Goal: Task Accomplishment & Management: Use online tool/utility

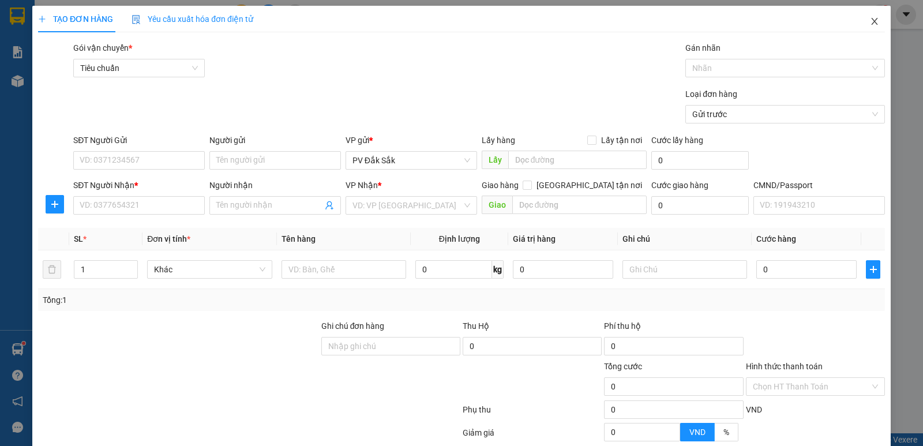
click at [870, 23] on icon "close" at bounding box center [874, 21] width 9 height 9
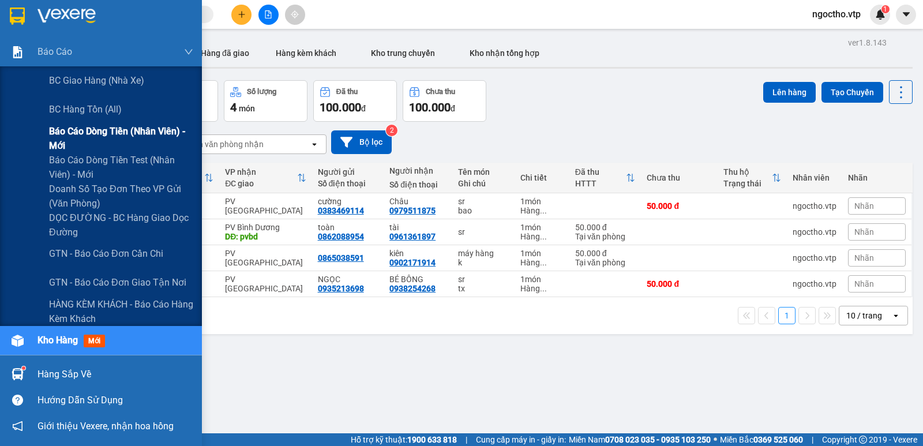
click at [103, 134] on span "Báo cáo dòng tiền (nhân viên) - mới" at bounding box center [121, 138] width 144 height 29
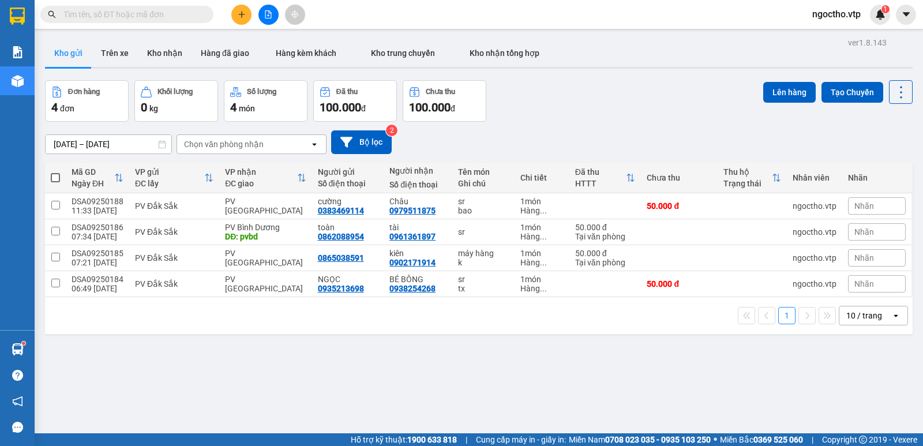
click at [407, 383] on div "ver 1.8.143 Kho gửi Trên xe Kho nhận Hàng đã giao Hàng kèm khách Kho trung chuy…" at bounding box center [478, 258] width 877 height 446
click at [241, 14] on icon "plus" at bounding box center [241, 14] width 6 height 1
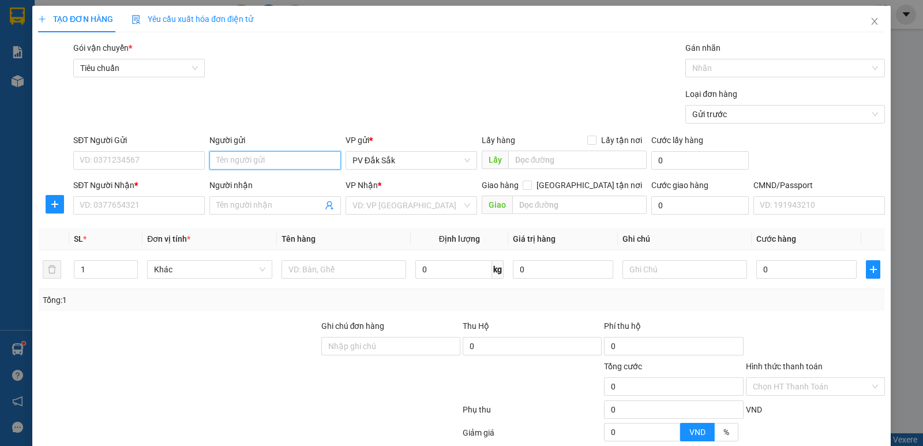
click at [219, 157] on input "Người gửi" at bounding box center [275, 160] width 132 height 18
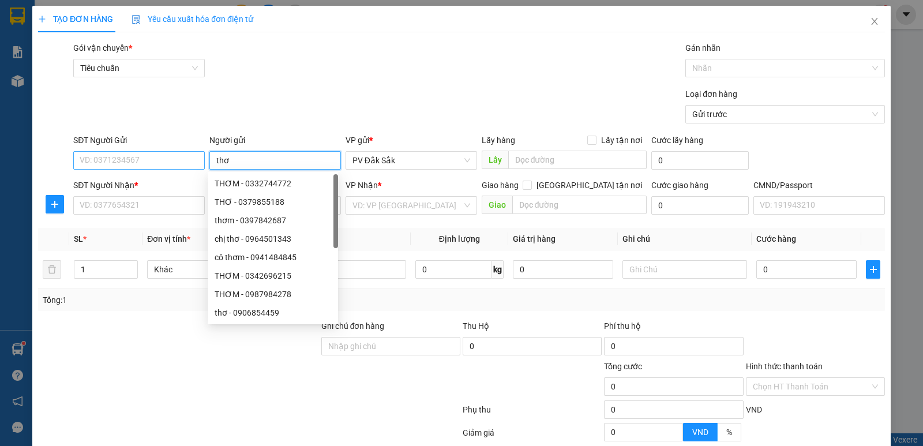
type input "thơ"
click at [134, 163] on input "SĐT Người Gửi" at bounding box center [139, 160] width 132 height 18
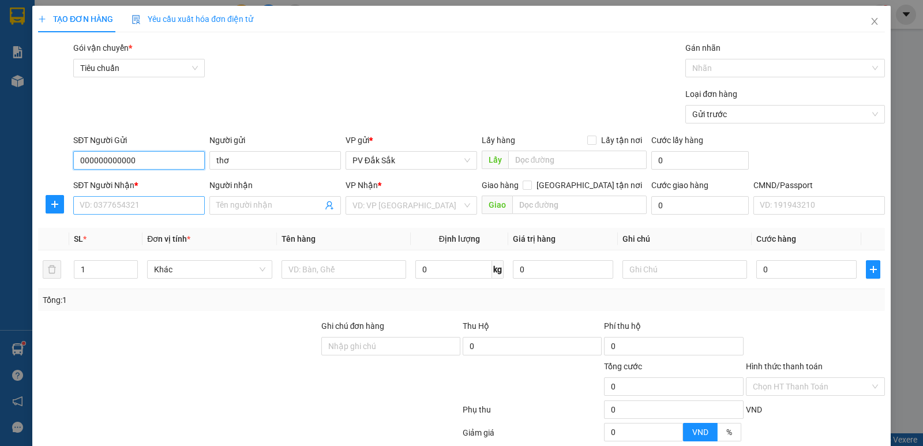
type input "000000000000"
click at [117, 201] on input "SĐT Người Nhận *" at bounding box center [139, 205] width 132 height 18
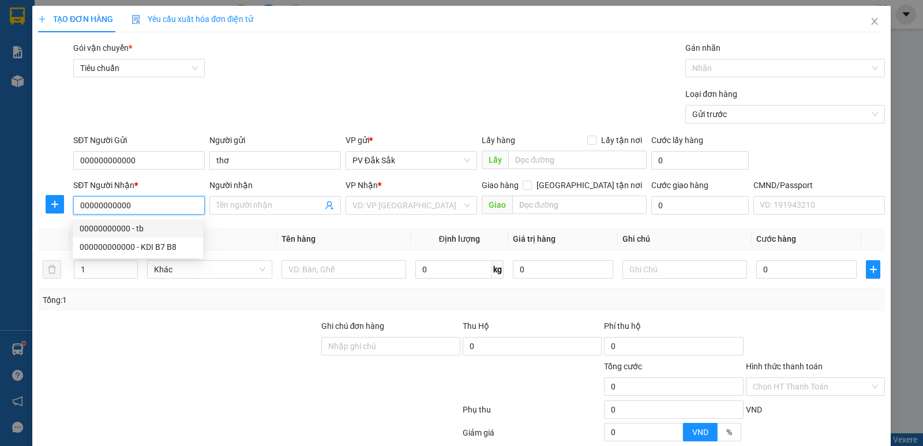
type input "00000000000"
click at [240, 214] on div "Người nhận Tên người nhận" at bounding box center [275, 199] width 132 height 40
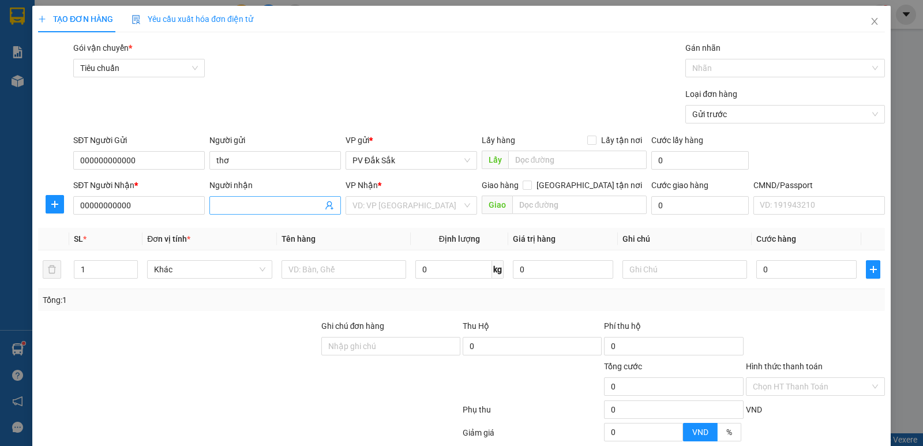
click at [236, 205] on input "Người nhận" at bounding box center [269, 205] width 106 height 13
type input "kế toán"
drag, startPoint x: 393, startPoint y: 219, endPoint x: 388, endPoint y: 213, distance: 7.8
click at [392, 219] on div "Transit Pickup Surcharge Ids Transit Deliver Surcharge Ids Transit Deliver Surc…" at bounding box center [461, 287] width 847 height 491
click at [386, 204] on input "search" at bounding box center [408, 205] width 110 height 17
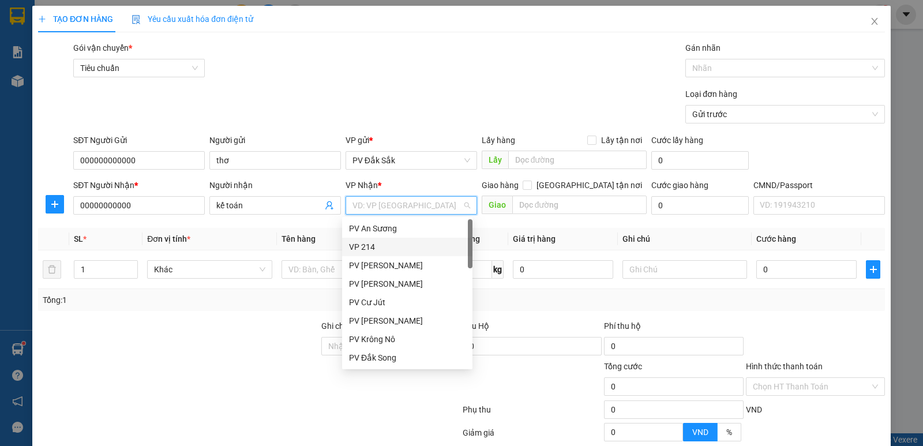
click at [367, 244] on div "VP 214" at bounding box center [407, 247] width 117 height 13
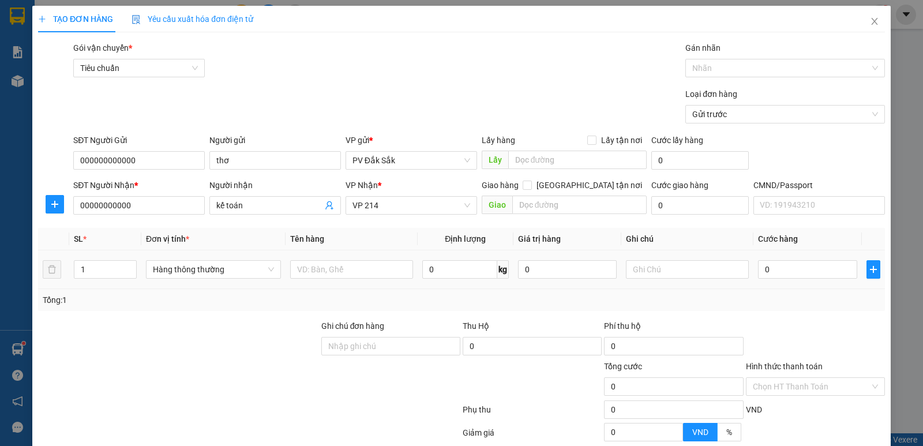
click at [334, 259] on div at bounding box center [351, 269] width 123 height 23
click at [251, 226] on div "Transit Pickup Surcharge Ids Transit Deliver Surcharge Ids Transit Deliver Surc…" at bounding box center [461, 287] width 847 height 491
click at [231, 230] on div "Transit Pickup Surcharge Ids Transit Deliver Surcharge Ids Transit Deliver Surc…" at bounding box center [461, 287] width 847 height 491
drag, startPoint x: 318, startPoint y: 257, endPoint x: 319, endPoint y: 267, distance: 10.5
click at [319, 264] on td at bounding box center [352, 269] width 132 height 39
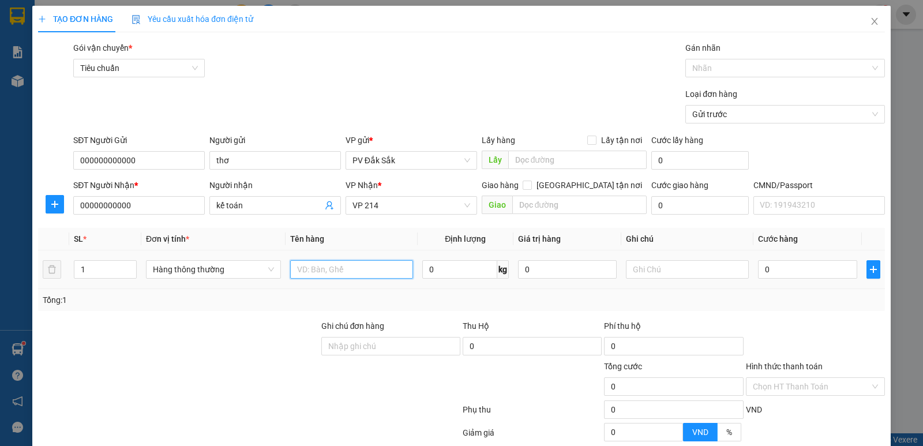
click at [320, 267] on input "text" at bounding box center [351, 269] width 123 height 18
type input "báo cáo 14/9"
click at [648, 271] on input "text" at bounding box center [687, 269] width 123 height 18
type input "bì"
click at [751, 364] on label "Hình thức thanh toán" at bounding box center [784, 366] width 77 height 9
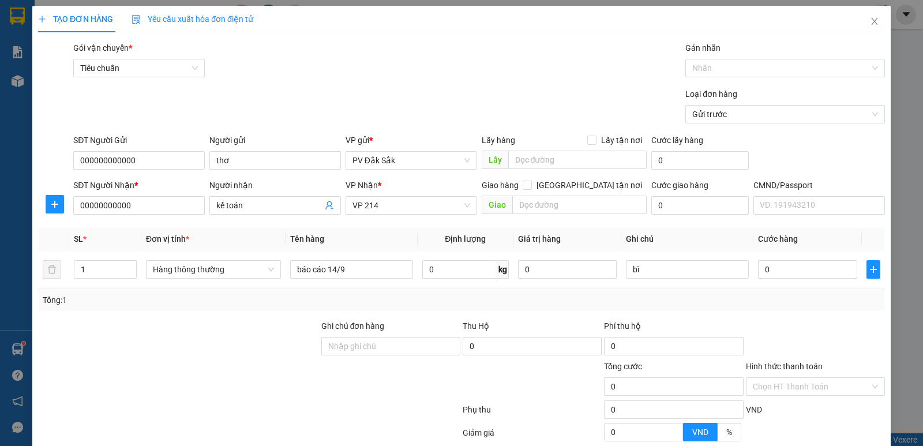
click at [753, 378] on input "Hình thức thanh toán" at bounding box center [811, 386] width 117 height 17
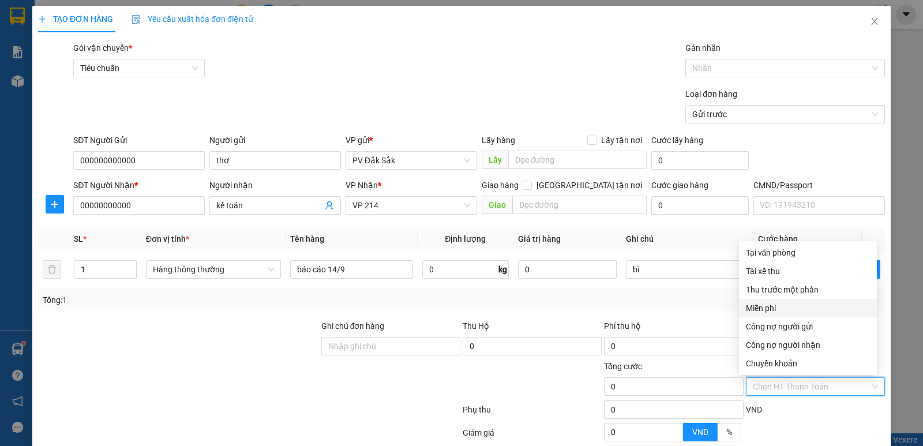
click at [765, 311] on div "Miễn phí" at bounding box center [808, 308] width 124 height 13
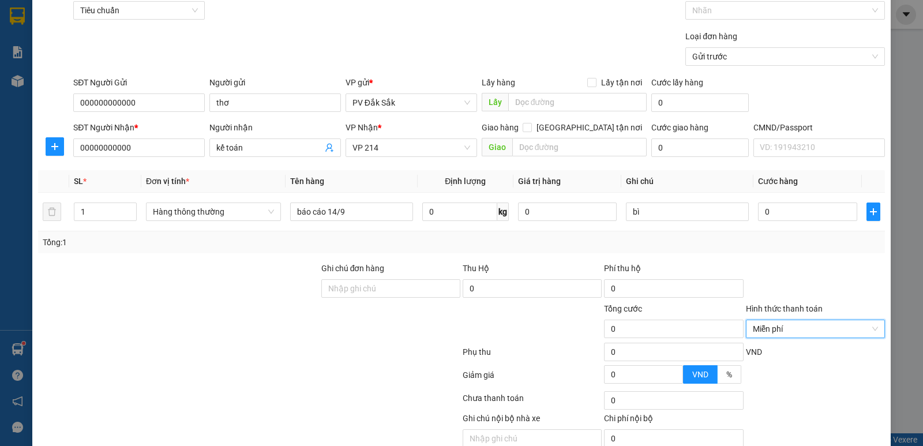
scroll to position [109, 0]
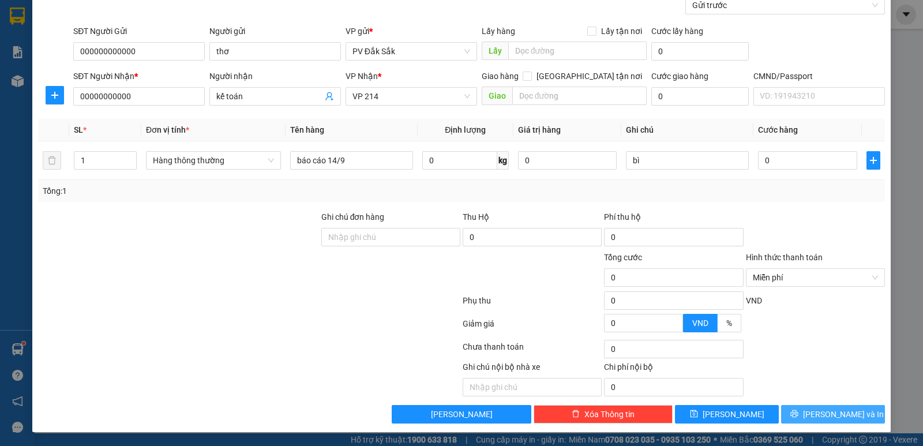
drag, startPoint x: 829, startPoint y: 410, endPoint x: 767, endPoint y: 399, distance: 63.3
click at [829, 411] on span "[PERSON_NAME] và In" at bounding box center [843, 414] width 81 height 13
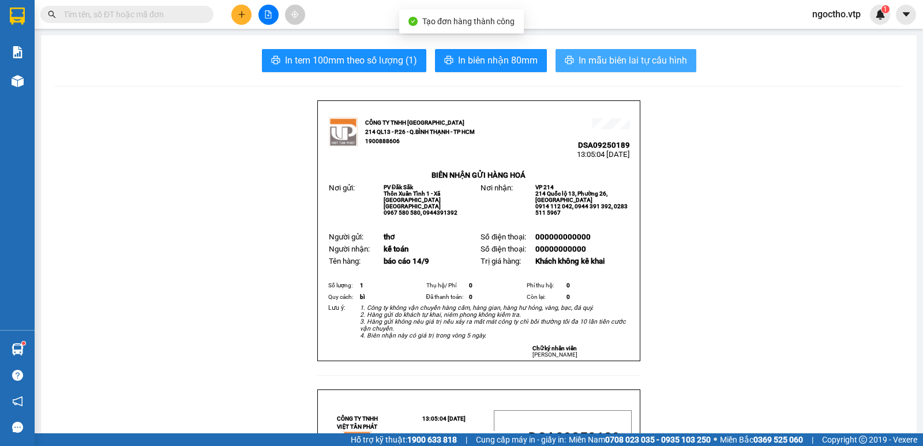
click at [630, 58] on span "In mẫu biên lai tự cấu hình" at bounding box center [633, 60] width 108 height 14
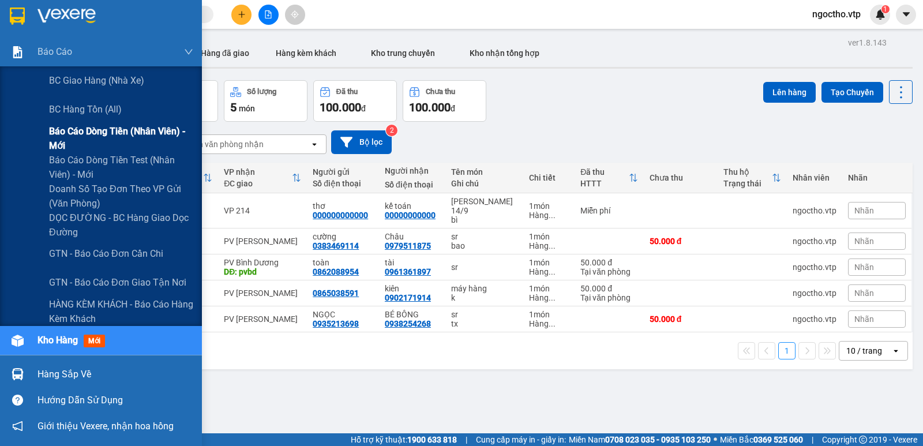
click at [88, 135] on span "Báo cáo dòng tiền (nhân viên) - mới" at bounding box center [121, 138] width 144 height 29
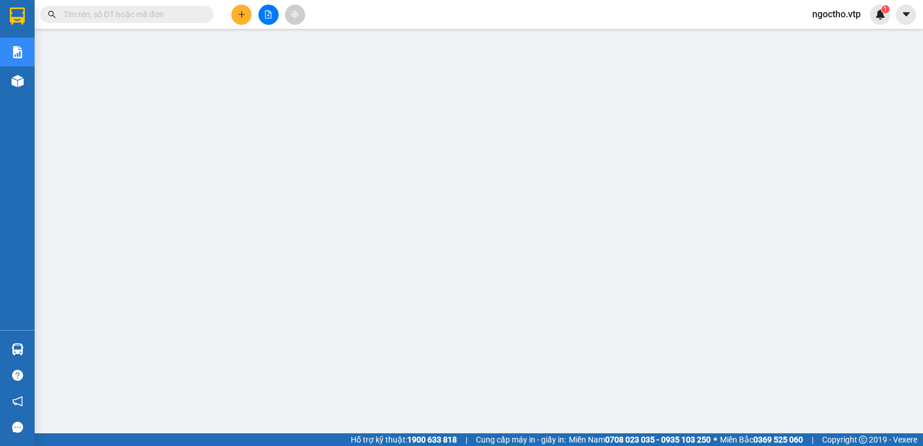
click at [845, 9] on span "ngoctho.vtp" at bounding box center [836, 14] width 67 height 14
click at [830, 38] on span "Đăng xuất" at bounding box center [843, 35] width 48 height 13
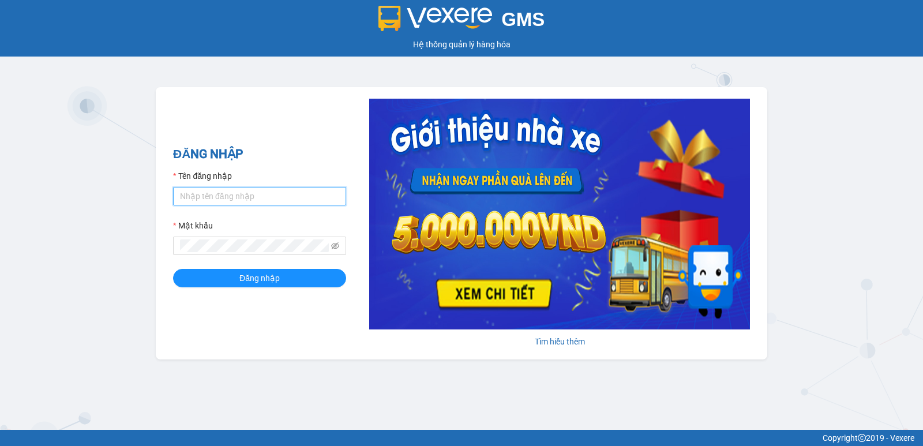
click at [196, 197] on input "Tên đăng nhập" at bounding box center [259, 196] width 173 height 18
type input "nguyenthithin.vtp"
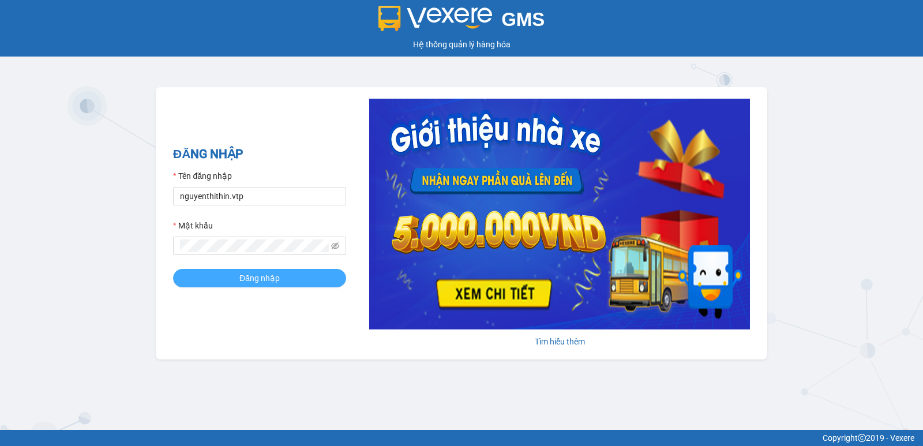
click at [258, 276] on span "Đăng nhập" at bounding box center [259, 278] width 40 height 13
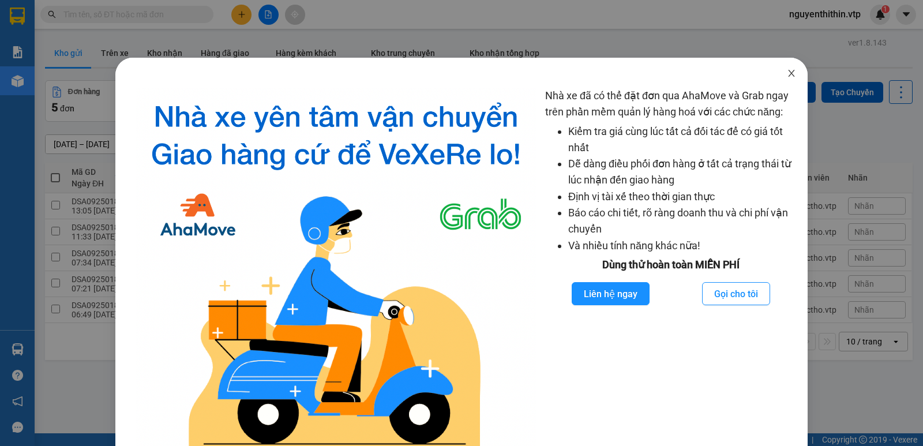
click at [787, 75] on icon "close" at bounding box center [791, 73] width 9 height 9
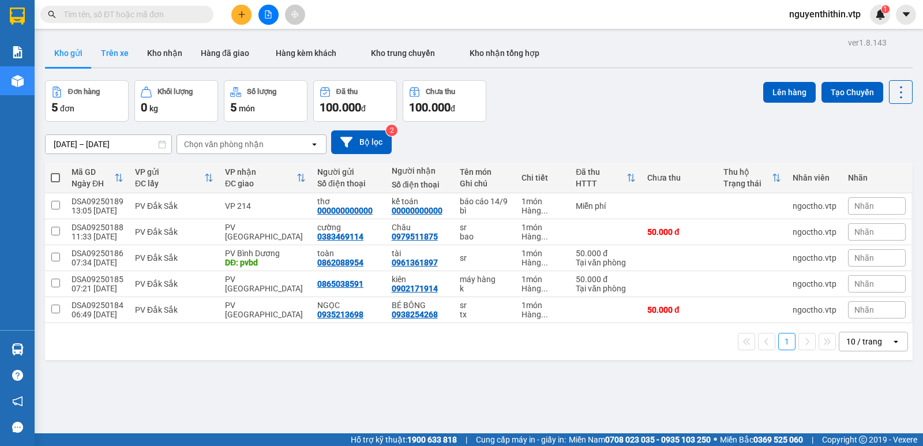
click at [110, 53] on button "Trên xe" at bounding box center [115, 53] width 46 height 28
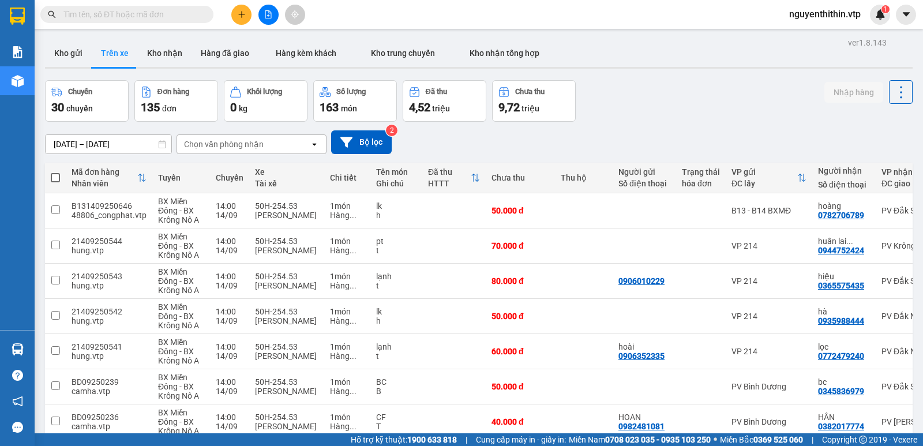
click at [264, 144] on div "Chọn văn phòng nhận" at bounding box center [243, 144] width 133 height 18
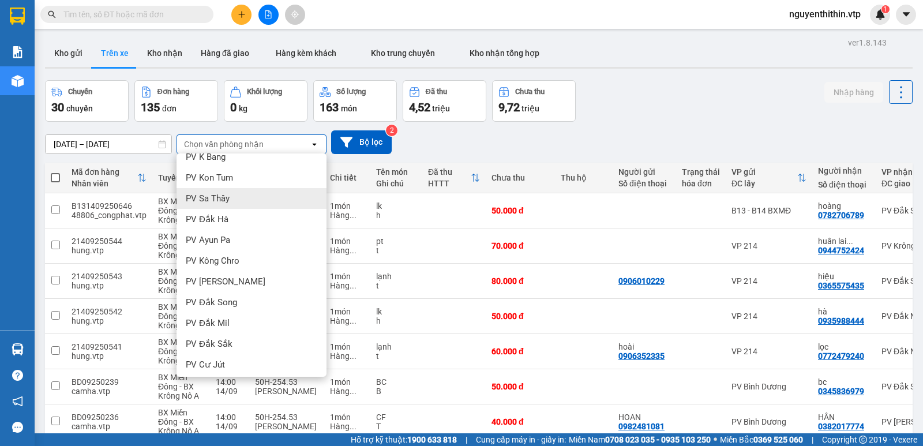
scroll to position [173, 0]
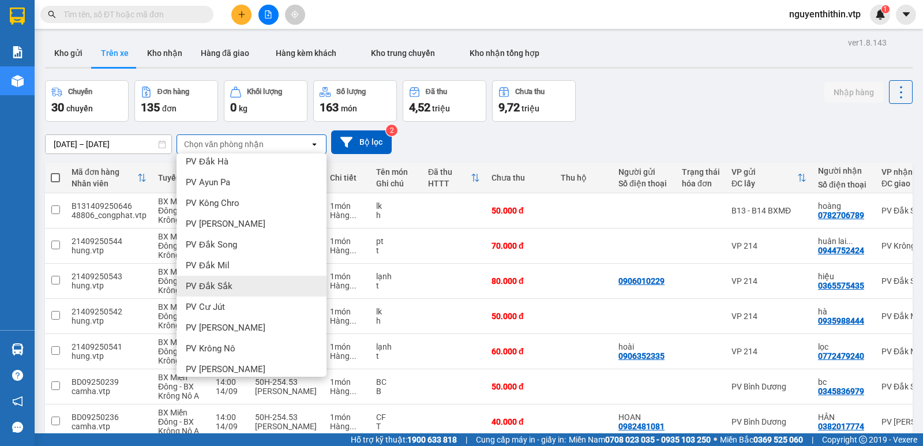
click at [211, 285] on span "PV Đắk Sắk" at bounding box center [209, 286] width 47 height 12
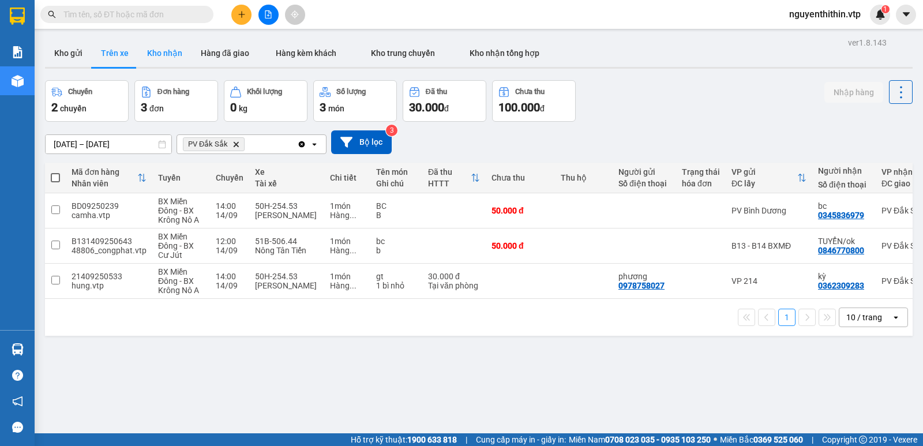
click at [162, 55] on button "Kho nhận" at bounding box center [165, 53] width 54 height 28
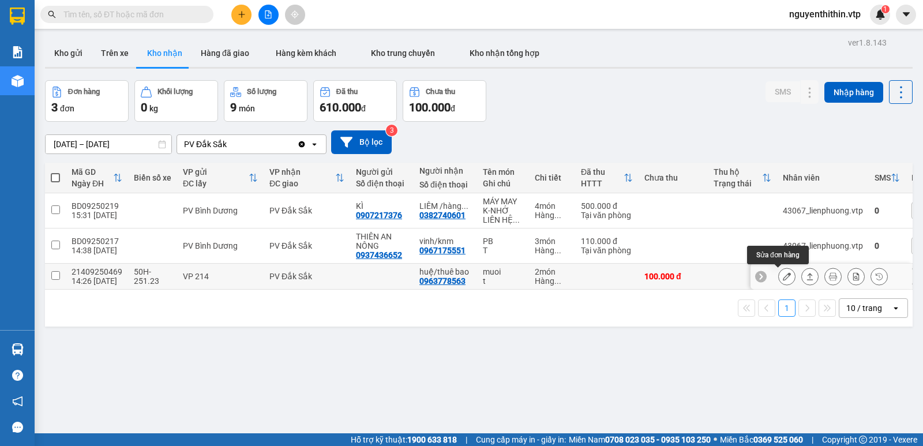
click at [783, 277] on icon at bounding box center [787, 276] width 8 height 8
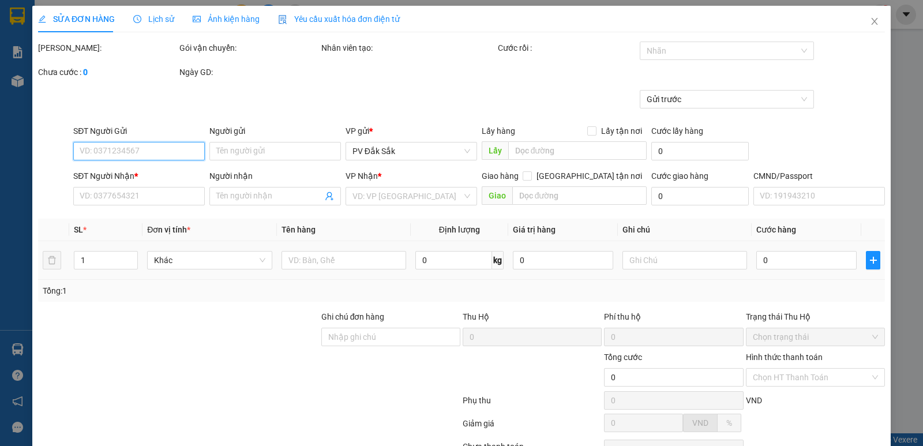
type input "0963778563"
type input "huệ/thuê bao"
type input "100.000"
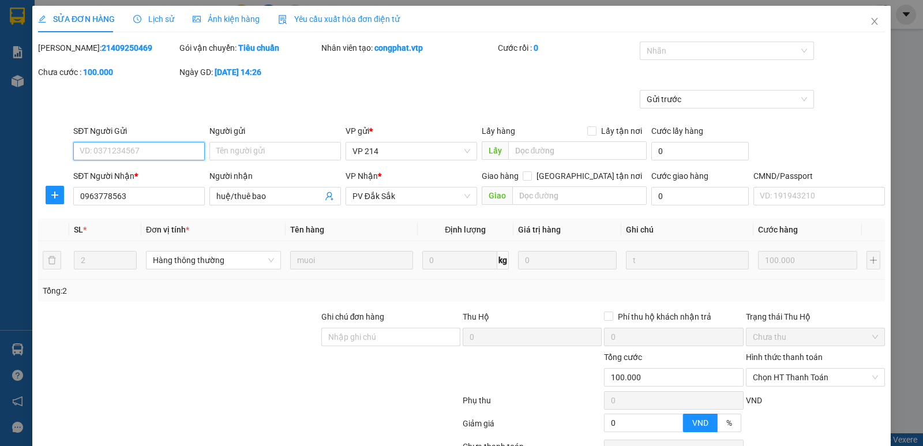
type input "5.000"
click at [275, 193] on input "huệ/thuê bao" at bounding box center [269, 196] width 106 height 13
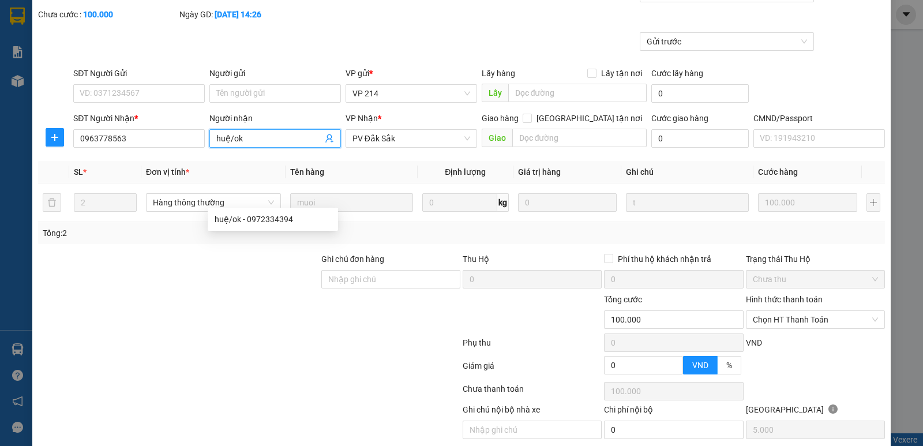
scroll to position [100, 0]
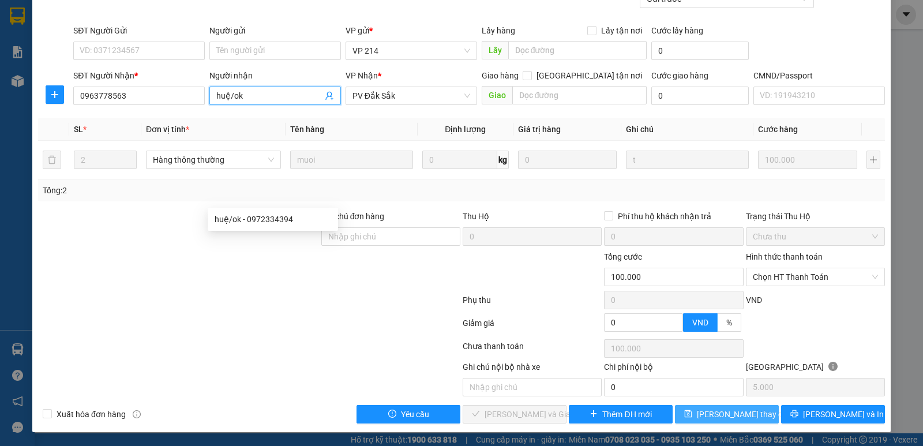
type input "huệ/ok"
click at [727, 416] on span "[PERSON_NAME] thay đổi" at bounding box center [743, 414] width 92 height 13
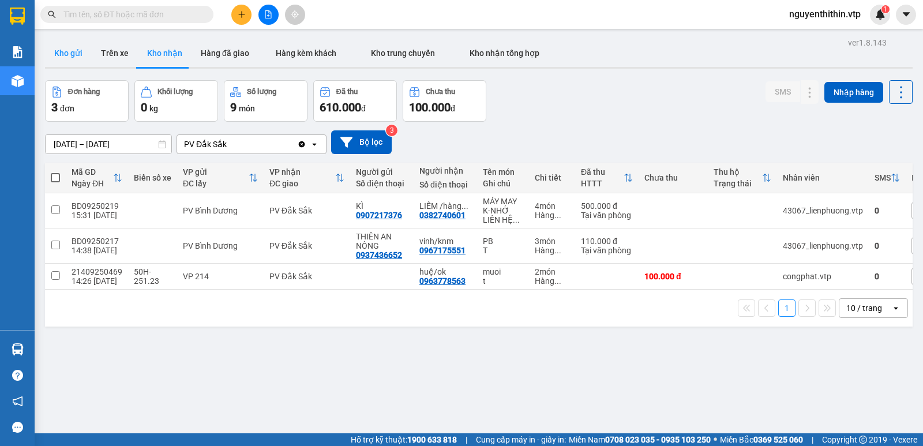
click at [67, 55] on button "Kho gửi" at bounding box center [68, 53] width 47 height 28
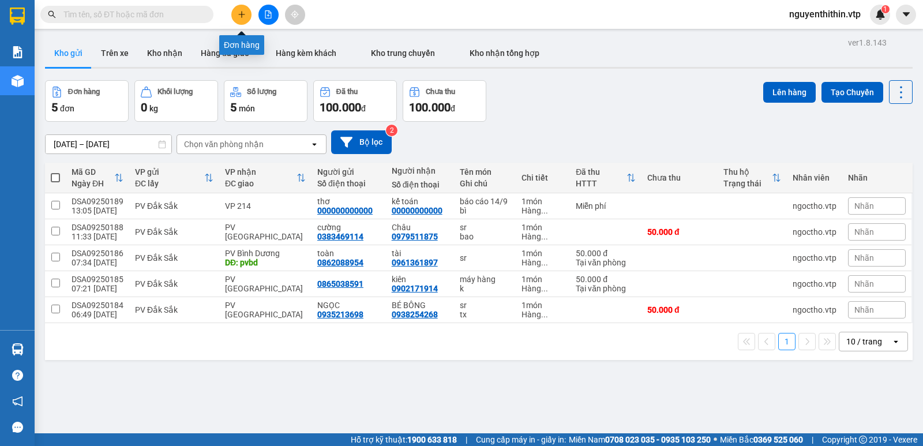
click at [241, 16] on icon "plus" at bounding box center [242, 14] width 8 height 8
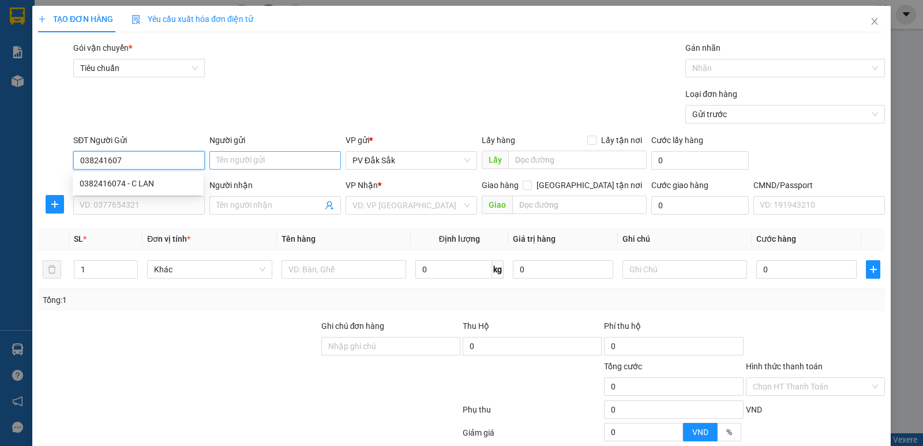
type input "0382416074"
click at [139, 181] on div "0382416074 - C LAN" at bounding box center [138, 183] width 117 height 13
type input "C LAN"
type input "0908977521"
type input "chi hiền"
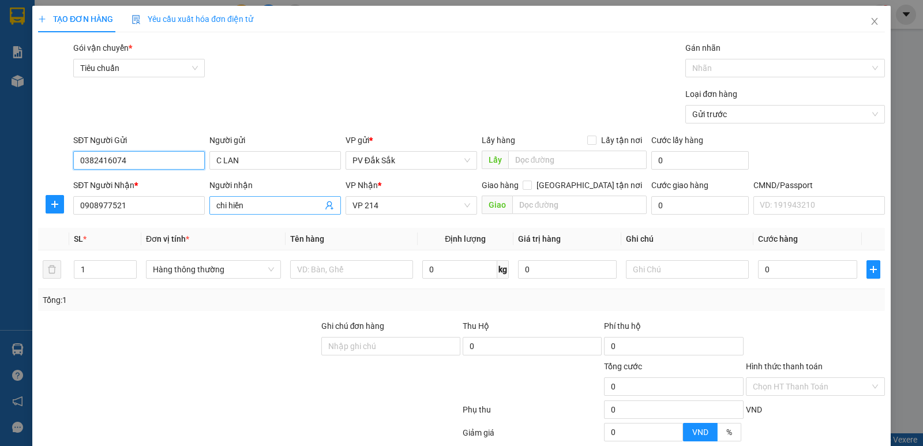
type input "0382416074"
click at [248, 204] on input "chi hiền" at bounding box center [269, 205] width 106 height 13
type input "c"
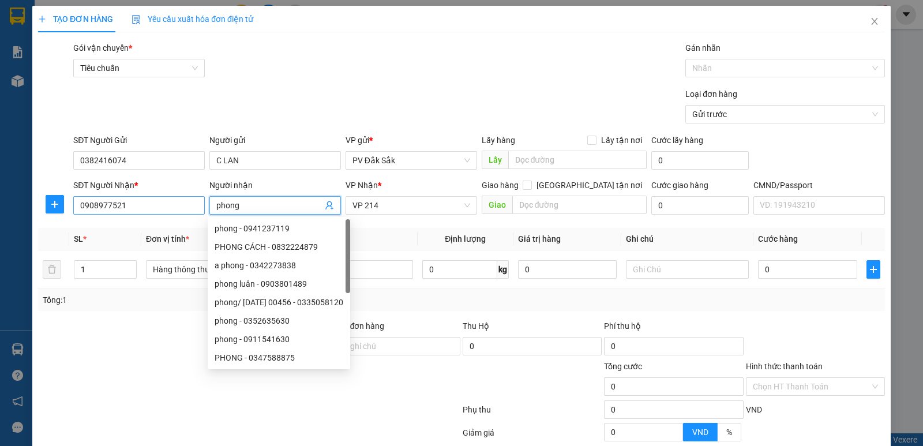
type input "phong"
click at [128, 208] on input "0908977521" at bounding box center [139, 205] width 132 height 18
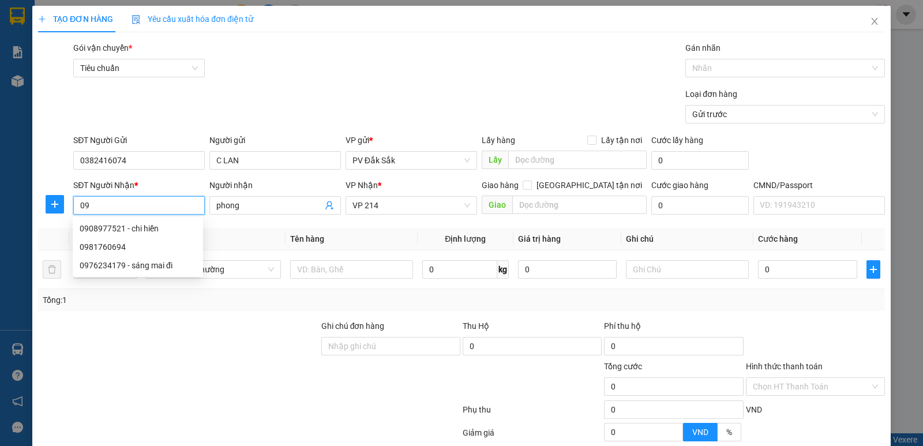
type input "0"
click at [377, 201] on span "VP 214" at bounding box center [412, 205] width 118 height 17
type input "0354229041"
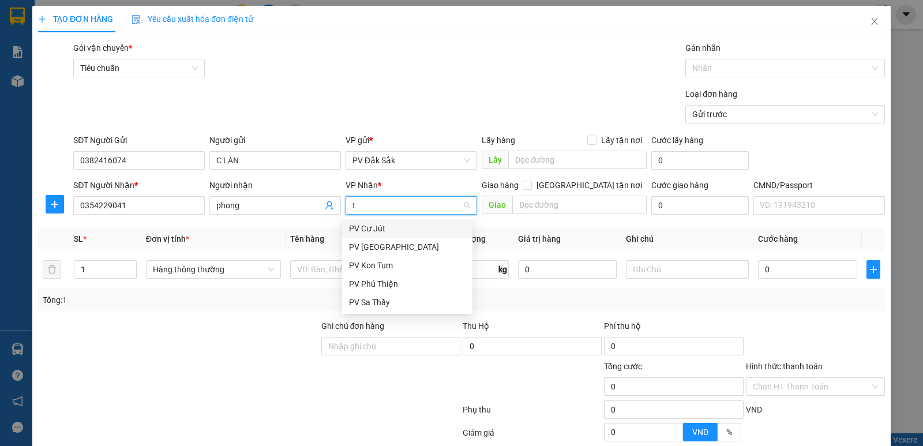
type input "tb"
click at [378, 228] on div "PV [GEOGRAPHIC_DATA]" at bounding box center [407, 228] width 117 height 13
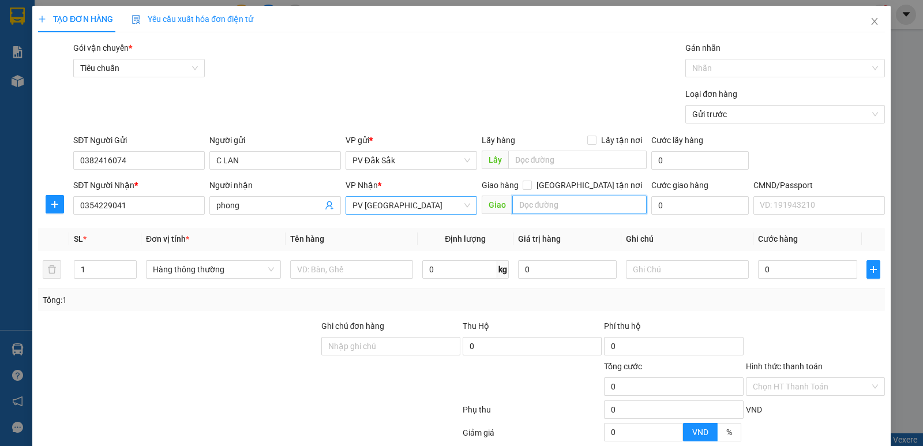
click at [518, 203] on input "text" at bounding box center [579, 205] width 135 height 18
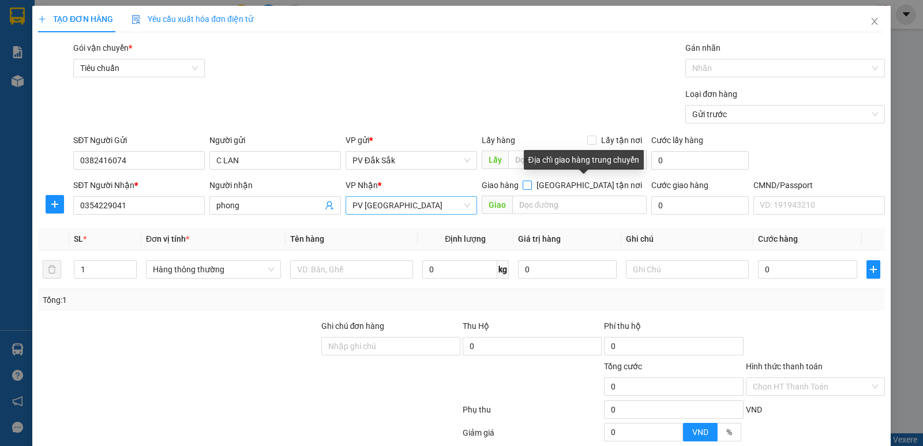
click at [531, 186] on input "[GEOGRAPHIC_DATA] tận nơi" at bounding box center [527, 185] width 8 height 8
checkbox input "true"
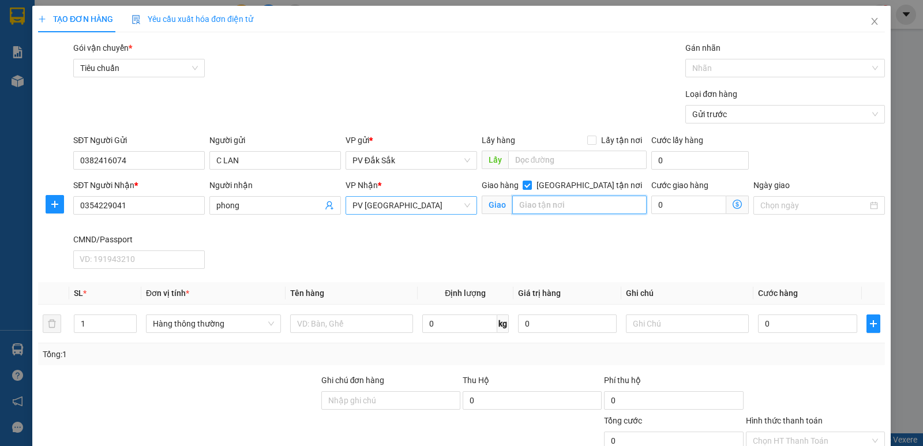
click at [522, 203] on input "text" at bounding box center [579, 205] width 135 height 18
click at [512, 206] on input "106/26 đường đố năng tế phường an [GEOGRAPHIC_DATA]" at bounding box center [579, 205] width 135 height 18
type input "666/41 lorem ip dolo si ametco ad eli sedd eiu temp incid ..."
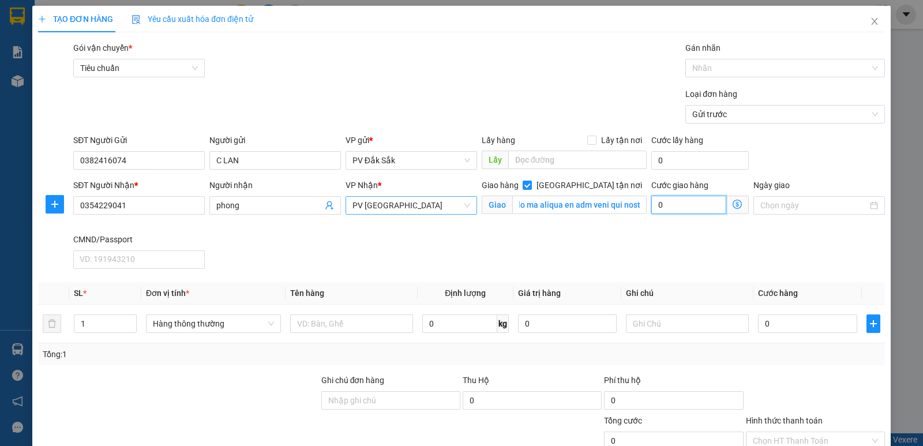
scroll to position [0, 0]
click at [665, 205] on input "0" at bounding box center [689, 205] width 75 height 18
type input "8"
type input "80"
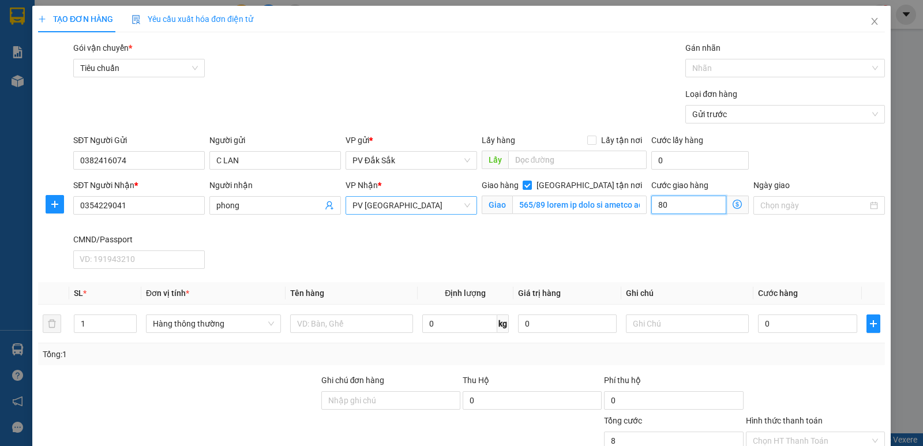
type input "80"
type input "800"
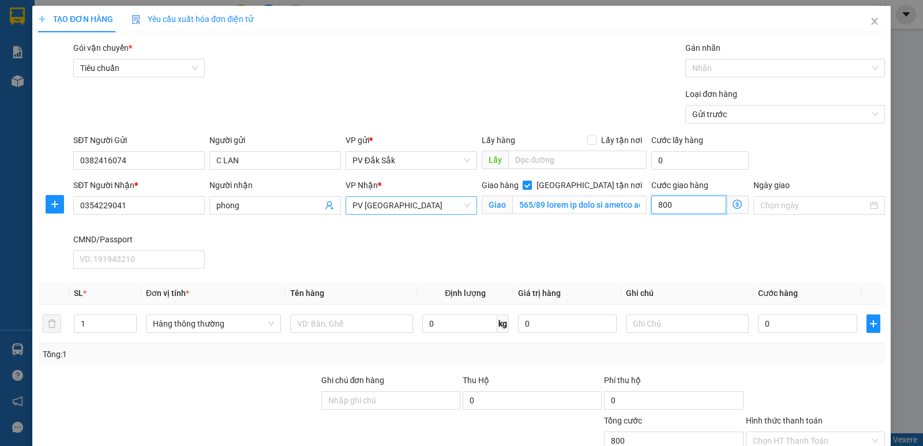
type input "8.000"
type input "80.000"
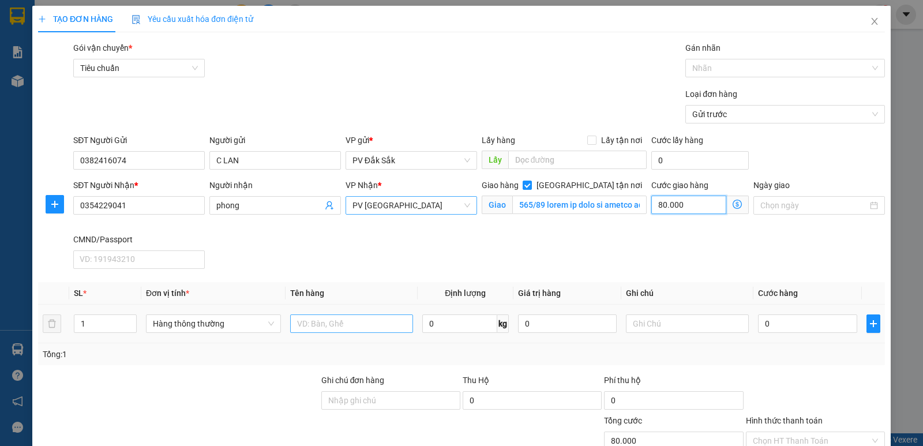
type input "80.000"
click at [306, 324] on input "text" at bounding box center [351, 324] width 123 height 18
type input "q"
type input "giấy tờ"
click at [634, 317] on input "text" at bounding box center [687, 324] width 123 height 18
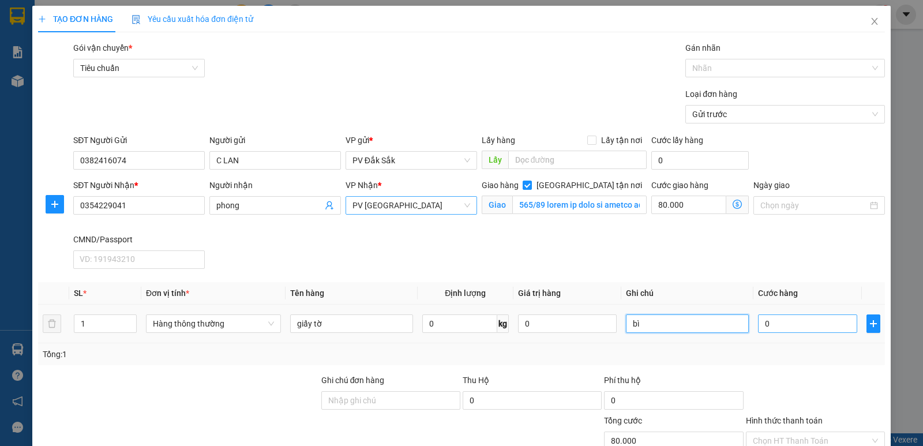
type input "bì"
click at [759, 325] on input "0" at bounding box center [807, 324] width 99 height 18
type input "3"
type input "80.003"
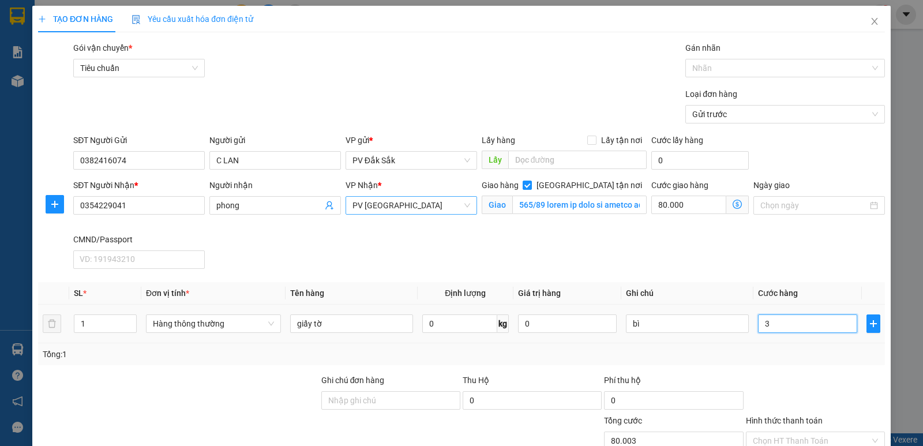
type input "30"
type input "80.030"
type input "300"
type input "80.300"
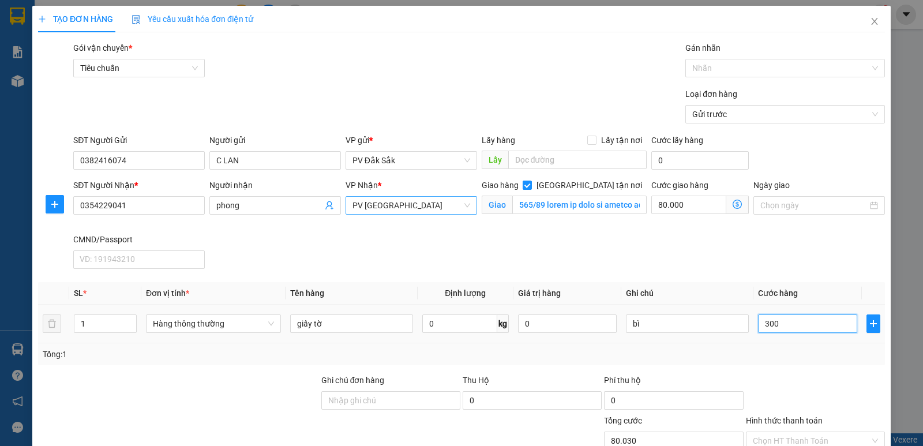
type input "80.300"
type input "3.000"
type input "83.000"
type input "30.000"
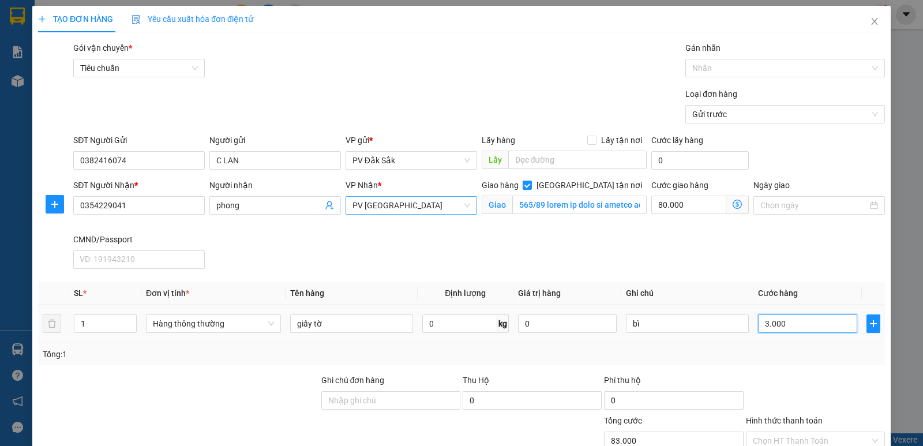
type input "110.000"
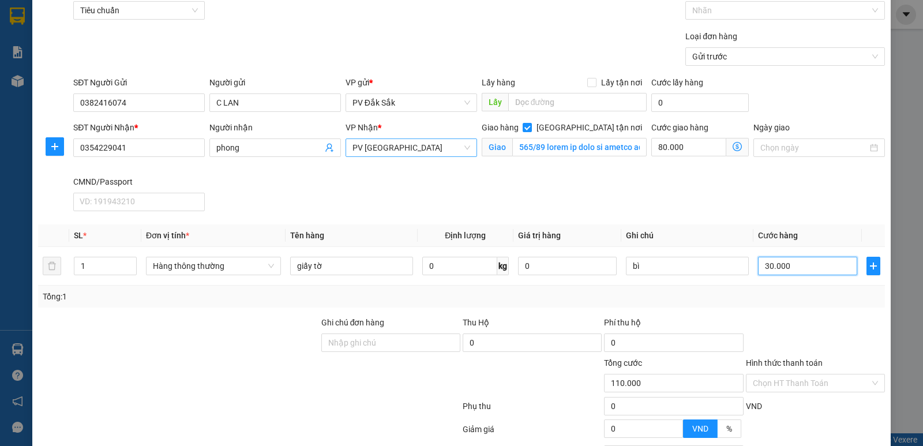
type input "30.000"
click at [788, 362] on label "Hình thức thanh toán" at bounding box center [784, 362] width 77 height 9
click at [788, 375] on input "Hình thức thanh toán" at bounding box center [811, 383] width 117 height 17
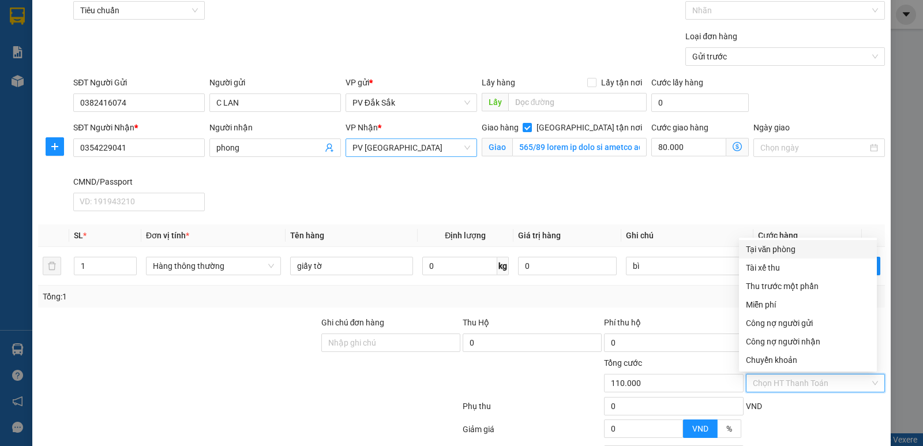
click at [784, 250] on div "Tại văn phòng" at bounding box center [808, 249] width 124 height 13
type input "0"
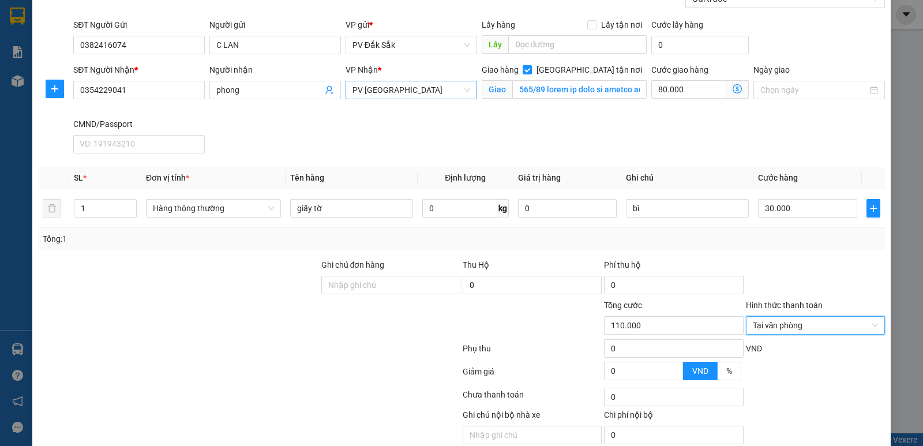
scroll to position [163, 0]
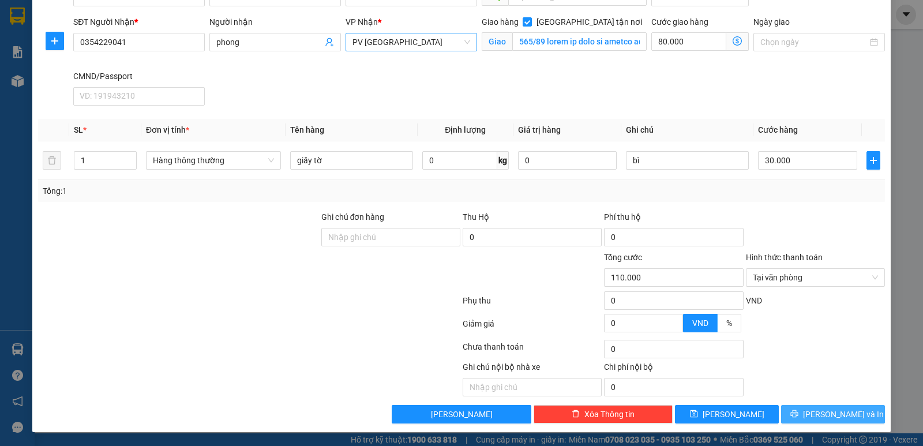
click at [828, 416] on span "[PERSON_NAME] và In" at bounding box center [843, 414] width 81 height 13
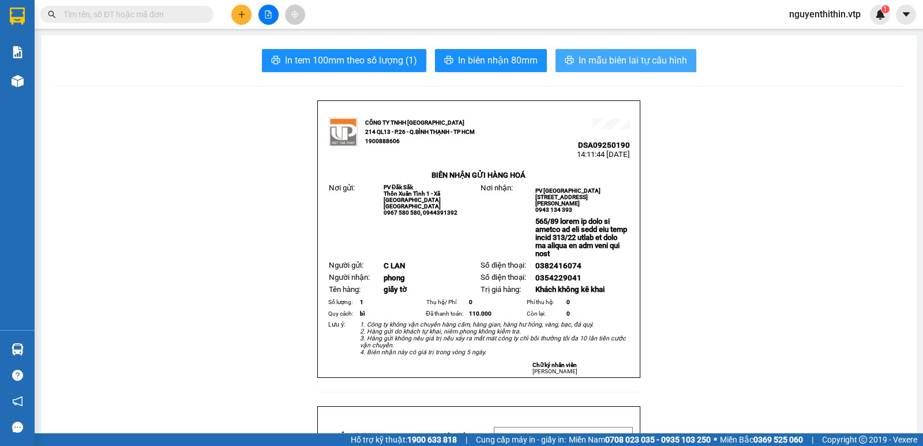
click at [645, 63] on span "In mẫu biên lai tự cấu hình" at bounding box center [633, 60] width 108 height 14
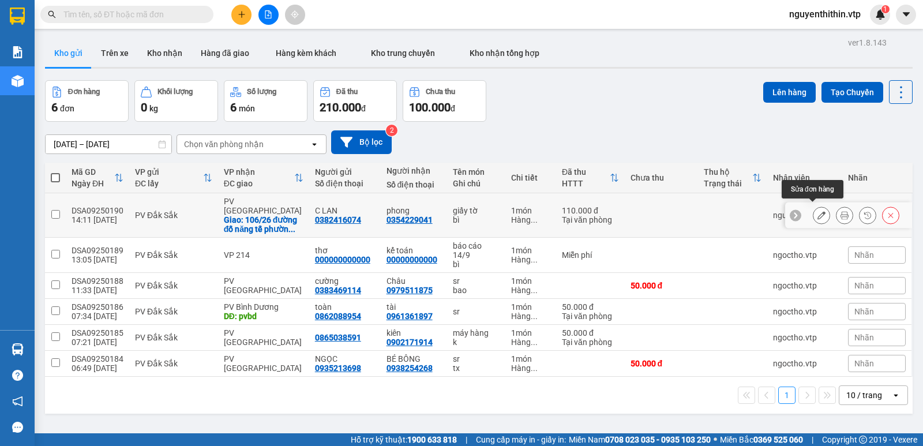
click at [818, 211] on icon at bounding box center [822, 215] width 8 height 8
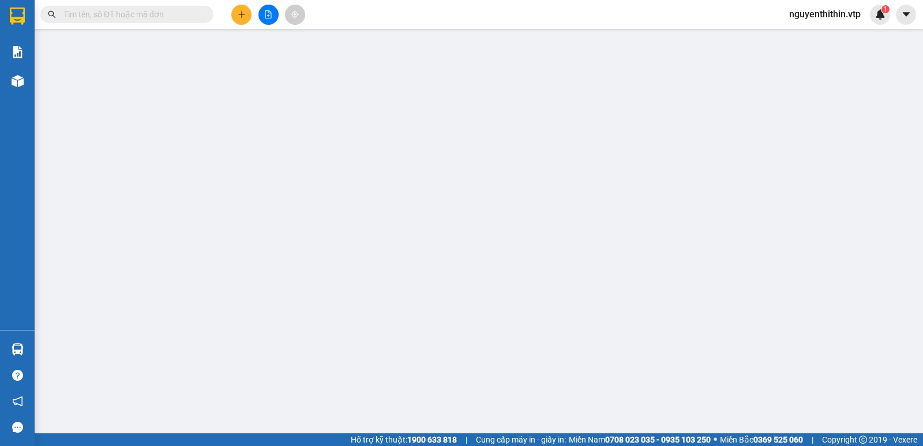
type input "0382416074"
type input "C LAN"
type input "0354229041"
type input "phong"
checkbox input "true"
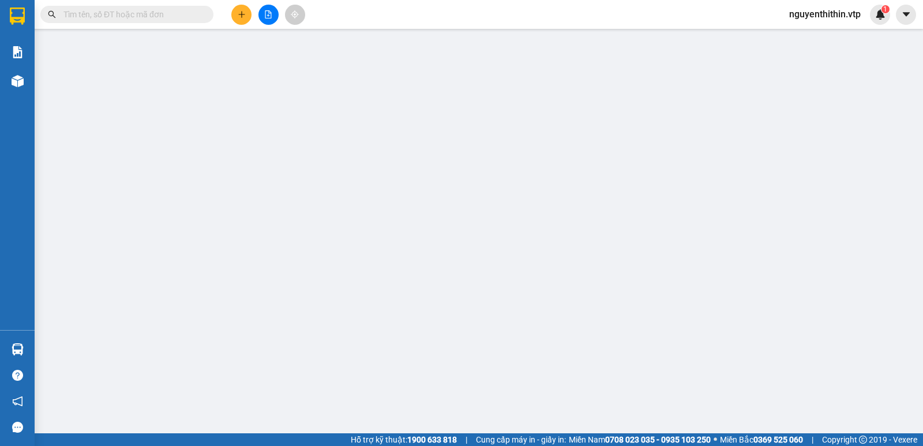
type input "666/41 lorem ip dolo si ametco ad eli sedd eiu temp incid ..."
type input "110.000"
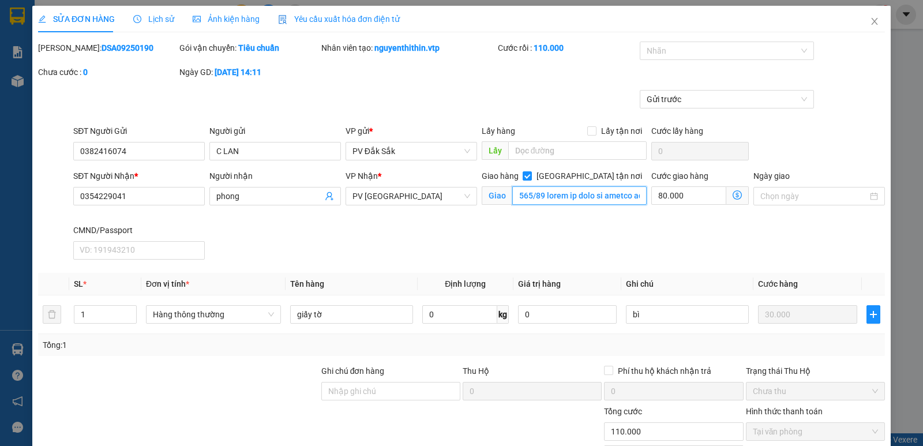
click at [610, 197] on input "text" at bounding box center [579, 195] width 135 height 18
click at [609, 192] on input "text" at bounding box center [579, 195] width 135 height 18
click at [624, 195] on input "text" at bounding box center [579, 195] width 135 height 18
click at [622, 196] on input "text" at bounding box center [579, 195] width 135 height 18
click at [613, 195] on input "text" at bounding box center [579, 195] width 135 height 18
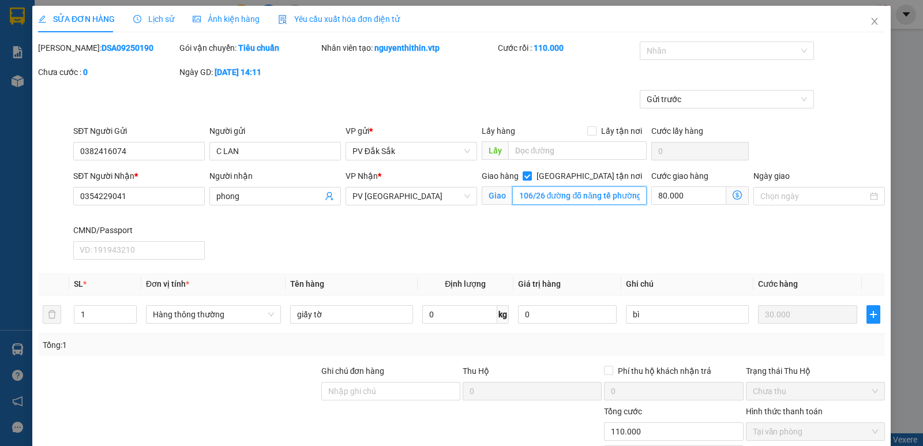
scroll to position [155, 0]
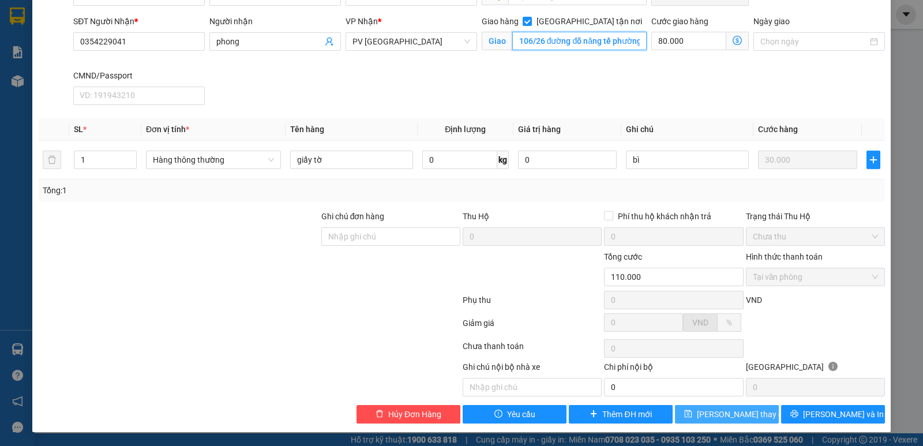
type input "..."
click at [729, 413] on span "[PERSON_NAME] thay đổi" at bounding box center [743, 414] width 92 height 13
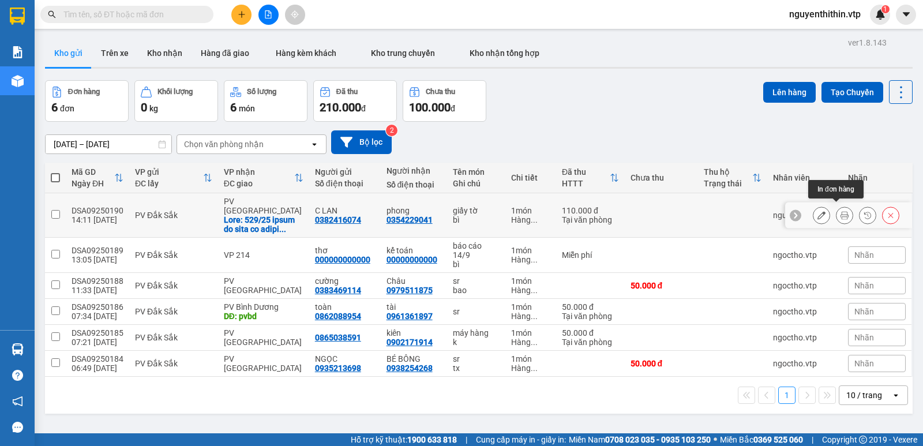
click at [841, 211] on icon at bounding box center [845, 215] width 8 height 8
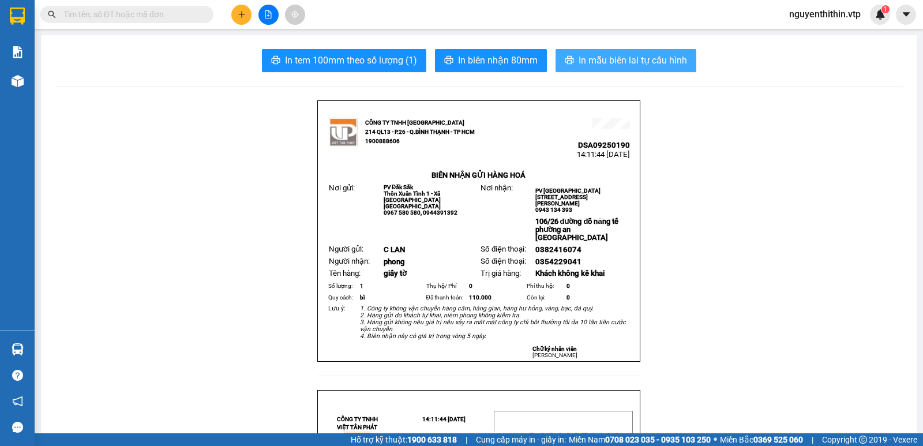
click at [641, 61] on span "In mẫu biên lai tự cấu hình" at bounding box center [633, 60] width 108 height 14
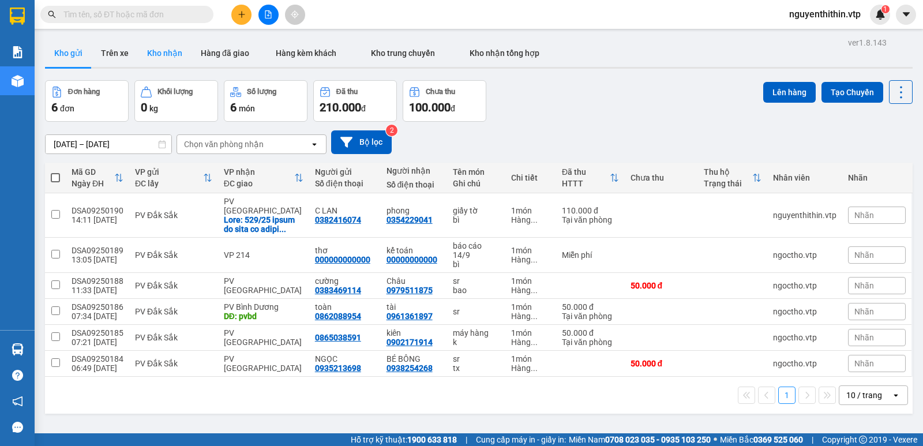
click at [161, 53] on button "Kho nhận" at bounding box center [165, 53] width 54 height 28
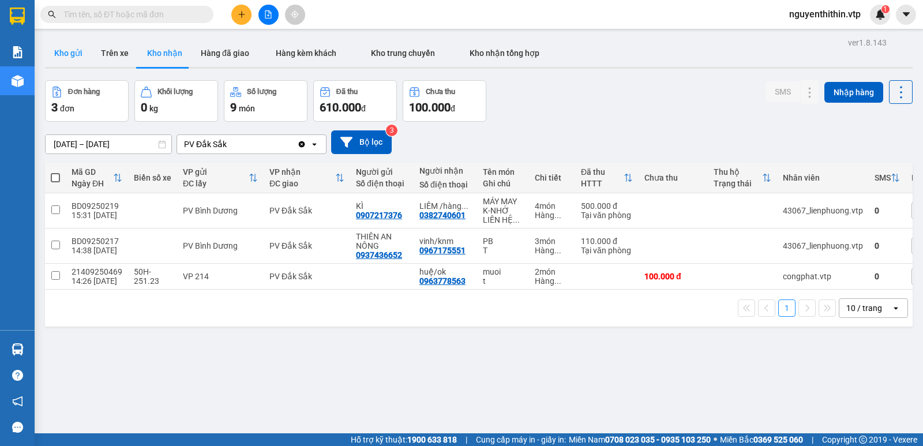
click at [80, 55] on button "Kho gửi" at bounding box center [68, 53] width 47 height 28
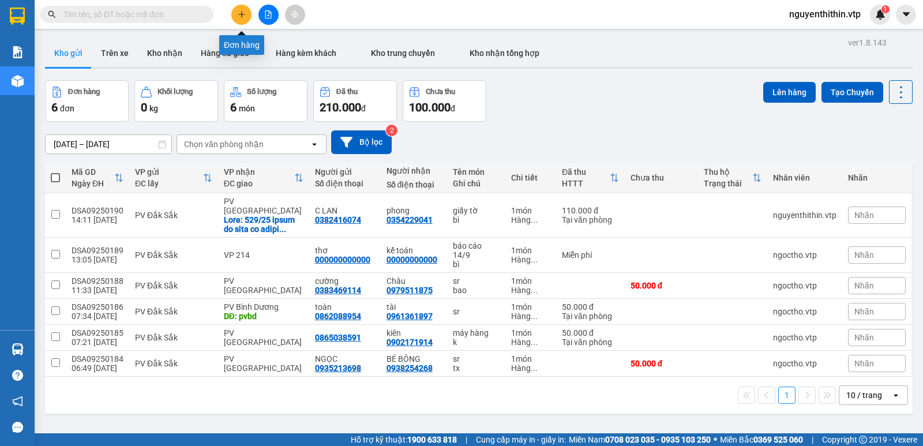
click at [243, 16] on icon "plus" at bounding box center [242, 14] width 8 height 8
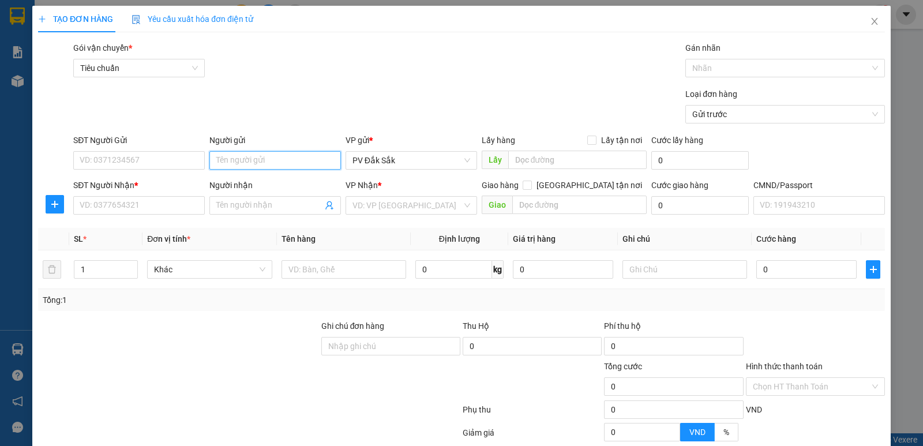
click at [234, 162] on input "Người gửi" at bounding box center [275, 160] width 132 height 18
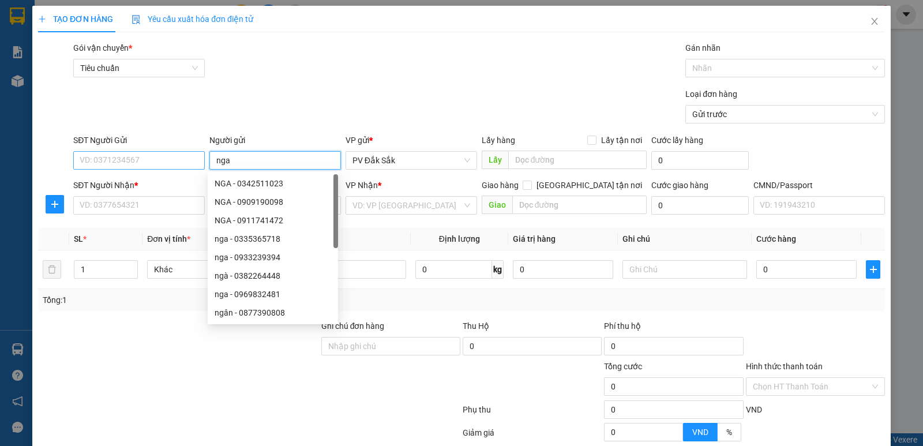
type input "nga"
click at [86, 162] on input "SĐT Người Gửi" at bounding box center [139, 160] width 132 height 18
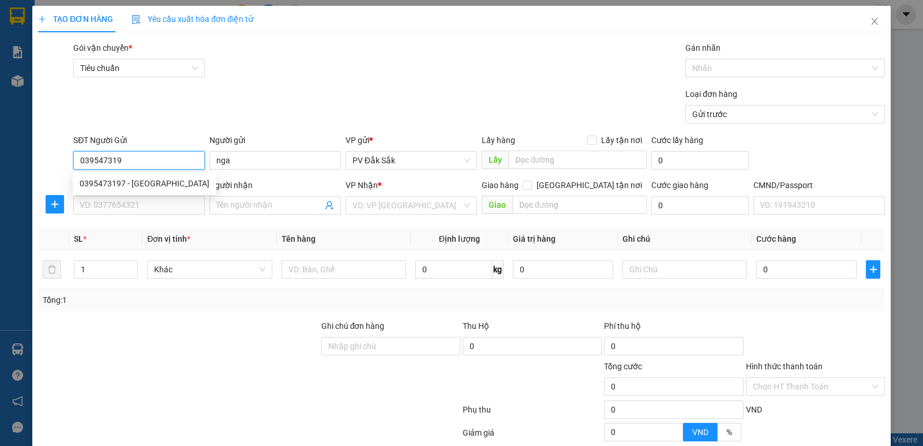
type input "0395473197"
click at [130, 186] on div "0395473197 - [GEOGRAPHIC_DATA]" at bounding box center [145, 183] width 130 height 13
type input "NGA"
type input "0336682408"
type input "HÒA"
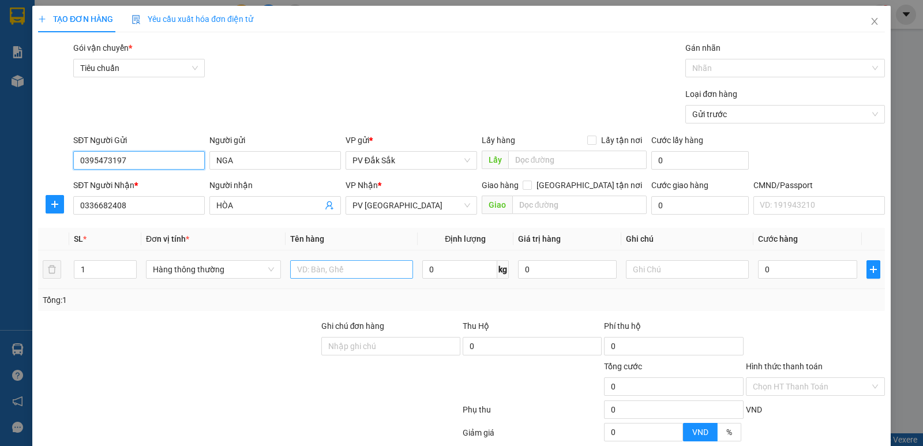
type input "0395473197"
click at [295, 268] on input "text" at bounding box center [351, 269] width 123 height 18
type input "d"
type input "đồ ăn"
click at [638, 266] on input "text" at bounding box center [687, 269] width 123 height 18
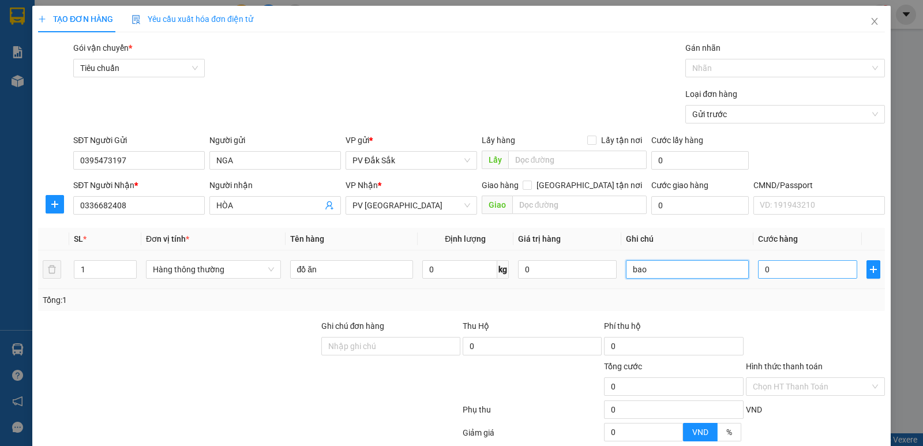
type input "bao"
click at [761, 274] on input "0" at bounding box center [807, 269] width 99 height 18
type input "4"
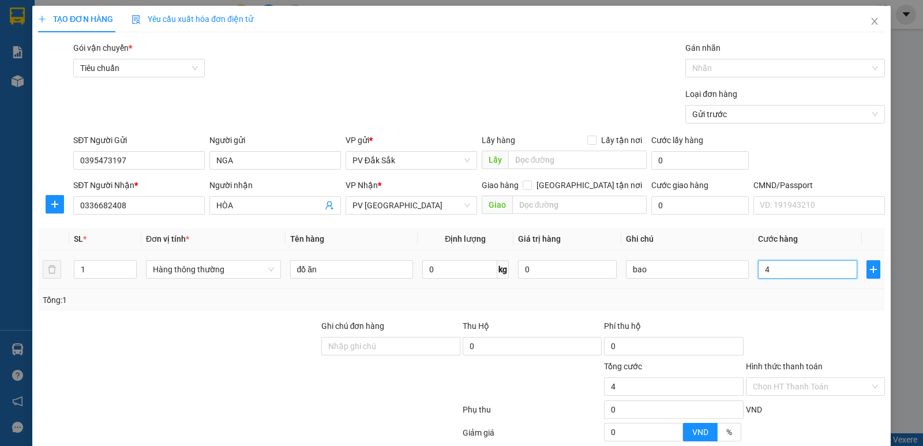
type input "40"
type input "400"
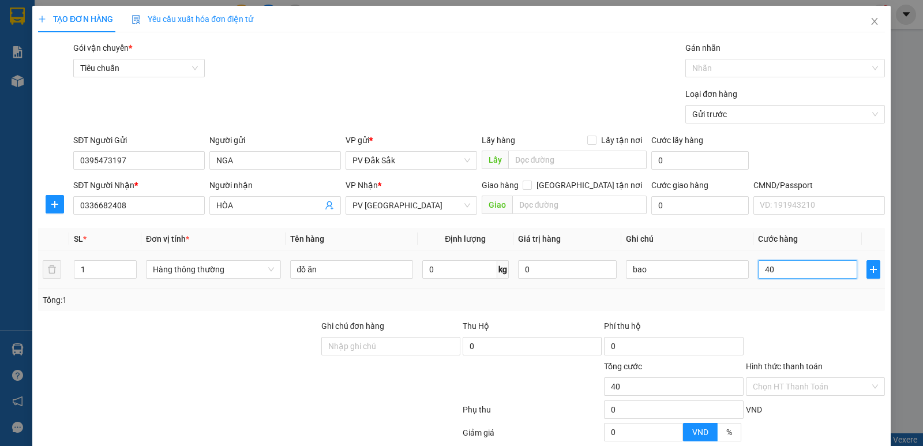
type input "400"
type input "4.000"
type input "40.000"
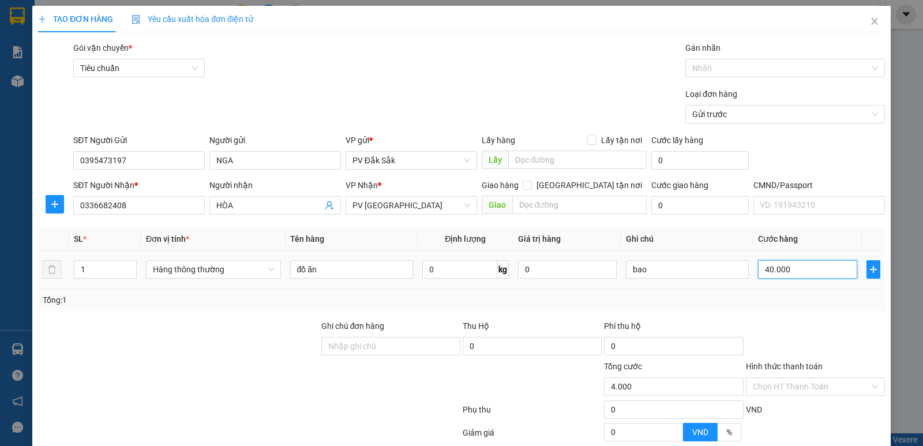
type input "40.000"
click at [652, 269] on input "bao" at bounding box center [687, 269] width 123 height 18
type input "b"
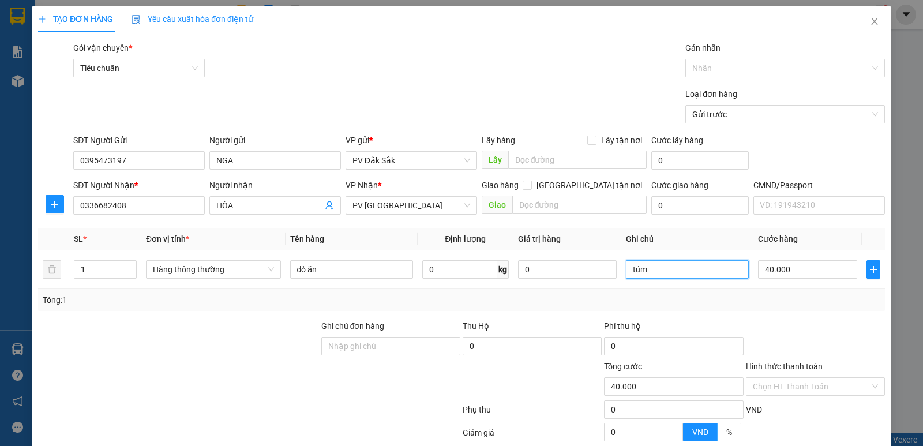
scroll to position [109, 0]
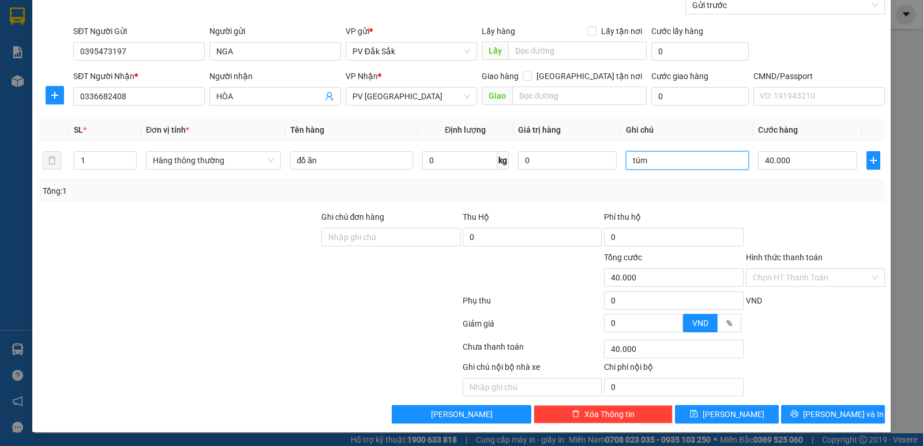
type input "túm"
click at [794, 254] on label "Hình thức thanh toán" at bounding box center [784, 257] width 77 height 9
click at [794, 269] on input "Hình thức thanh toán" at bounding box center [811, 277] width 117 height 17
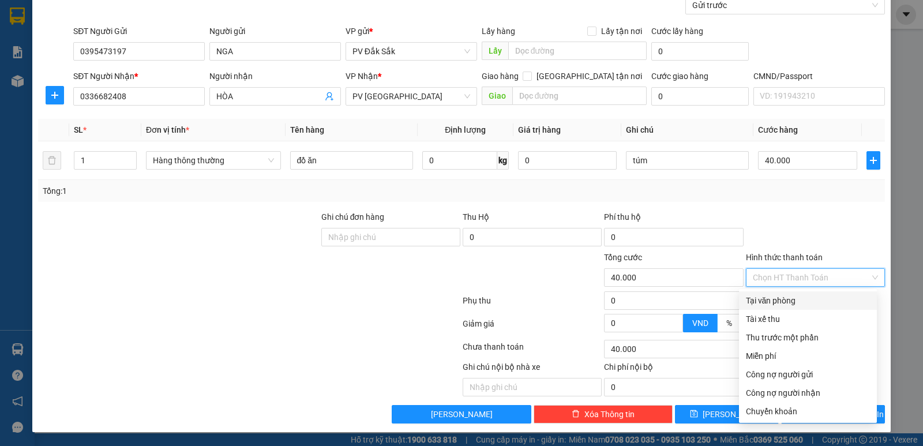
click at [780, 303] on div "Tại văn phòng" at bounding box center [808, 300] width 124 height 13
type input "0"
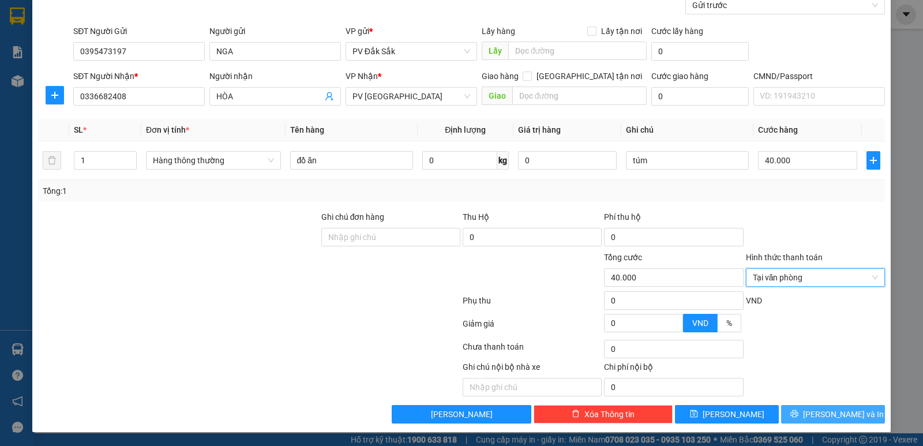
click at [839, 414] on span "[PERSON_NAME] và In" at bounding box center [843, 414] width 81 height 13
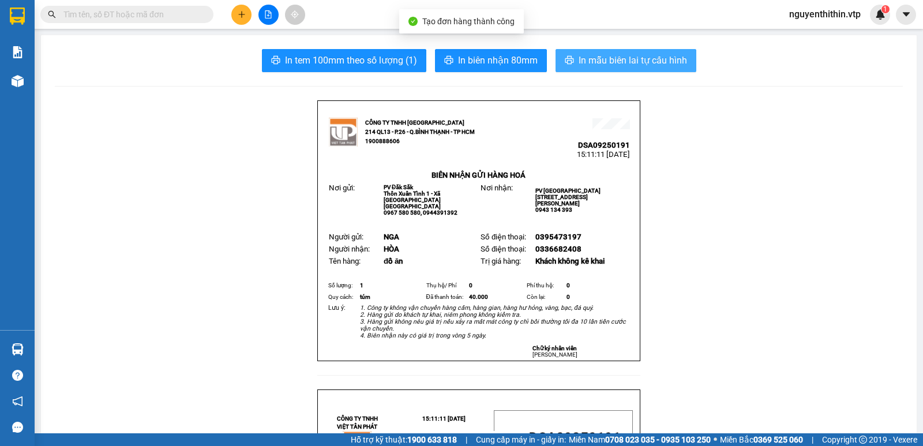
click at [628, 63] on span "In mẫu biên lai tự cấu hình" at bounding box center [633, 60] width 108 height 14
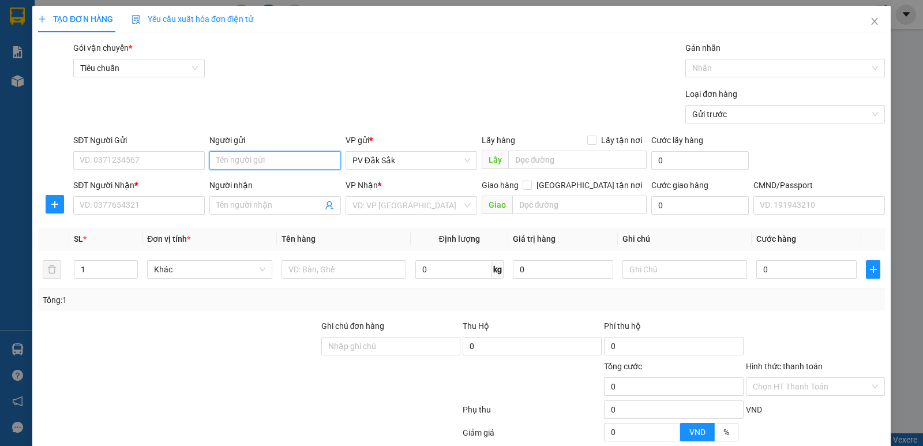
click at [231, 165] on input "Người gửi" at bounding box center [275, 160] width 132 height 18
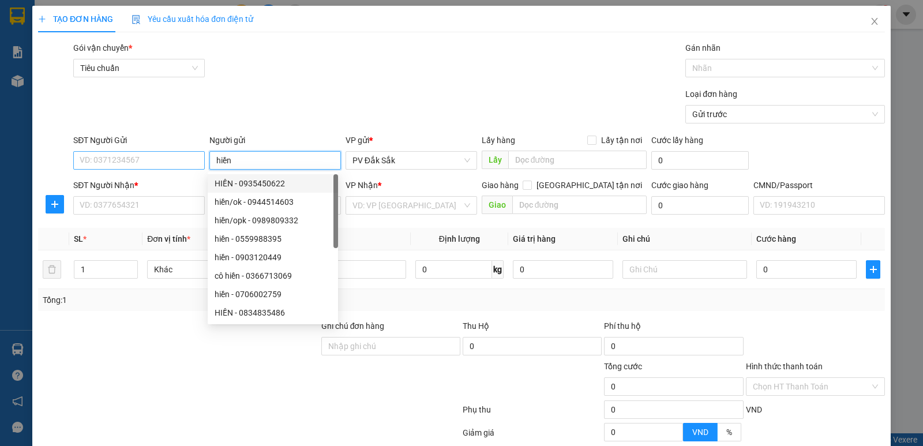
type input "hiền"
click at [103, 157] on input "SĐT Người Gửi" at bounding box center [139, 160] width 132 height 18
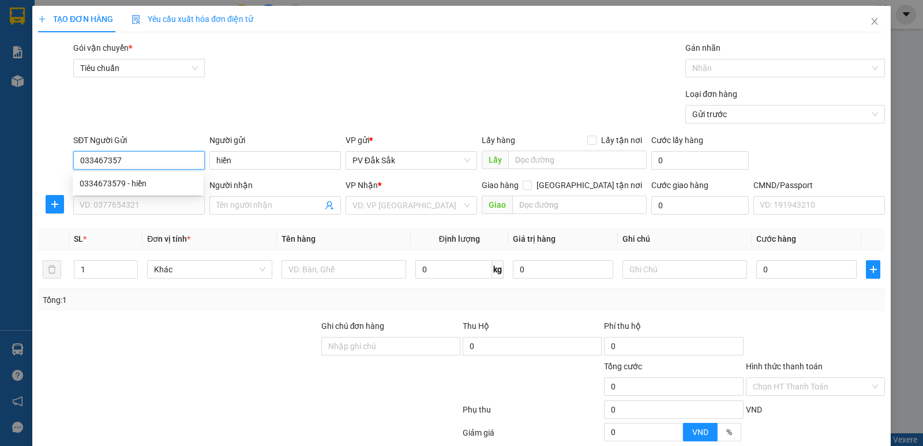
type input "0334673579"
click at [119, 183] on div "0334673579 - hiền" at bounding box center [138, 183] width 117 height 13
type input "0342174467"
type input "LIÊN"
type input "N4 GÒ ĐẬU"
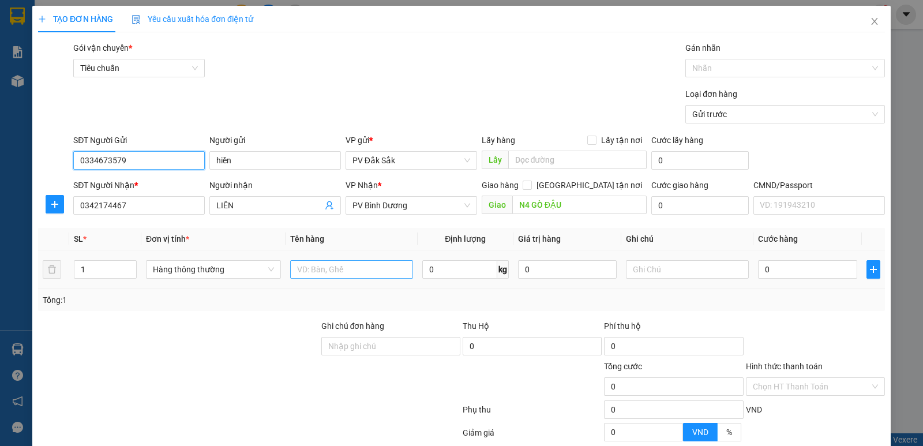
type input "0334673579"
click at [312, 267] on input "text" at bounding box center [351, 269] width 123 height 18
type input "sr"
click at [637, 267] on input "text" at bounding box center [687, 269] width 123 height 18
type input "t"
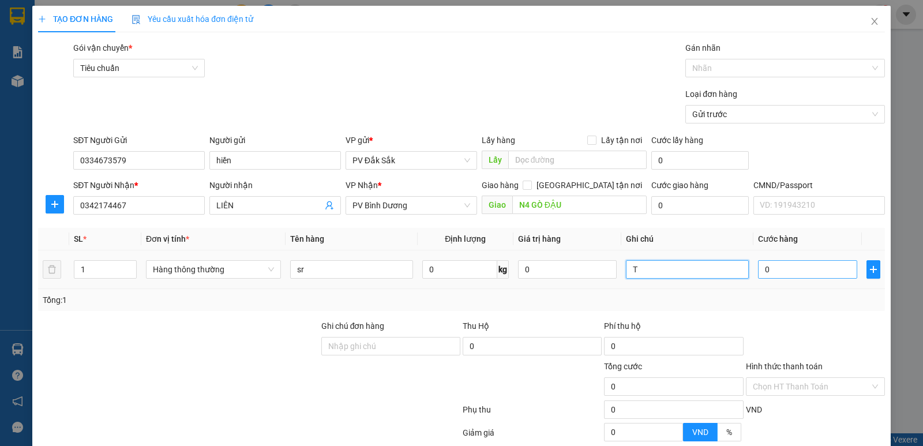
type input "T"
click at [759, 262] on input "0" at bounding box center [807, 269] width 99 height 18
type input "6"
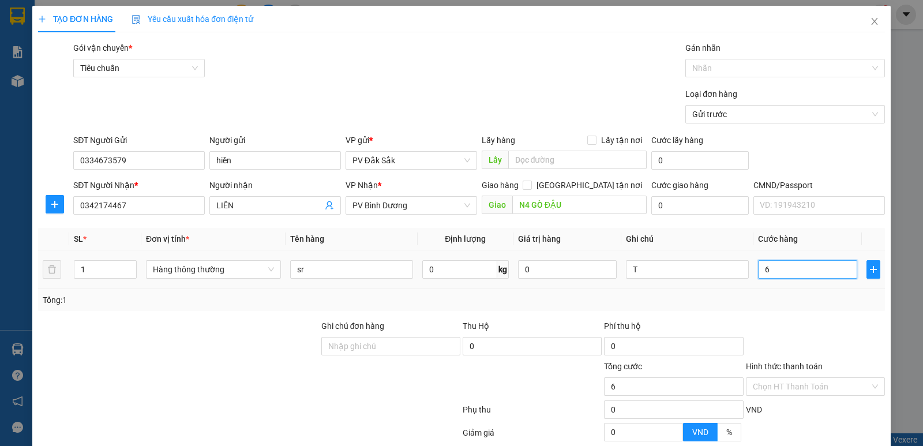
type input "60"
type input "600"
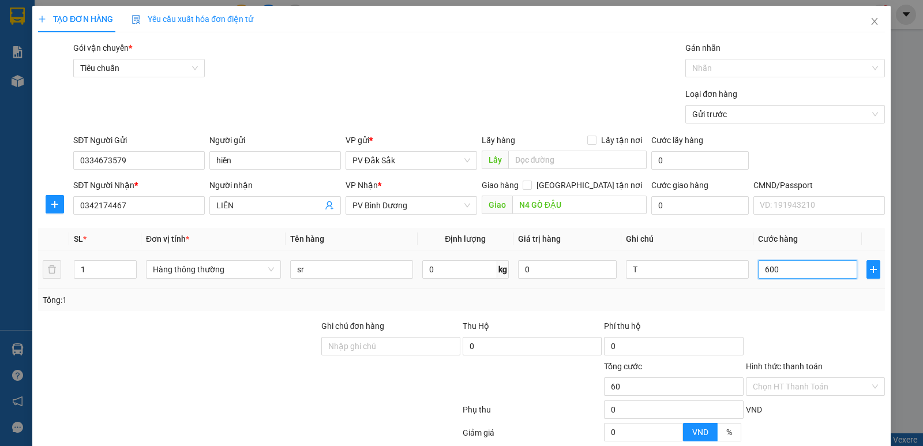
type input "600"
type input "6.000"
type input "60.000"
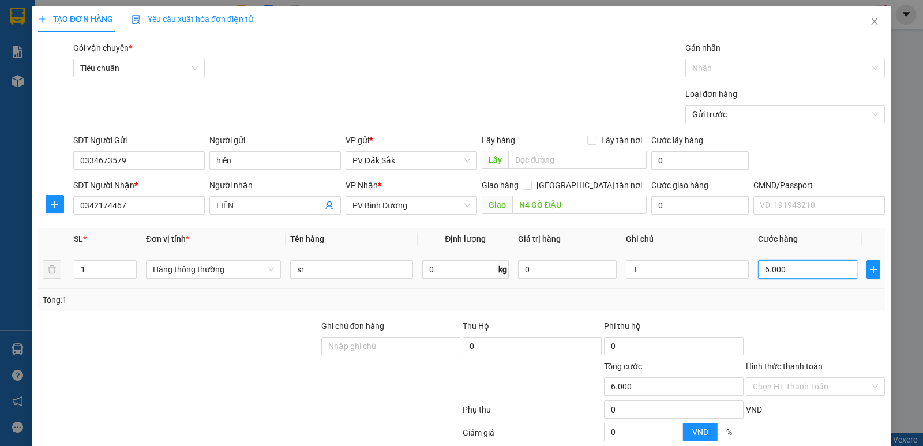
type input "60.000"
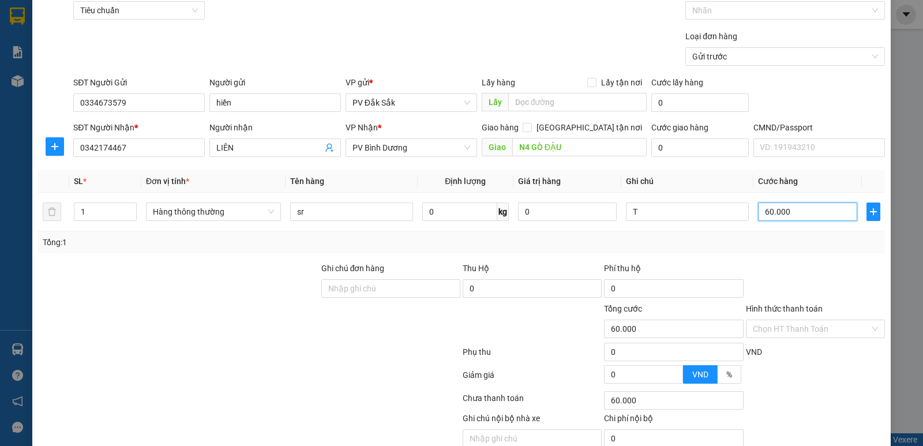
scroll to position [109, 0]
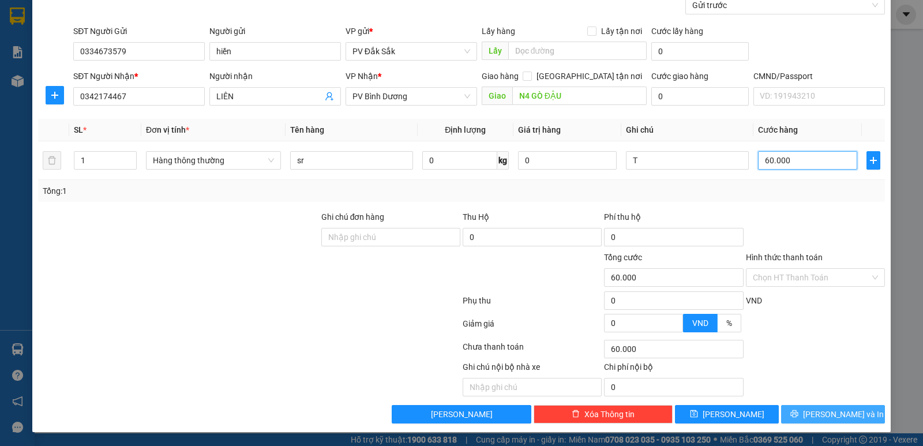
type input "60.000"
click at [839, 417] on span "[PERSON_NAME] và In" at bounding box center [843, 414] width 81 height 13
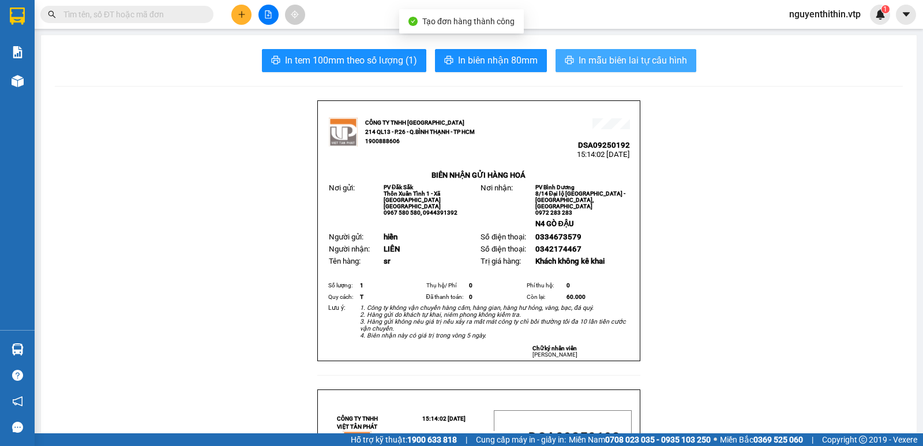
click at [622, 55] on span "In mẫu biên lai tự cấu hình" at bounding box center [633, 60] width 108 height 14
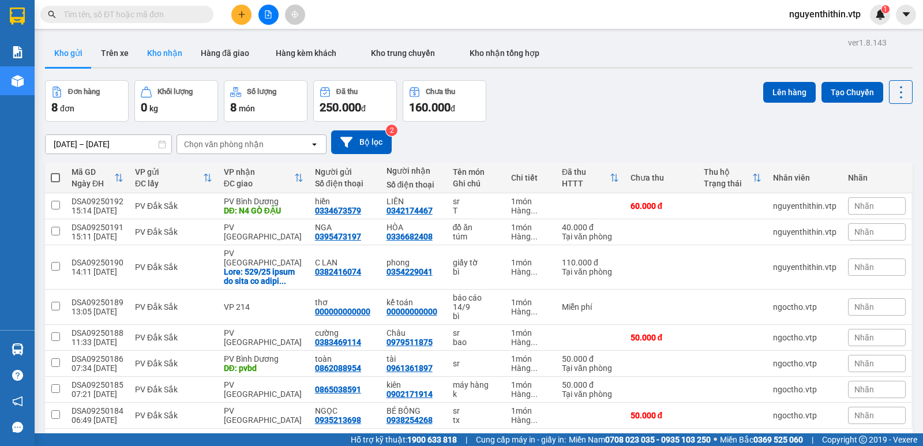
click at [163, 56] on button "Kho nhận" at bounding box center [165, 53] width 54 height 28
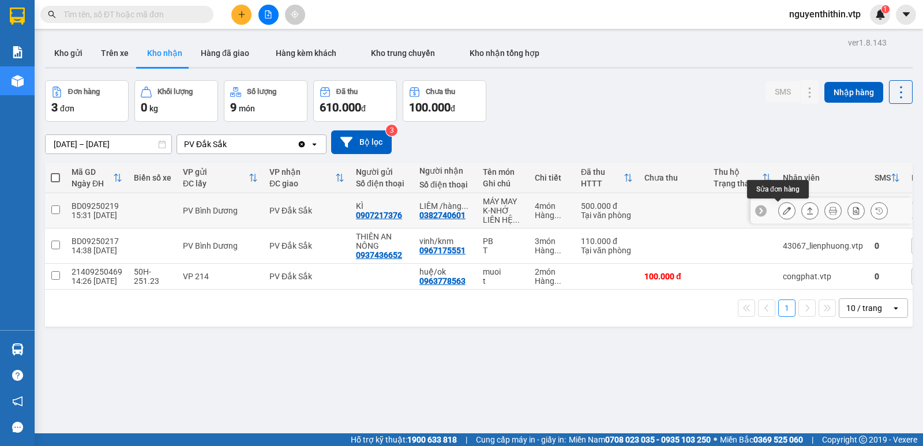
click at [783, 208] on icon at bounding box center [787, 211] width 8 height 8
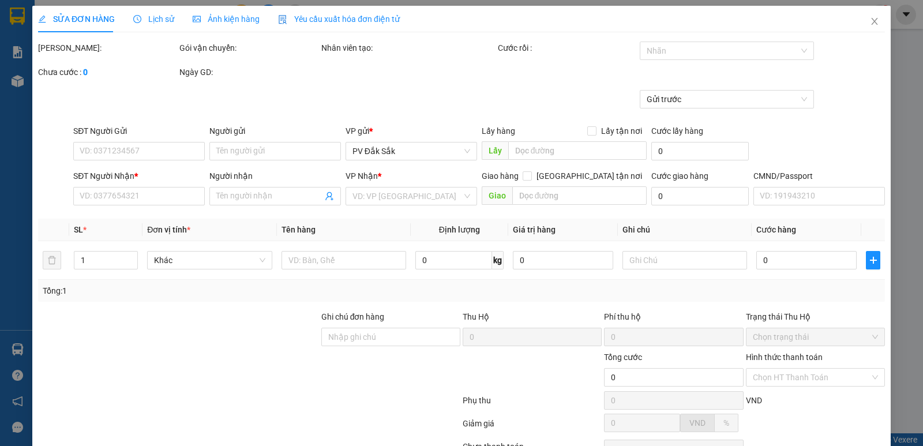
type input "0907217376"
type input "KÌ"
type input "0382740601"
type input "LIÊM /hàng ơ daksong"
type input "0342159020"
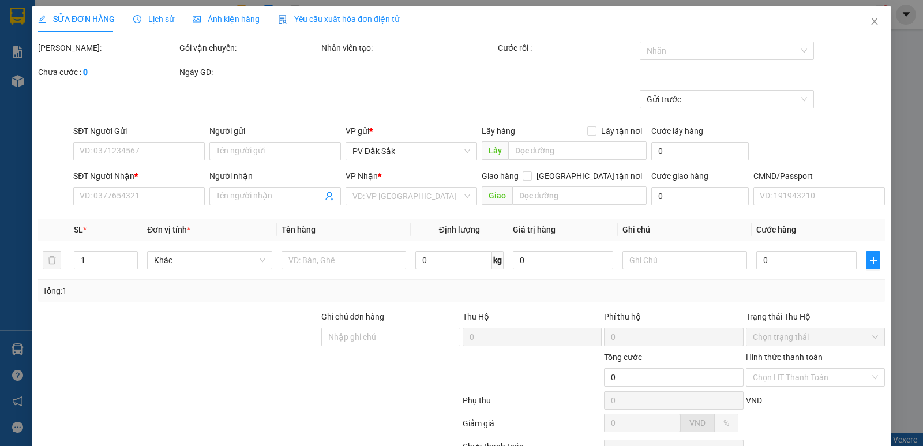
type input "500.000"
type input "KHI KHÁCH LẤY HÀNG PV NHỚ LIÊN HỆ CHO NG GỬI TRƯỚC NHÉ"
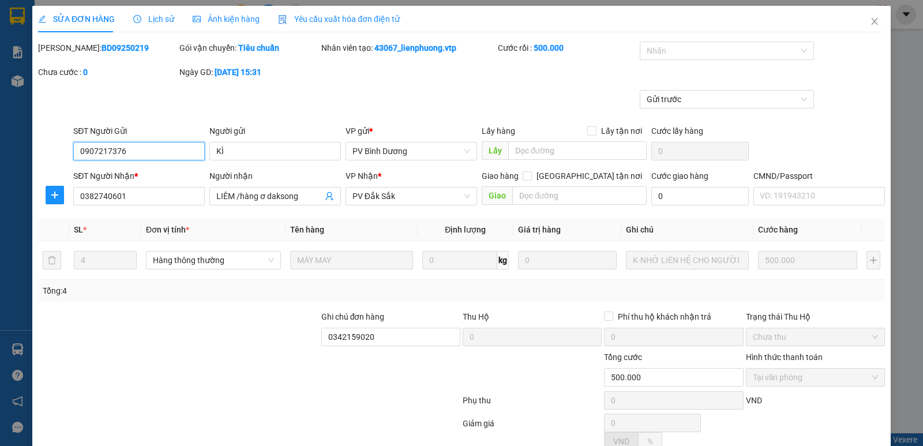
type input "25.000"
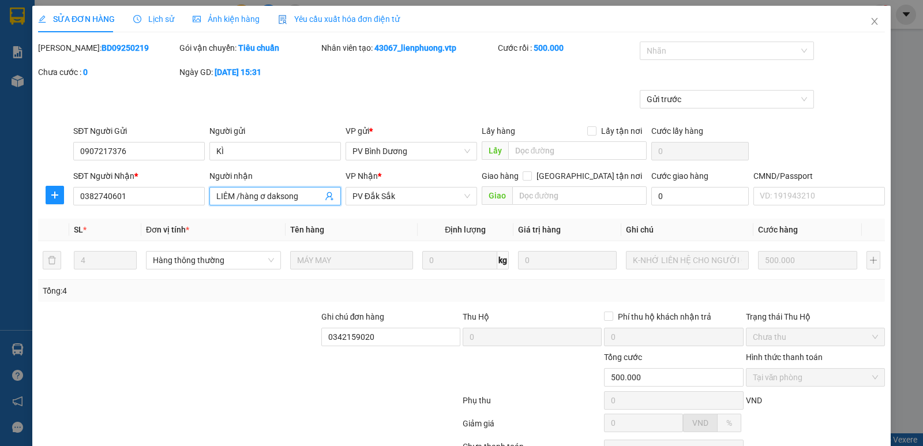
click at [299, 197] on input "LIÊM /hàng ơ daksong" at bounding box center [269, 196] width 106 height 13
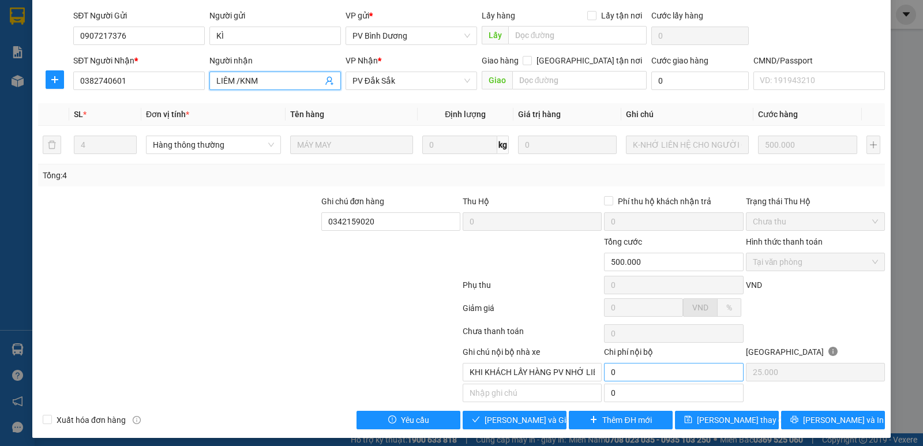
scroll to position [121, 0]
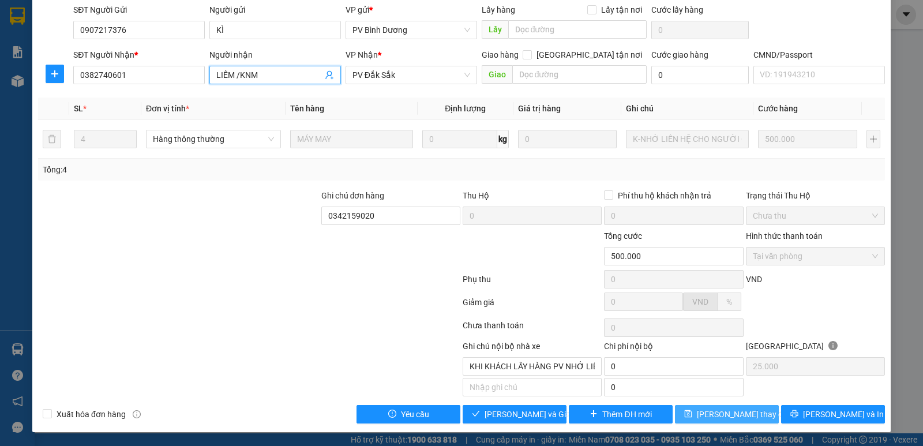
type input "LIÊM /KNM"
click at [722, 409] on span "[PERSON_NAME] thay đổi" at bounding box center [743, 414] width 92 height 13
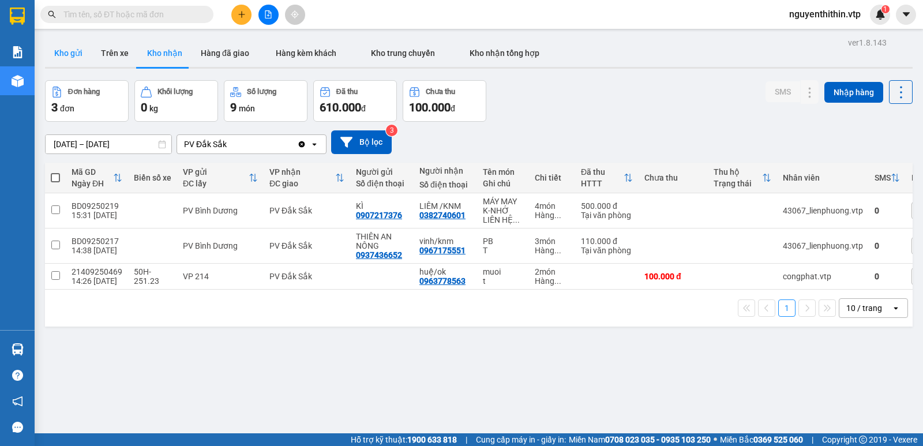
click at [65, 55] on button "Kho gửi" at bounding box center [68, 53] width 47 height 28
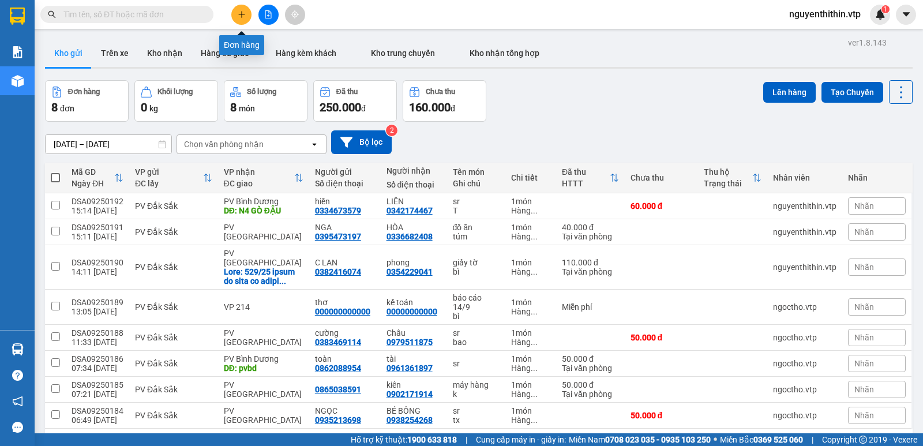
click at [238, 16] on icon "plus" at bounding box center [242, 14] width 8 height 8
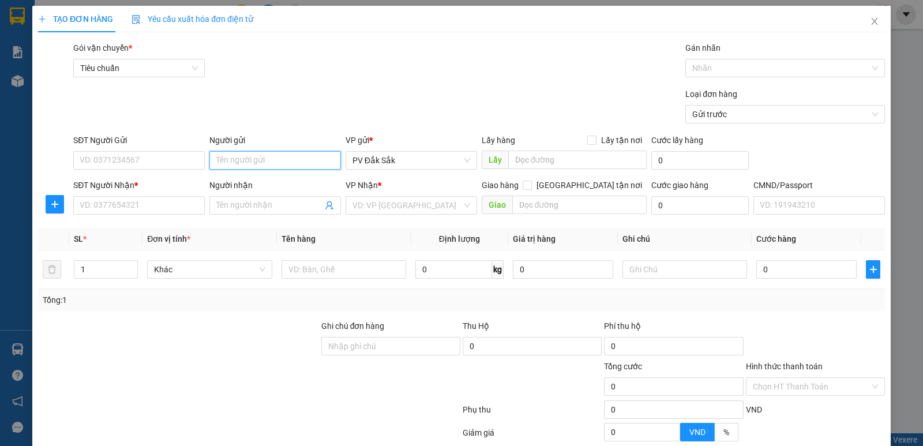
click at [225, 166] on input "Người gửi" at bounding box center [275, 160] width 132 height 18
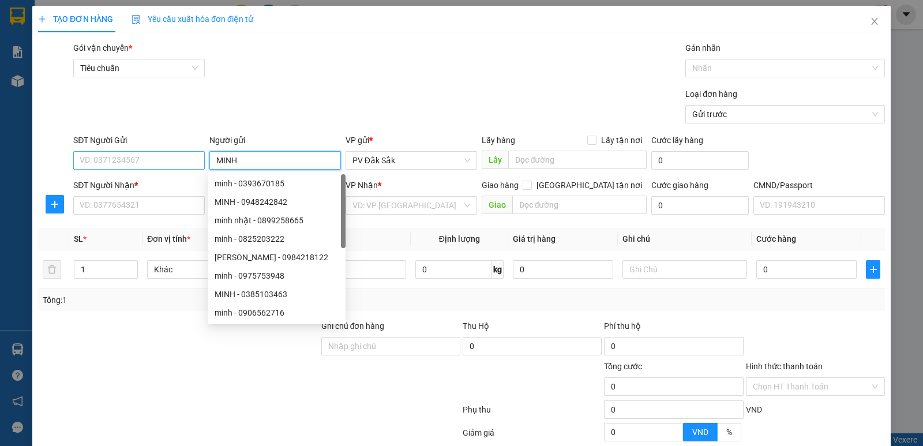
type input "MINH"
click at [81, 160] on input "SĐT Người Gửi" at bounding box center [139, 160] width 132 height 18
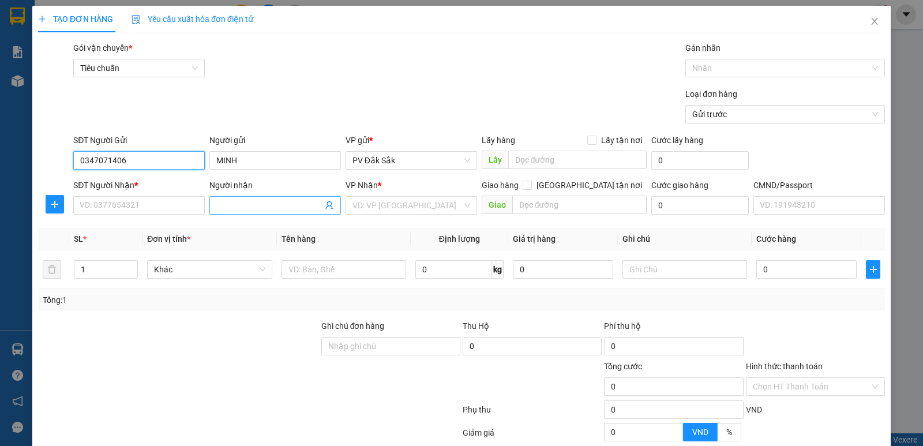
type input "0347071406"
click at [226, 203] on input "Người nhận" at bounding box center [269, 205] width 106 height 13
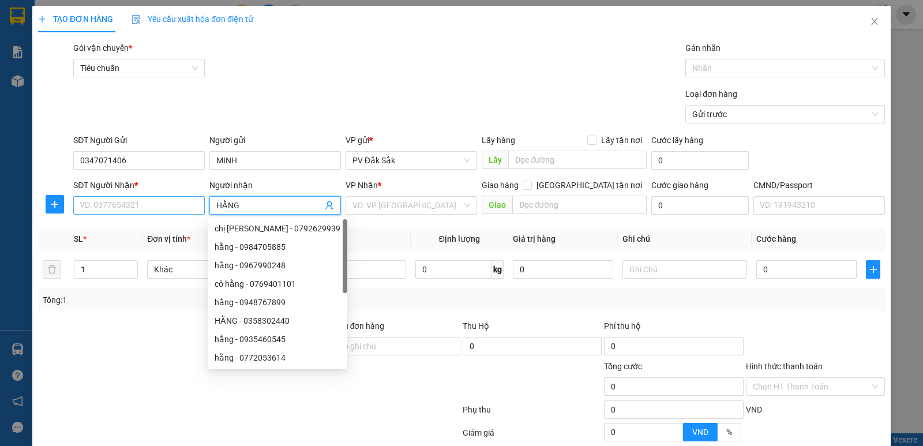
type input "HẰNG"
click at [93, 209] on input "SĐT Người Nhận *" at bounding box center [139, 205] width 132 height 18
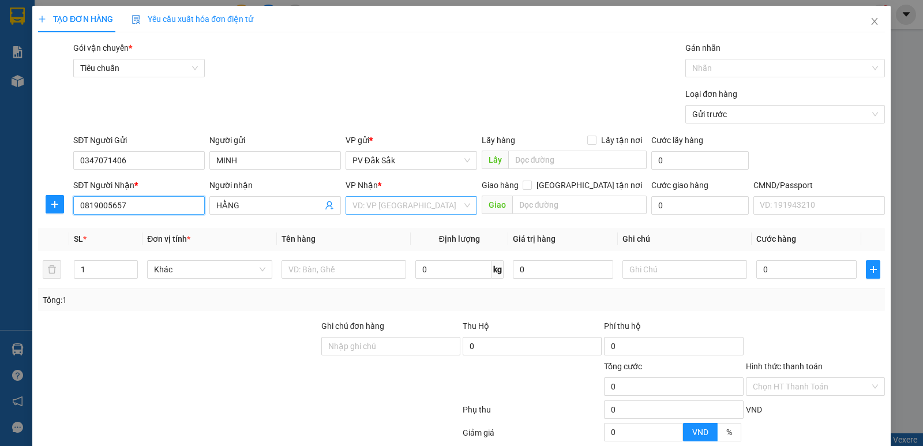
type input "0819005657"
click at [357, 209] on input "search" at bounding box center [408, 205] width 110 height 17
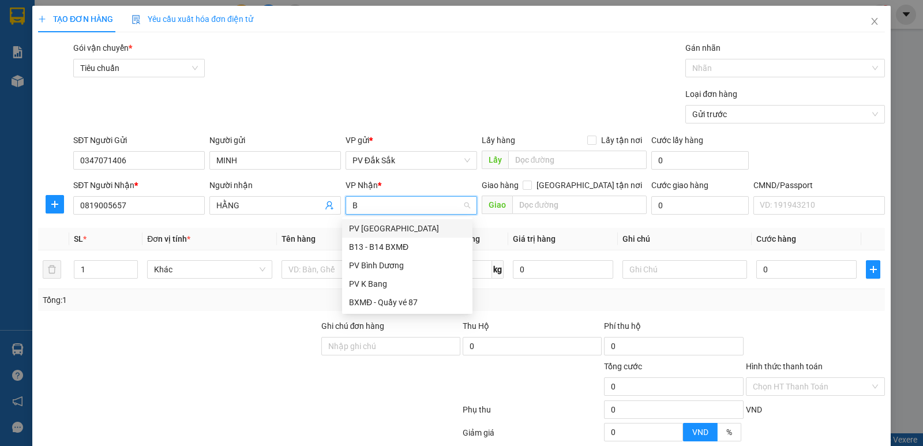
type input "BD"
click at [375, 227] on div "PV Bình Dương" at bounding box center [407, 228] width 117 height 13
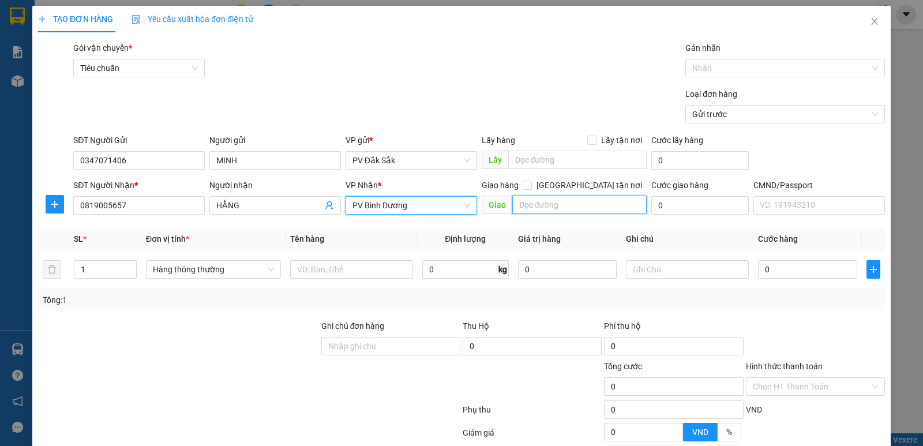
click at [533, 205] on input "text" at bounding box center [579, 205] width 135 height 18
type input "CỐNG CHÀO BD"
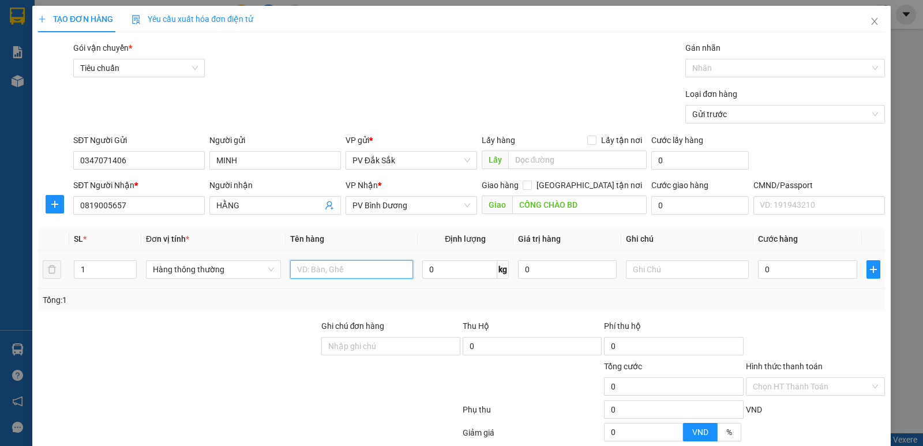
click at [302, 261] on input "text" at bounding box center [351, 269] width 123 height 18
type input "SR"
click at [626, 267] on input "text" at bounding box center [687, 269] width 123 height 18
type input "T"
click at [769, 261] on input "0" at bounding box center [807, 269] width 99 height 18
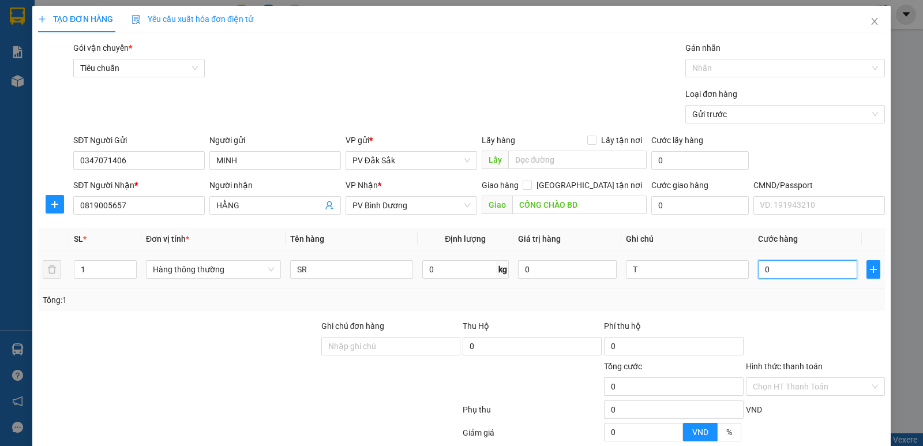
type input "4"
type input "40"
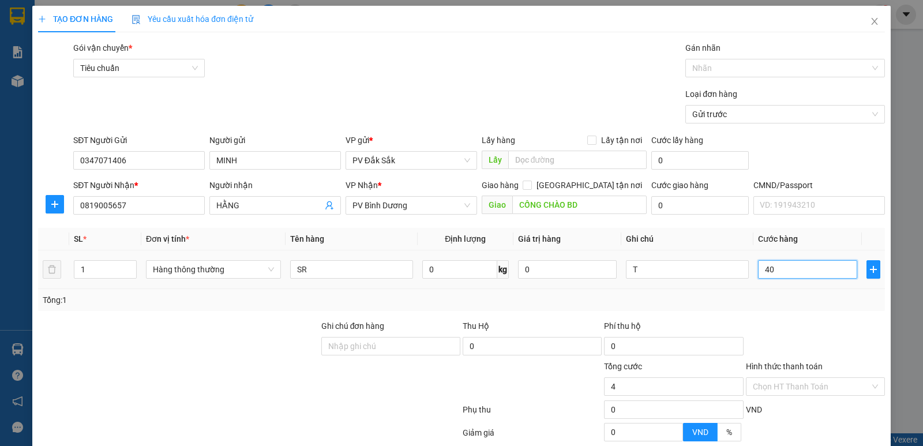
type input "40"
type input "400"
type input "4.000"
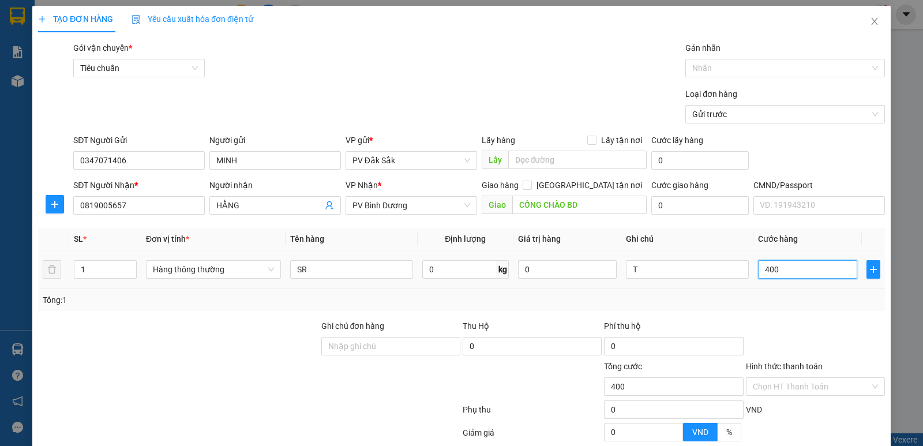
type input "4.000"
type input "40.000"
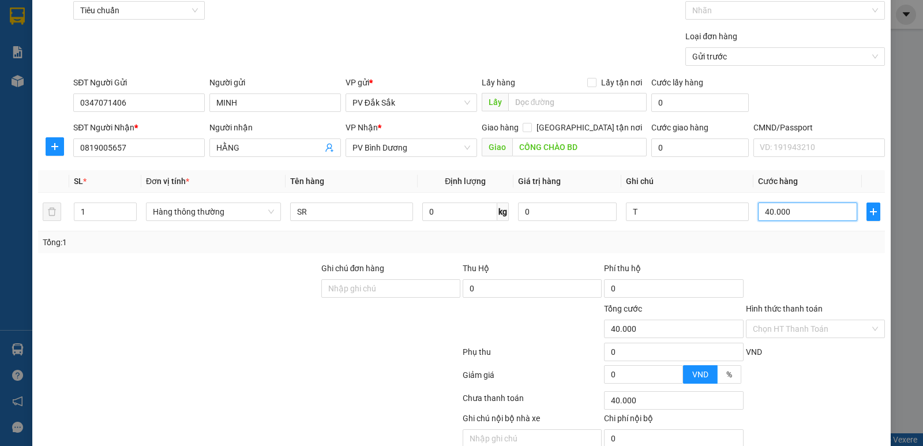
scroll to position [109, 0]
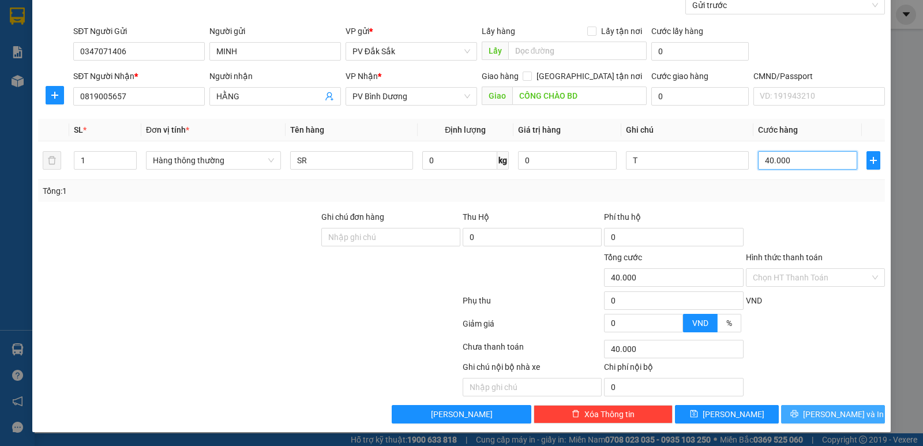
type input "40.000"
click at [840, 414] on span "[PERSON_NAME] và In" at bounding box center [843, 414] width 81 height 13
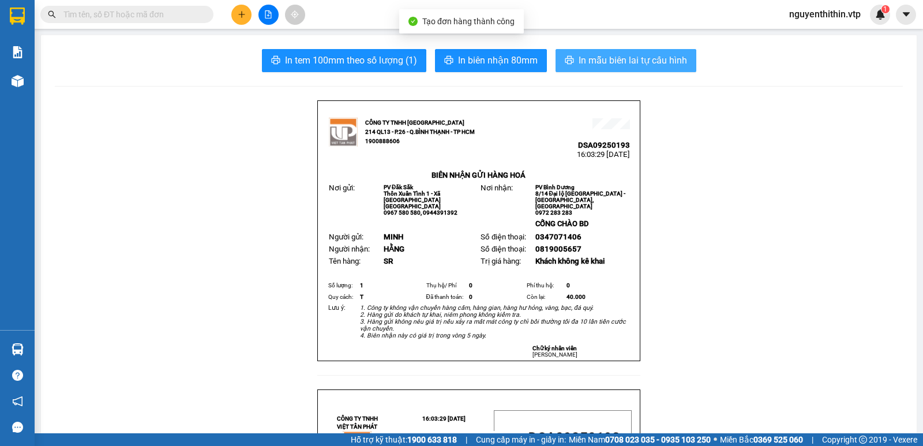
click at [627, 65] on span "In mẫu biên lai tự cấu hình" at bounding box center [633, 60] width 108 height 14
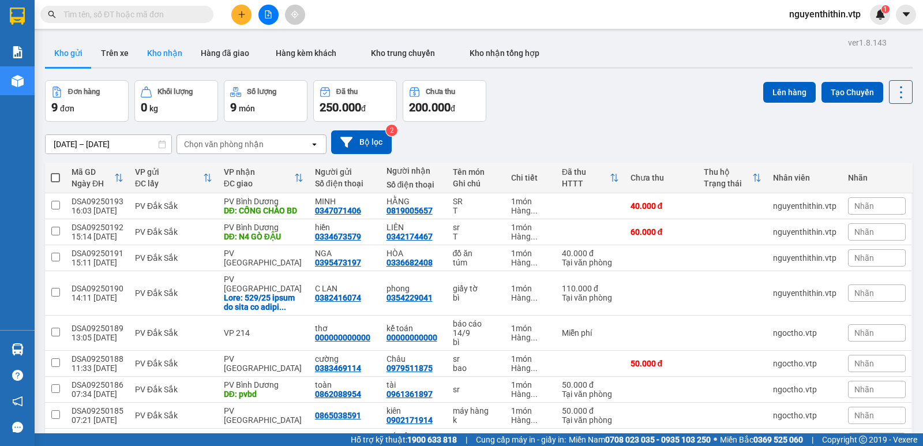
click at [166, 53] on button "Kho nhận" at bounding box center [165, 53] width 54 height 28
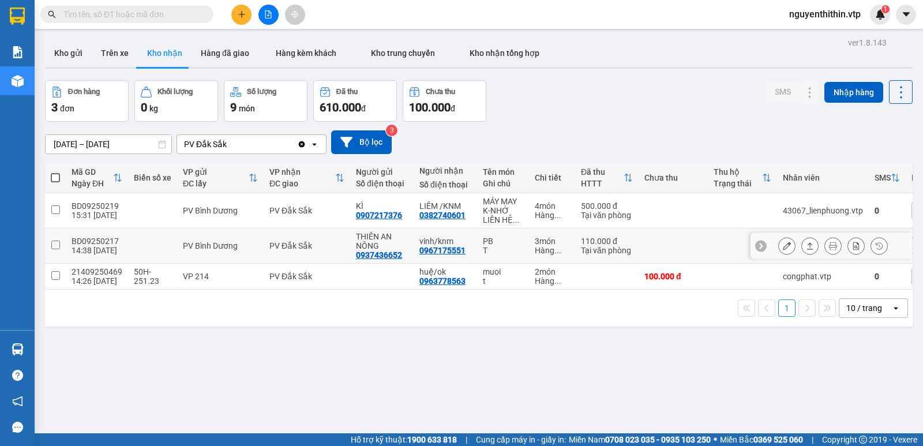
click at [138, 39] on button "Kho nhận" at bounding box center [165, 53] width 54 height 28
click at [74, 55] on button "Kho gửi" at bounding box center [68, 53] width 47 height 28
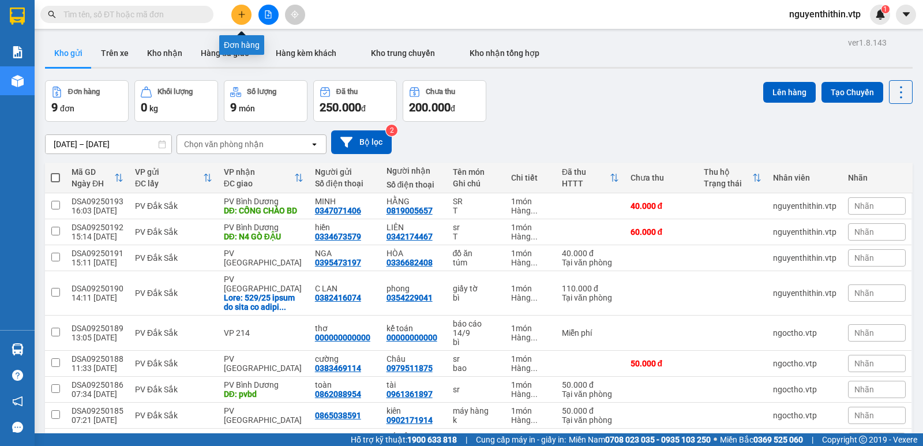
click at [240, 12] on icon "plus" at bounding box center [242, 14] width 8 height 8
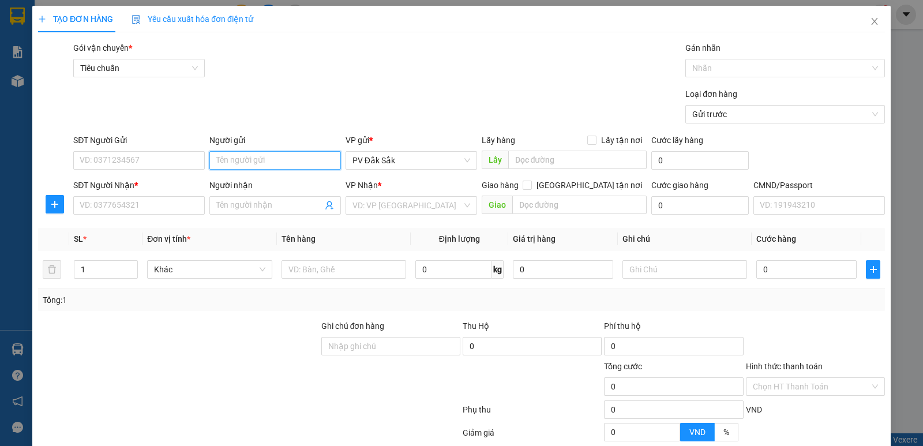
click at [230, 163] on input "Người gửi" at bounding box center [275, 160] width 132 height 18
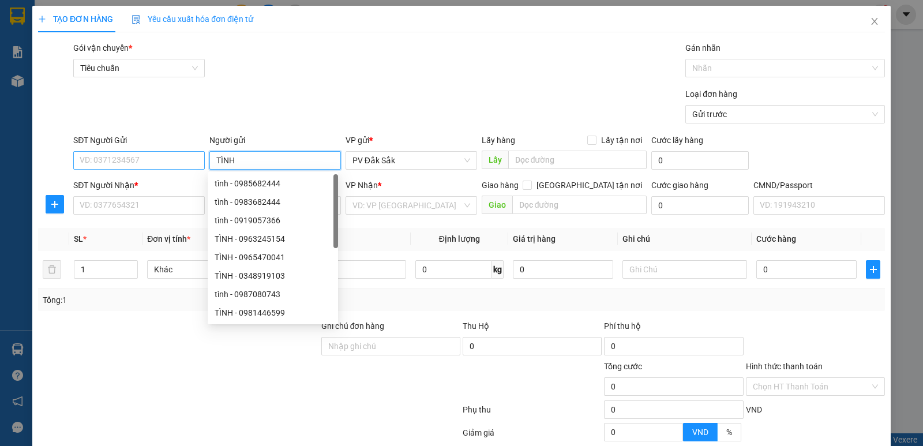
type input "TÌNH"
click at [87, 162] on input "SĐT Người Gửi" at bounding box center [139, 160] width 132 height 18
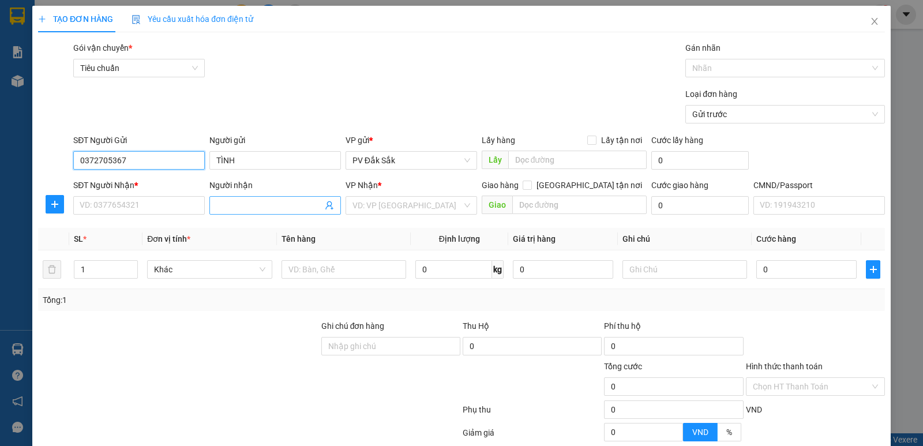
type input "0372705367"
click at [227, 201] on input "Người nhận" at bounding box center [269, 205] width 106 height 13
type input "TRÚC LY"
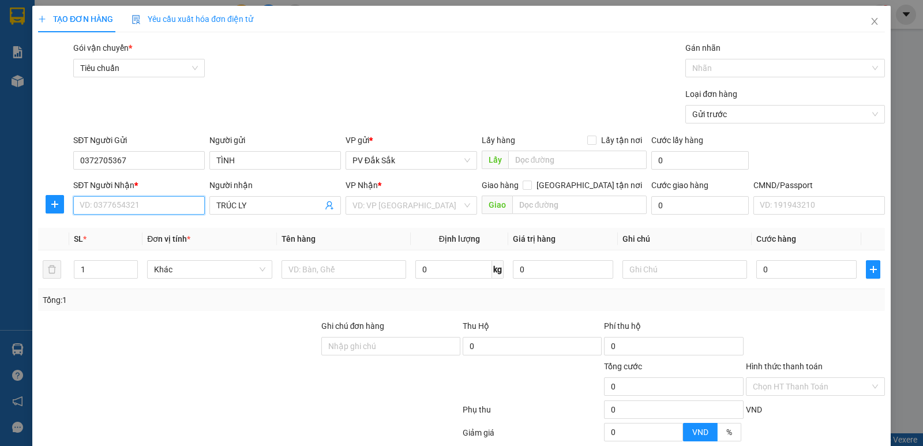
click at [105, 205] on input "SĐT Người Nhận *" at bounding box center [139, 205] width 132 height 18
type input "0931391354"
click at [367, 208] on input "search" at bounding box center [408, 205] width 110 height 17
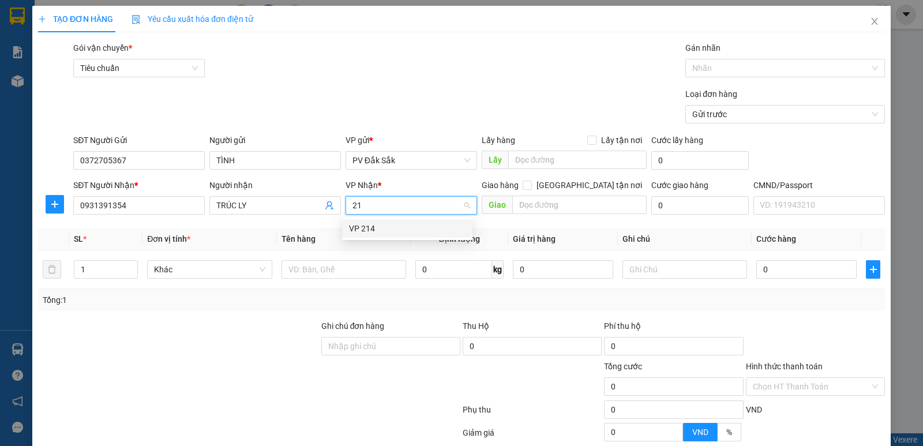
type input "214"
click at [361, 230] on div "VP 214" at bounding box center [407, 228] width 117 height 13
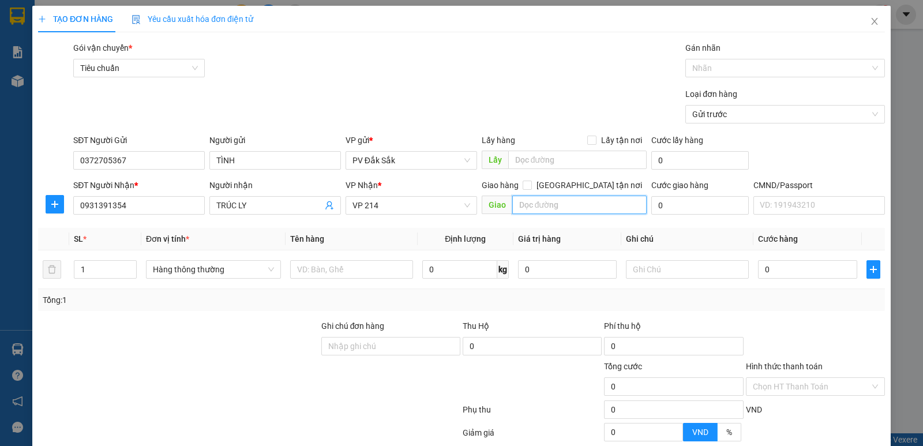
click at [520, 205] on input "text" at bounding box center [579, 205] width 135 height 18
type input "17/68 [PERSON_NAME] ĐỒNG NHÀ BÈ TPHCM"
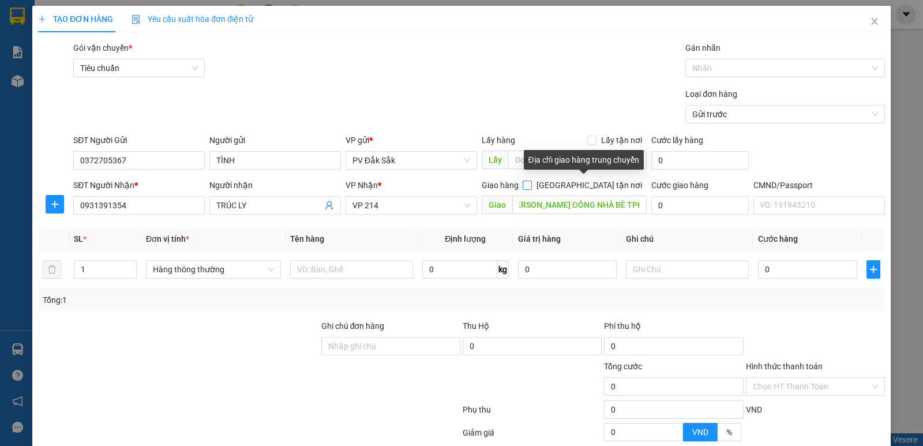
scroll to position [0, 0]
click at [531, 186] on input "[GEOGRAPHIC_DATA] tận nơi" at bounding box center [527, 185] width 8 height 8
checkbox input "true"
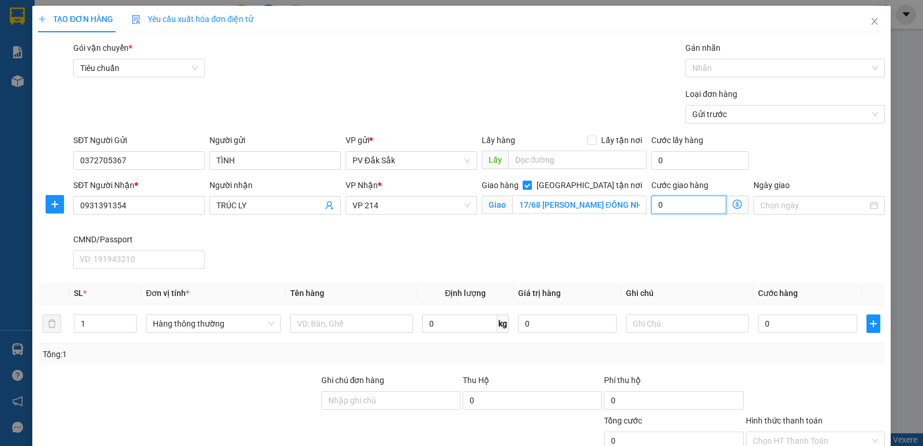
click at [664, 203] on input "0" at bounding box center [689, 205] width 75 height 18
type input "1"
type input "18"
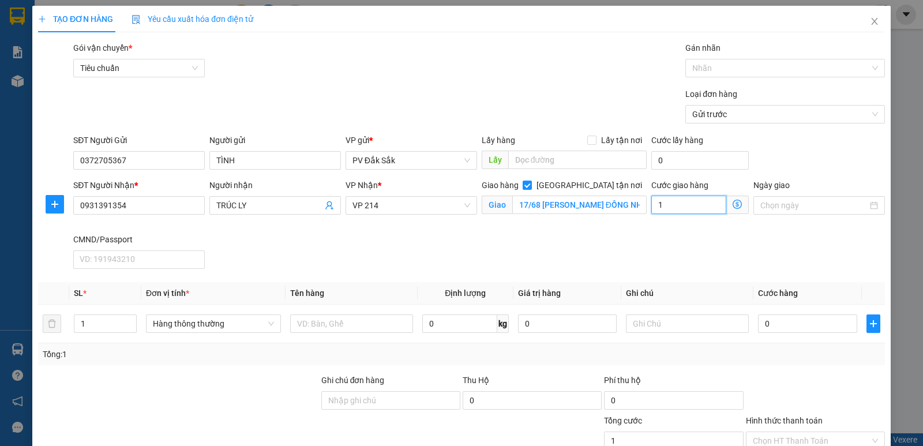
type input "18"
type input "180"
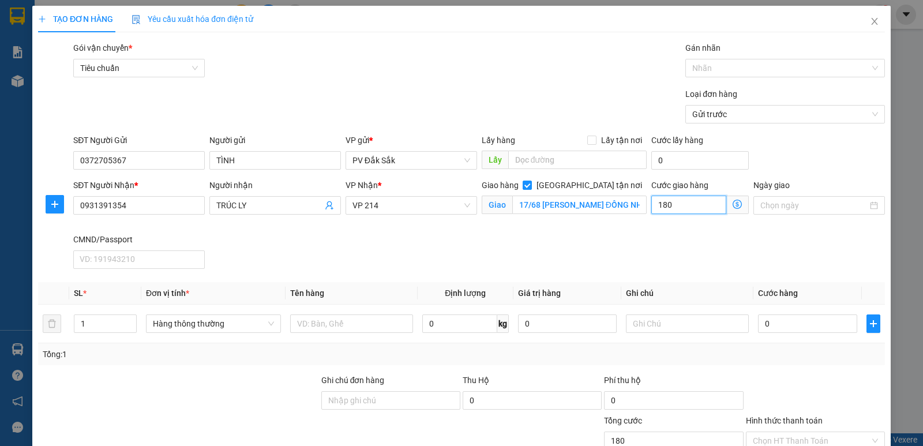
type input "1.800"
type input "18.000"
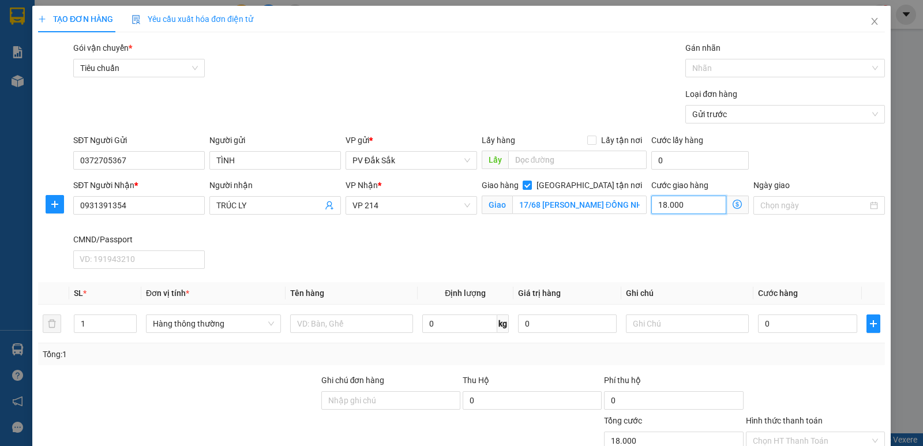
type input "180.000"
click at [760, 323] on input "0" at bounding box center [807, 324] width 99 height 18
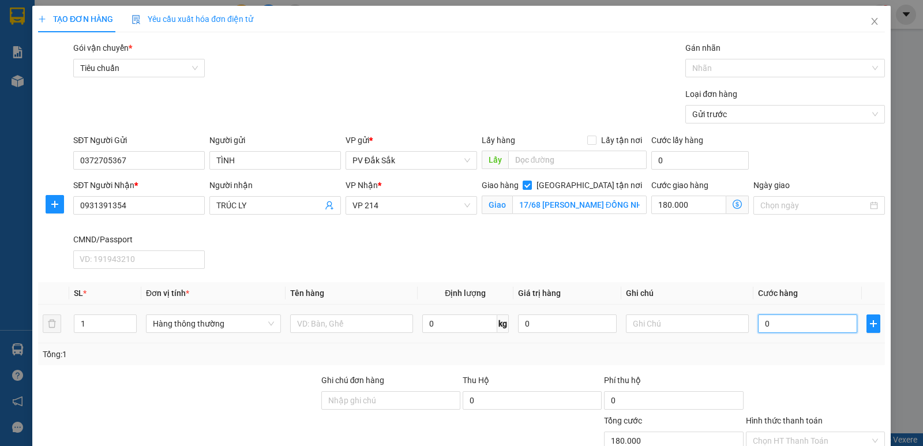
type input "6"
type input "180.006"
type input "60"
type input "180.060"
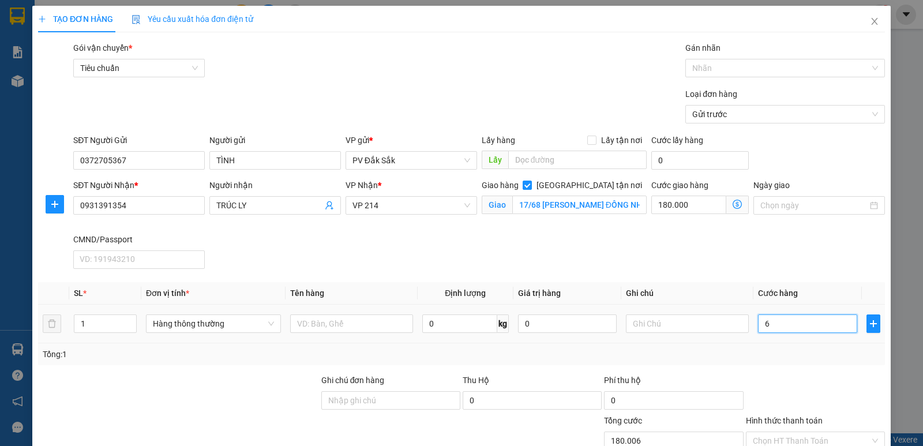
type input "180.060"
type input "600"
type input "180.600"
type input "6.000"
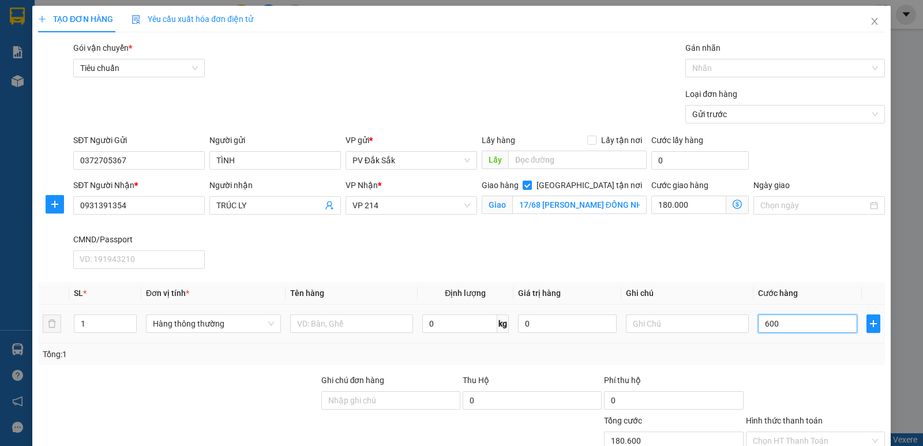
type input "186.000"
type input "60.000"
type input "240.000"
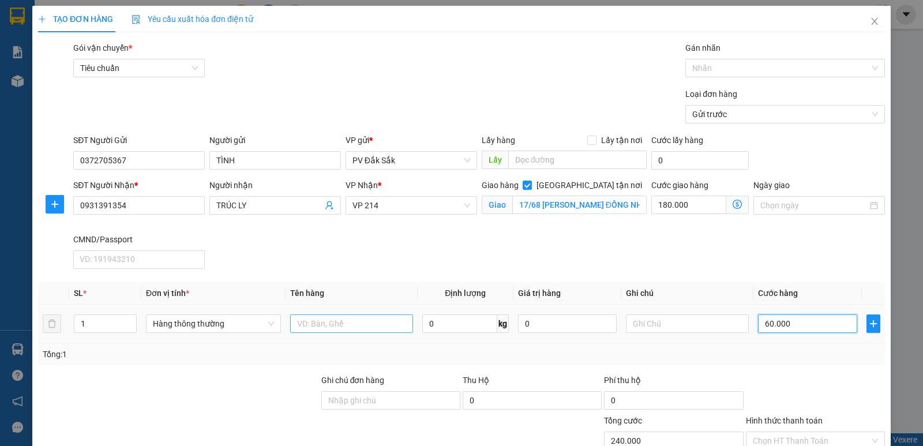
type input "60.000"
click at [304, 317] on input "text" at bounding box center [351, 324] width 123 height 18
type input "SR"
click at [638, 327] on input "text" at bounding box center [687, 324] width 123 height 18
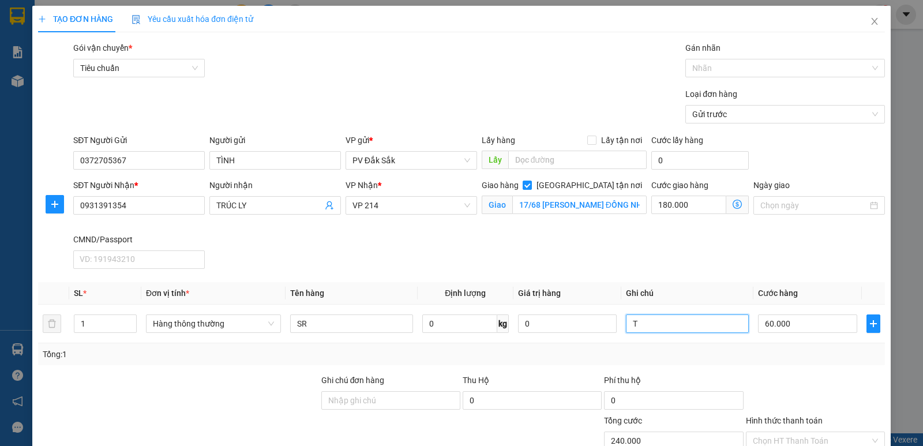
scroll to position [115, 0]
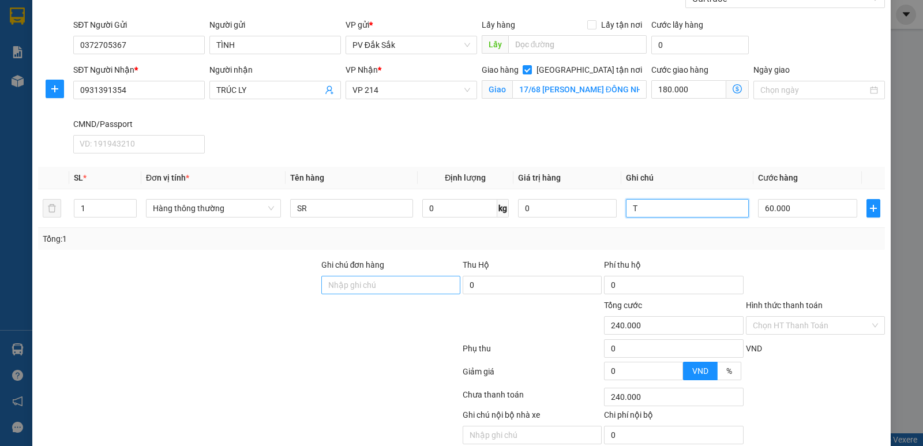
type input "T"
click at [325, 290] on input "Ghi chú đơn hàng" at bounding box center [390, 285] width 139 height 18
type input "CK68 240K [DATE] 16H24'"
click at [772, 302] on label "Hình thức thanh toán" at bounding box center [784, 305] width 77 height 9
click at [772, 317] on input "Hình thức thanh toán" at bounding box center [811, 325] width 117 height 17
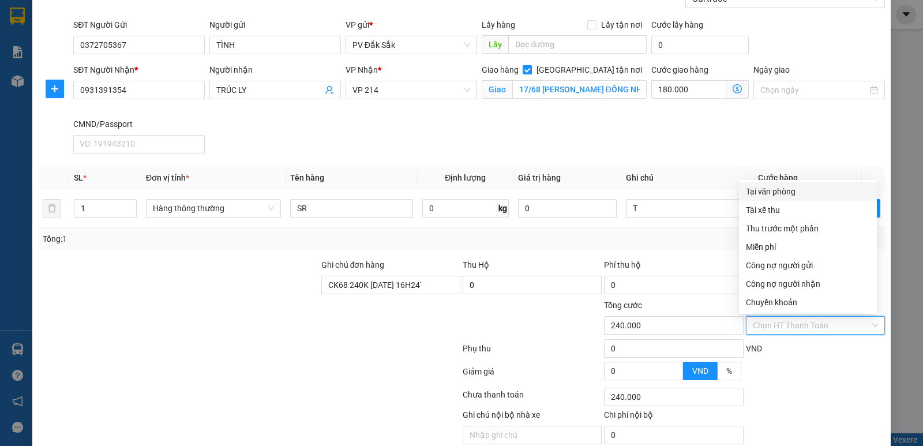
click at [772, 302] on div "Chuyển khoản" at bounding box center [808, 302] width 124 height 13
type input "0"
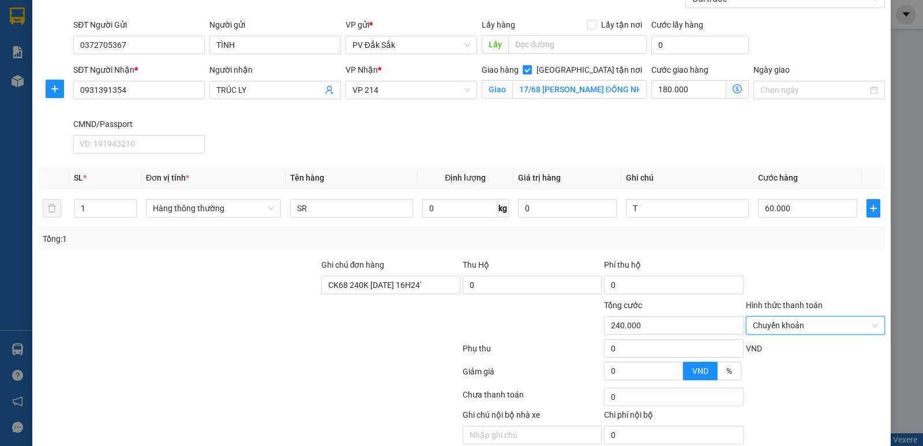
scroll to position [163, 0]
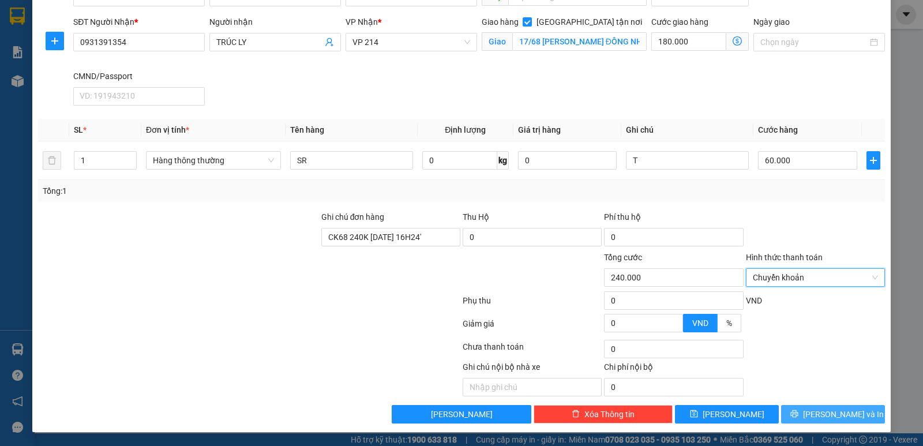
click at [819, 411] on span "[PERSON_NAME] và In" at bounding box center [843, 414] width 81 height 13
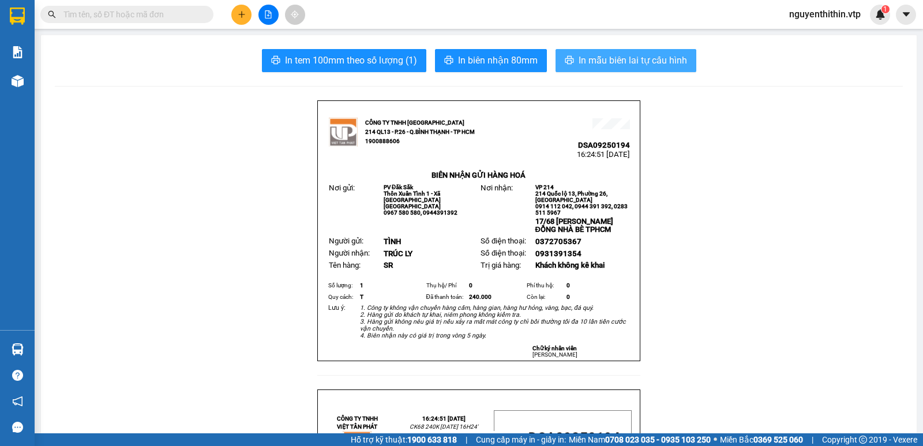
click at [632, 62] on span "In mẫu biên lai tự cấu hình" at bounding box center [633, 60] width 108 height 14
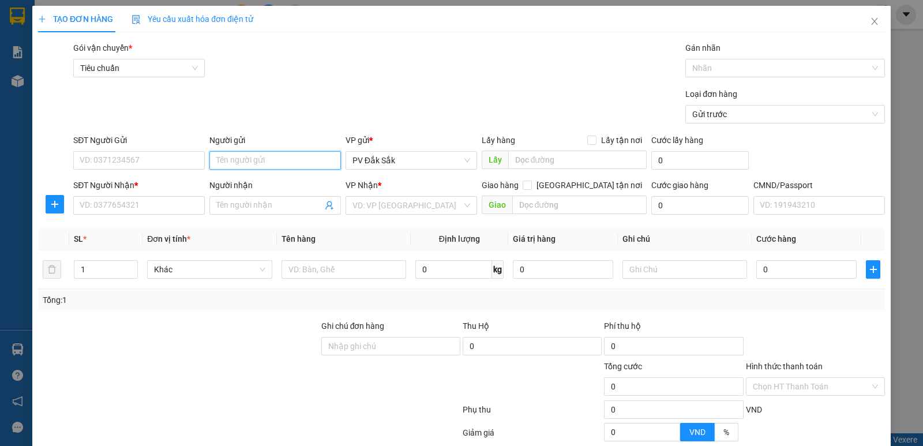
click at [230, 160] on input "Người gửi" at bounding box center [275, 160] width 132 height 18
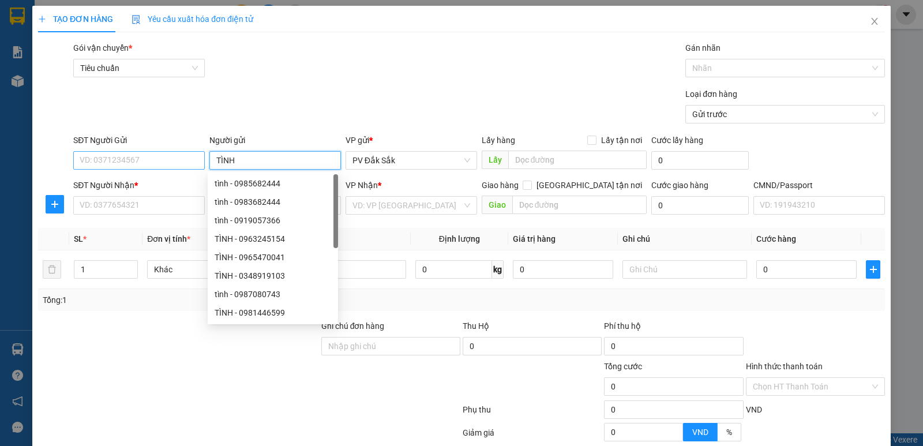
type input "TÌNH"
click at [98, 159] on input "SĐT Người Gửi" at bounding box center [139, 160] width 132 height 18
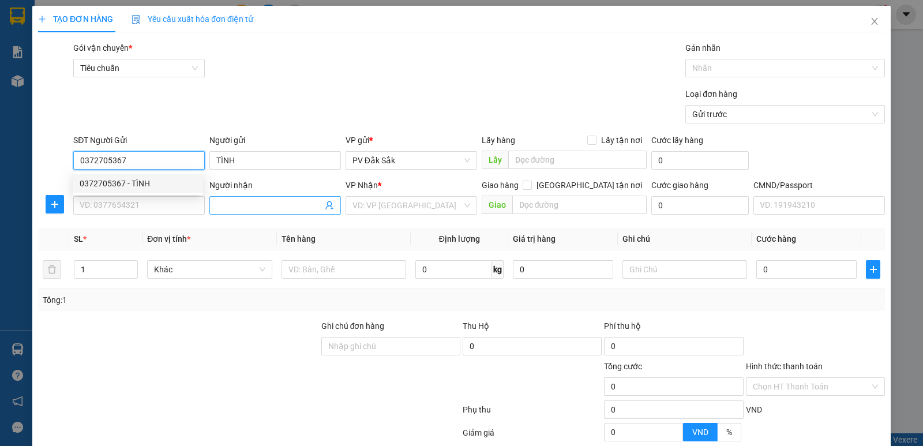
type input "0372705367"
click at [219, 207] on input "Người nhận" at bounding box center [269, 205] width 106 height 13
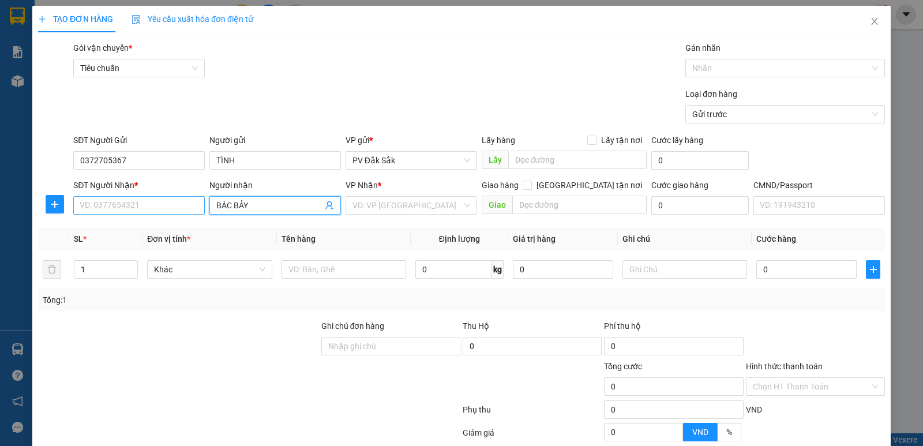
type input "BÁC BẢY"
click at [99, 208] on input "SĐT Người Nhận *" at bounding box center [139, 205] width 132 height 18
type input "0369279920"
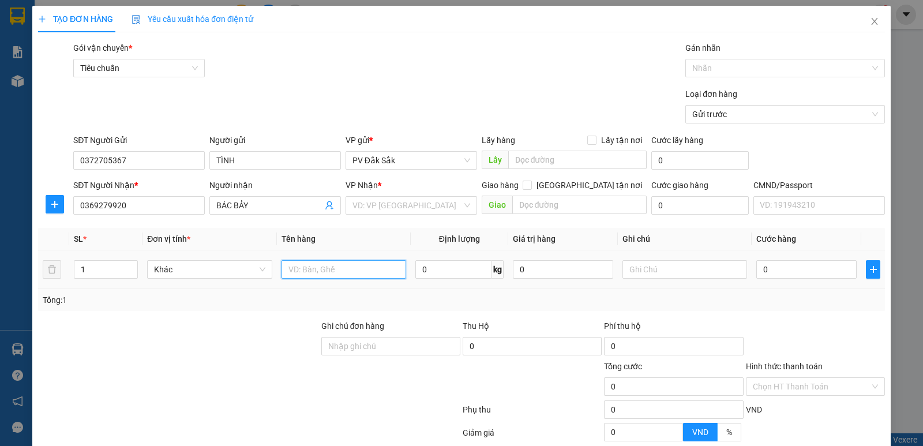
click at [288, 273] on input "text" at bounding box center [344, 269] width 125 height 18
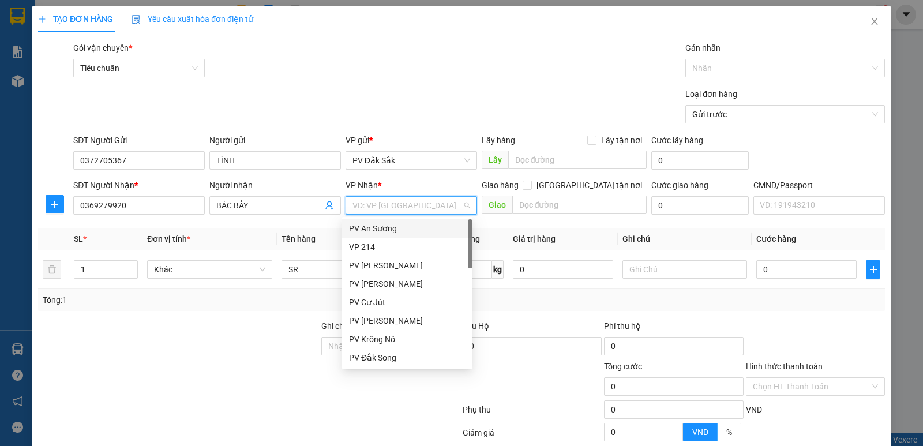
click at [353, 209] on input "search" at bounding box center [408, 205] width 110 height 17
click at [363, 248] on div "VP 214" at bounding box center [407, 247] width 117 height 13
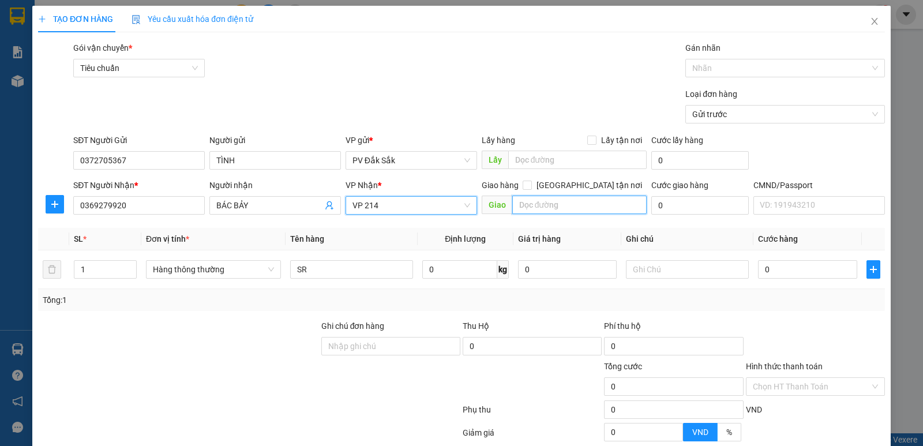
click at [515, 201] on input "text" at bounding box center [579, 205] width 135 height 18
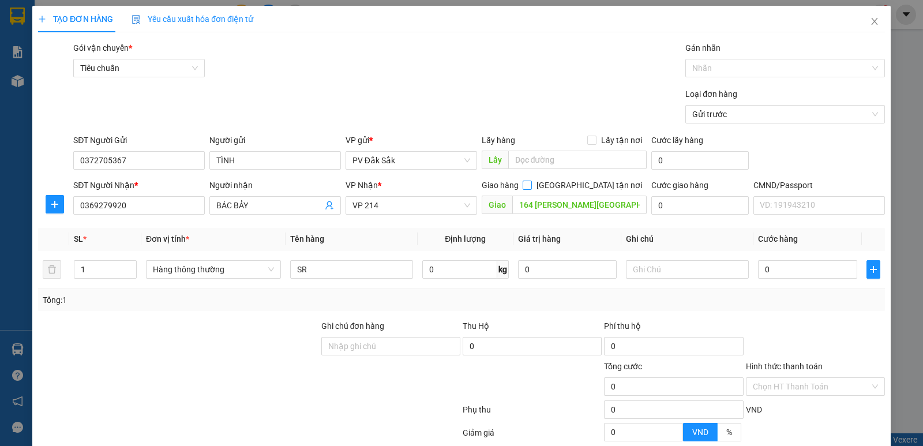
click at [531, 186] on input "[GEOGRAPHIC_DATA] tận nơi" at bounding box center [527, 185] width 8 height 8
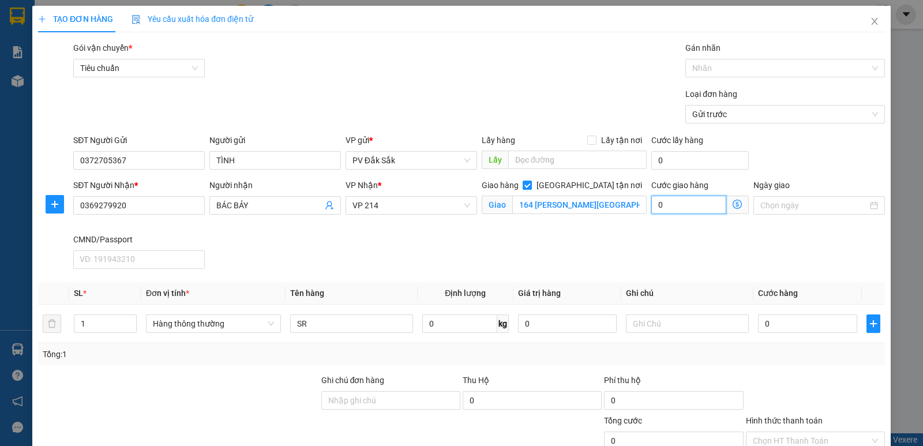
click at [661, 203] on input "0" at bounding box center [689, 205] width 75 height 18
click at [758, 323] on input "0" at bounding box center [807, 324] width 99 height 18
click at [643, 315] on input "text" at bounding box center [687, 324] width 123 height 18
click at [330, 391] on input "Ghi chú đơn hàng" at bounding box center [390, 400] width 139 height 18
click at [781, 416] on label "Hình thức thanh toán" at bounding box center [784, 420] width 77 height 9
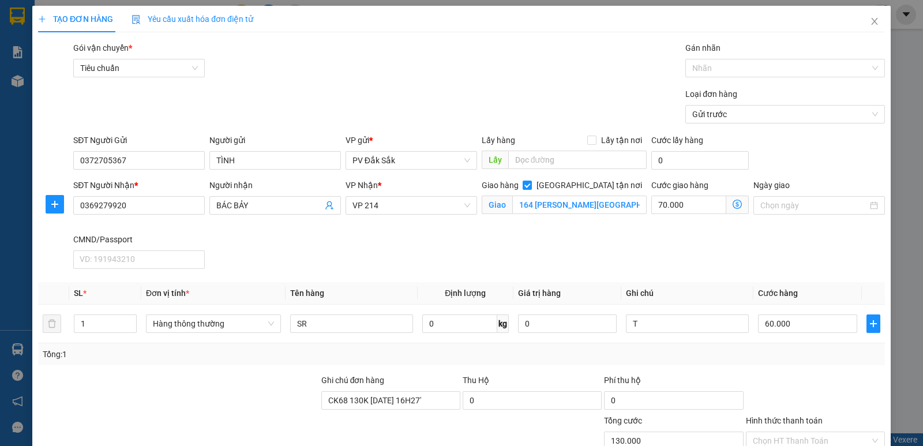
click at [781, 432] on input "Hình thức thanh toán" at bounding box center [811, 440] width 117 height 17
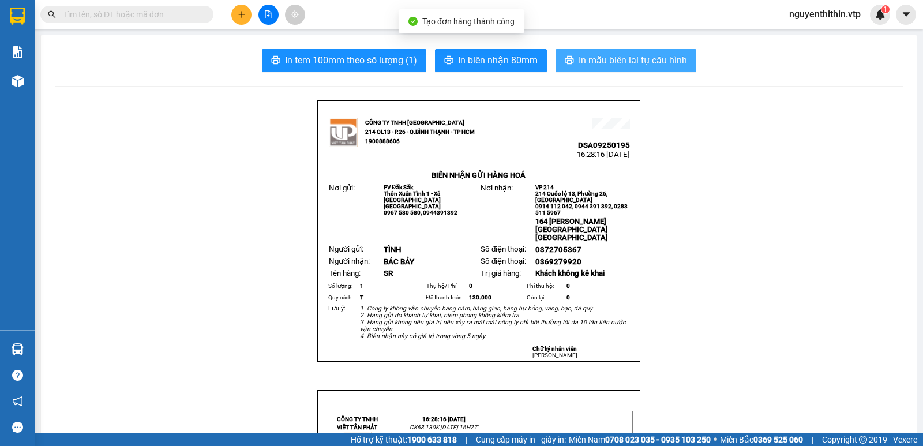
click at [628, 66] on span "In mẫu biên lai tự cấu hình" at bounding box center [633, 60] width 108 height 14
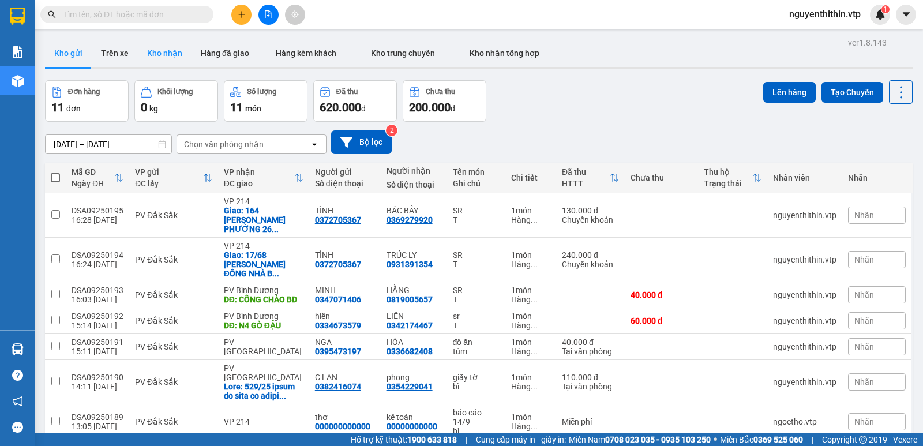
click at [158, 53] on button "Kho nhận" at bounding box center [165, 53] width 54 height 28
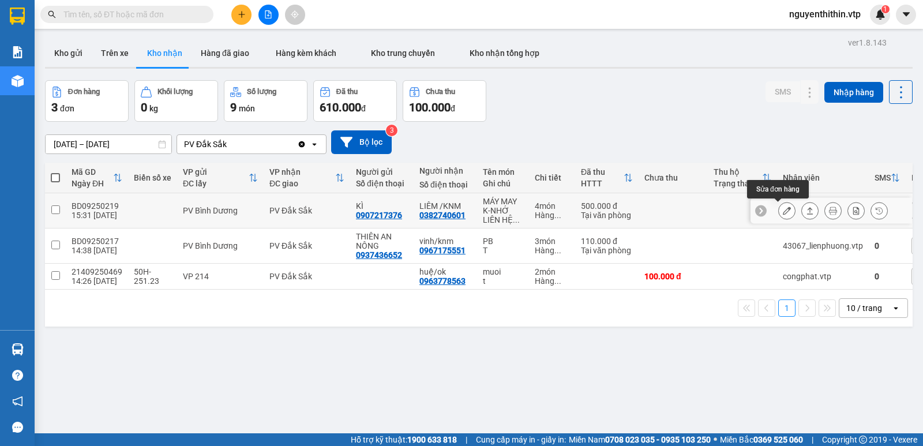
click at [783, 208] on icon at bounding box center [787, 211] width 8 height 8
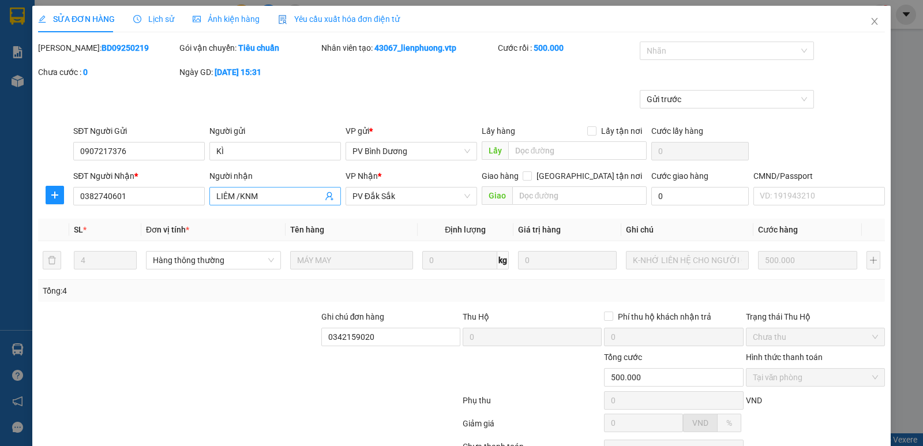
click at [266, 198] on input "LIÊM /KNM" at bounding box center [269, 196] width 106 height 13
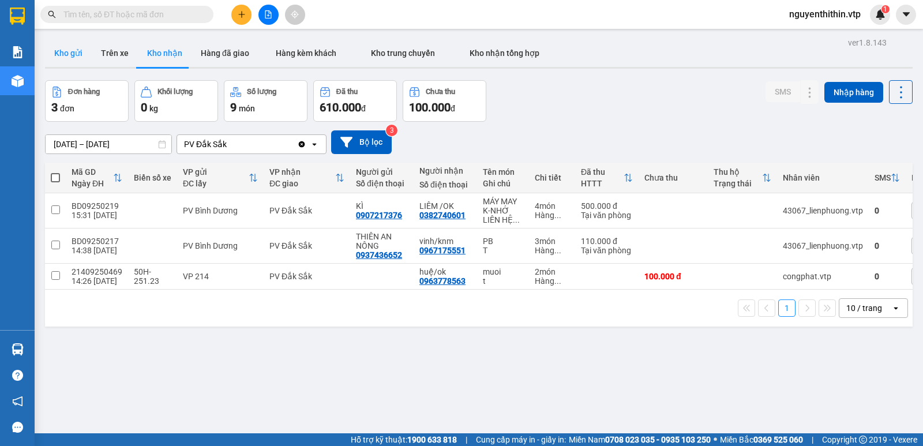
click at [68, 54] on button "Kho gửi" at bounding box center [68, 53] width 47 height 28
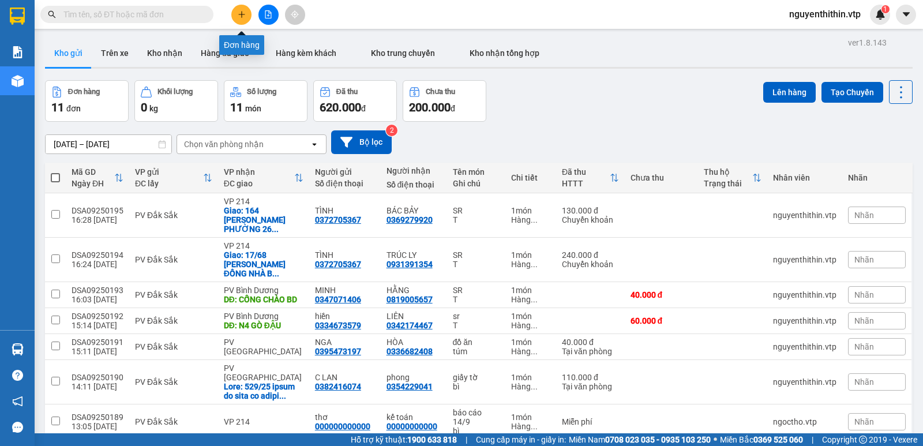
click at [244, 18] on button at bounding box center [241, 15] width 20 height 20
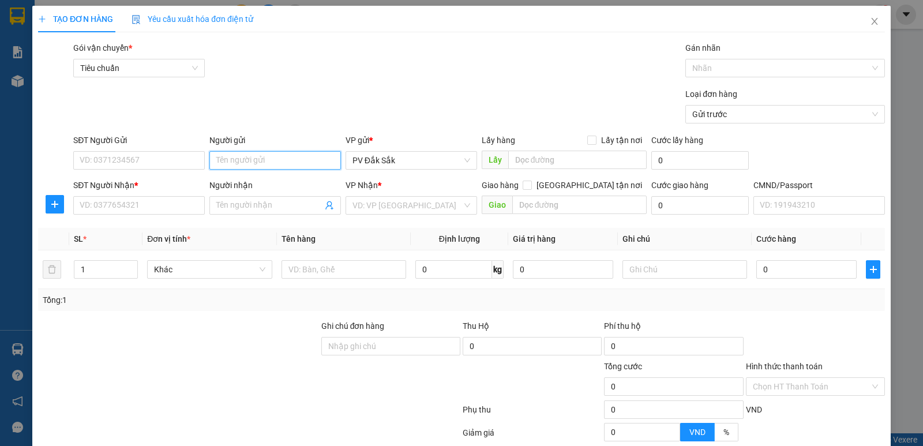
click at [231, 161] on input "Người gửi" at bounding box center [275, 160] width 132 height 18
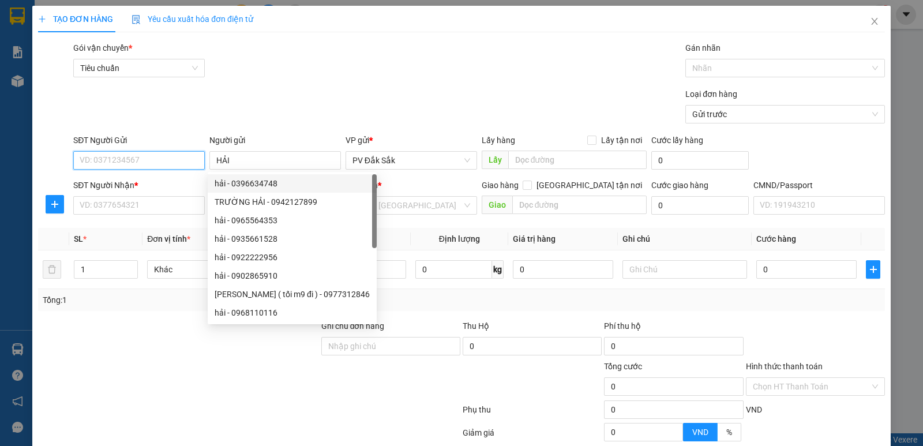
click at [92, 162] on input "SĐT Người Gửi" at bounding box center [139, 160] width 132 height 18
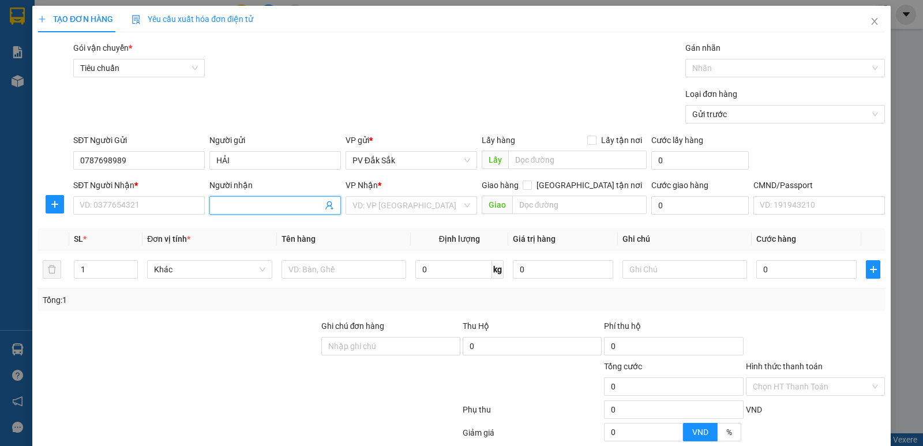
click at [216, 204] on input "Người nhận" at bounding box center [269, 205] width 106 height 13
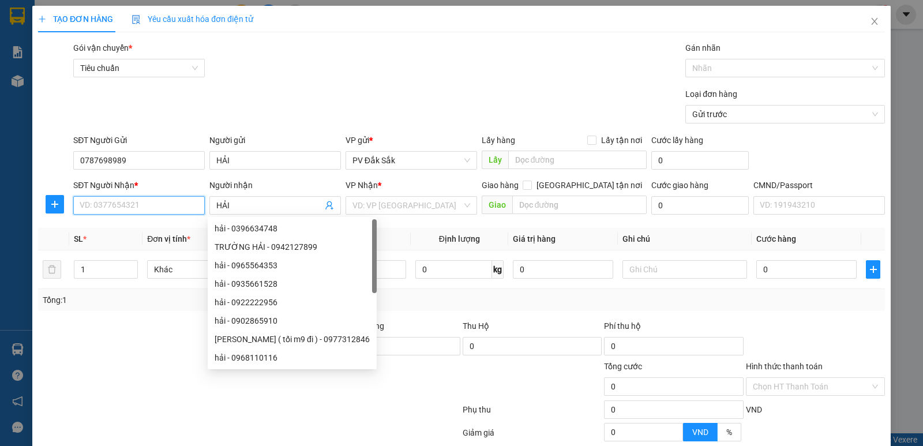
click at [93, 201] on input "SĐT Người Nhận *" at bounding box center [139, 205] width 132 height 18
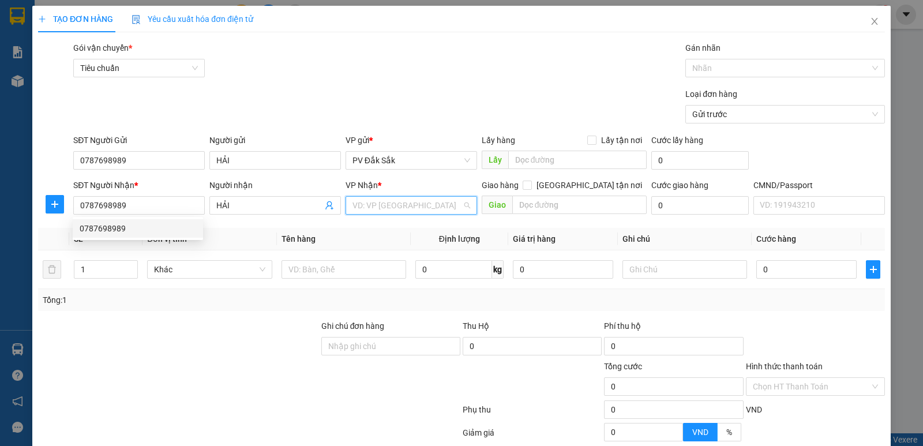
click at [377, 199] on input "search" at bounding box center [408, 205] width 110 height 17
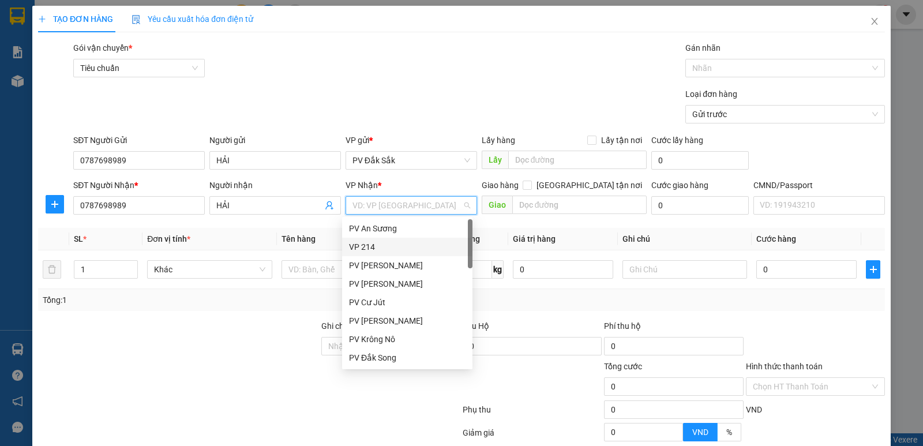
click at [358, 246] on div "VP 214" at bounding box center [407, 247] width 117 height 13
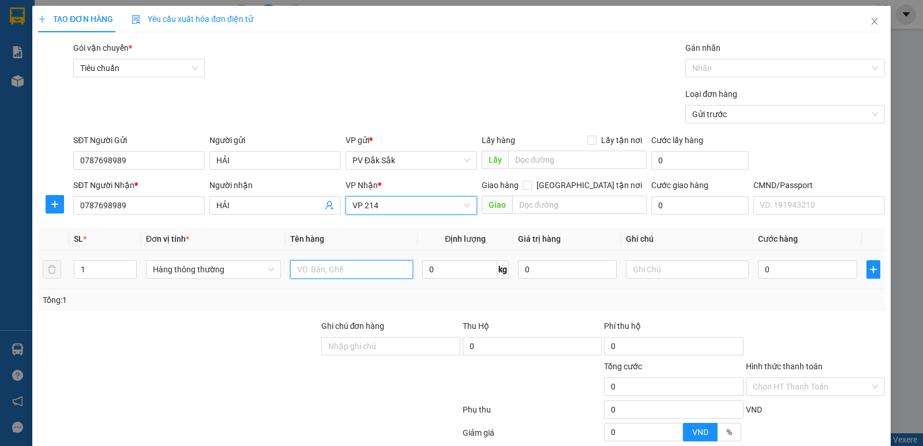
click at [298, 272] on input "text" at bounding box center [351, 269] width 123 height 18
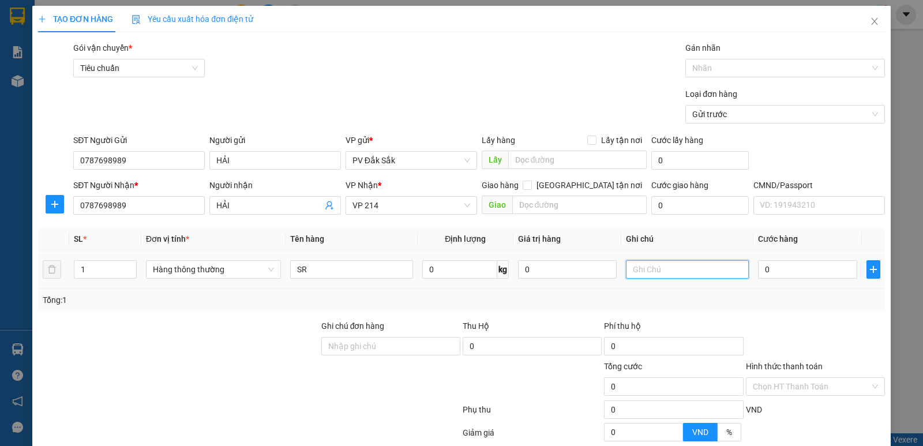
click at [636, 270] on input "text" at bounding box center [687, 269] width 123 height 18
click at [765, 267] on input "0" at bounding box center [807, 269] width 99 height 18
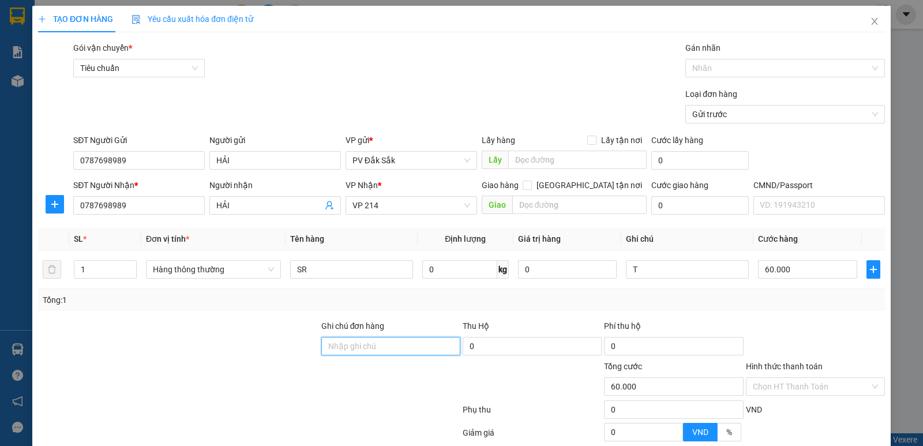
click at [335, 337] on input "Ghi chú đơn hàng" at bounding box center [390, 346] width 139 height 18
click at [773, 362] on label "Hình thức thanh toán" at bounding box center [784, 366] width 77 height 9
click at [773, 378] on input "Hình thức thanh toán" at bounding box center [811, 386] width 117 height 17
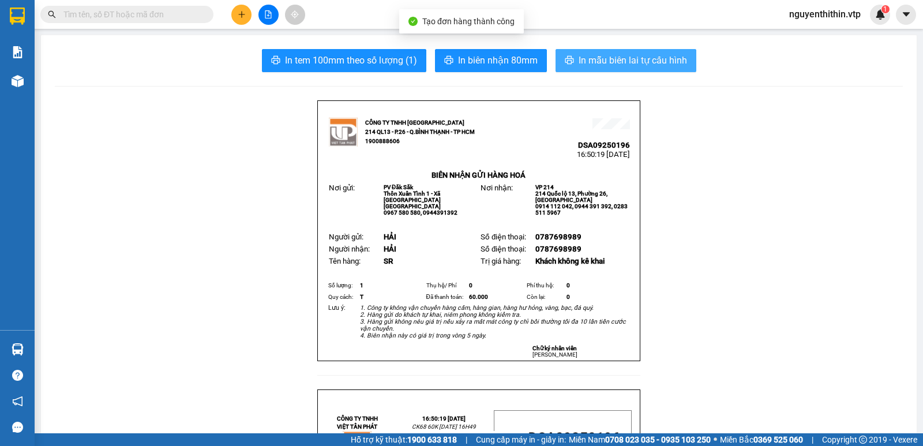
click at [649, 57] on span "In mẫu biên lai tự cấu hình" at bounding box center [633, 60] width 108 height 14
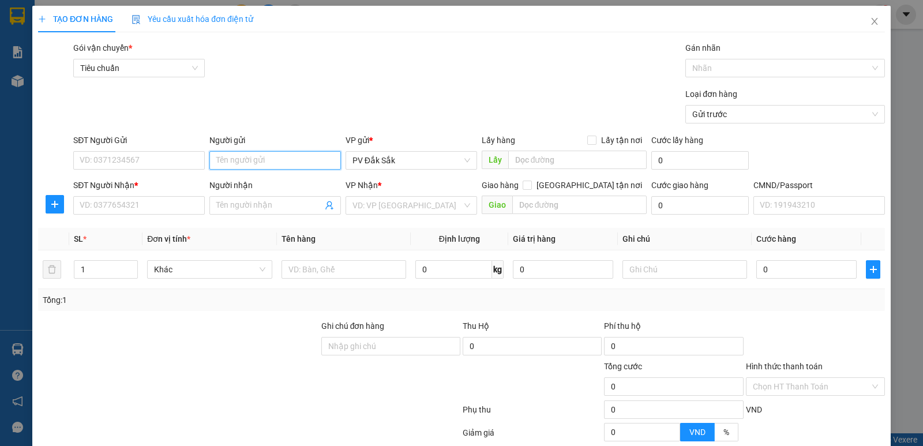
click at [241, 162] on input "Người gửi" at bounding box center [275, 160] width 132 height 18
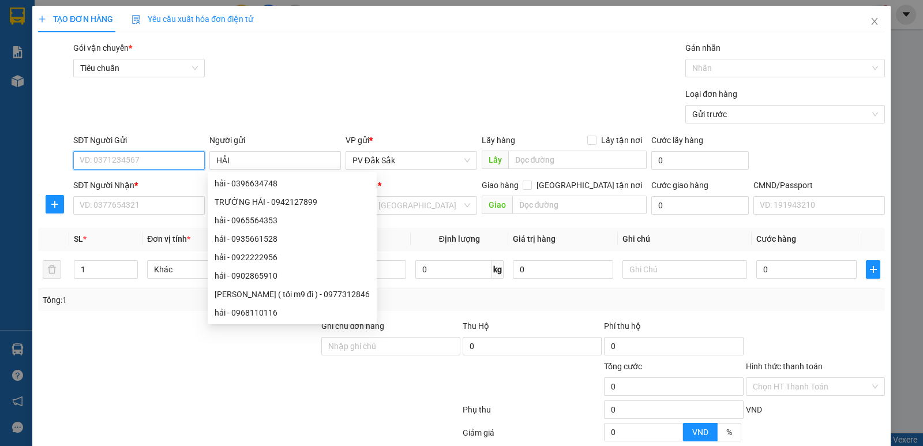
click at [106, 155] on input "SĐT Người Gửi" at bounding box center [139, 160] width 132 height 18
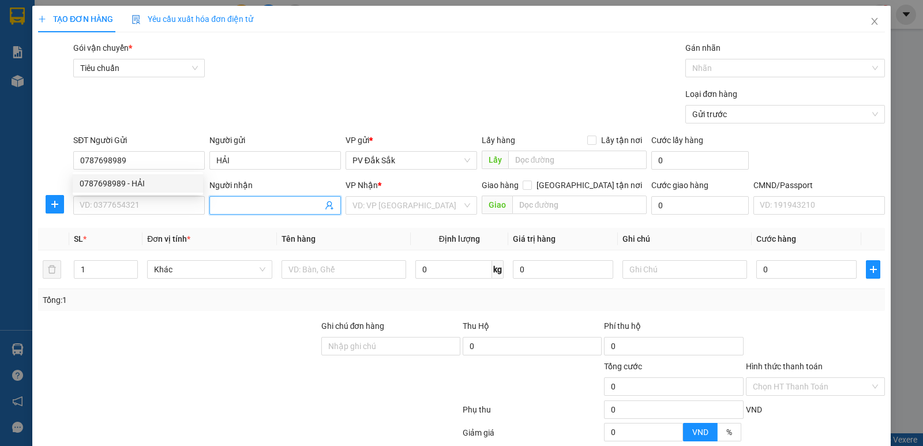
click at [227, 206] on input "Người nhận" at bounding box center [269, 205] width 106 height 13
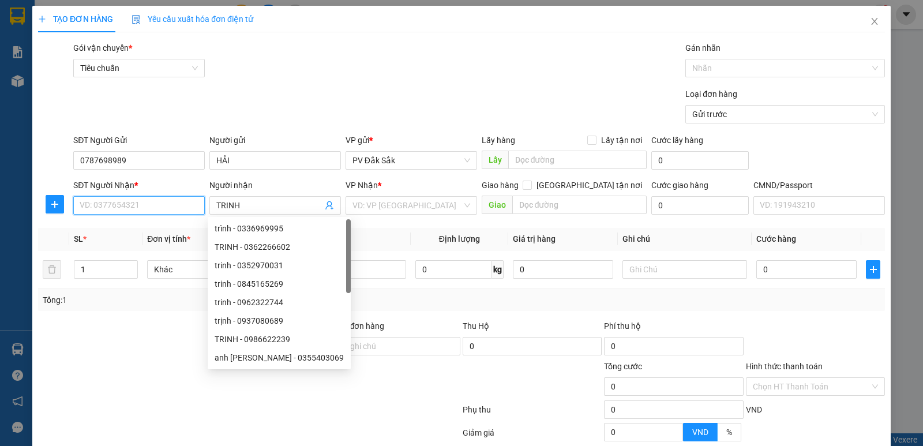
click at [101, 204] on input "SĐT Người Nhận *" at bounding box center [139, 205] width 132 height 18
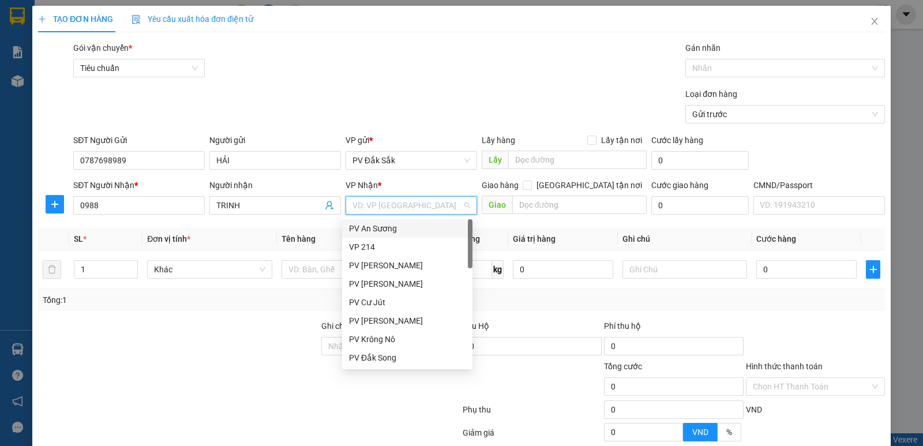
click at [359, 210] on input "search" at bounding box center [408, 205] width 110 height 17
click at [360, 245] on div "VP 214" at bounding box center [407, 247] width 117 height 13
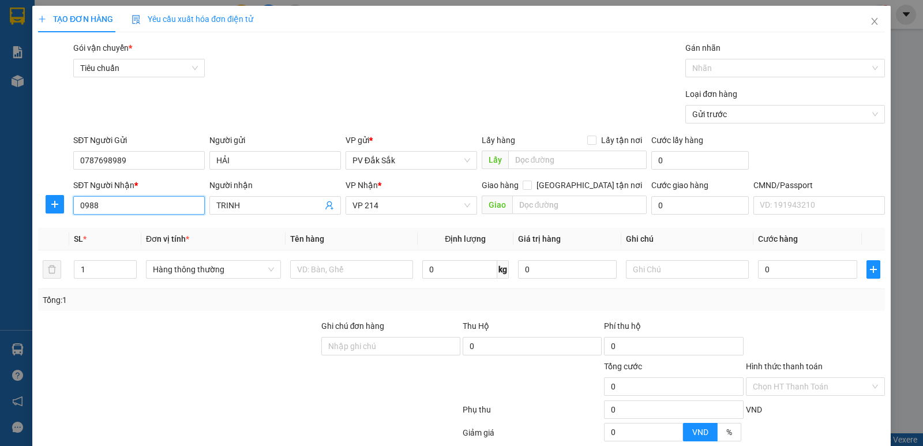
click at [114, 207] on input "0988" at bounding box center [139, 205] width 132 height 18
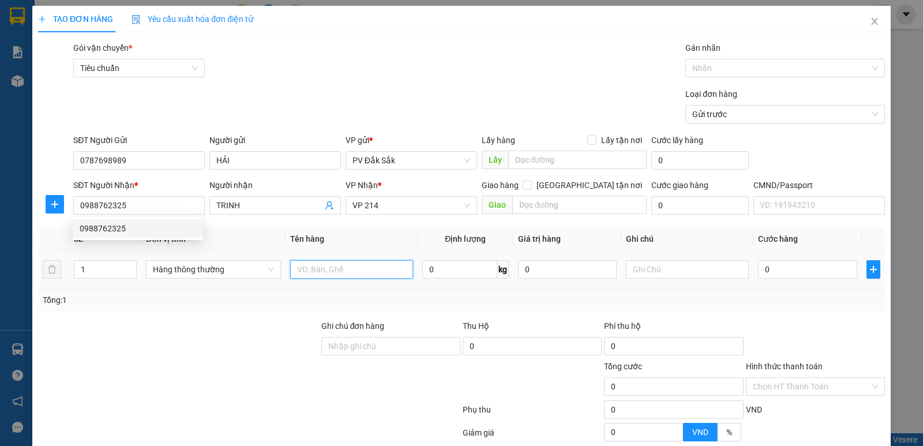
click at [293, 267] on input "text" at bounding box center [351, 269] width 123 height 18
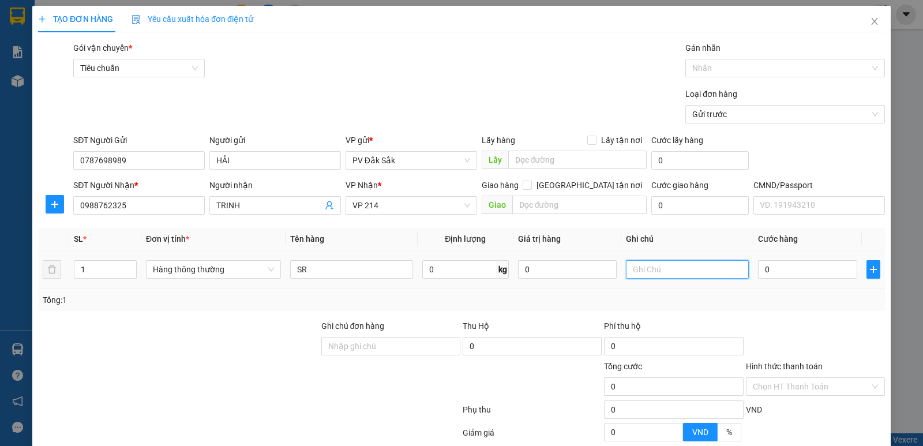
click at [640, 266] on input "text" at bounding box center [687, 269] width 123 height 18
click at [761, 269] on input "0" at bounding box center [807, 269] width 99 height 18
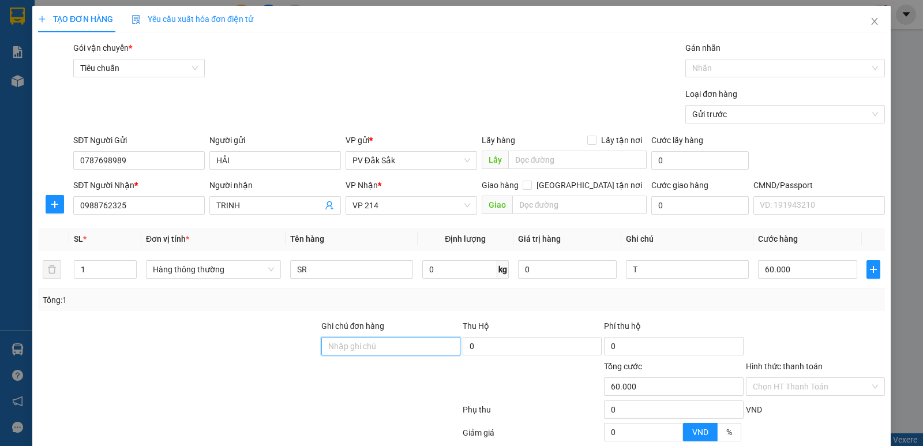
click at [325, 345] on input "Ghi chú đơn hàng" at bounding box center [390, 346] width 139 height 18
click at [780, 368] on label "Hình thức thanh toán" at bounding box center [784, 366] width 77 height 9
click at [780, 378] on input "Hình thức thanh toán" at bounding box center [811, 386] width 117 height 17
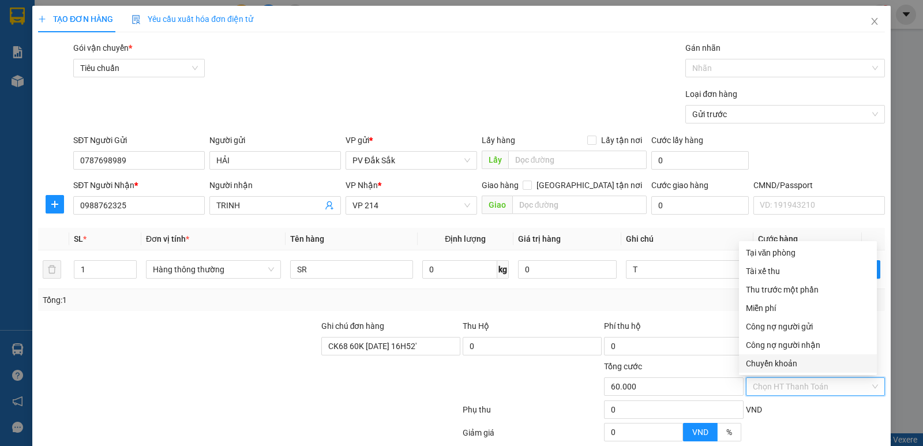
click at [772, 362] on div "Chuyển khoản" at bounding box center [808, 363] width 124 height 13
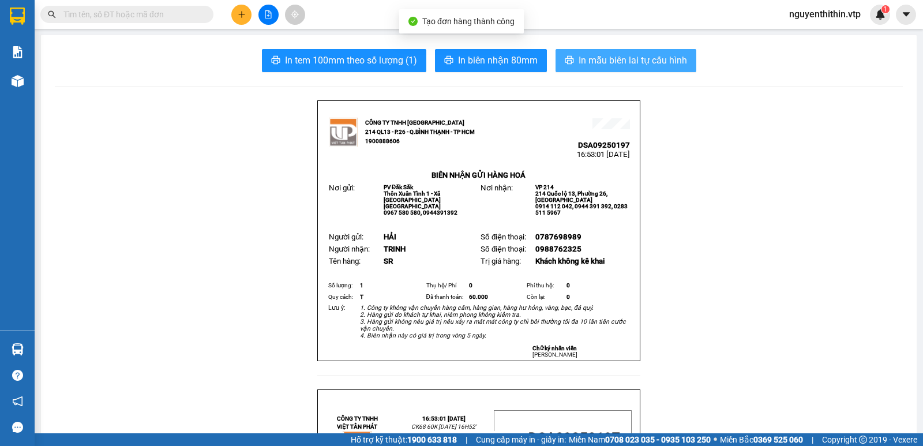
click at [619, 61] on span "In mẫu biên lai tự cấu hình" at bounding box center [633, 60] width 108 height 14
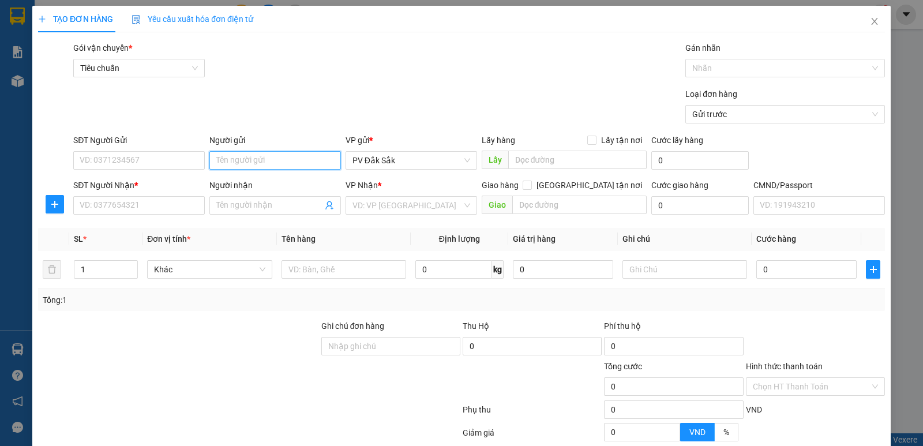
click at [242, 162] on input "Người gửi" at bounding box center [275, 160] width 132 height 18
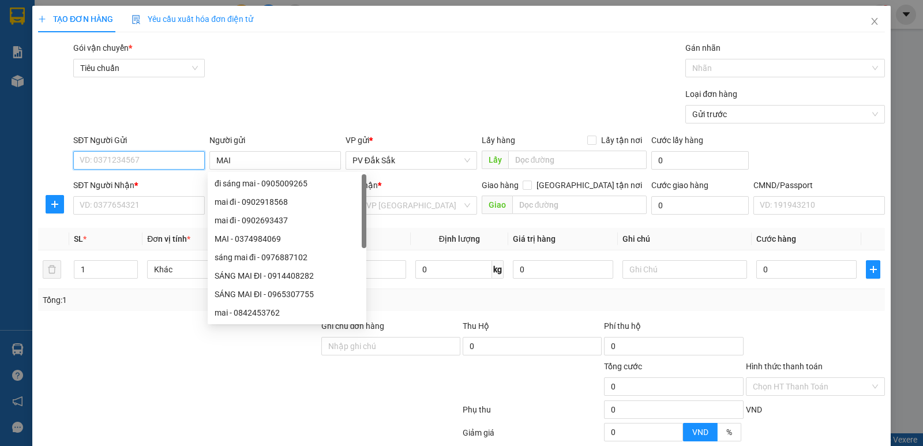
click at [81, 163] on input "SĐT Người Gửi" at bounding box center [139, 160] width 132 height 18
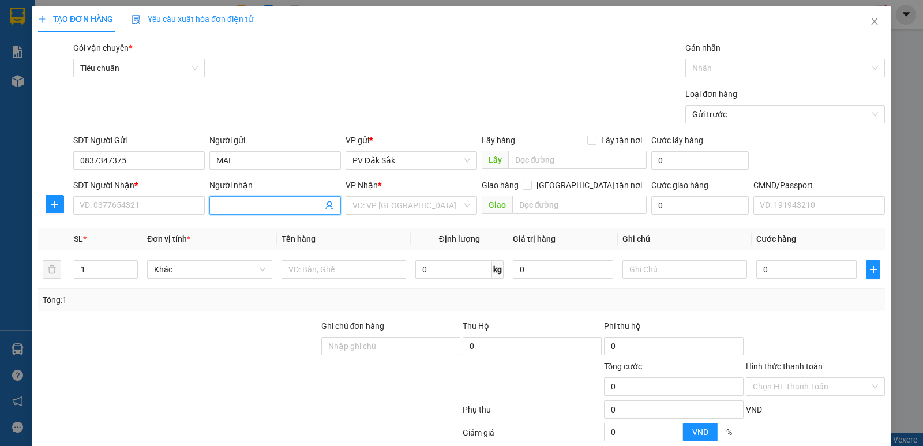
click at [228, 205] on input "Người nhận" at bounding box center [269, 205] width 106 height 13
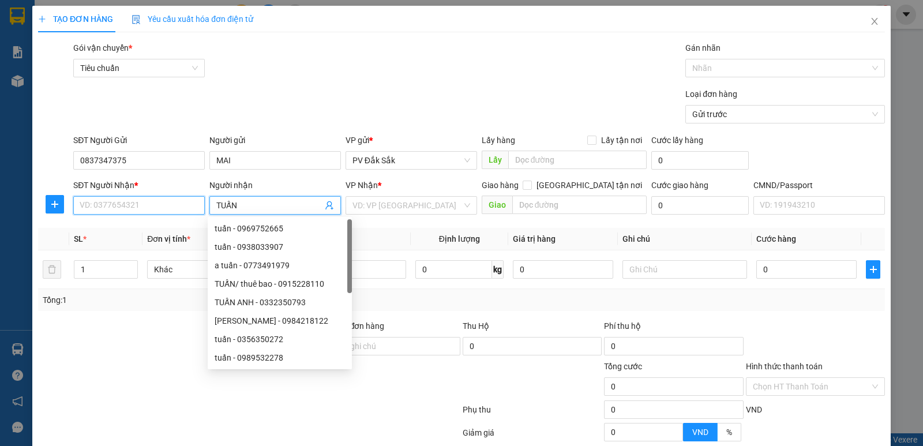
click at [104, 206] on input "SĐT Người Nhận *" at bounding box center [139, 205] width 132 height 18
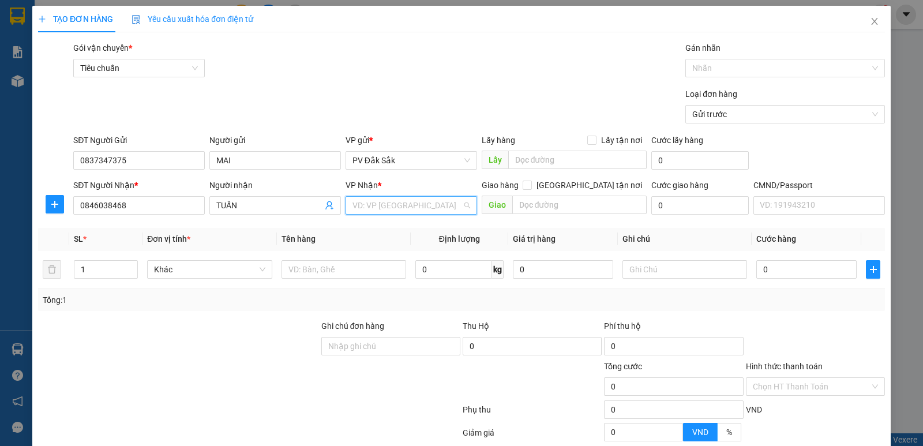
click at [363, 209] on input "search" at bounding box center [408, 205] width 110 height 17
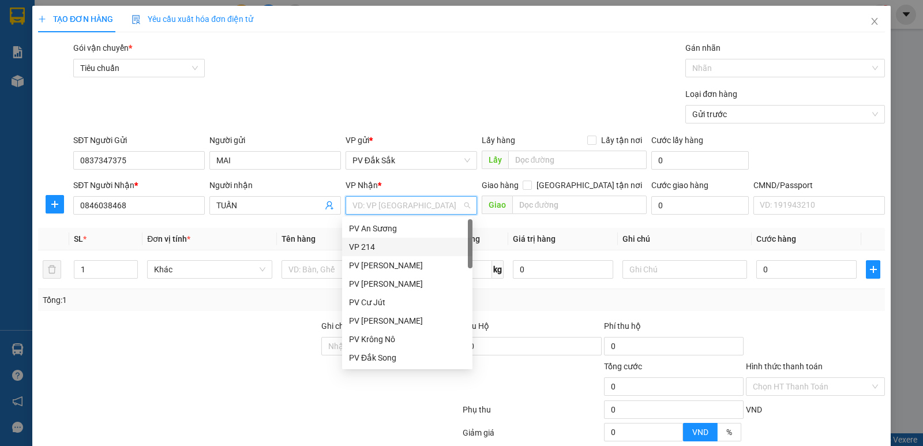
click at [360, 249] on div "VP 214" at bounding box center [407, 247] width 117 height 13
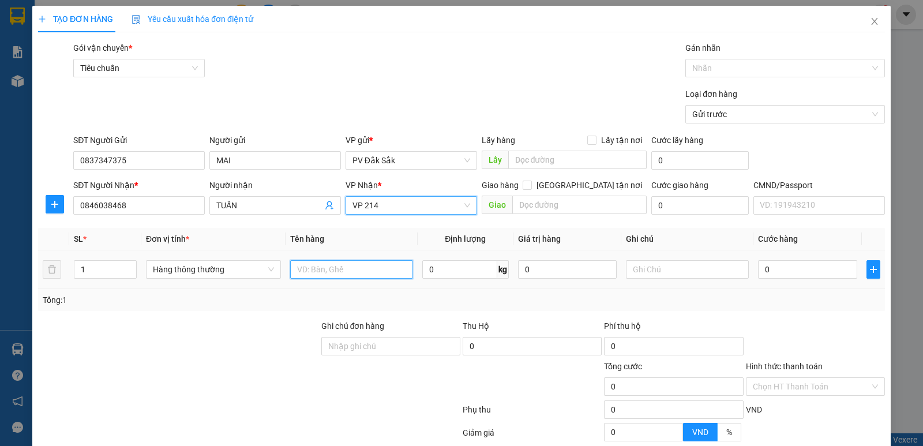
click at [294, 270] on input "text" at bounding box center [351, 269] width 123 height 18
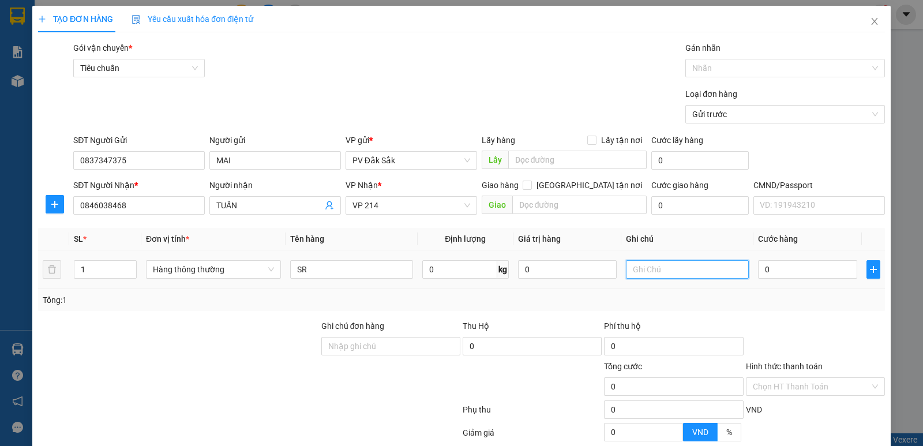
click at [636, 268] on input "text" at bounding box center [687, 269] width 123 height 18
click at [758, 273] on input "0" at bounding box center [807, 269] width 99 height 18
click at [763, 362] on label "Hình thức thanh toán" at bounding box center [784, 366] width 77 height 9
click at [763, 378] on input "Hình thức thanh toán" at bounding box center [811, 386] width 117 height 17
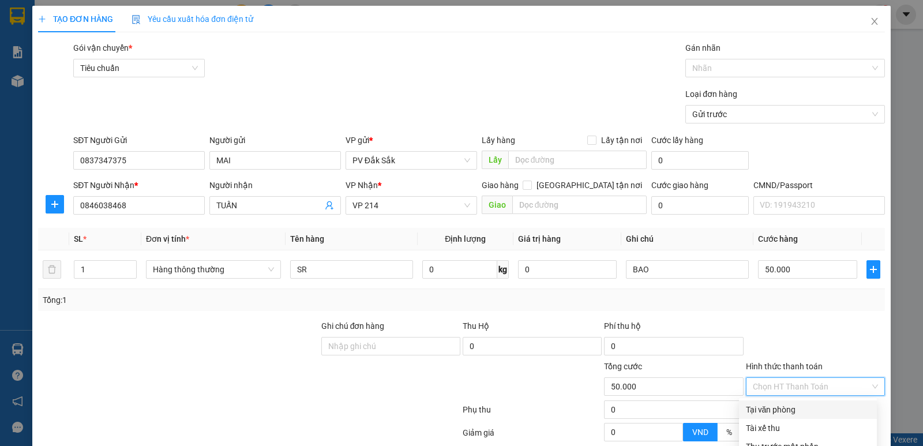
click at [783, 403] on div "Tại văn phòng" at bounding box center [808, 409] width 124 height 13
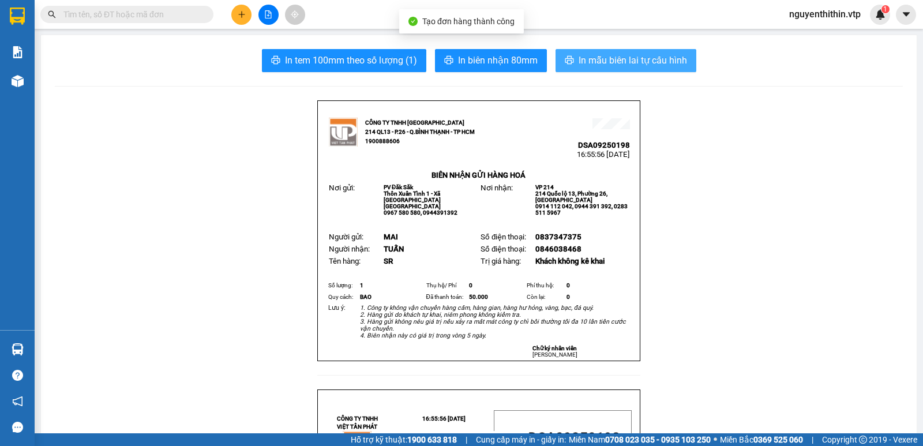
click at [613, 61] on span "In mẫu biên lai tự cấu hình" at bounding box center [633, 60] width 108 height 14
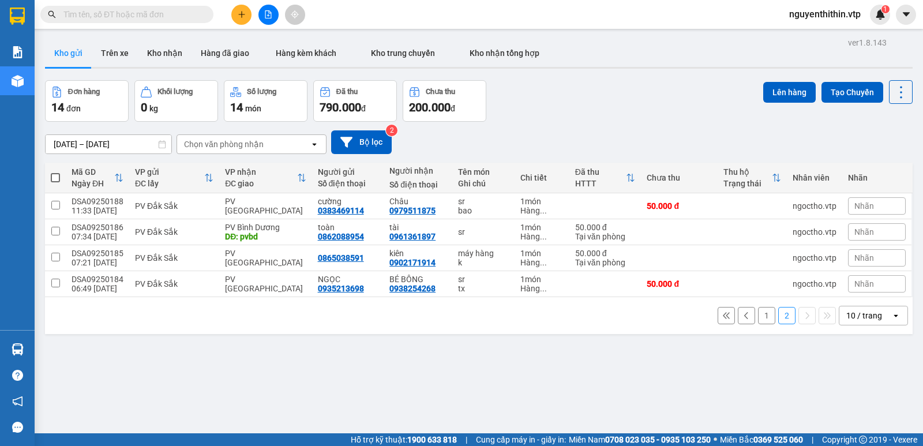
click at [758, 307] on button "1" at bounding box center [766, 315] width 17 height 17
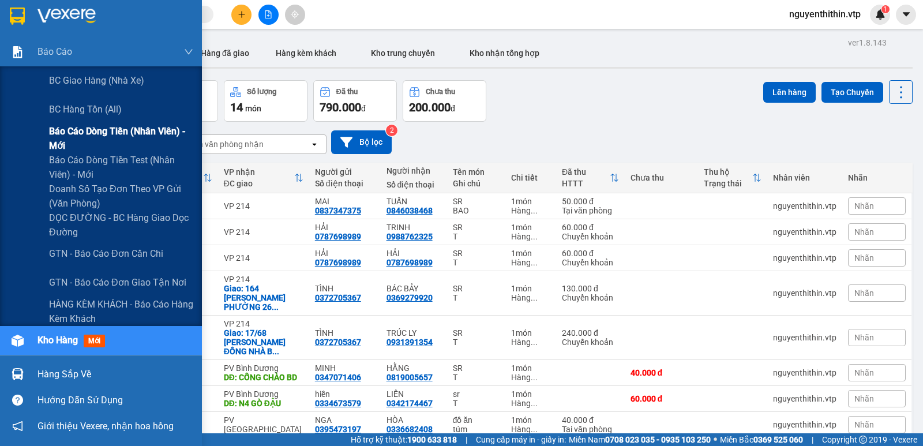
click at [89, 133] on span "Báo cáo dòng tiền (nhân viên) - mới" at bounding box center [121, 138] width 144 height 29
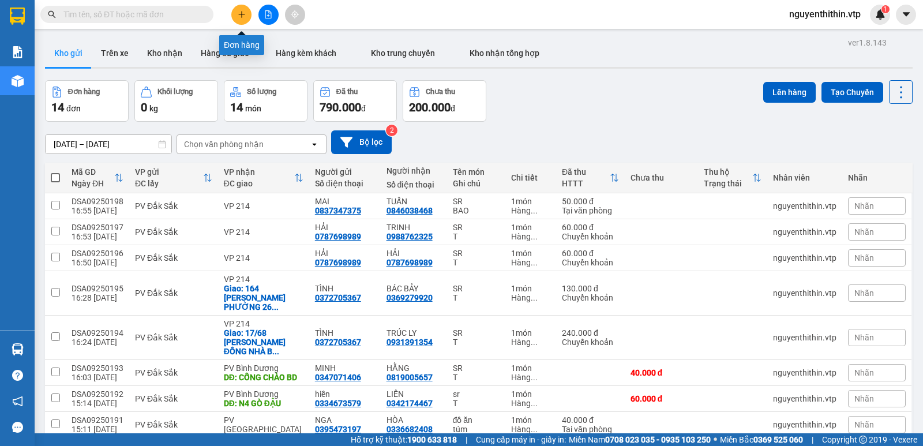
click at [241, 18] on button at bounding box center [241, 15] width 20 height 20
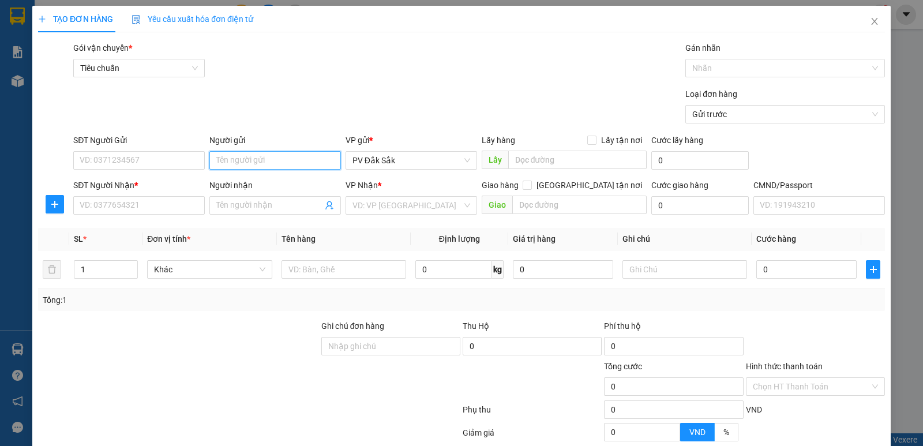
click at [235, 163] on input "Người gửi" at bounding box center [275, 160] width 132 height 18
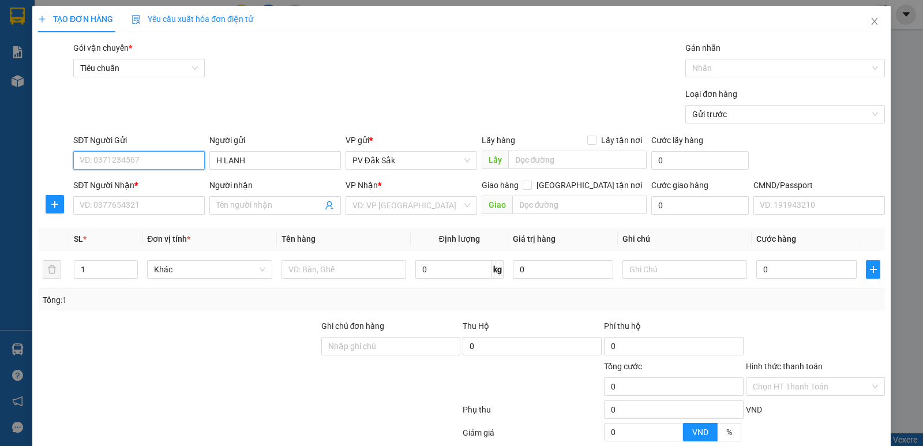
click at [109, 158] on input "SĐT Người Gửi" at bounding box center [139, 160] width 132 height 18
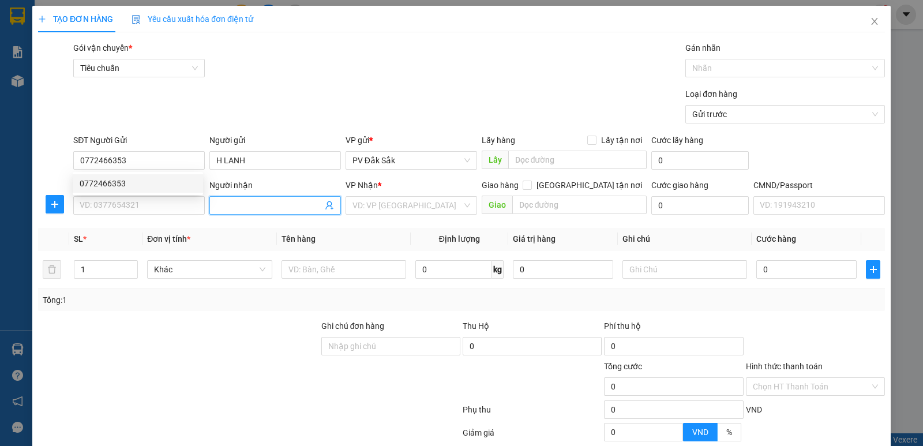
click at [232, 205] on input "Người nhận" at bounding box center [269, 205] width 106 height 13
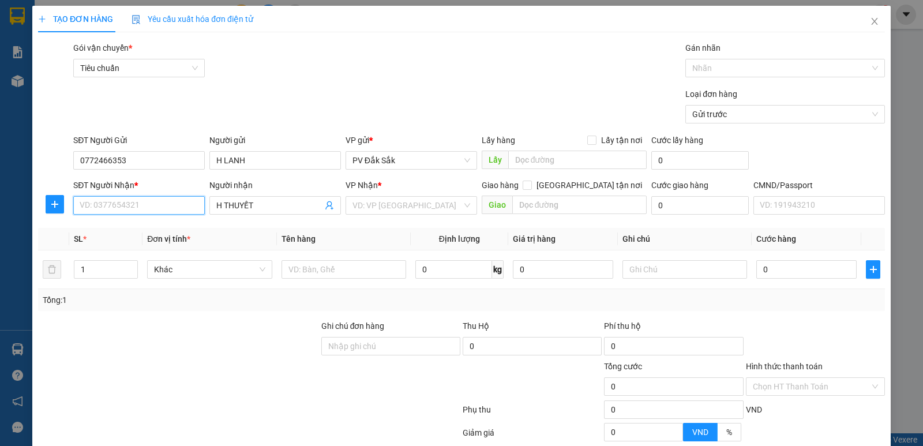
click at [94, 203] on input "SĐT Người Nhận *" at bounding box center [139, 205] width 132 height 18
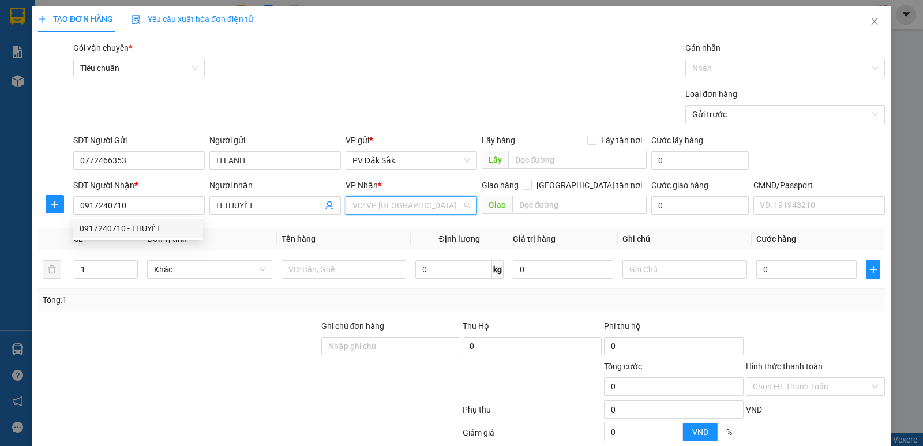
click at [370, 210] on input "search" at bounding box center [408, 205] width 110 height 17
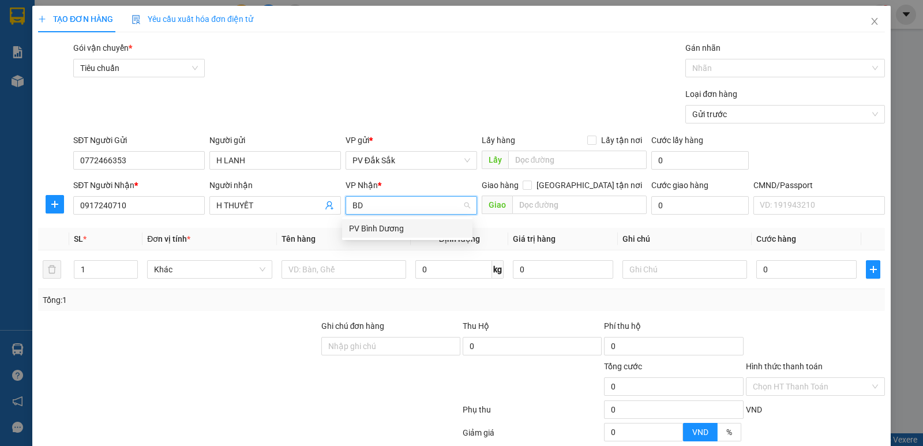
click at [373, 229] on div "PV Bình Dương" at bounding box center [407, 228] width 117 height 13
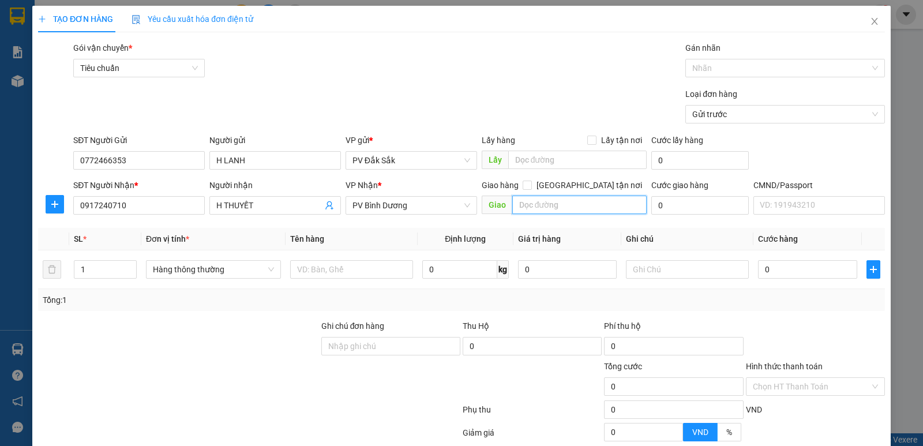
click at [529, 204] on input "text" at bounding box center [579, 205] width 135 height 18
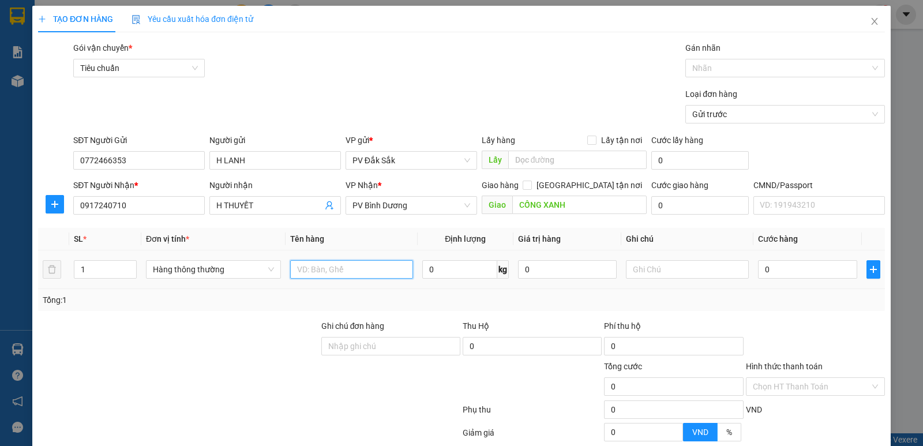
click at [319, 267] on input "text" at bounding box center [351, 269] width 123 height 18
click at [644, 271] on input "text" at bounding box center [687, 269] width 123 height 18
click at [758, 267] on input "0" at bounding box center [807, 269] width 99 height 18
click at [772, 365] on label "Hình thức thanh toán" at bounding box center [784, 366] width 77 height 9
click at [772, 378] on input "Hình thức thanh toán" at bounding box center [811, 386] width 117 height 17
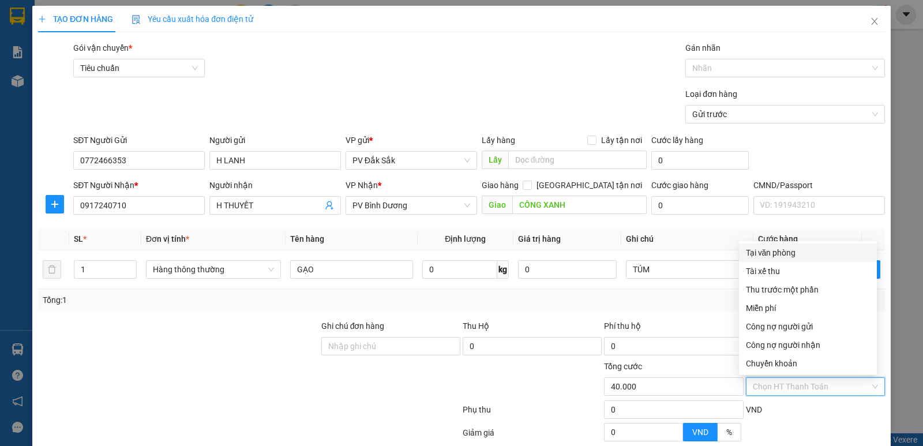
click at [767, 250] on div "Tại văn phòng" at bounding box center [808, 252] width 124 height 13
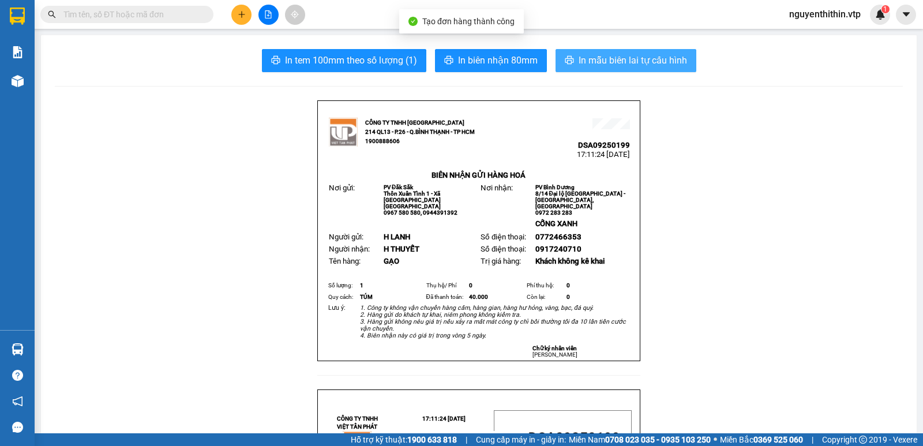
click at [601, 55] on span "In mẫu biên lai tự cấu hình" at bounding box center [633, 60] width 108 height 14
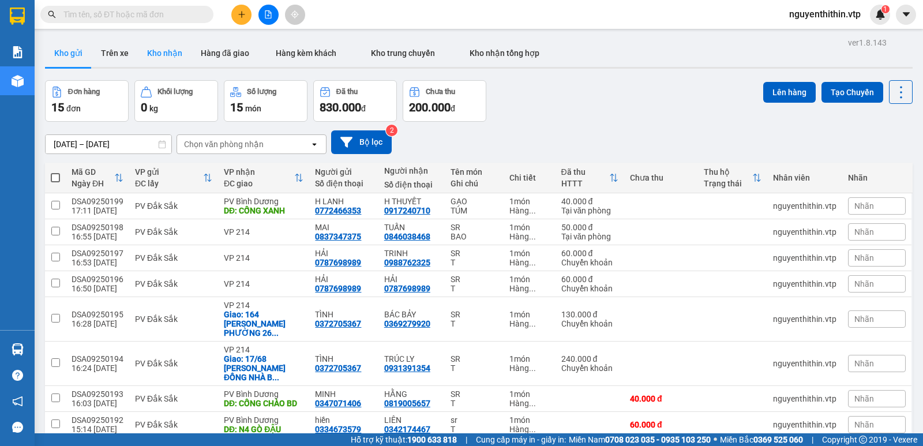
click at [169, 54] on button "Kho nhận" at bounding box center [165, 53] width 54 height 28
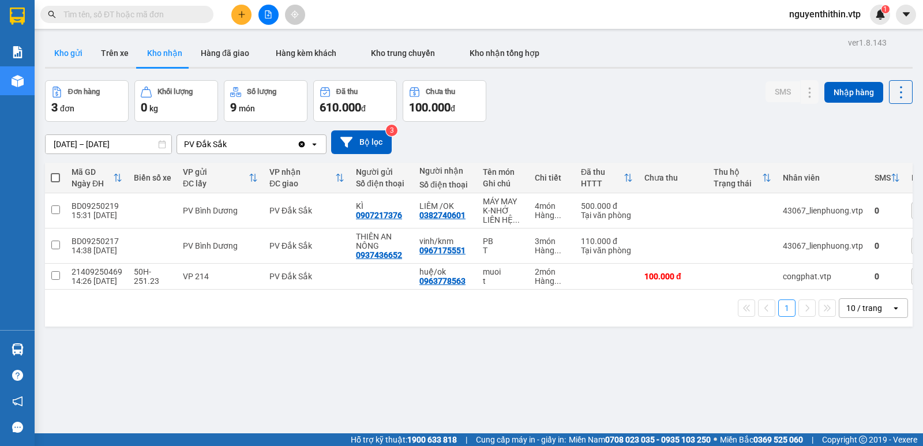
click at [69, 55] on button "Kho gửi" at bounding box center [68, 53] width 47 height 28
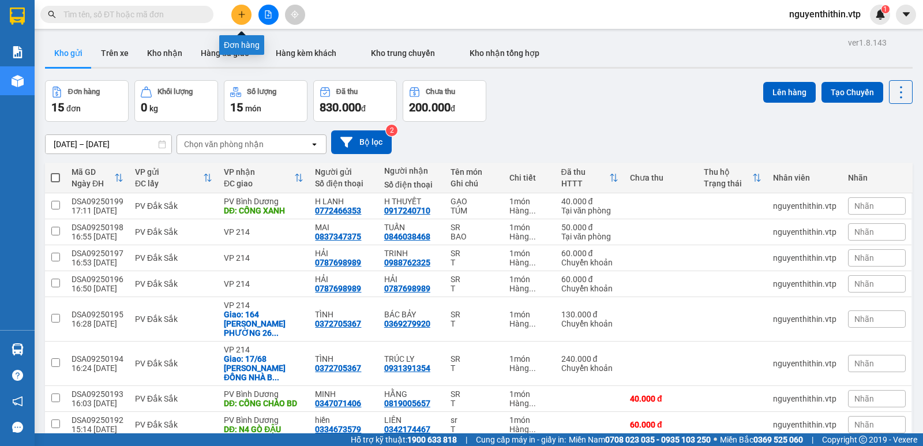
click at [242, 17] on icon "plus" at bounding box center [242, 14] width 8 height 8
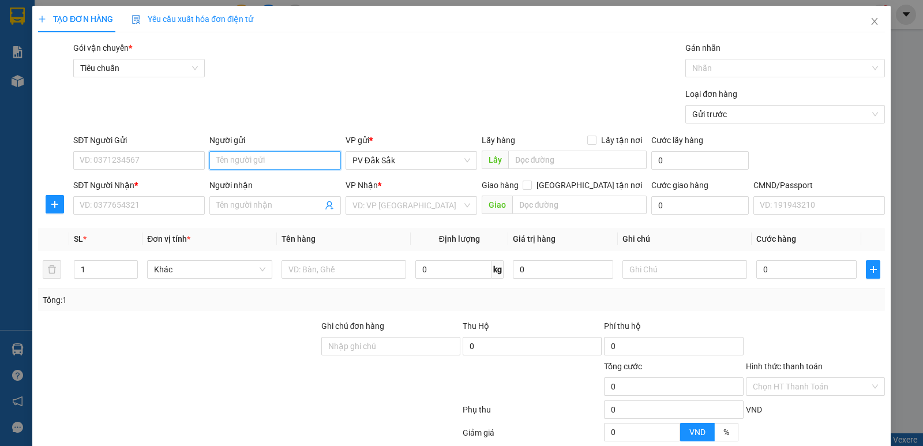
click at [228, 156] on input "Người gửi" at bounding box center [275, 160] width 132 height 18
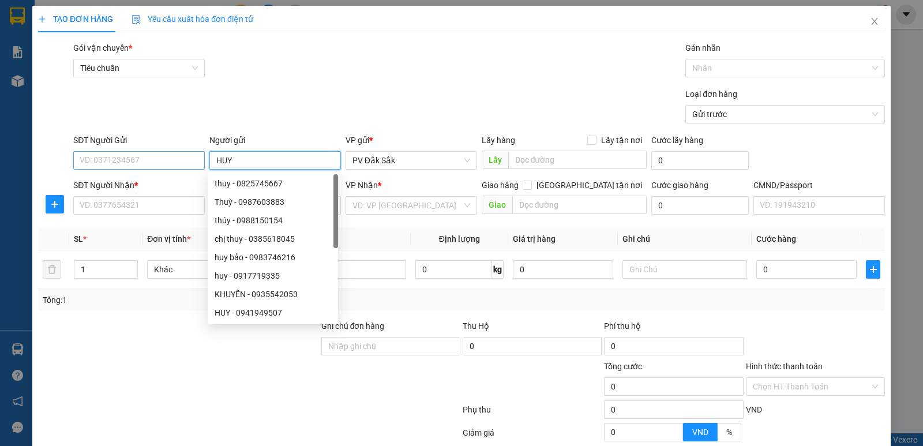
type input "HUY"
drag, startPoint x: 93, startPoint y: 153, endPoint x: 91, endPoint y: 160, distance: 7.5
click at [91, 160] on input "SĐT Người Gửi" at bounding box center [139, 160] width 132 height 18
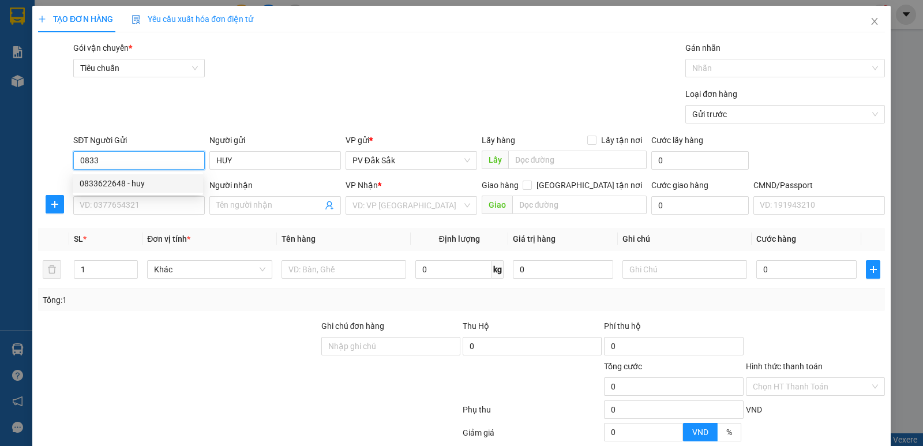
click at [102, 182] on div "0833622648 - huy" at bounding box center [138, 183] width 117 height 13
type input "0833622648"
type input "huy"
type input "0983136148"
type input "lan anh /GỌI TRƯỚC 30P'"
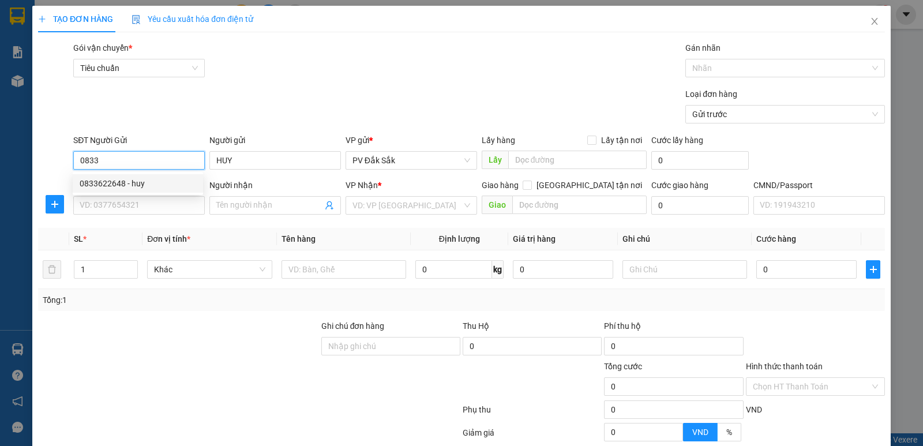
type input "CỐNG CHÀO BD"
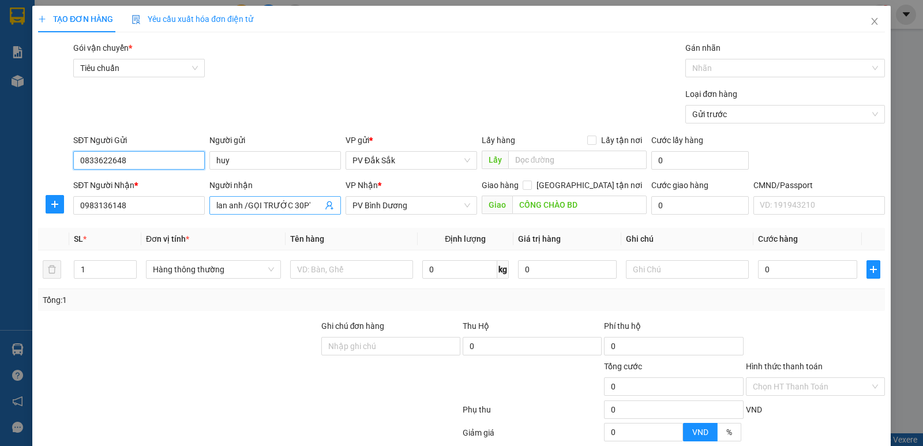
type input "0833622648"
click at [311, 204] on input "lan anh /GỌI TRƯỚC 30P'" at bounding box center [269, 205] width 106 height 13
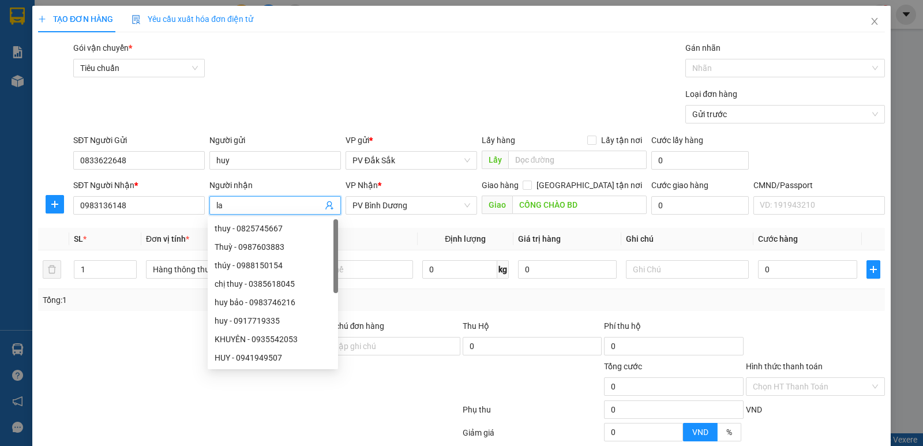
type input "l"
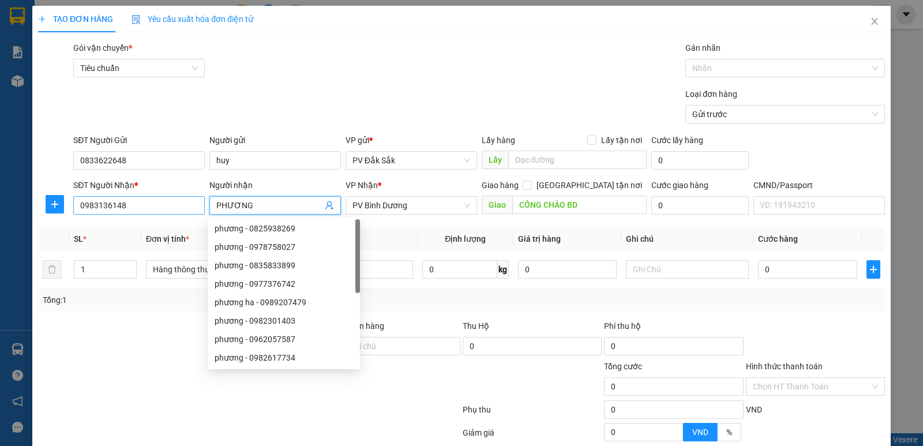
type input "PHƯƠNG"
click at [126, 207] on input "0983136148" at bounding box center [139, 205] width 132 height 18
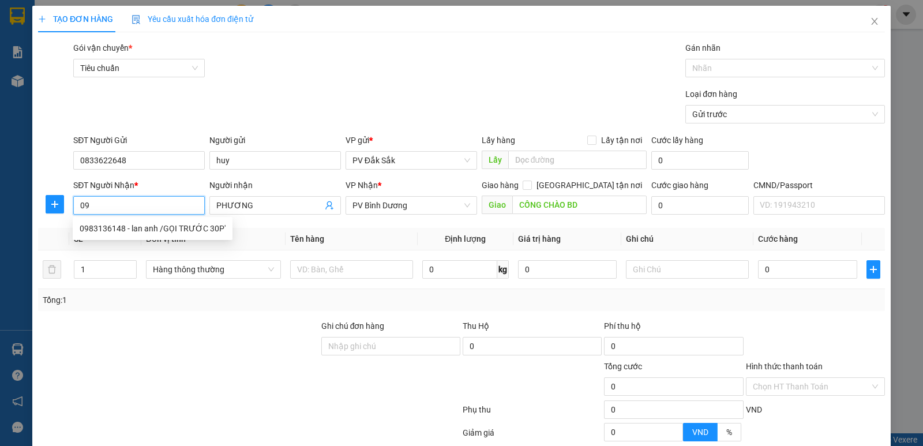
type input "0"
type input "0937472506"
click at [585, 199] on input "CỐNG CHÀO BD" at bounding box center [579, 205] width 135 height 18
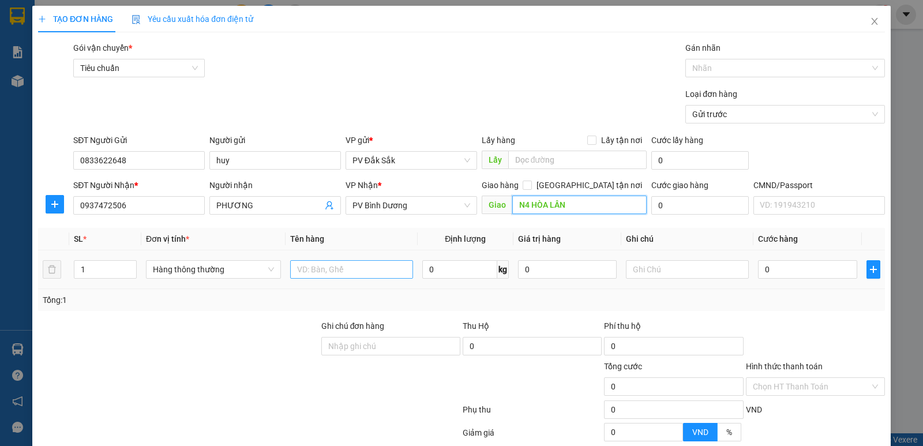
type input "N4 HÒA LÂN"
click at [299, 267] on input "text" at bounding box center [351, 269] width 123 height 18
type input "SR"
click at [630, 268] on input "text" at bounding box center [687, 269] width 123 height 18
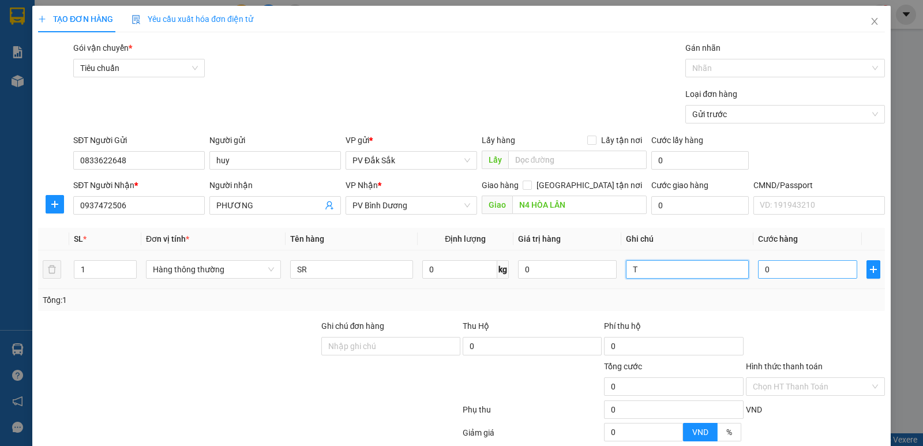
type input "T"
click at [768, 272] on input "0" at bounding box center [807, 269] width 99 height 18
type input "8"
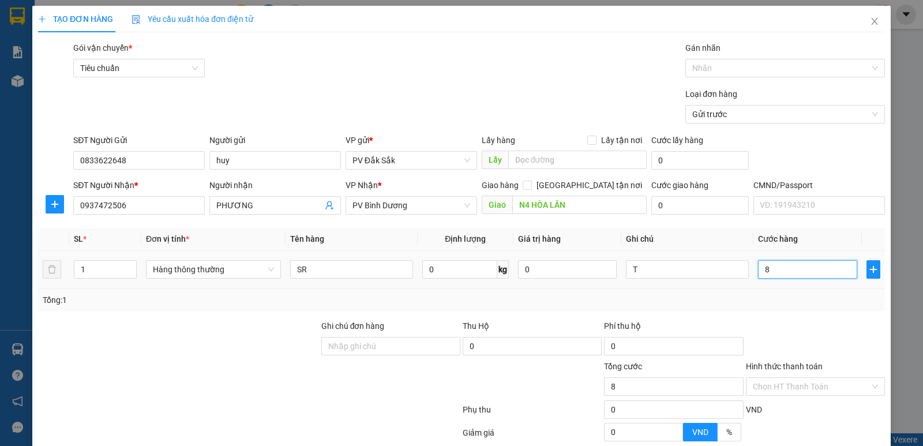
type input "80"
type input "800"
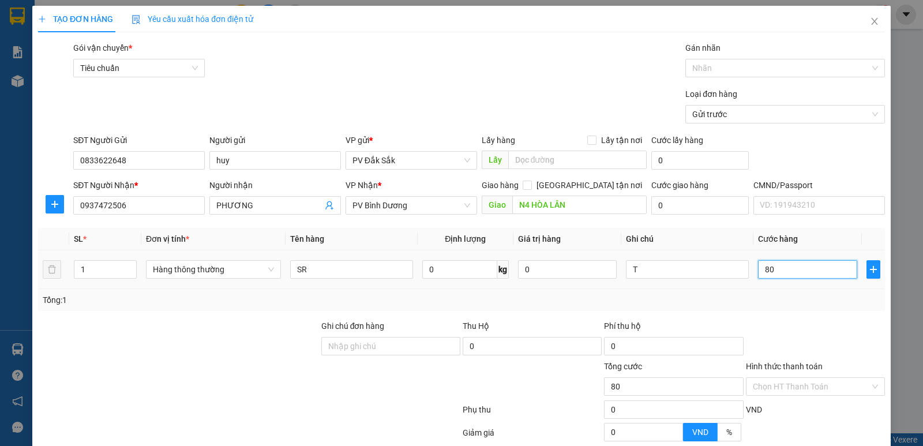
type input "800"
type input "8.000"
type input "80.000"
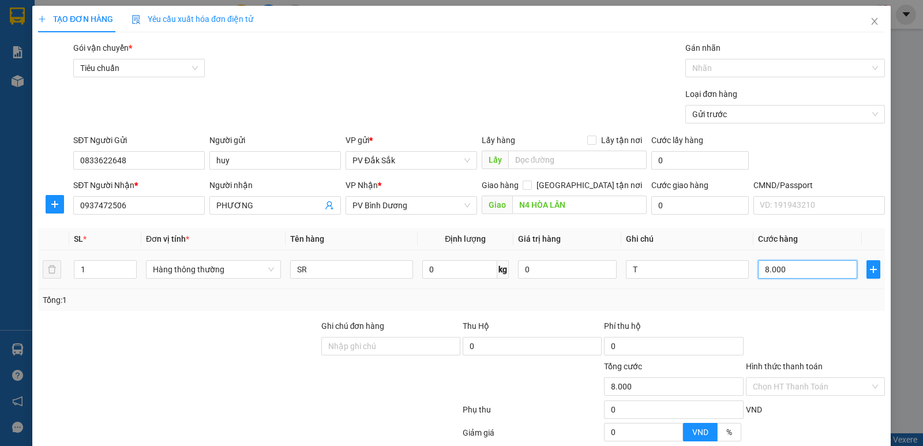
type input "80.000"
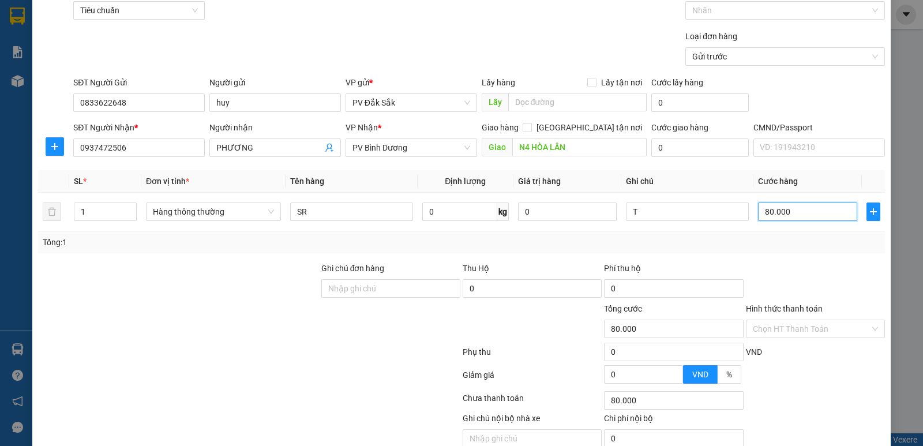
scroll to position [109, 0]
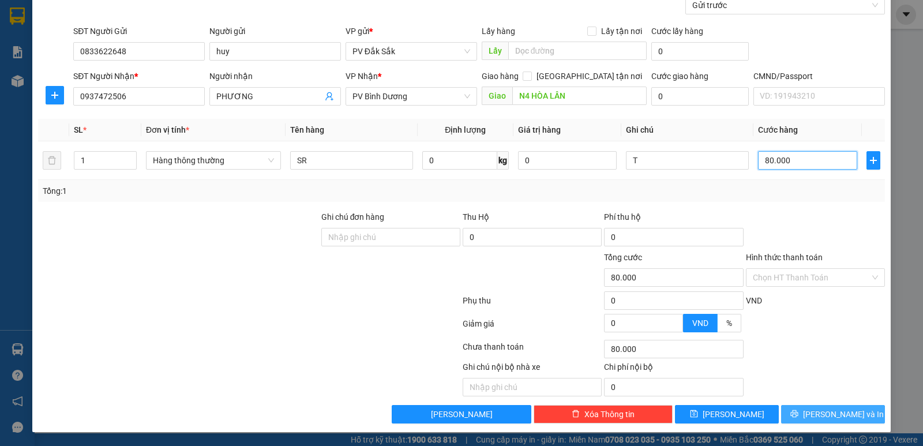
type input "80.000"
click at [825, 414] on span "[PERSON_NAME] và In" at bounding box center [843, 414] width 81 height 13
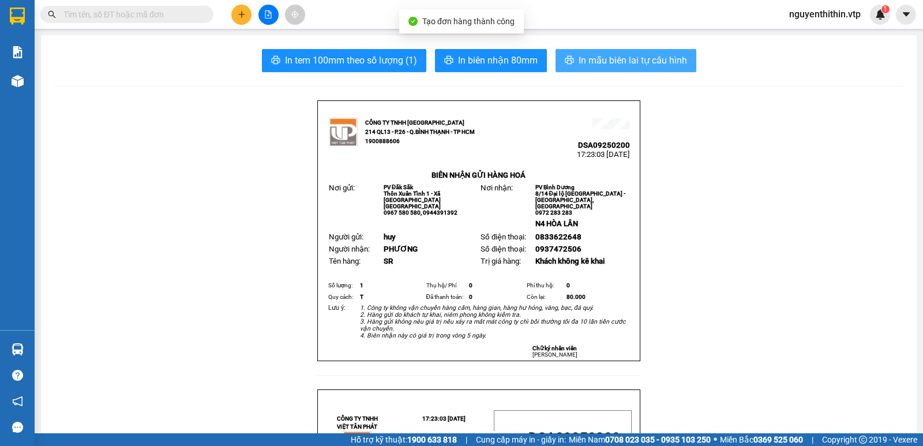
click at [640, 66] on span "In mẫu biên lai tự cấu hình" at bounding box center [633, 60] width 108 height 14
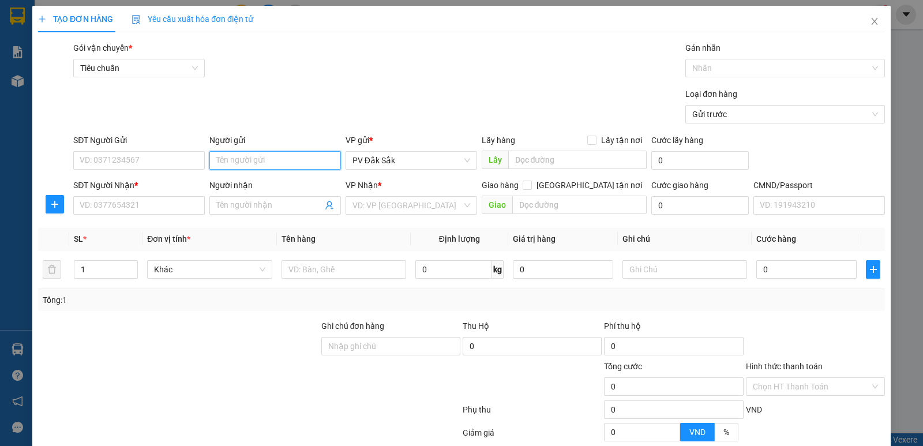
click at [237, 163] on input "Người gửi" at bounding box center [275, 160] width 132 height 18
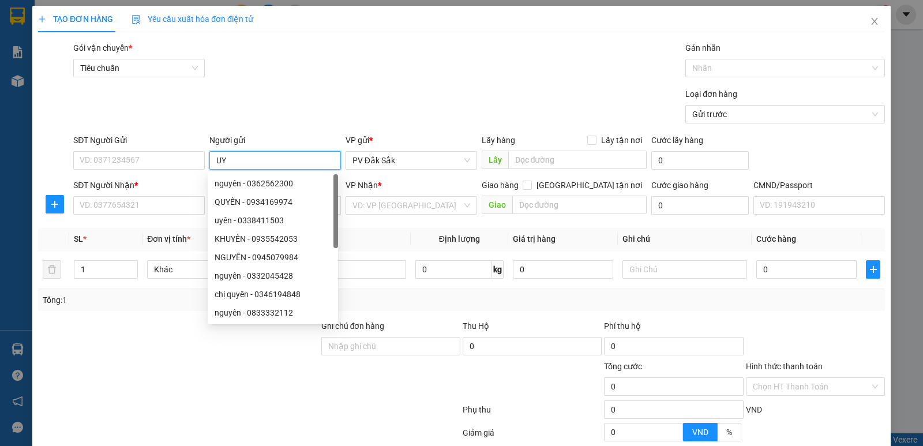
type input "U"
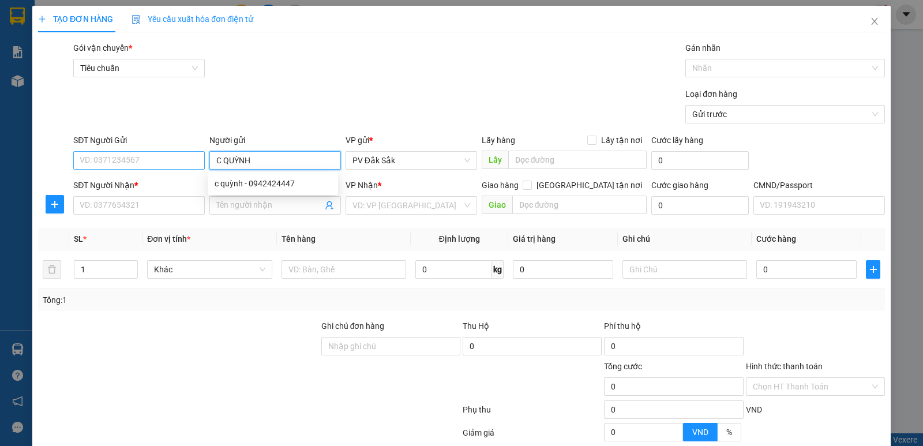
type input "C QUỲNH"
click at [89, 160] on input "SĐT Người Gửi" at bounding box center [139, 160] width 132 height 18
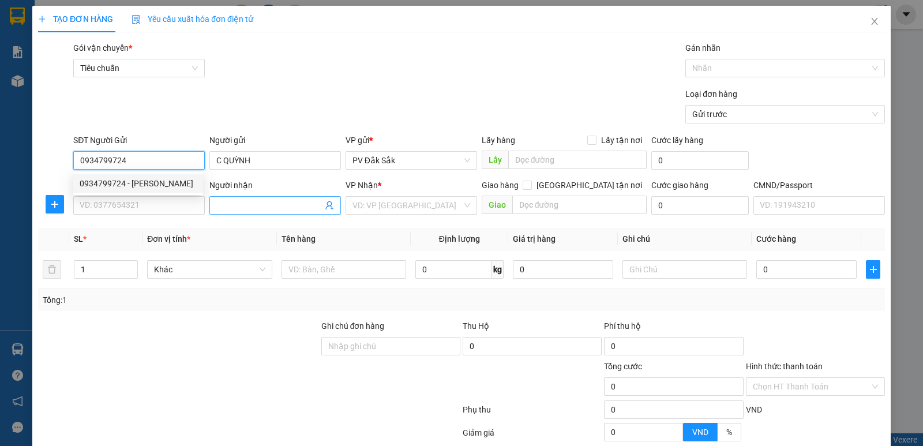
type input "0934799724"
click at [233, 207] on input "Người nhận" at bounding box center [269, 205] width 106 height 13
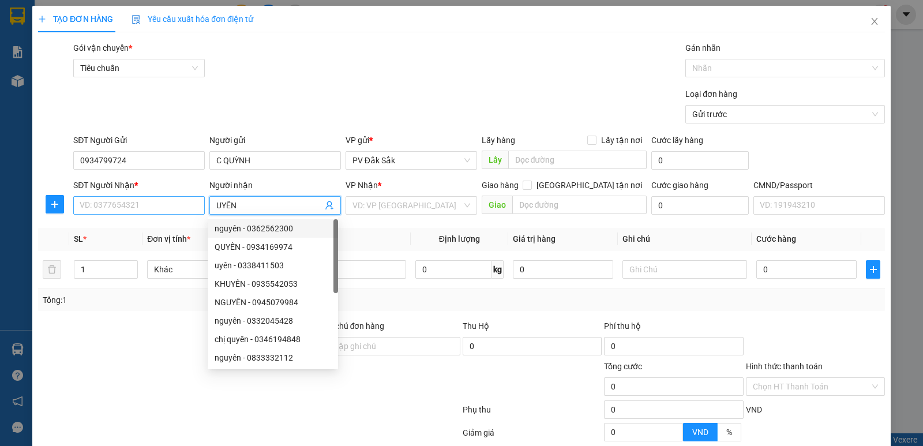
type input "UYÊN"
click at [89, 208] on input "SĐT Người Nhận *" at bounding box center [139, 205] width 132 height 18
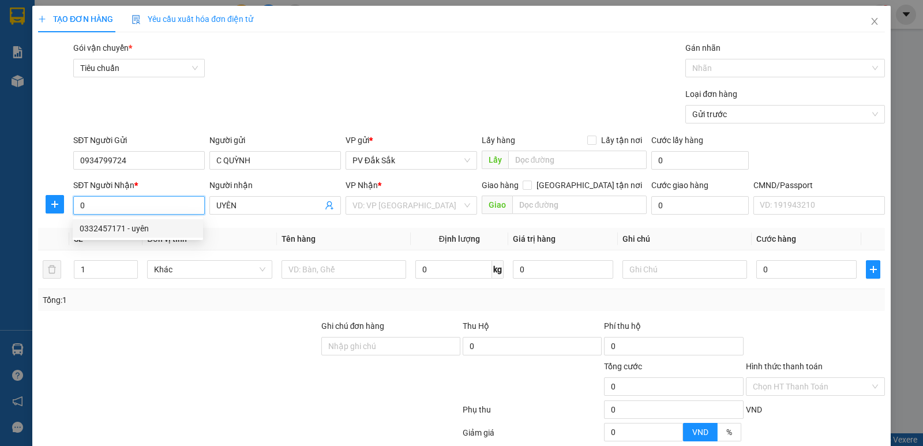
click at [104, 230] on div "0332457171 - uyên" at bounding box center [138, 228] width 117 height 13
type input "0332457171"
type input "uyên"
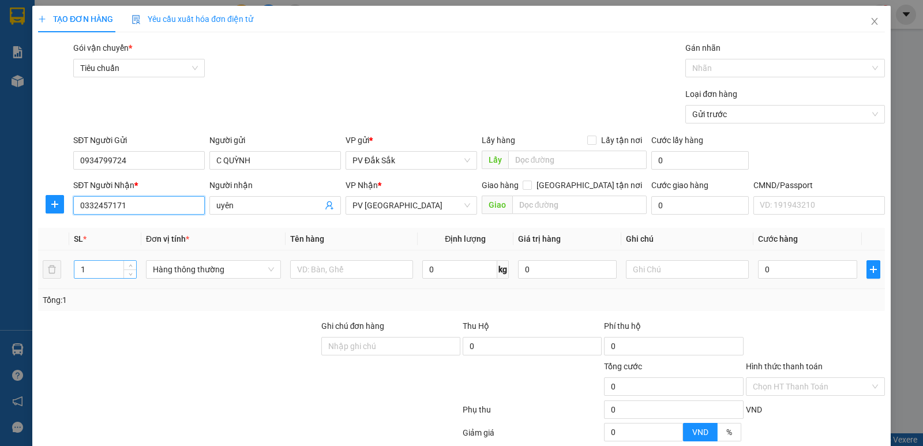
type input "0332457171"
click at [89, 268] on input "1" at bounding box center [105, 269] width 62 height 17
type input "2"
click at [293, 264] on input "text" at bounding box center [351, 269] width 123 height 18
type input "TP- SR"
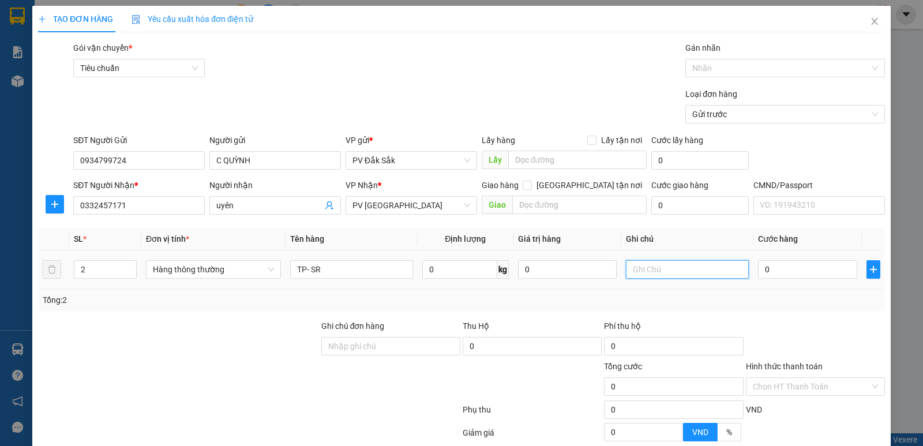
click at [626, 266] on input "text" at bounding box center [687, 269] width 123 height 18
type input "TX-T"
click at [766, 272] on input "0" at bounding box center [807, 269] width 99 height 18
type input "1"
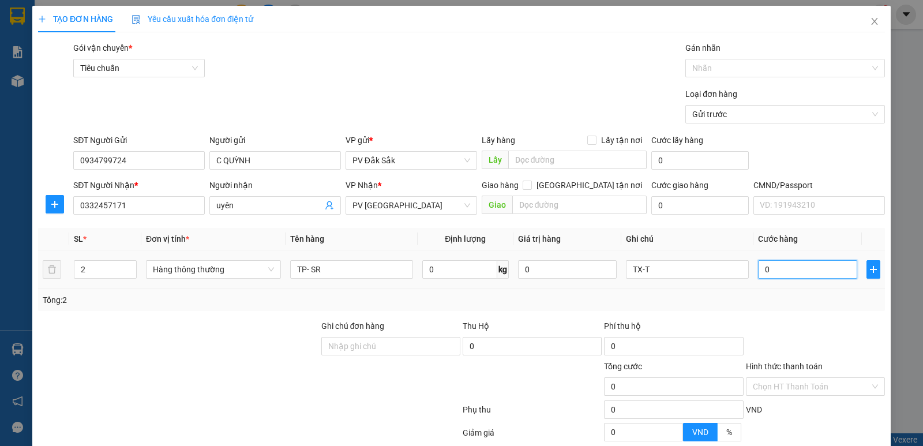
type input "1"
type input "15"
type input "150"
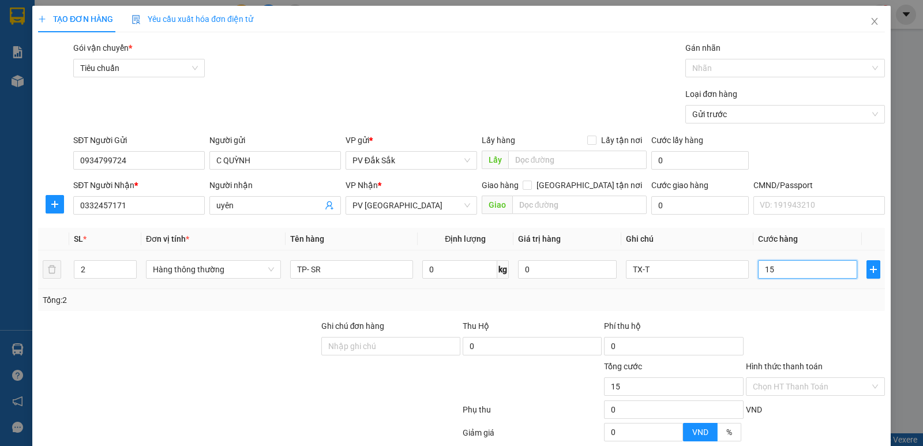
type input "150"
type input "1.500"
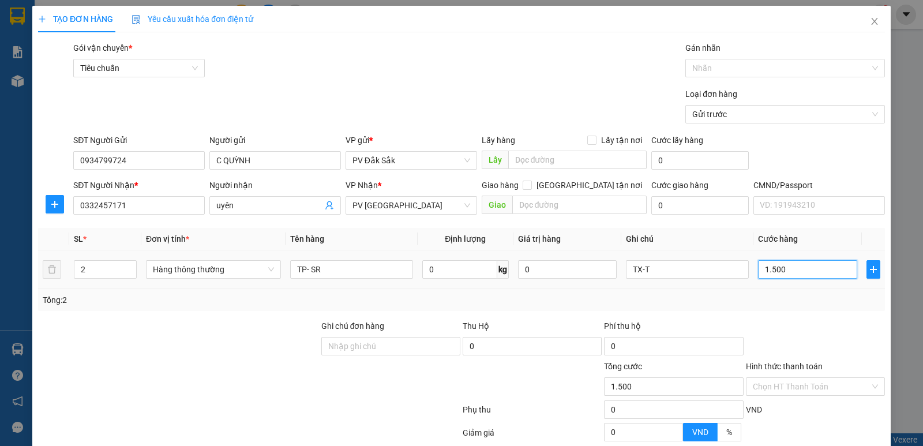
type input "15.000"
type input "150.000"
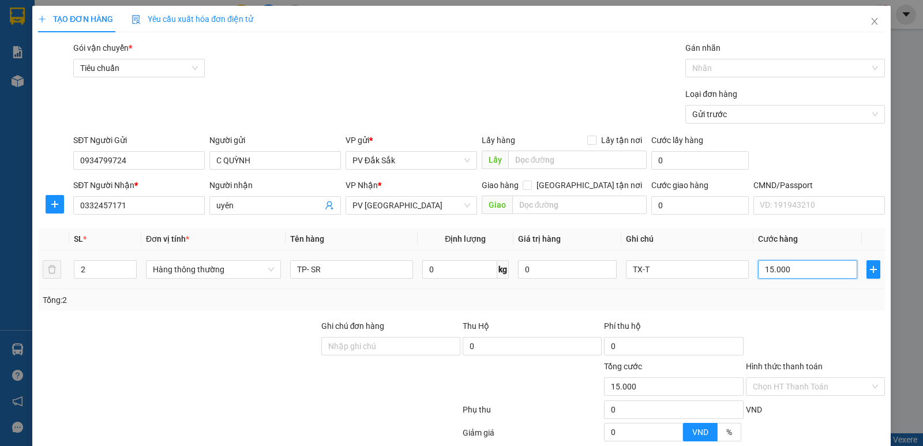
type input "150.000"
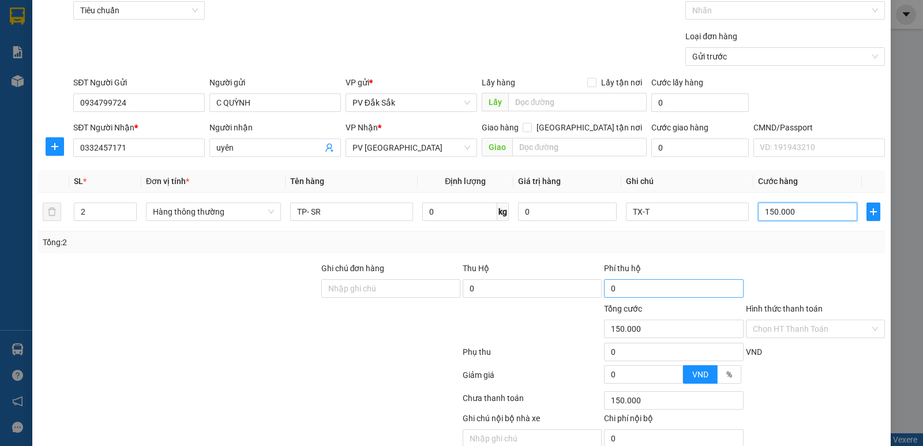
scroll to position [109, 0]
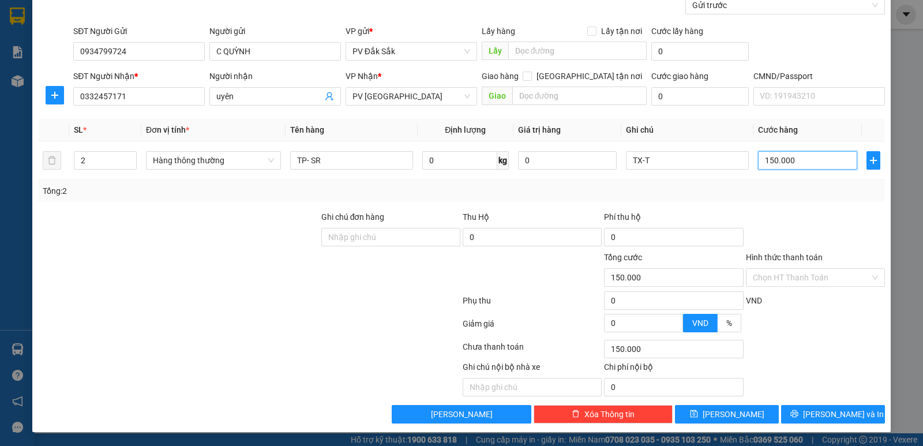
type input "150.000"
click at [779, 254] on label "Hình thức thanh toán" at bounding box center [784, 257] width 77 height 9
click at [779, 269] on input "Hình thức thanh toán" at bounding box center [811, 277] width 117 height 17
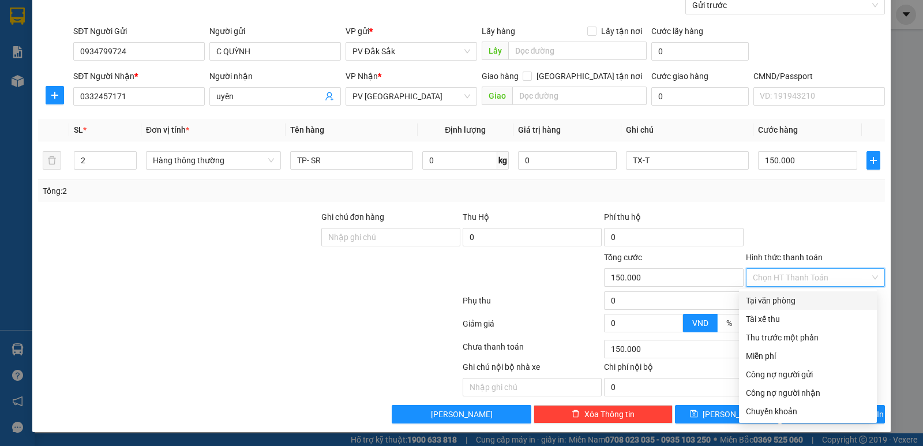
click at [770, 298] on div "Tại văn phòng" at bounding box center [808, 300] width 124 height 13
type input "0"
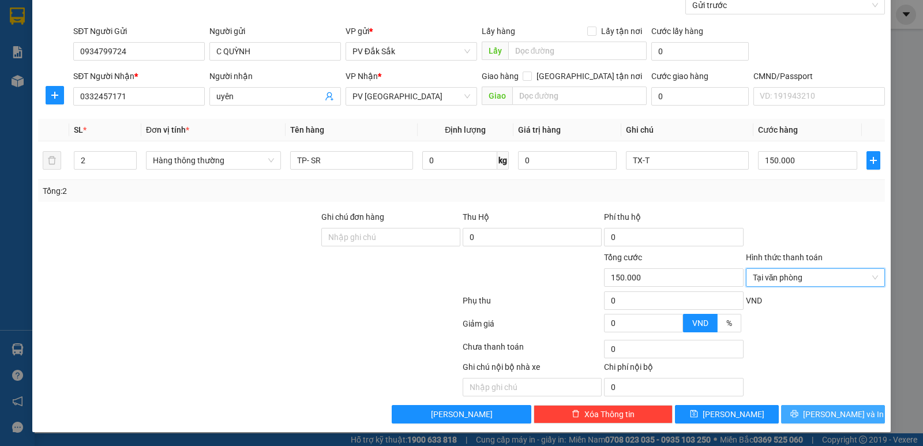
click at [848, 417] on span "[PERSON_NAME] và In" at bounding box center [843, 414] width 81 height 13
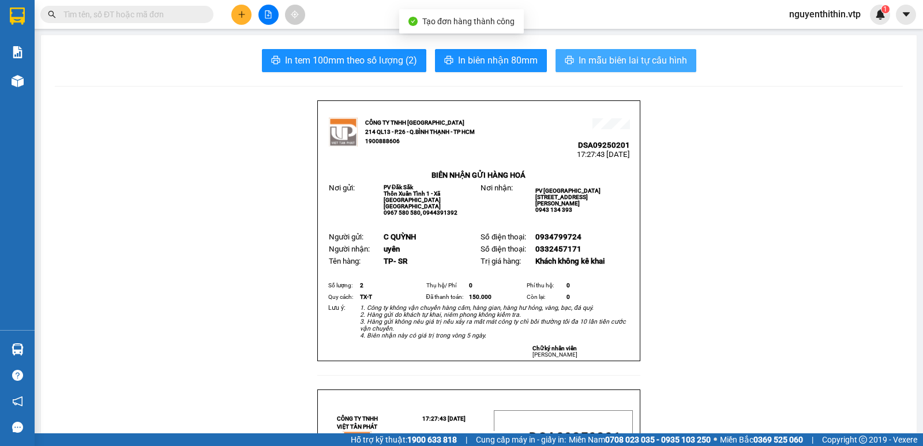
click at [605, 57] on span "In mẫu biên lai tự cấu hình" at bounding box center [633, 60] width 108 height 14
click at [614, 60] on span "In mẫu biên lai tự cấu hình" at bounding box center [633, 60] width 108 height 14
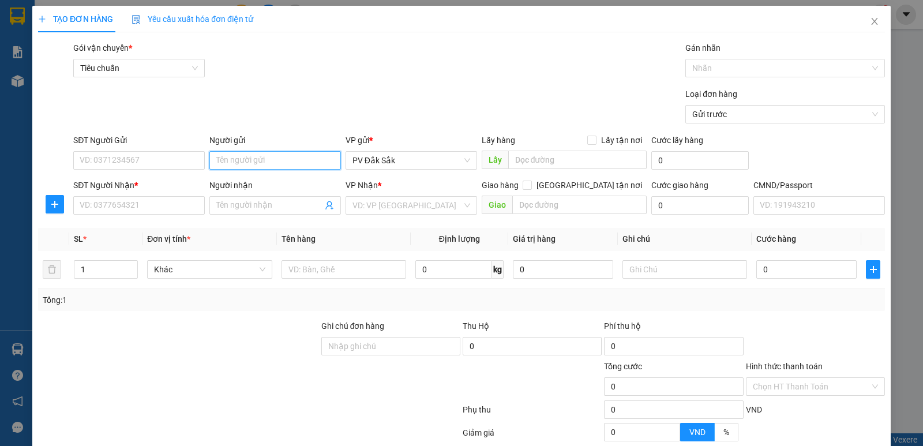
click at [228, 161] on input "Người gửi" at bounding box center [275, 160] width 132 height 18
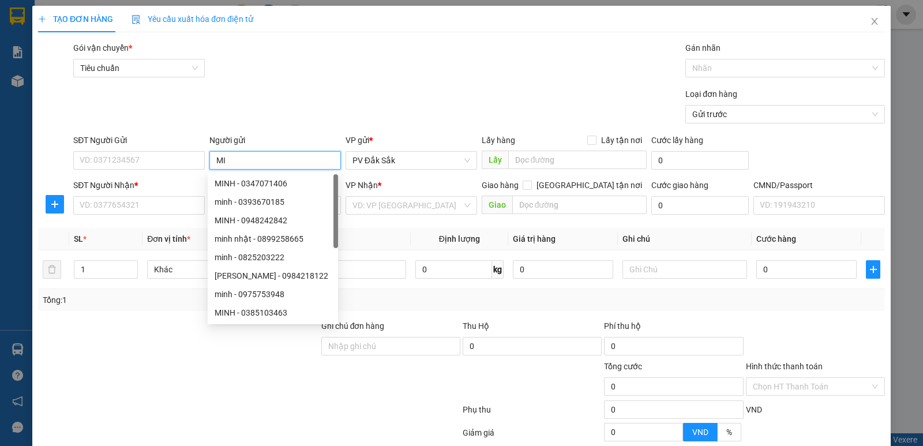
type input "M"
type input "NHI"
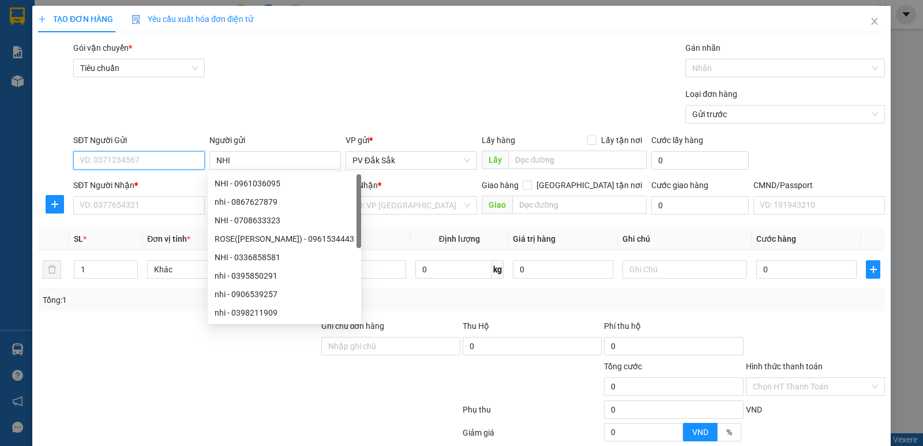
click at [85, 152] on input "SĐT Người Gửi" at bounding box center [139, 160] width 132 height 18
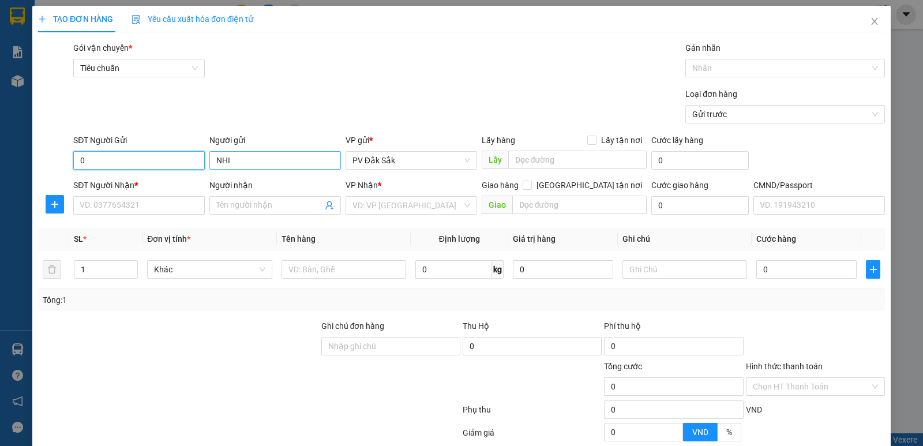
type input "0"
click at [230, 157] on input "NHI" at bounding box center [275, 160] width 132 height 18
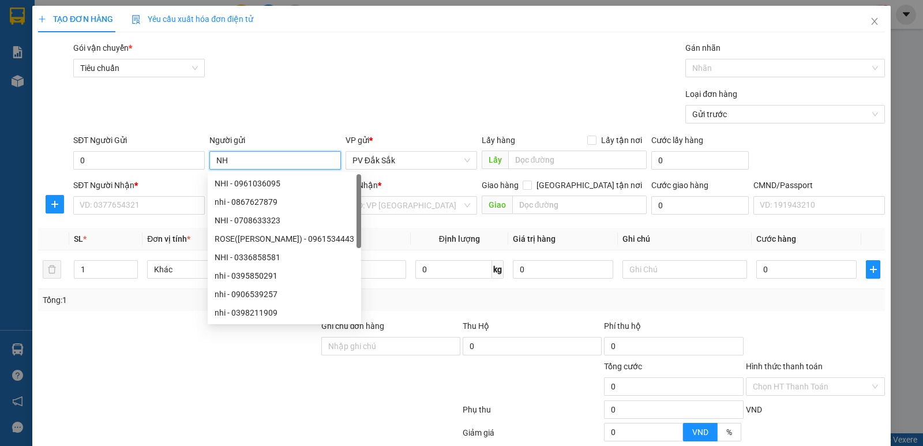
type input "N"
type input "LINH"
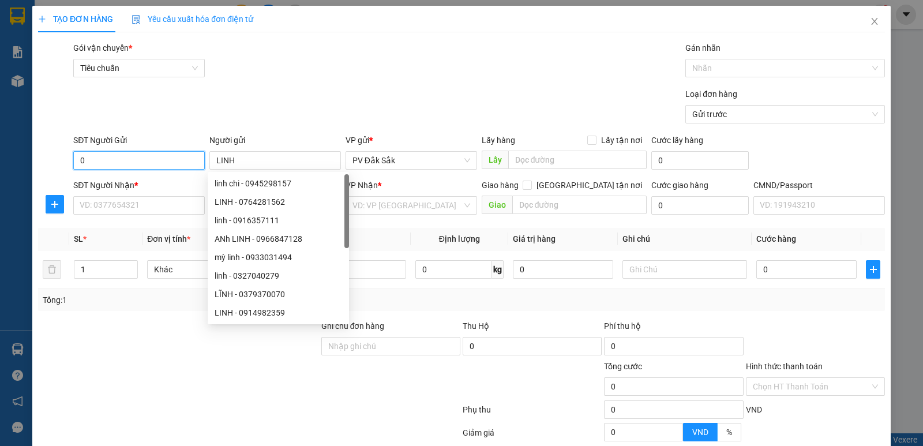
click at [87, 160] on input "0" at bounding box center [139, 160] width 132 height 18
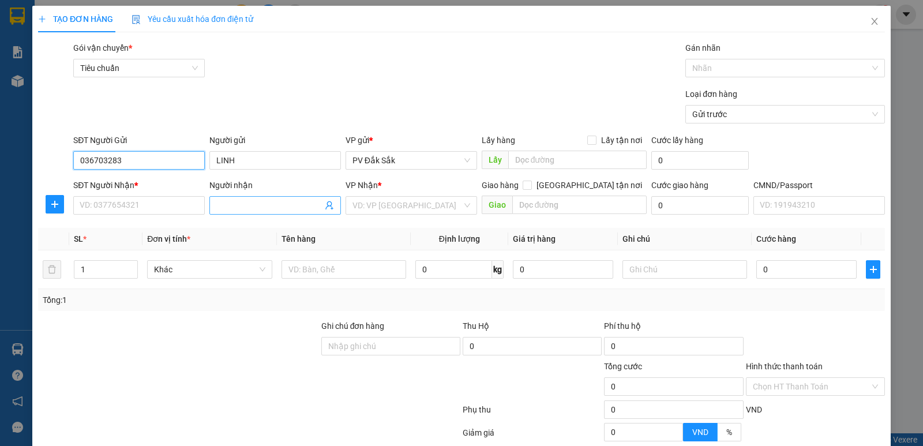
type input "036703283"
click at [215, 197] on span at bounding box center [275, 205] width 132 height 18
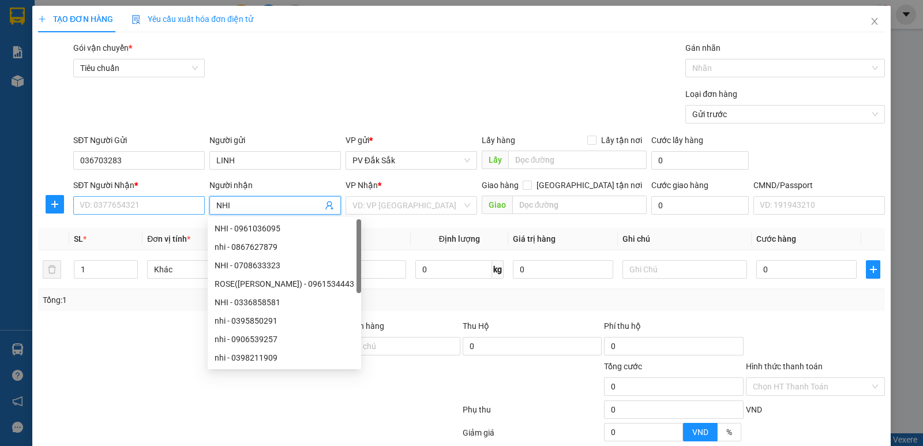
type input "NHI"
click at [100, 204] on input "SĐT Người Nhận *" at bounding box center [139, 205] width 132 height 18
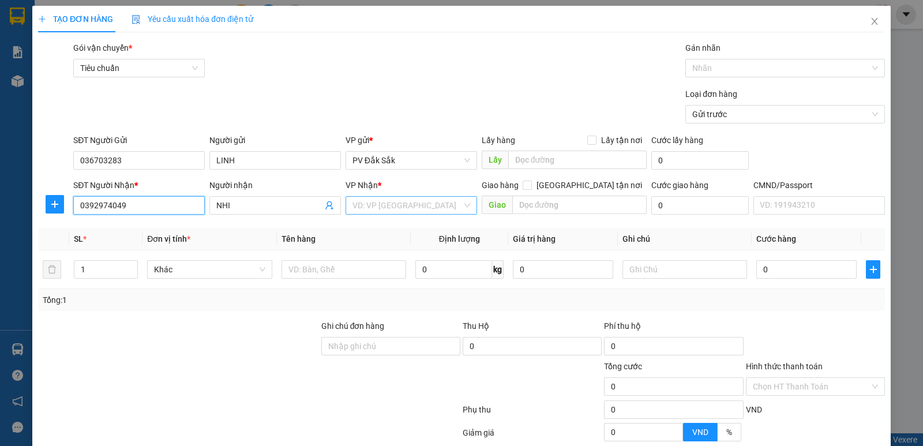
type input "0392974049"
click at [379, 205] on input "search" at bounding box center [408, 205] width 110 height 17
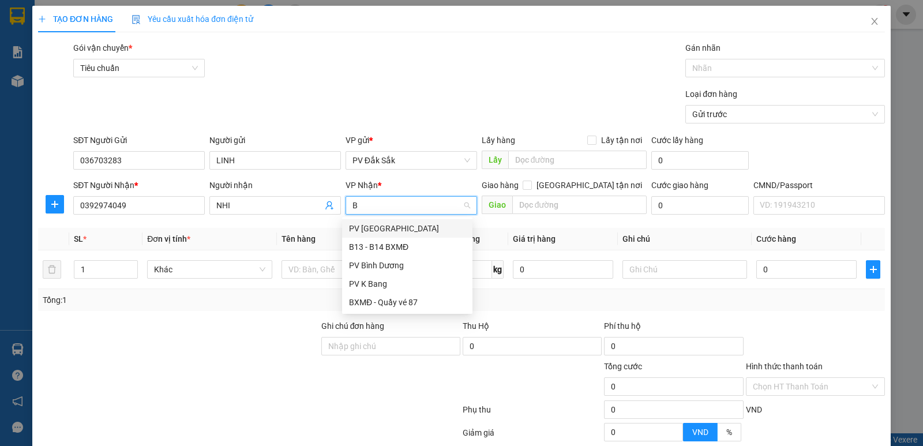
type input "BD"
click at [376, 229] on div "PV Bình Dương" at bounding box center [407, 228] width 117 height 13
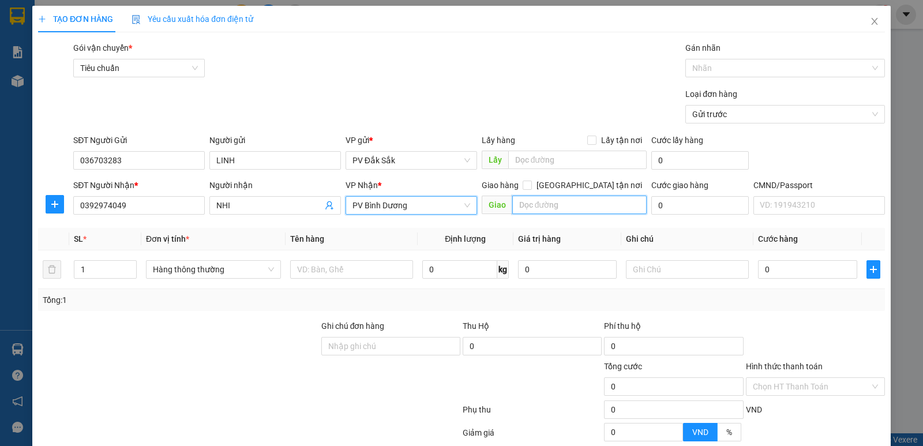
click at [524, 209] on input "text" at bounding box center [579, 205] width 135 height 18
type input "EONBD"
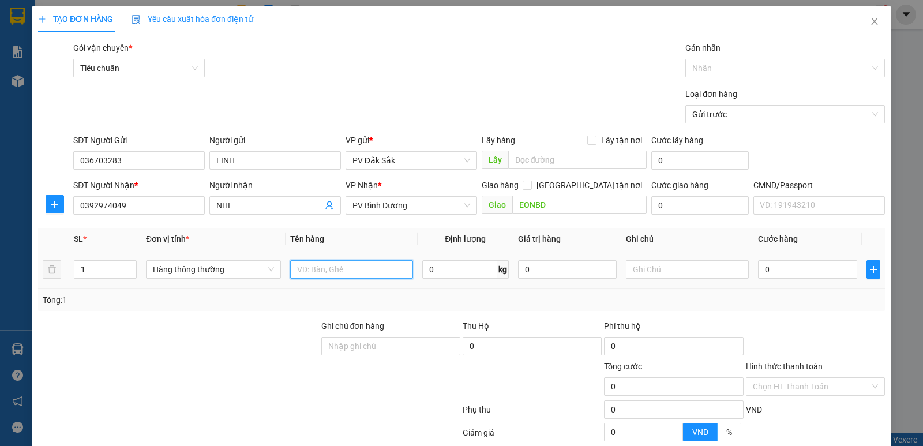
click at [297, 268] on input "text" at bounding box center [351, 269] width 123 height 18
type input "THUỐC"
click at [637, 271] on input "text" at bounding box center [687, 269] width 123 height 18
type input "T"
click at [758, 270] on input "0" at bounding box center [807, 269] width 99 height 18
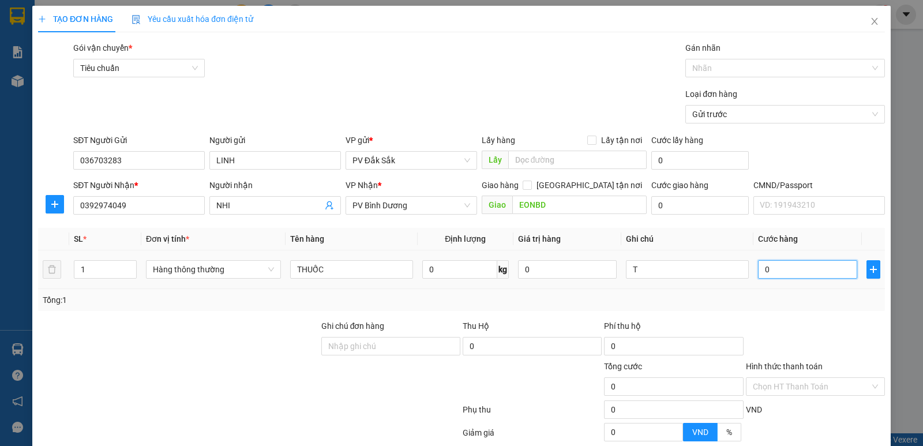
type input "4"
type input "40"
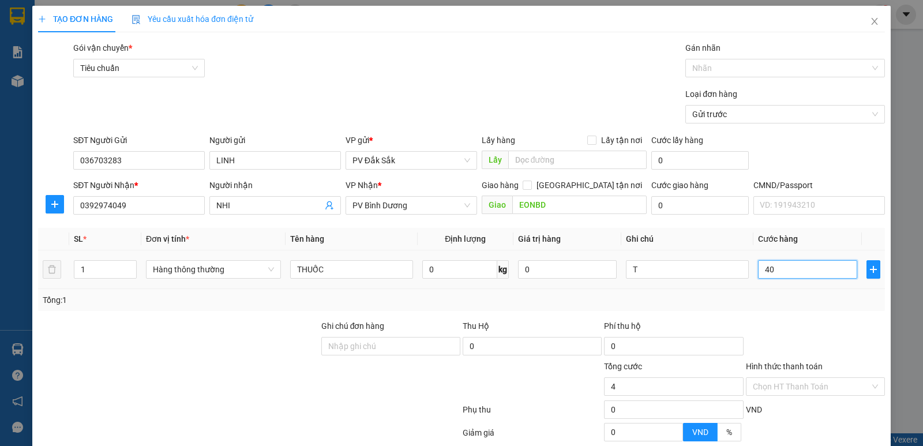
type input "40"
type input "400"
type input "4.000"
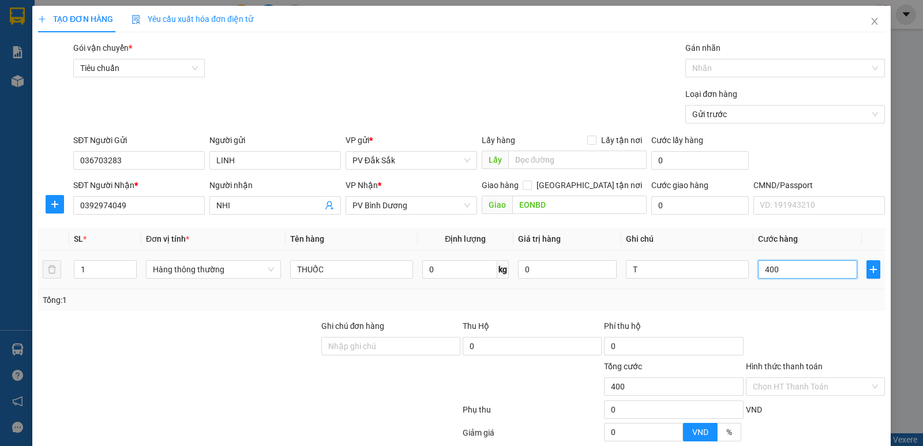
type input "4.000"
type input "40.000"
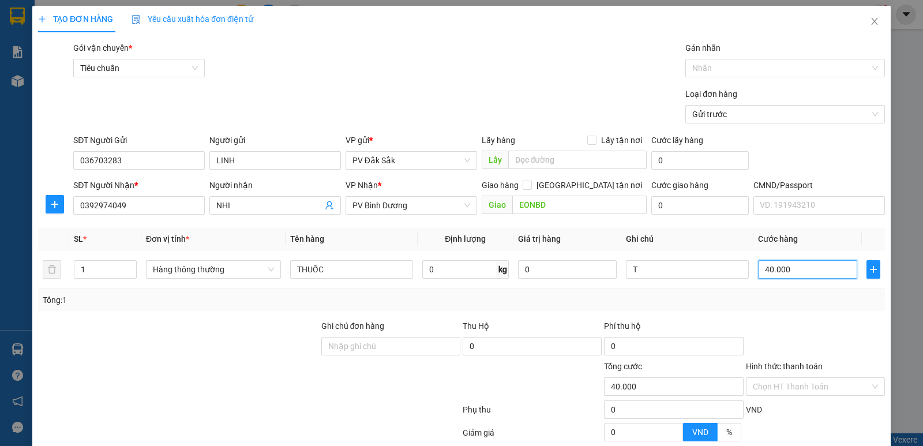
scroll to position [109, 0]
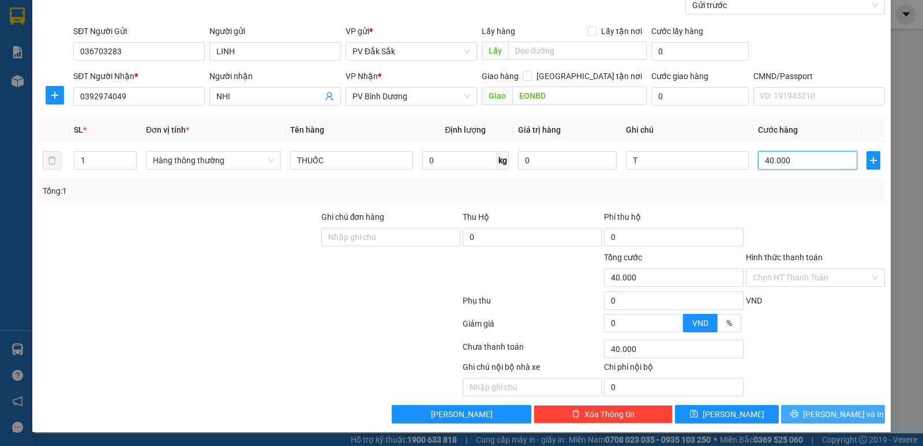
type input "40.000"
click at [818, 408] on span "[PERSON_NAME] và In" at bounding box center [843, 414] width 81 height 13
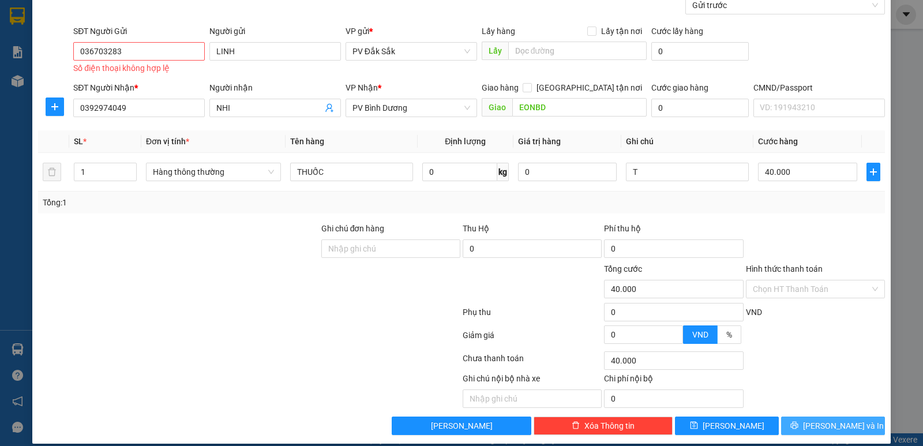
click at [826, 425] on span "[PERSON_NAME] và In" at bounding box center [843, 426] width 81 height 13
click at [88, 48] on input "036703283" at bounding box center [139, 51] width 132 height 18
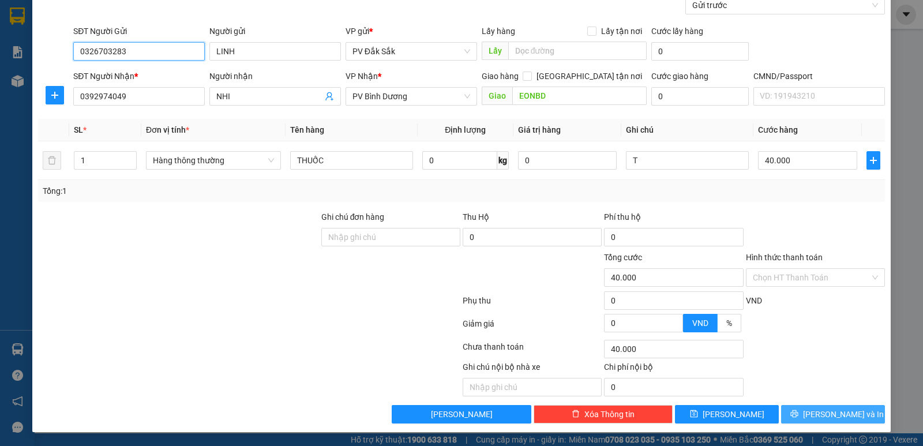
type input "0326703283"
click at [838, 419] on span "[PERSON_NAME] và In" at bounding box center [843, 414] width 81 height 13
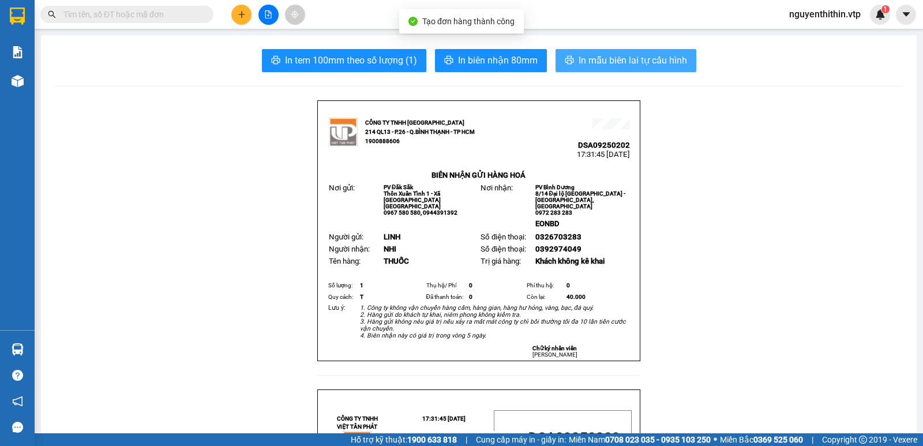
click at [589, 62] on span "In mẫu biên lai tự cấu hình" at bounding box center [633, 60] width 108 height 14
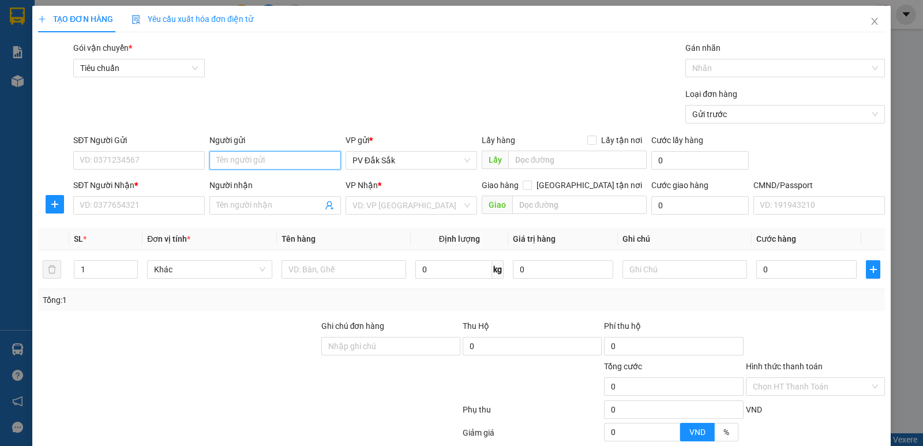
click at [215, 160] on input "Người gửi" at bounding box center [275, 160] width 132 height 18
type input "HỒNG LĨNH"
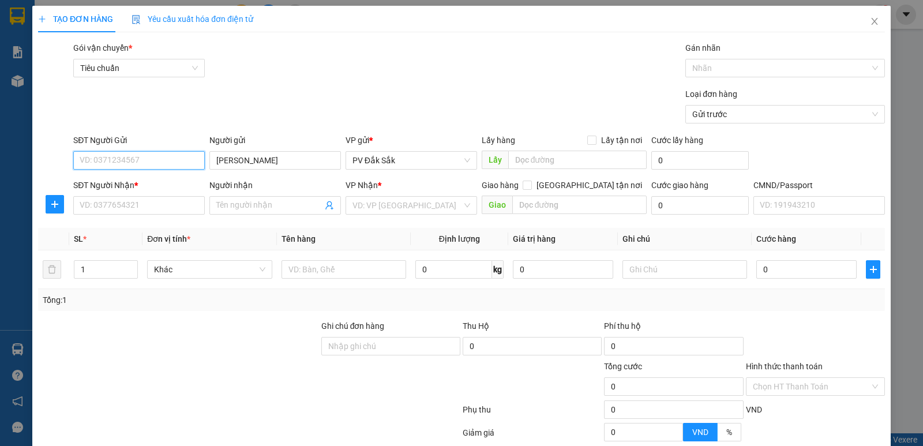
click at [119, 163] on input "SĐT Người Gửi" at bounding box center [139, 160] width 132 height 18
type input "0965100939"
click at [231, 209] on input "Người nhận" at bounding box center [269, 205] width 106 height 13
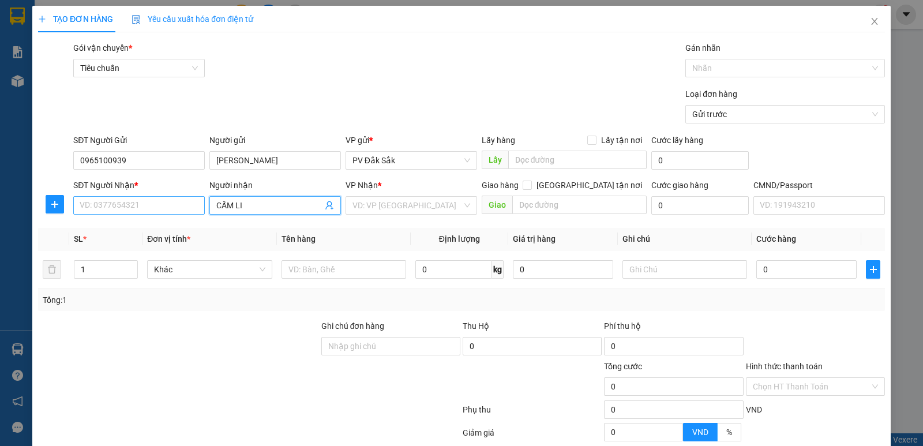
type input "CẤM LI"
click at [110, 208] on input "SĐT Người Nhận *" at bounding box center [139, 205] width 132 height 18
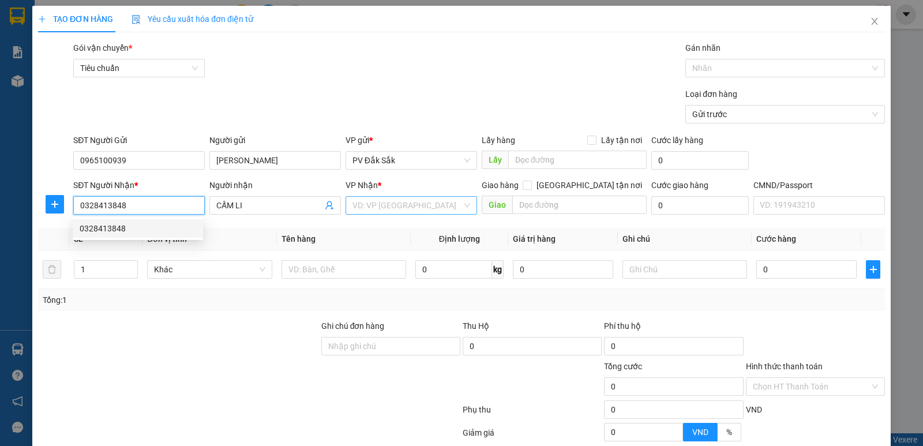
type input "0328413848"
click at [373, 213] on input "search" at bounding box center [408, 205] width 110 height 17
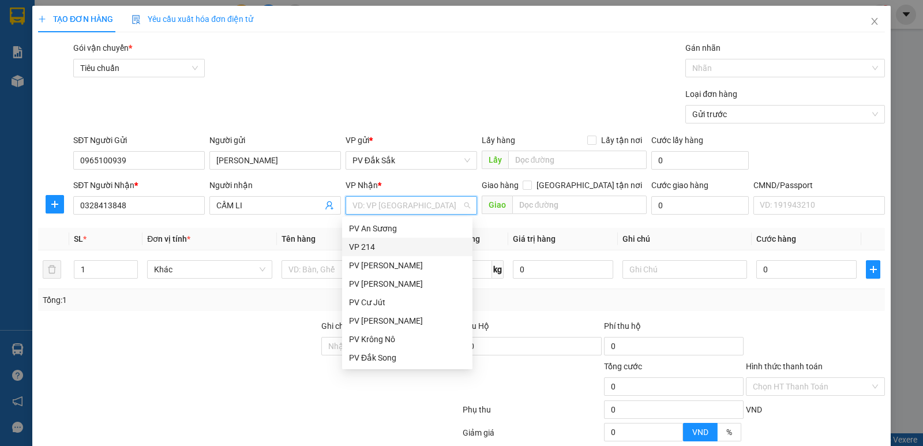
click at [373, 251] on div "VP 214" at bounding box center [407, 247] width 117 height 13
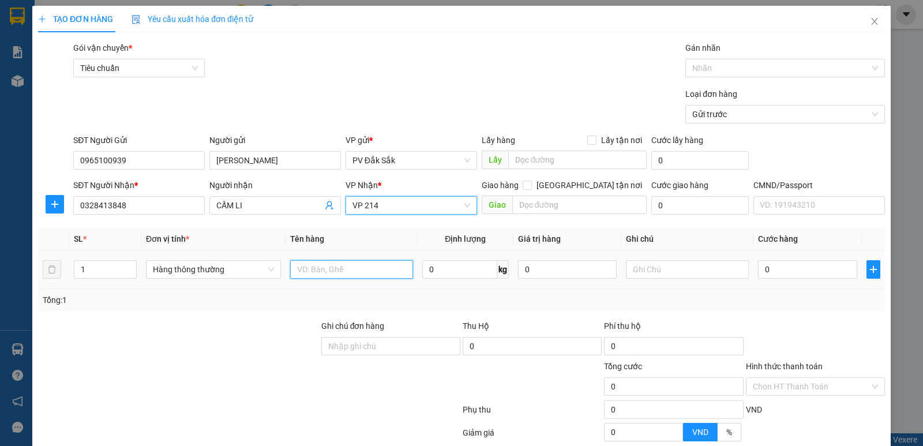
click at [293, 270] on input "text" at bounding box center [351, 269] width 123 height 18
type input "TP"
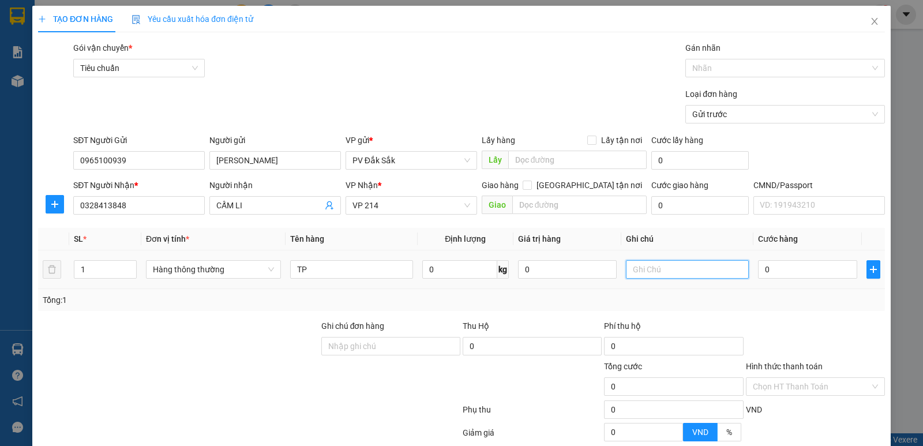
click at [639, 268] on input "text" at bounding box center [687, 269] width 123 height 18
type input "TX"
click at [760, 265] on input "0" at bounding box center [807, 269] width 99 height 18
type input "4"
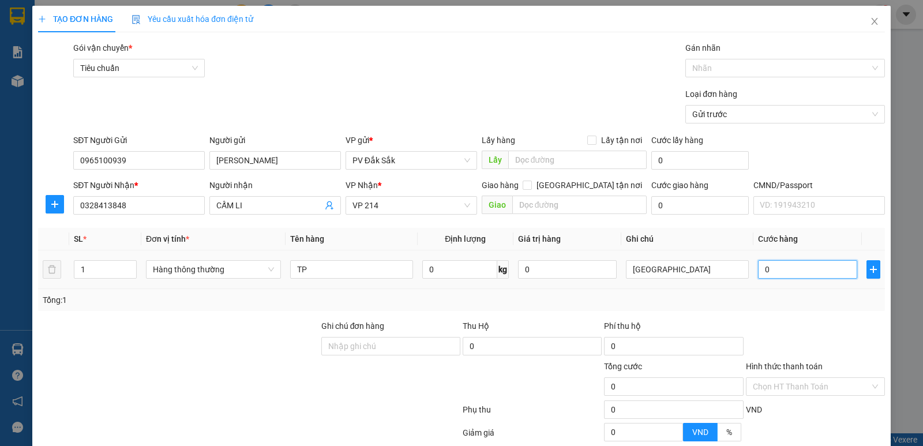
type input "4"
type input "40"
type input "400"
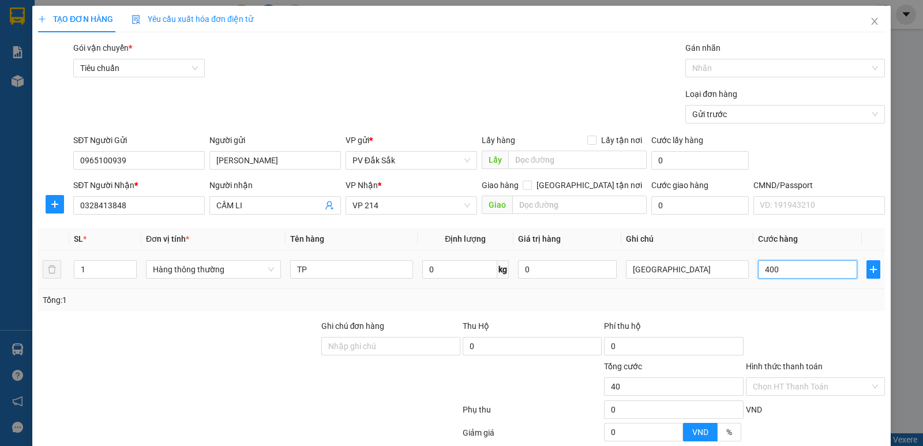
type input "400"
type input "4.000"
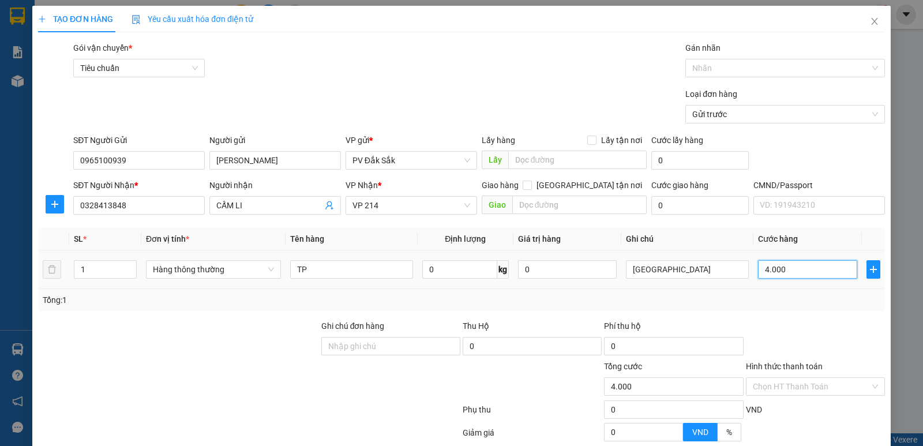
type input "40.000"
click at [761, 366] on label "Hình thức thanh toán" at bounding box center [784, 366] width 77 height 9
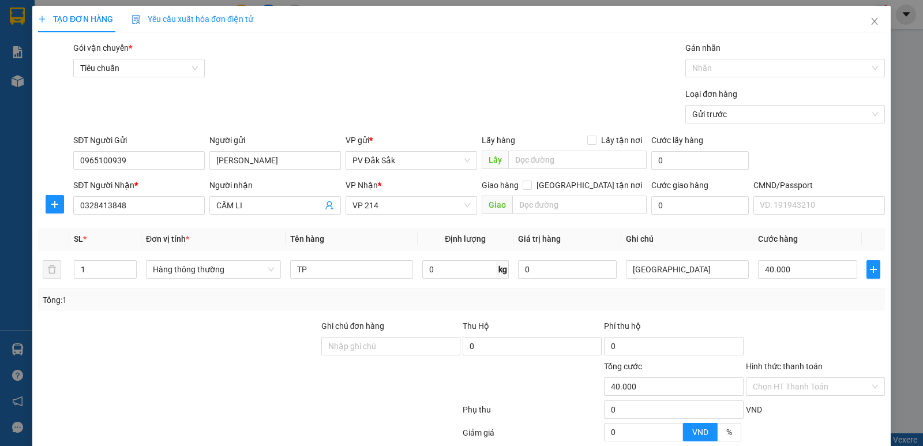
click at [761, 378] on input "Hình thức thanh toán" at bounding box center [811, 386] width 117 height 17
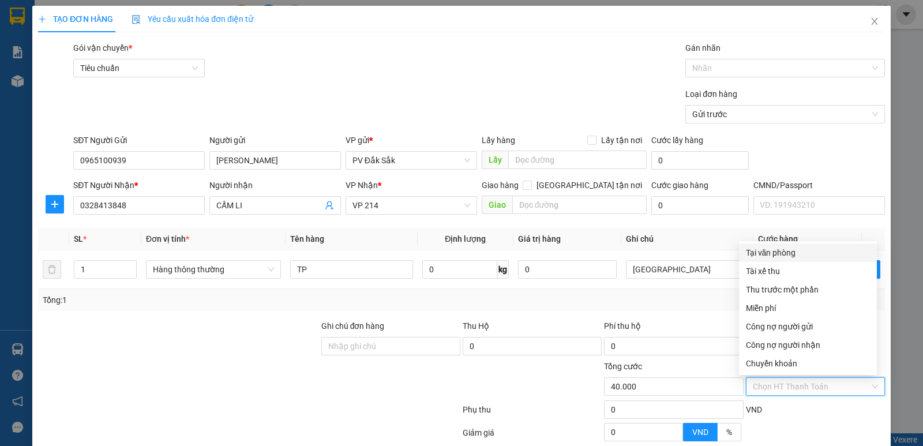
click at [769, 252] on div "Tại văn phòng" at bounding box center [808, 252] width 124 height 13
type input "0"
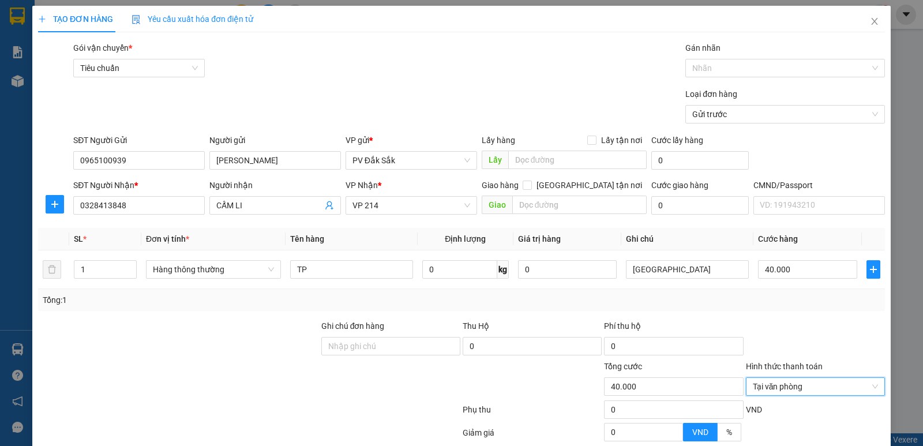
scroll to position [109, 0]
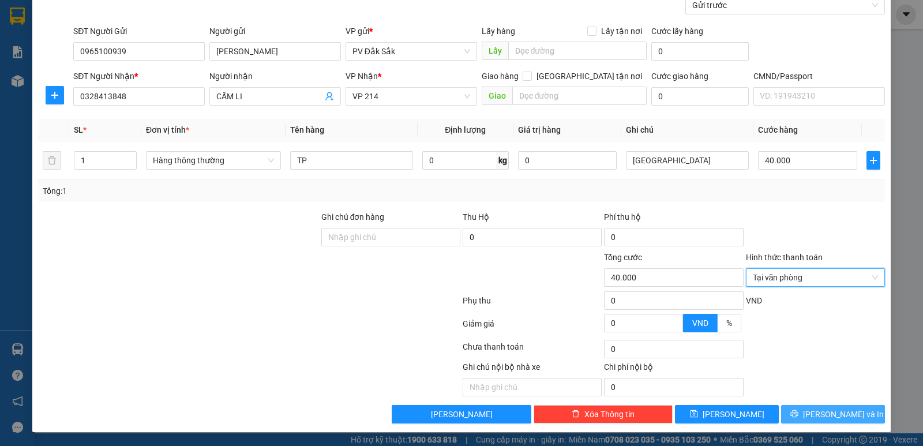
click at [822, 415] on span "[PERSON_NAME] và In" at bounding box center [843, 414] width 81 height 13
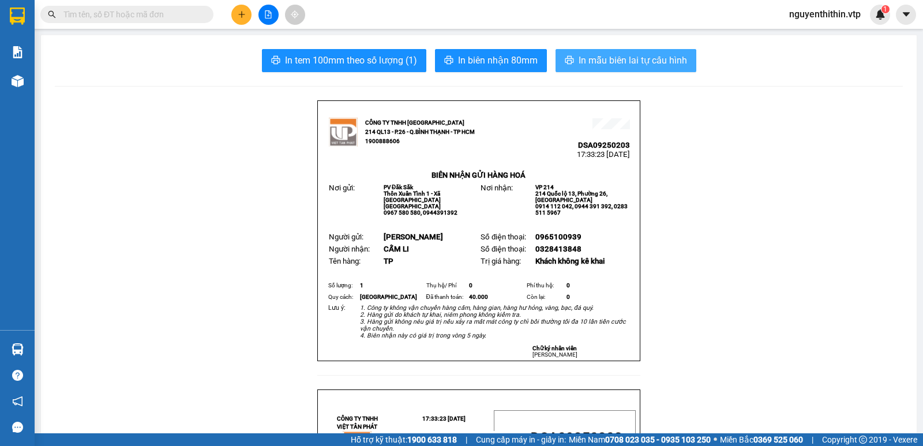
click at [619, 62] on span "In mẫu biên lai tự cấu hình" at bounding box center [633, 60] width 108 height 14
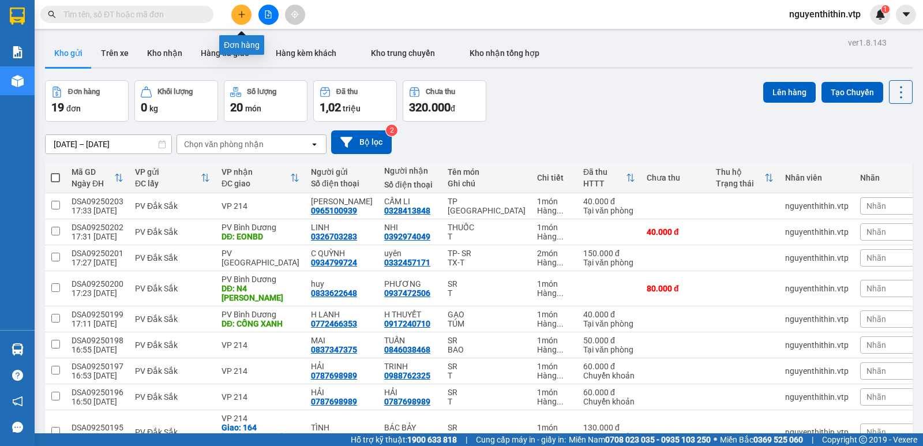
click at [244, 16] on icon "plus" at bounding box center [242, 14] width 8 height 8
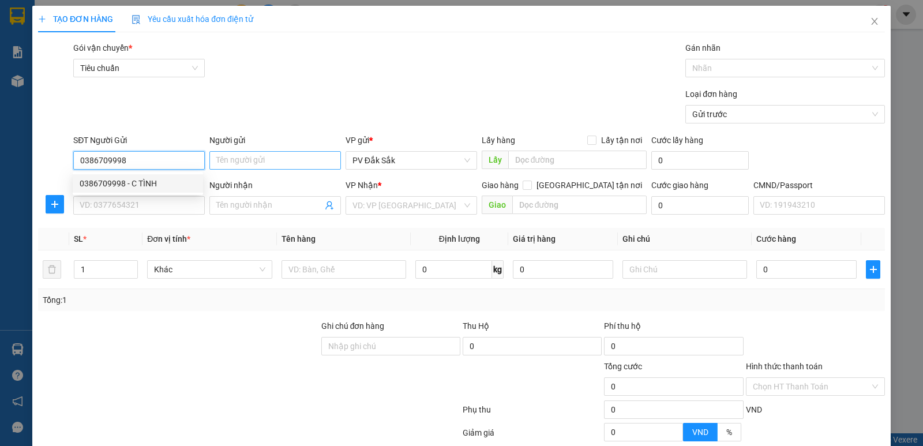
type input "0386709998"
click at [234, 160] on input "Người gửi" at bounding box center [275, 160] width 132 height 18
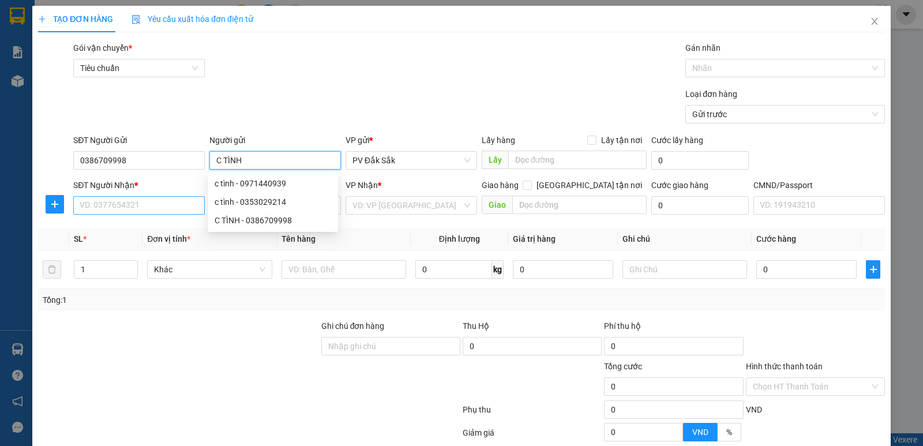
type input "C TÌNH"
click at [107, 203] on input "SĐT Người Nhận *" at bounding box center [139, 205] width 132 height 18
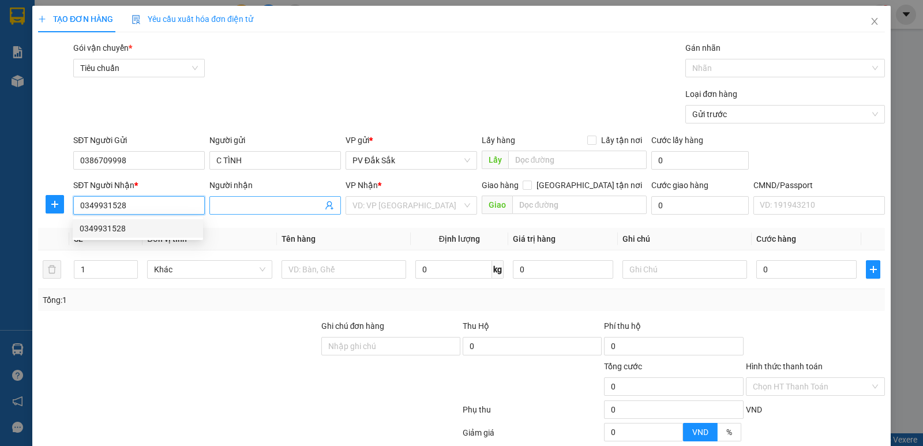
type input "0349931528"
click at [230, 208] on input "Người nhận" at bounding box center [269, 205] width 106 height 13
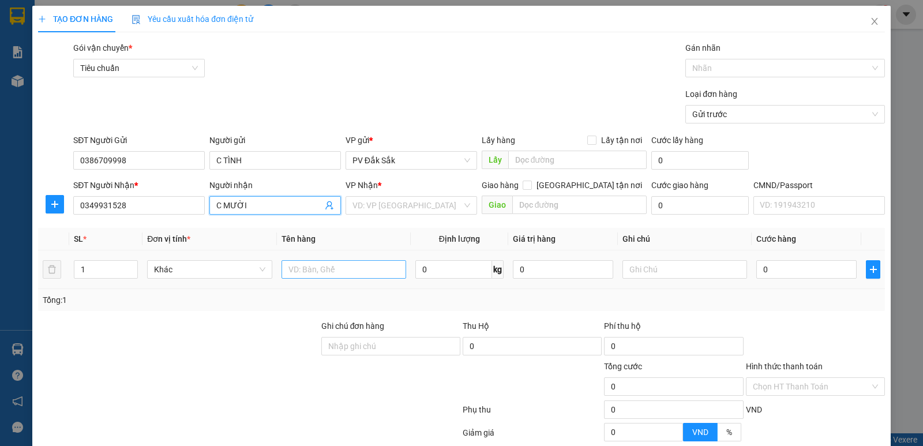
type input "C MƯỜI"
click at [287, 269] on input "text" at bounding box center [344, 269] width 125 height 18
type input "SR"
click at [361, 207] on input "search" at bounding box center [408, 205] width 110 height 17
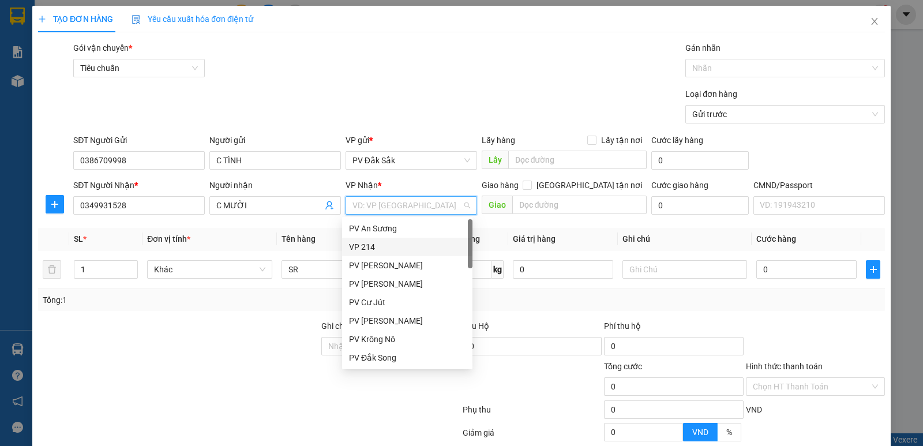
click at [361, 244] on div "VP 214" at bounding box center [407, 247] width 117 height 13
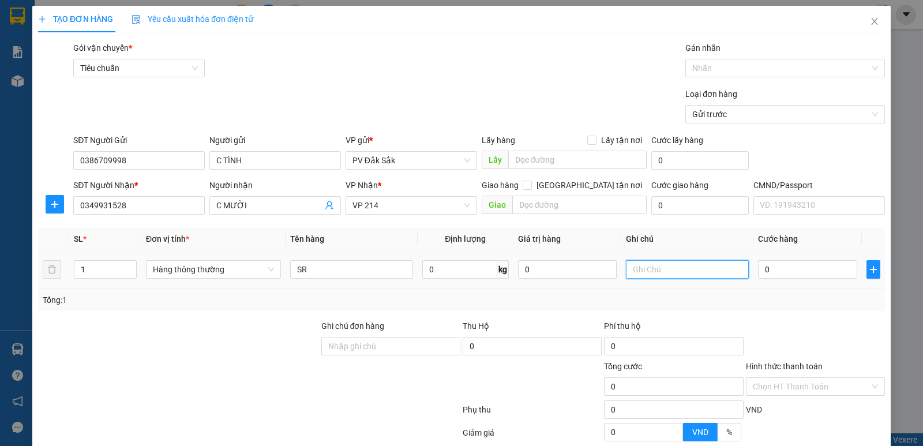
click at [645, 264] on input "text" at bounding box center [687, 269] width 123 height 18
type input "T"
click at [761, 273] on input "0" at bounding box center [807, 269] width 99 height 18
type input "8"
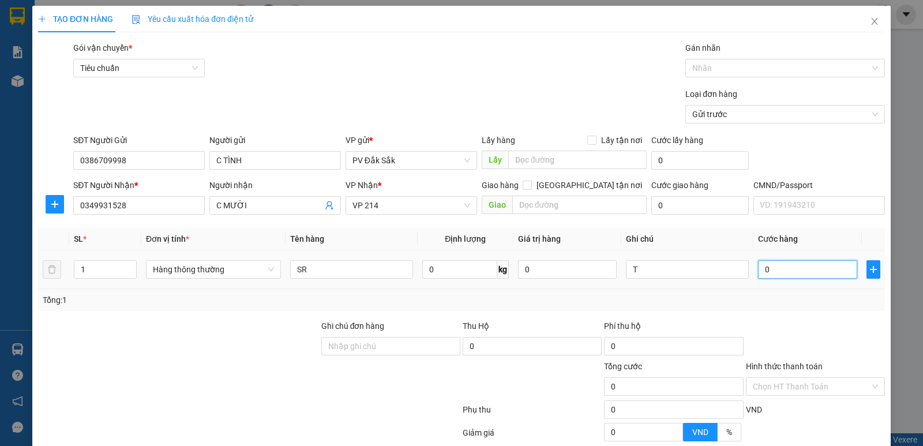
type input "8"
type input "80"
type input "800"
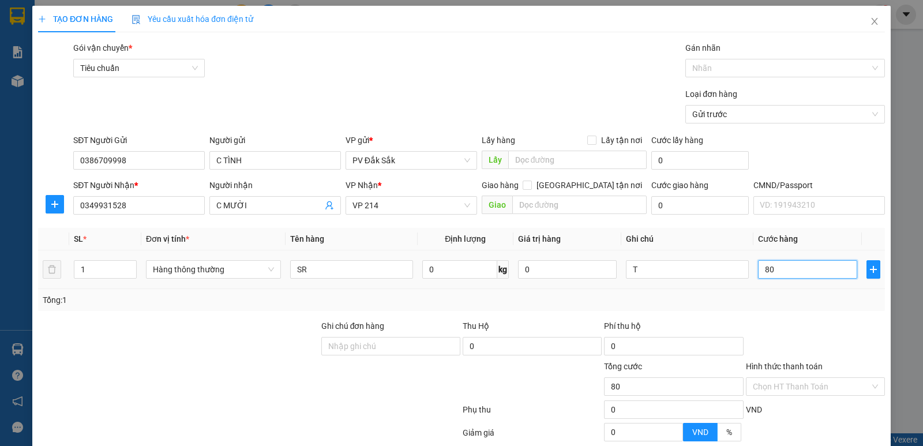
type input "800"
type input "8.000"
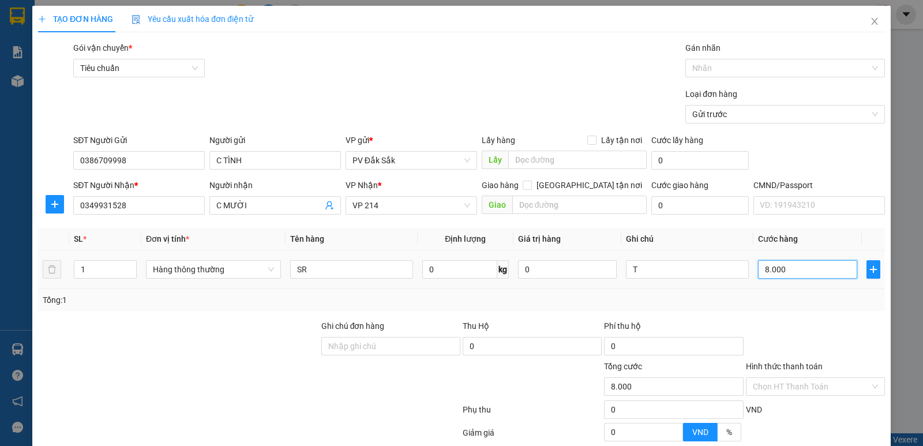
type input "80.000"
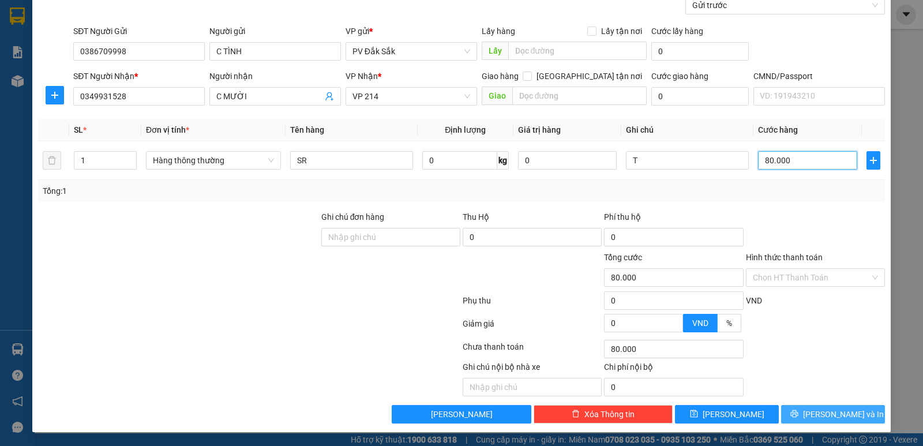
type input "80.000"
click at [830, 410] on span "[PERSON_NAME] và In" at bounding box center [843, 414] width 81 height 13
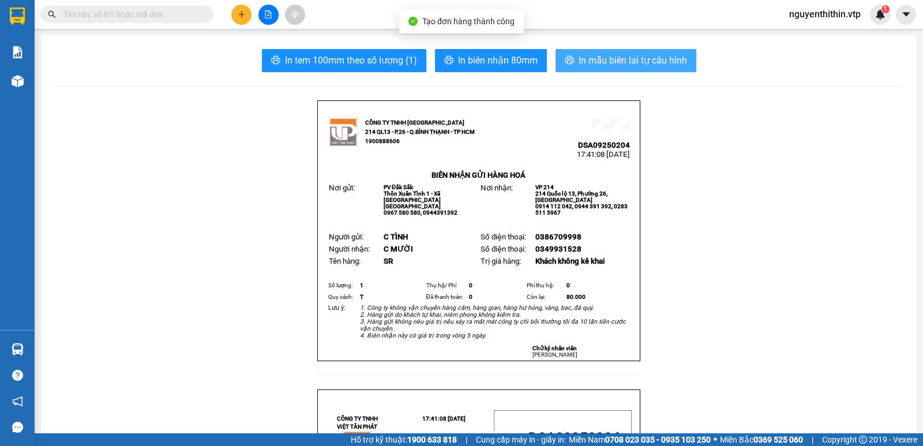
click at [605, 54] on span "In mẫu biên lai tự cấu hình" at bounding box center [633, 60] width 108 height 14
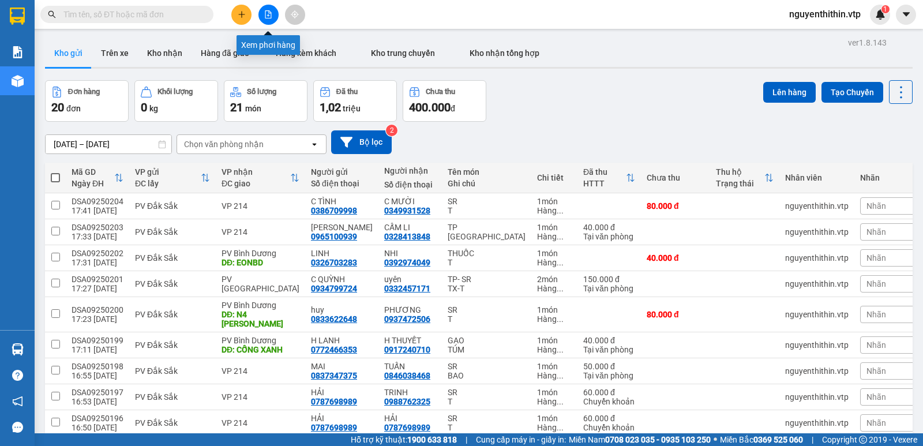
click at [268, 14] on icon "file-add" at bounding box center [268, 14] width 8 height 8
click at [239, 14] on icon "plus" at bounding box center [242, 14] width 8 height 8
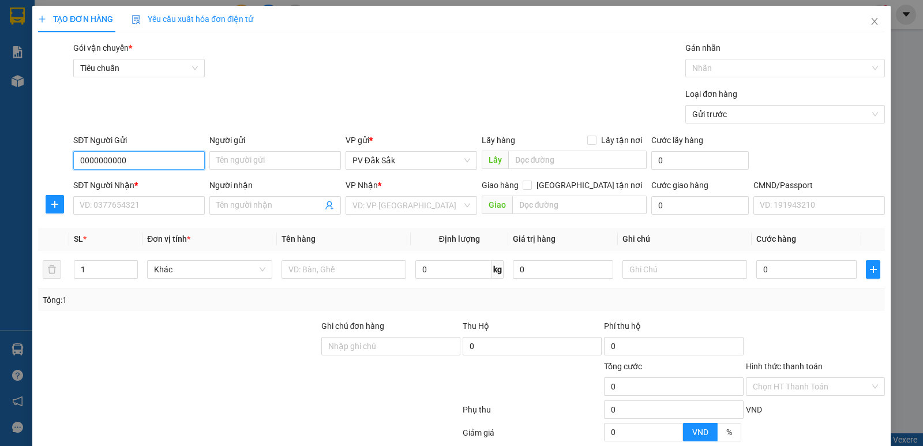
type input "0000000000"
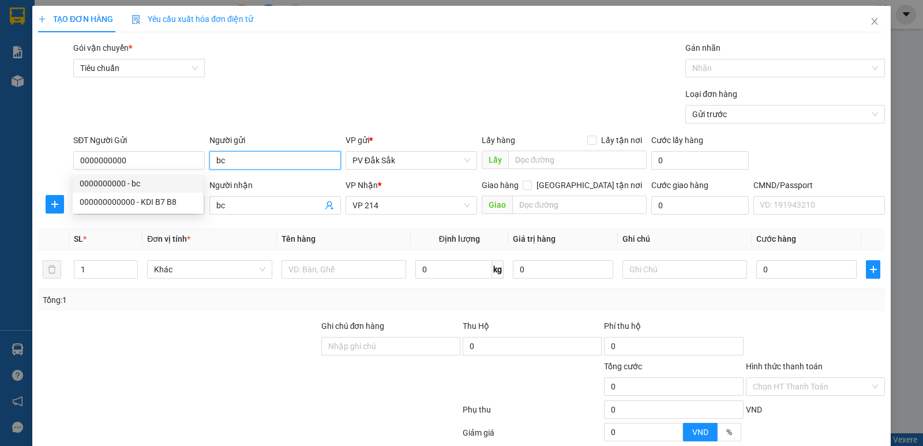
type input "bc"
type input "0000000000"
type input "bc"
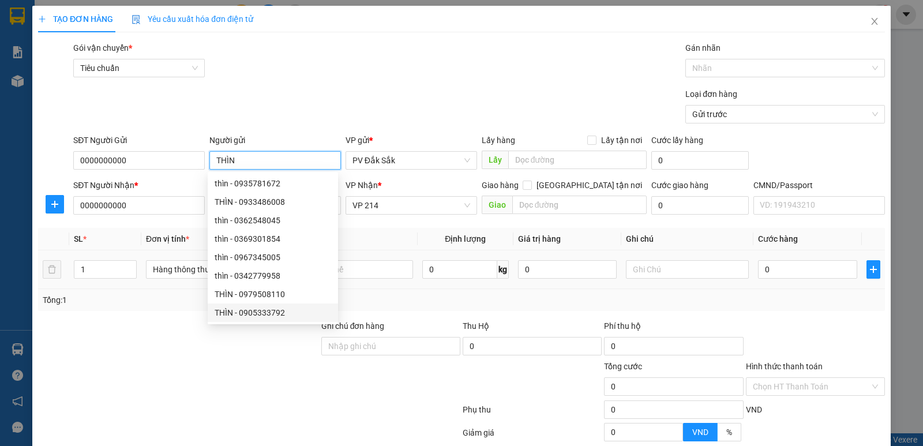
type input "THÌN"
click at [353, 283] on td at bounding box center [352, 269] width 132 height 39
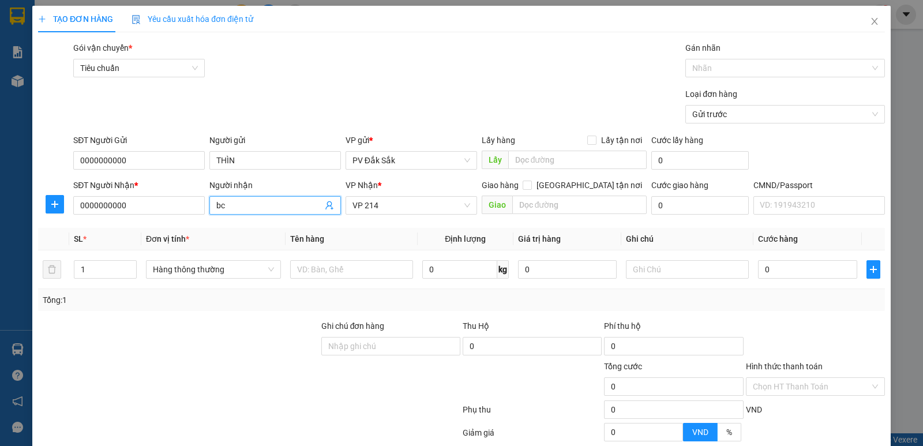
click at [232, 201] on input "bc" at bounding box center [269, 205] width 106 height 13
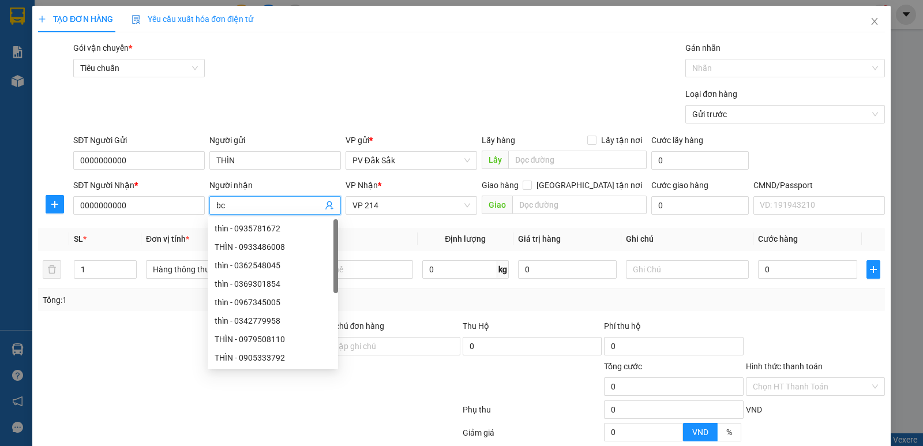
type input "b"
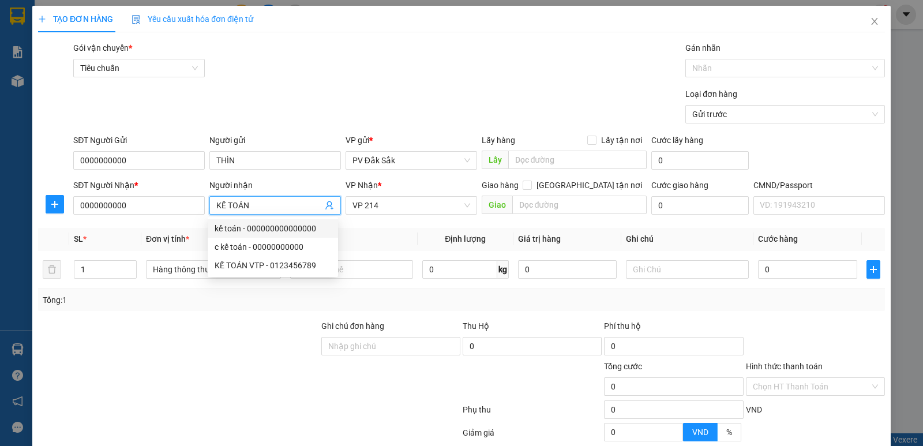
type input "KẾ TOÁN"
click at [233, 361] on div at bounding box center [178, 380] width 283 height 40
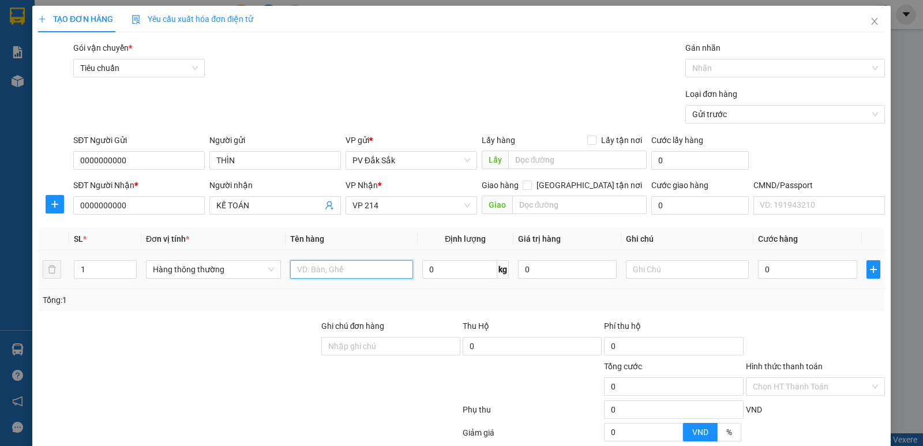
click at [302, 268] on input "text" at bounding box center [351, 269] width 123 height 18
type input "BC NGÀY 14/9"
click at [631, 267] on input "text" at bounding box center [687, 269] width 123 height 18
type input "B"
click at [795, 365] on label "Hình thức thanh toán" at bounding box center [784, 366] width 77 height 9
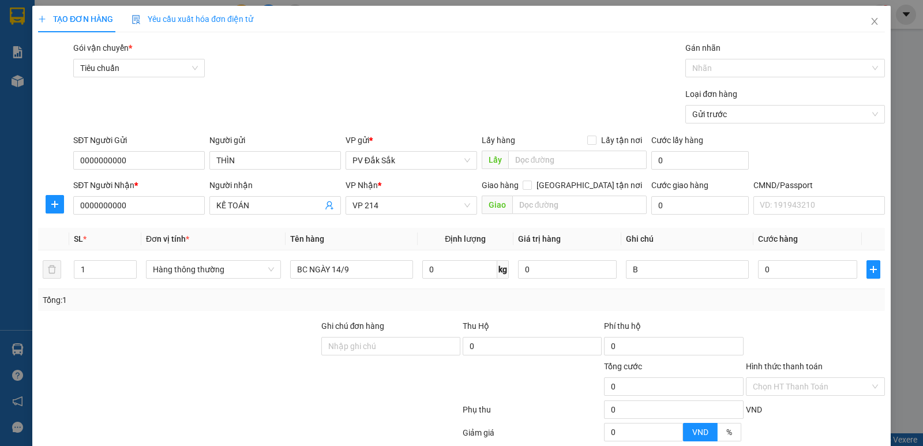
click at [795, 378] on input "Hình thức thanh toán" at bounding box center [811, 386] width 117 height 17
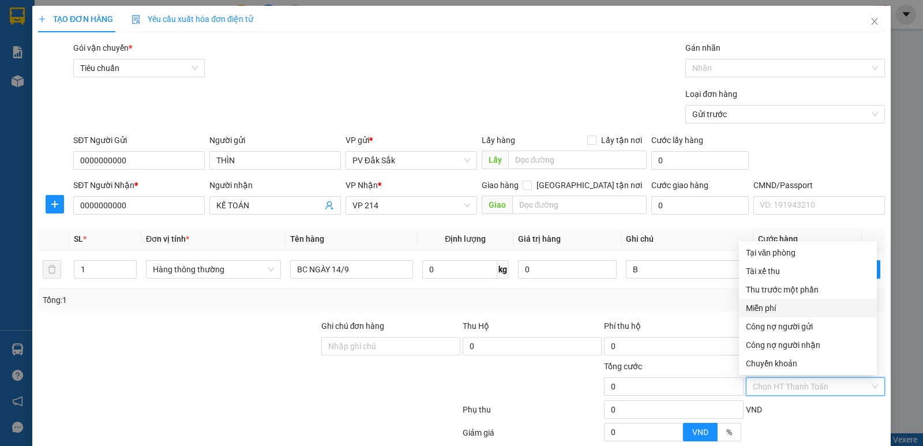
click at [772, 307] on div "Miễn phí" at bounding box center [808, 308] width 124 height 13
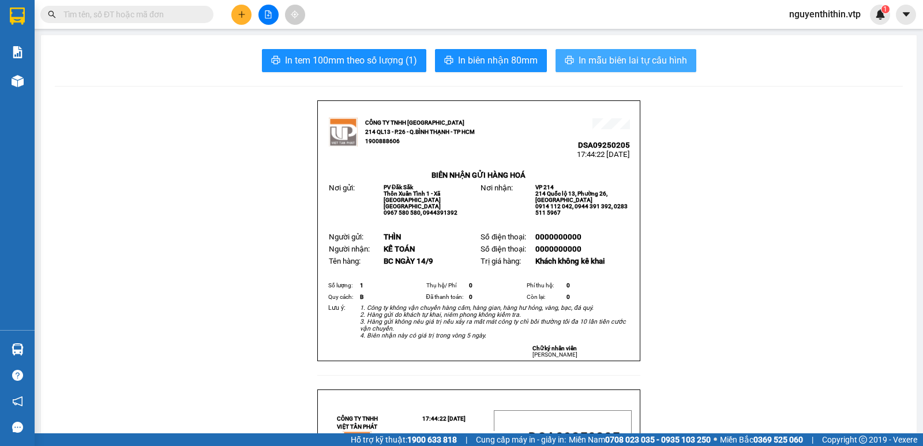
click at [630, 65] on span "In mẫu biên lai tự cấu hình" at bounding box center [633, 60] width 108 height 14
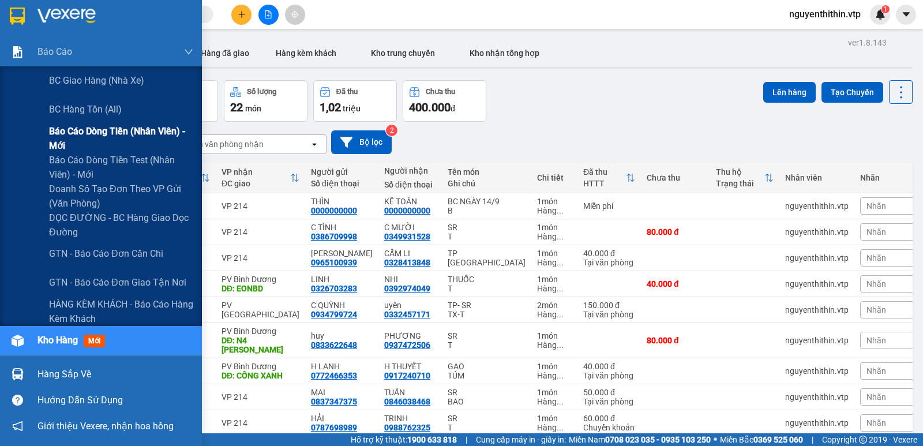
click at [99, 134] on span "Báo cáo dòng tiền (nhân viên) - mới" at bounding box center [121, 138] width 144 height 29
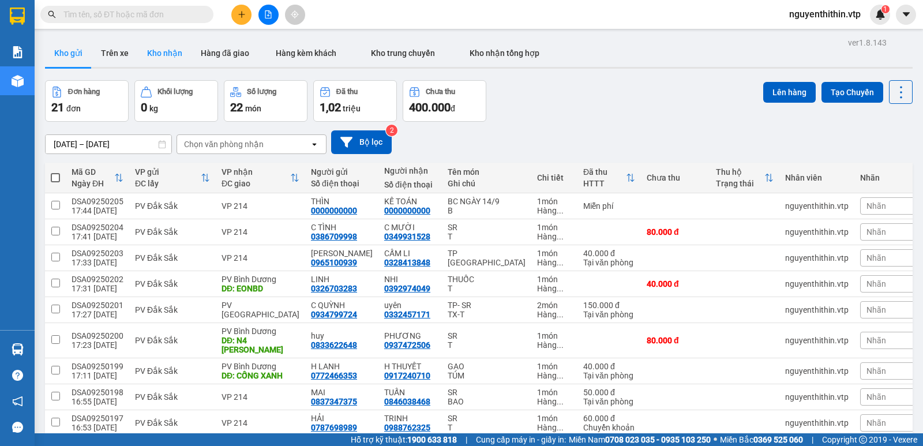
click at [169, 55] on button "Kho nhận" at bounding box center [165, 53] width 54 height 28
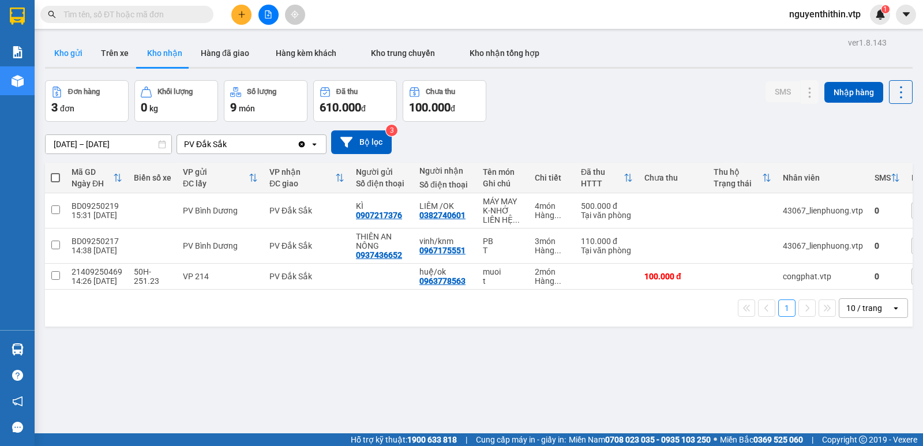
click at [67, 51] on button "Kho gửi" at bounding box center [68, 53] width 47 height 28
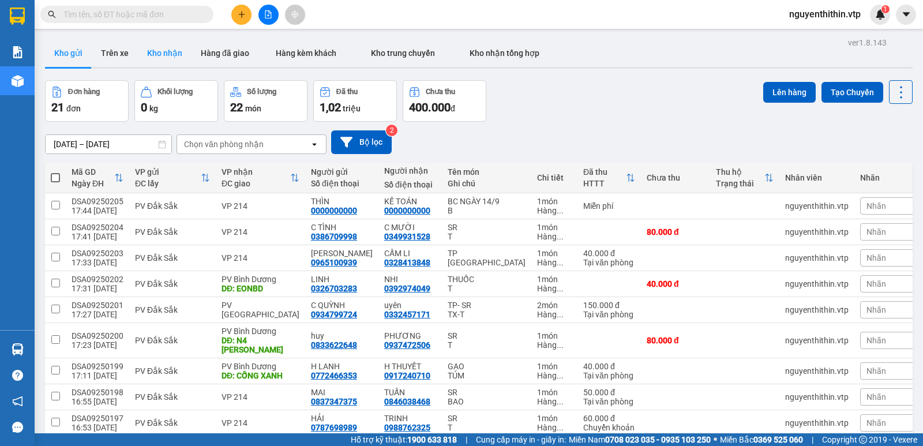
click at [172, 53] on button "Kho nhận" at bounding box center [165, 53] width 54 height 28
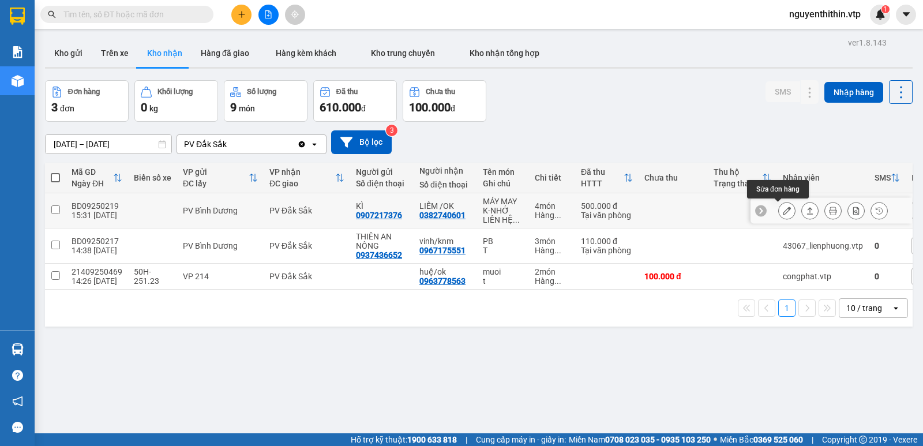
click at [783, 210] on icon at bounding box center [787, 211] width 8 height 8
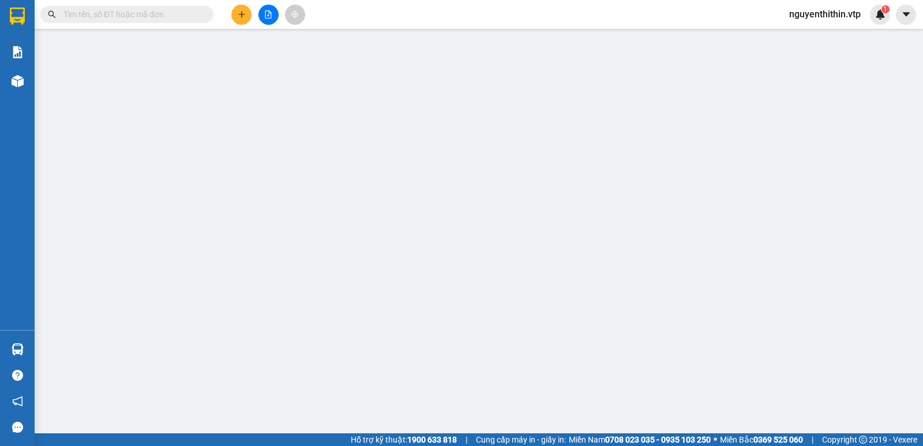
type input "0907217376"
type input "KÌ"
type input "0382740601"
type input "LIÊM /OK"
type input "0342159020"
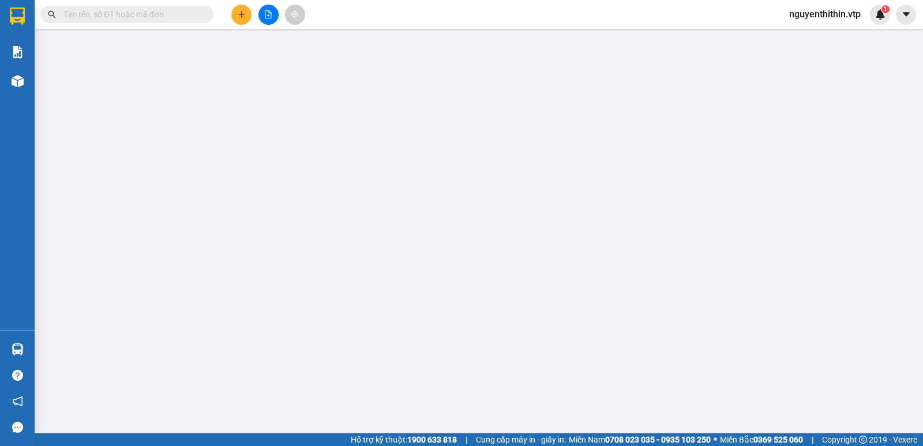
type input "500.000"
type input "KHI KHÁCH LẤY HÀNG PV NHỚ LIÊN HỆ CHO NG GỬI TRƯỚC NHÉ"
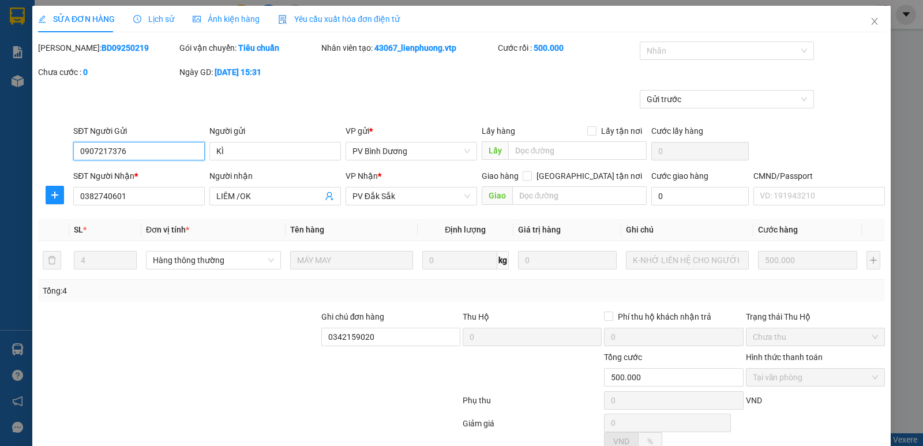
type input "25.000"
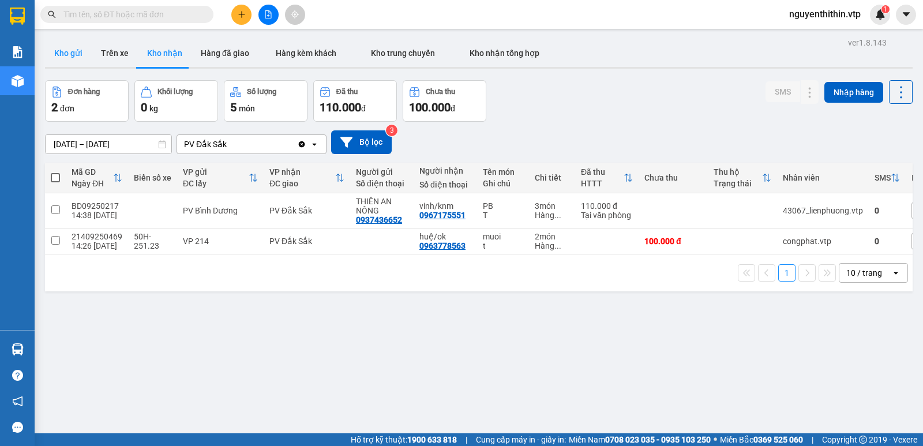
click at [74, 54] on button "Kho gửi" at bounding box center [68, 53] width 47 height 28
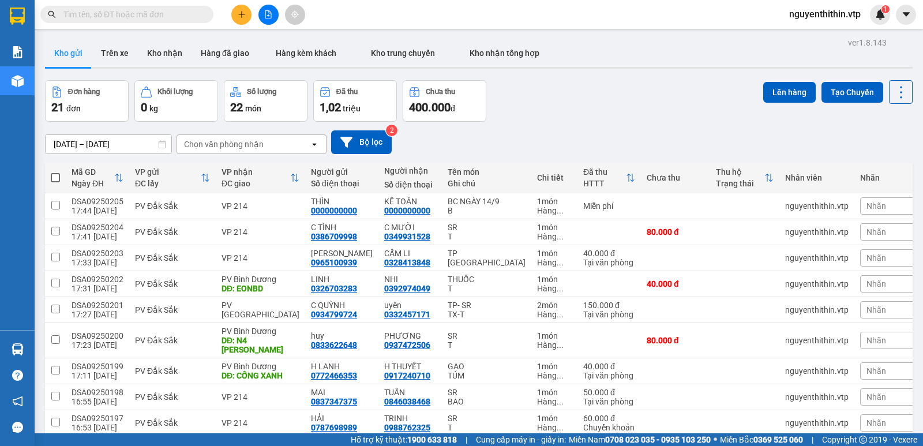
click at [55, 444] on input "checkbox" at bounding box center [55, 448] width 9 height 9
checkbox input "true"
click at [55, 418] on input "checkbox" at bounding box center [55, 422] width 9 height 9
checkbox input "true"
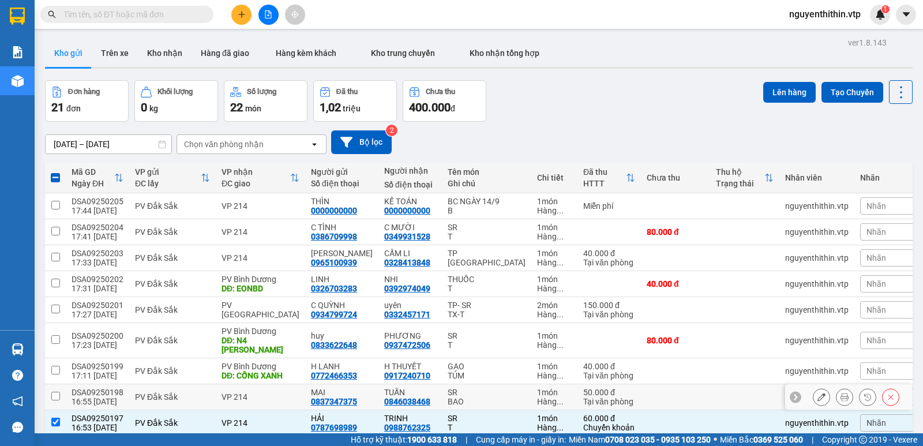
click at [57, 392] on input "checkbox" at bounding box center [55, 396] width 9 height 9
checkbox input "true"
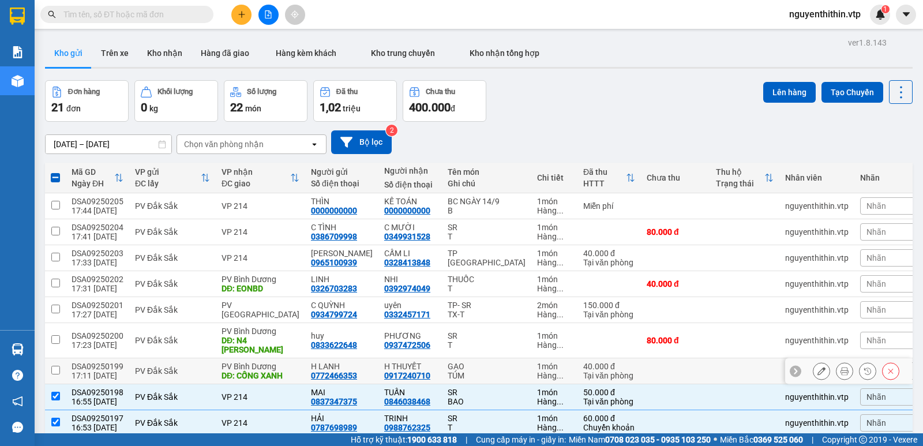
click at [55, 366] on input "checkbox" at bounding box center [55, 370] width 9 height 9
checkbox input "true"
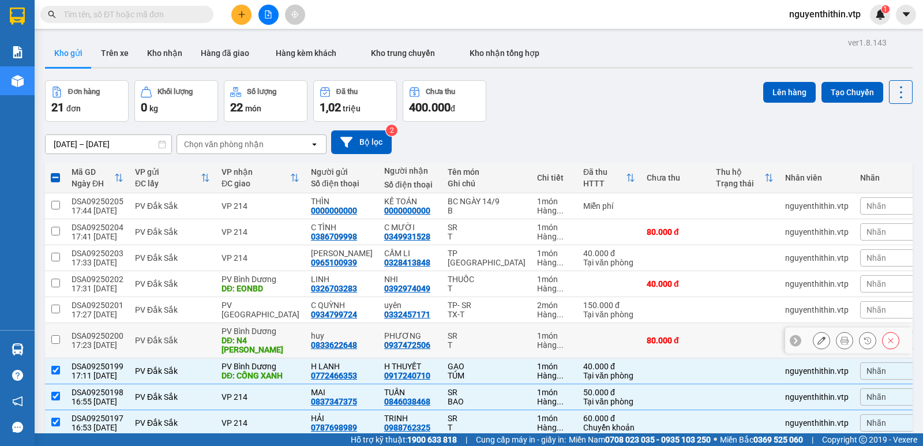
click at [55, 335] on input "checkbox" at bounding box center [55, 339] width 9 height 9
checkbox input "true"
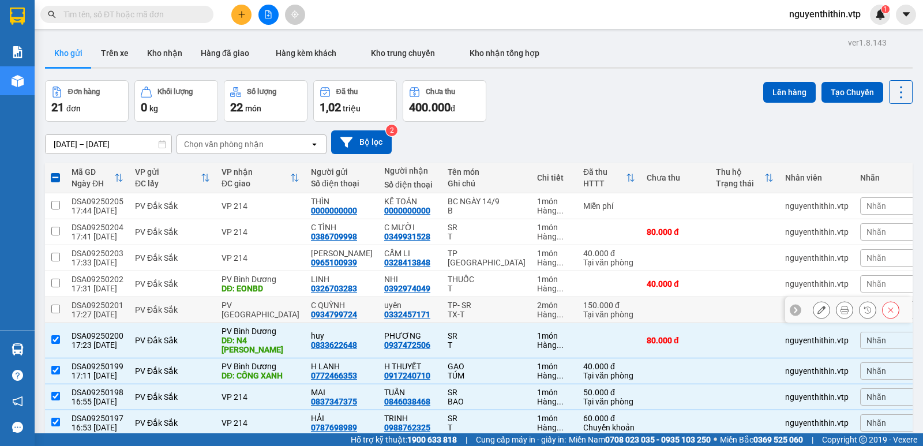
click at [55, 305] on input "checkbox" at bounding box center [55, 309] width 9 height 9
checkbox input "true"
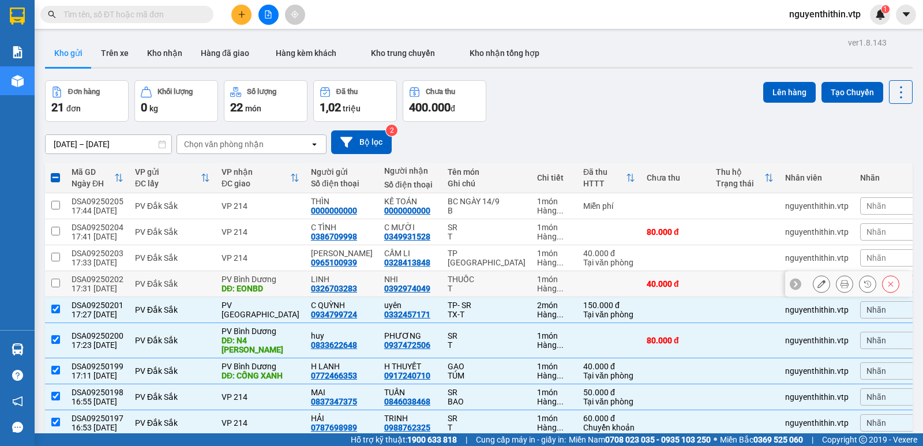
click at [54, 279] on input "checkbox" at bounding box center [55, 283] width 9 height 9
checkbox input "true"
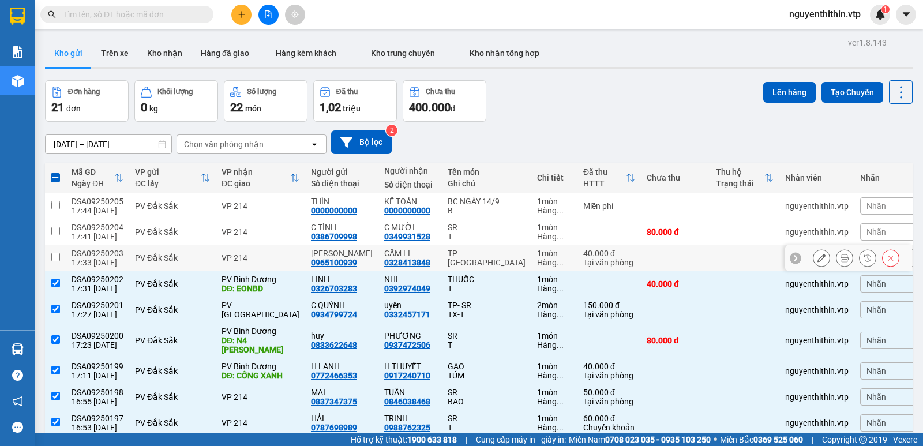
drag, startPoint x: 56, startPoint y: 210, endPoint x: 51, endPoint y: 193, distance: 17.5
click at [55, 253] on input "checkbox" at bounding box center [55, 257] width 9 height 9
checkbox input "true"
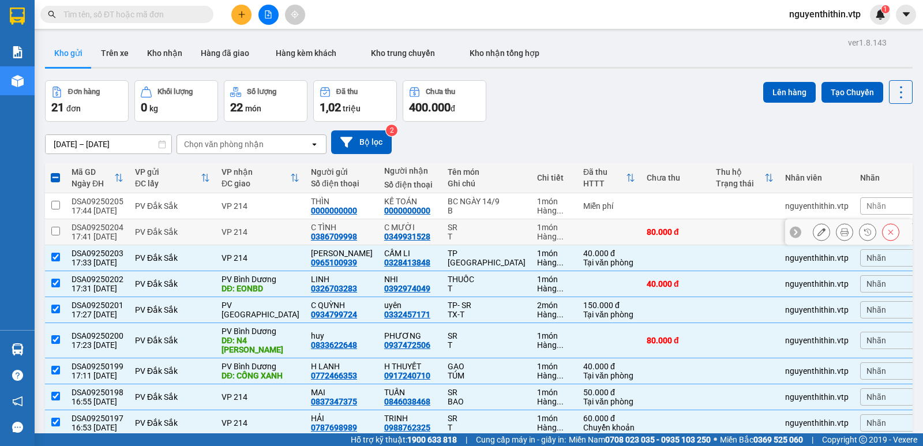
click at [52, 227] on input "checkbox" at bounding box center [55, 231] width 9 height 9
checkbox input "true"
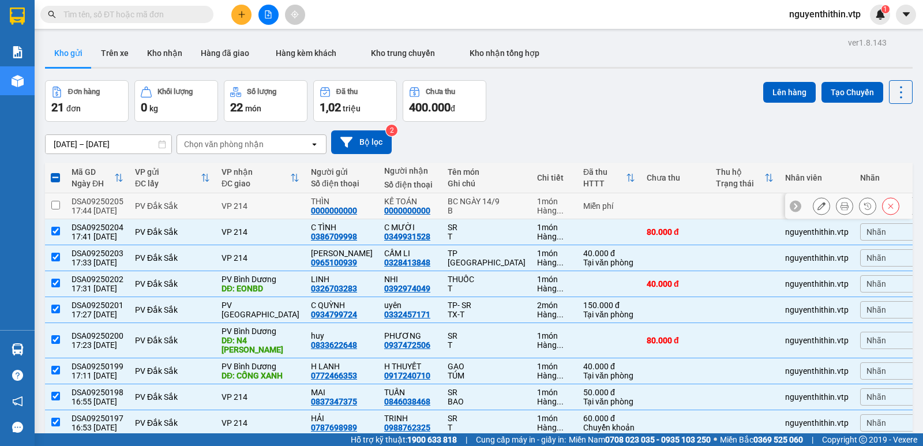
click at [58, 201] on input "checkbox" at bounding box center [55, 205] width 9 height 9
checkbox input "true"
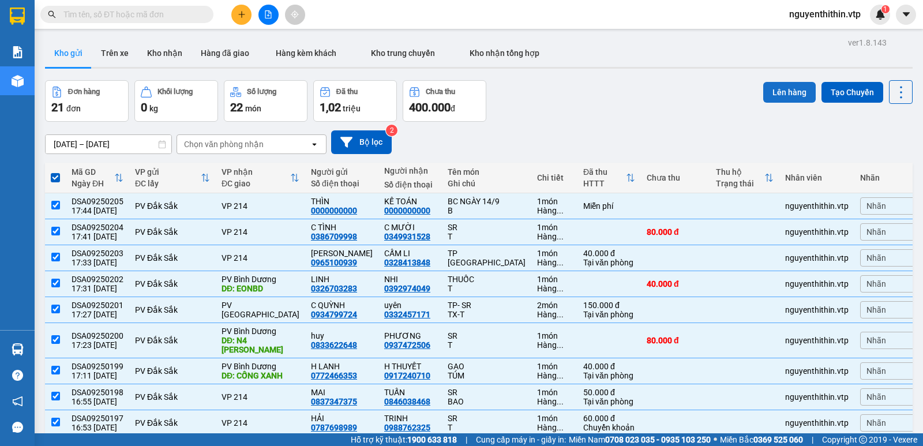
click at [770, 91] on button "Lên hàng" at bounding box center [789, 92] width 53 height 21
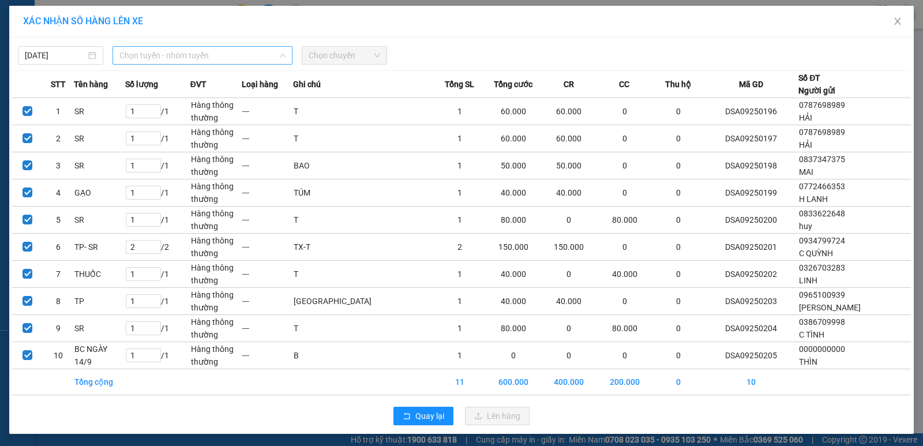
click at [179, 55] on span "Chọn tuyến - nhóm tuyến" at bounding box center [202, 55] width 166 height 17
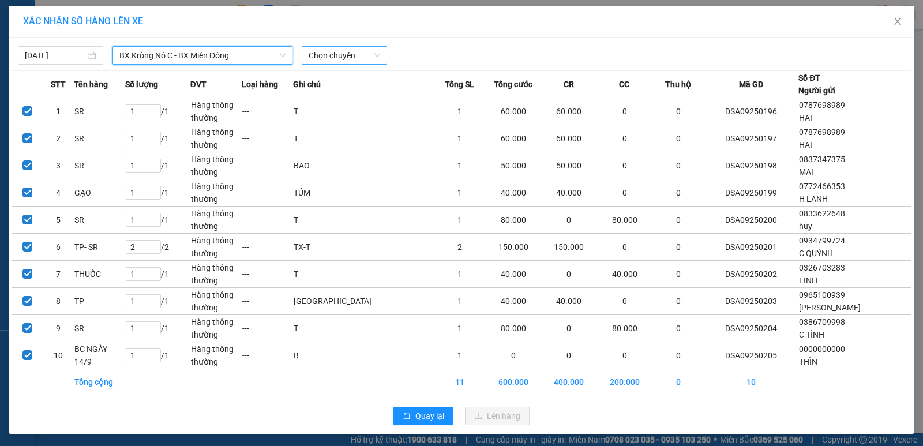
click at [336, 58] on span "Chọn chuyến" at bounding box center [345, 55] width 72 height 17
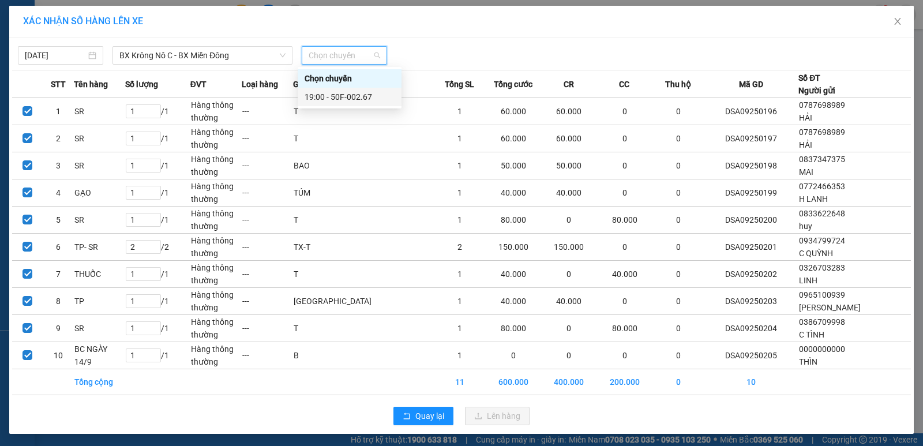
click at [353, 95] on div "19:00 - 50F-002.67" at bounding box center [350, 97] width 90 height 13
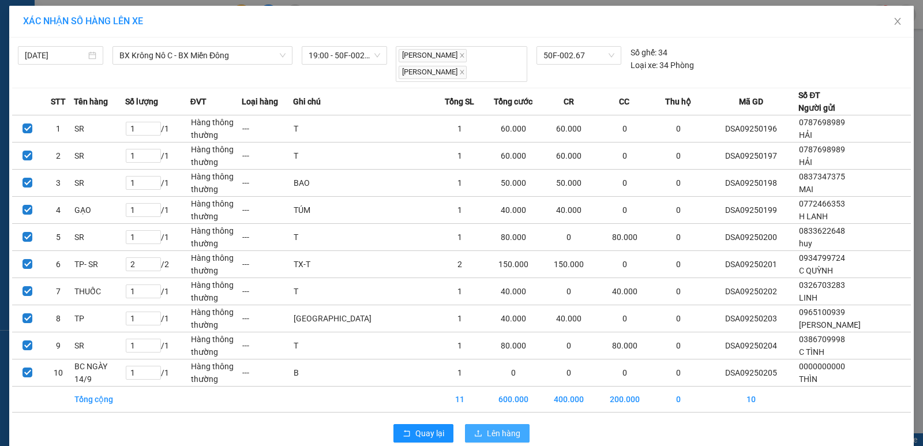
click at [501, 434] on span "Lên hàng" at bounding box center [503, 433] width 33 height 13
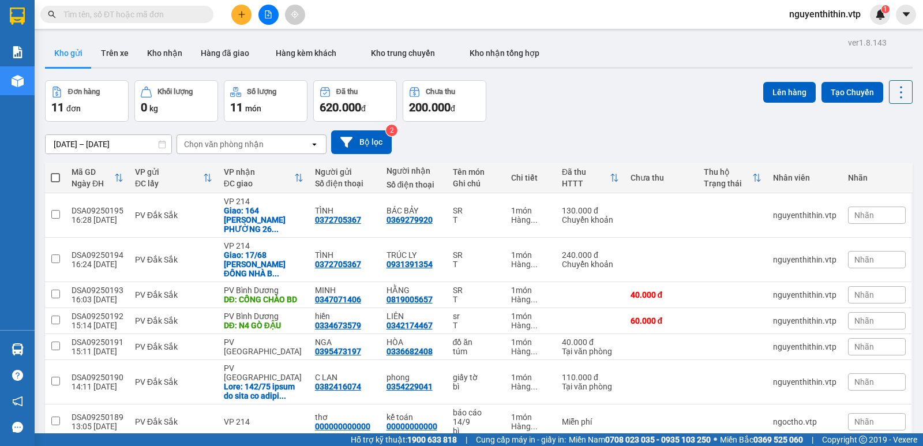
checkbox input "true"
drag, startPoint x: 54, startPoint y: 349, endPoint x: 54, endPoint y: 338, distance: 11.0
checkbox input "true"
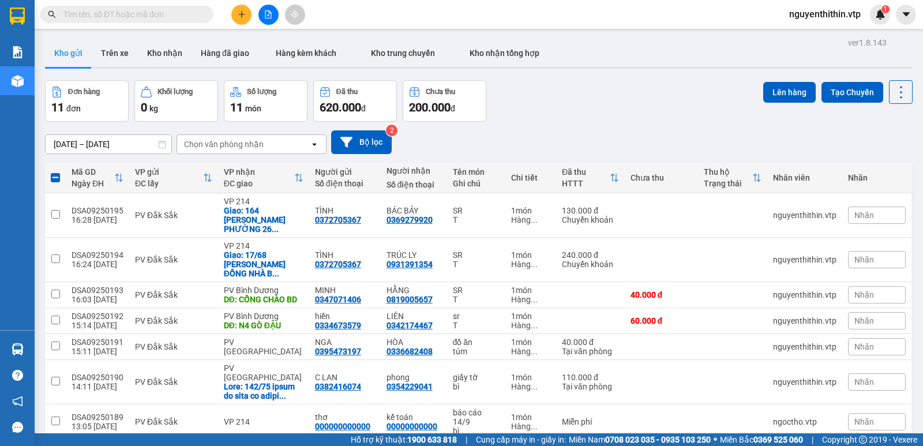
click at [53, 446] on input "checkbox" at bounding box center [55, 451] width 9 height 9
checkbox input "true"
drag, startPoint x: 54, startPoint y: 289, endPoint x: 54, endPoint y: 278, distance: 11.0
click at [54, 417] on input "checkbox" at bounding box center [55, 421] width 9 height 9
checkbox input "true"
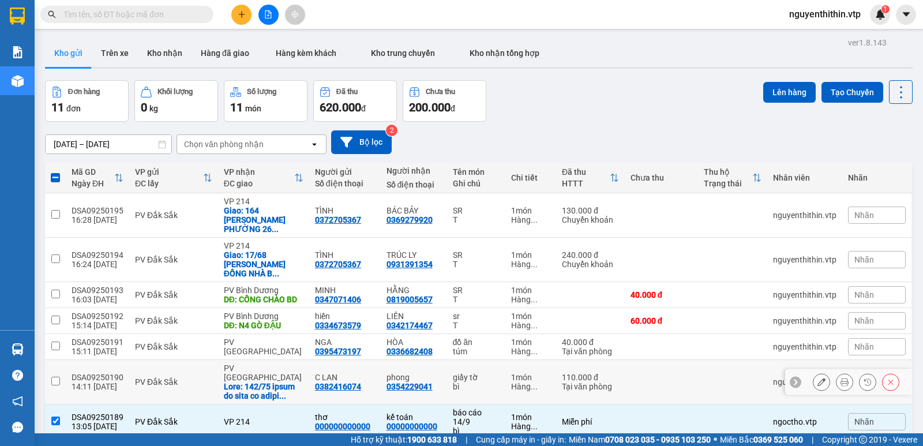
click at [60, 360] on td at bounding box center [55, 382] width 21 height 44
checkbox input "true"
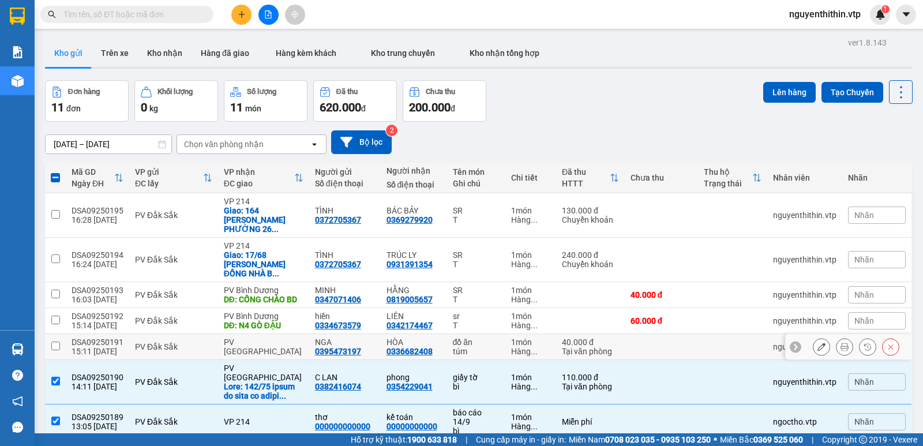
click at [55, 342] on input "checkbox" at bounding box center [55, 346] width 9 height 9
checkbox input "true"
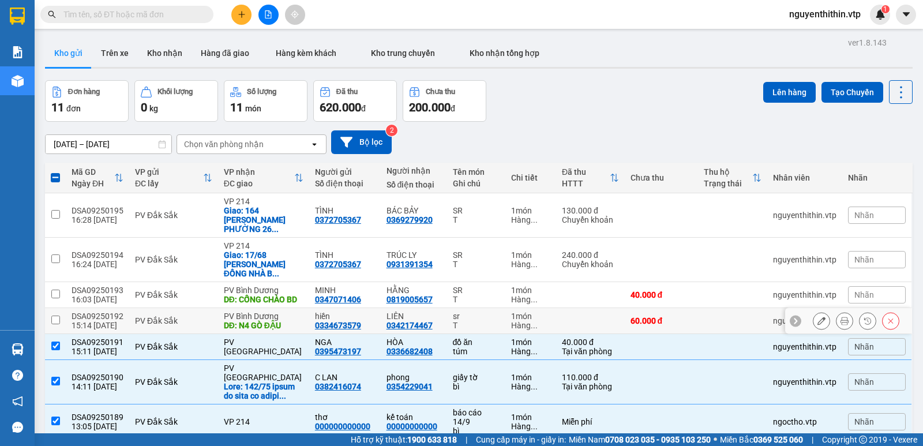
click at [56, 316] on input "checkbox" at bounding box center [55, 320] width 9 height 9
checkbox input "true"
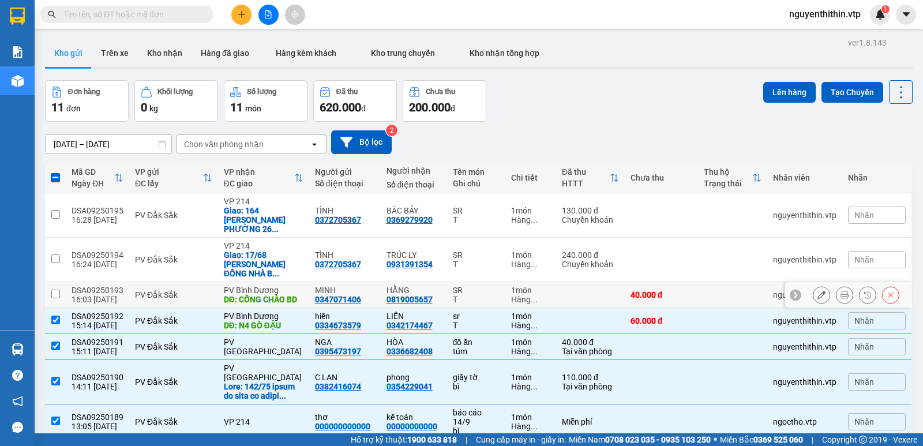
click at [55, 290] on input "checkbox" at bounding box center [55, 294] width 9 height 9
checkbox input "true"
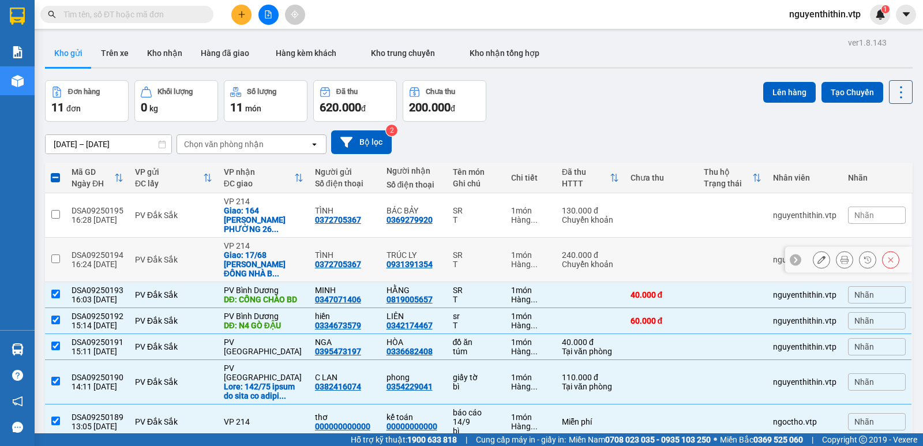
click at [57, 254] on input "checkbox" at bounding box center [55, 258] width 9 height 9
checkbox input "true"
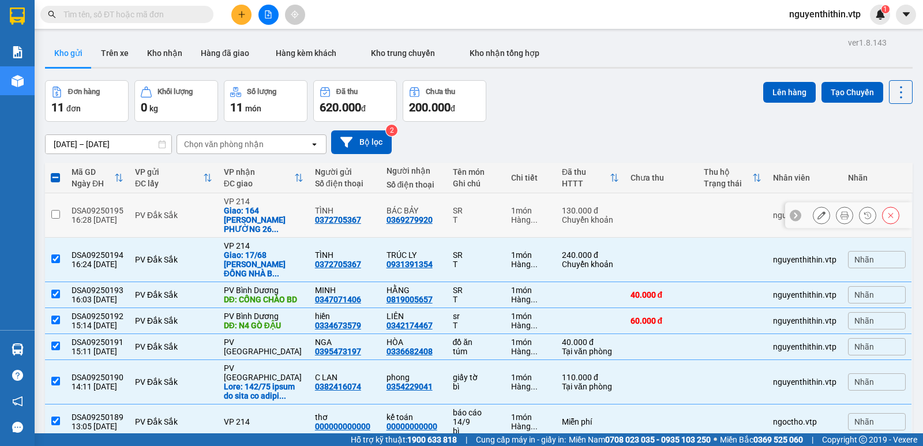
click at [58, 210] on input "checkbox" at bounding box center [55, 214] width 9 height 9
checkbox input "true"
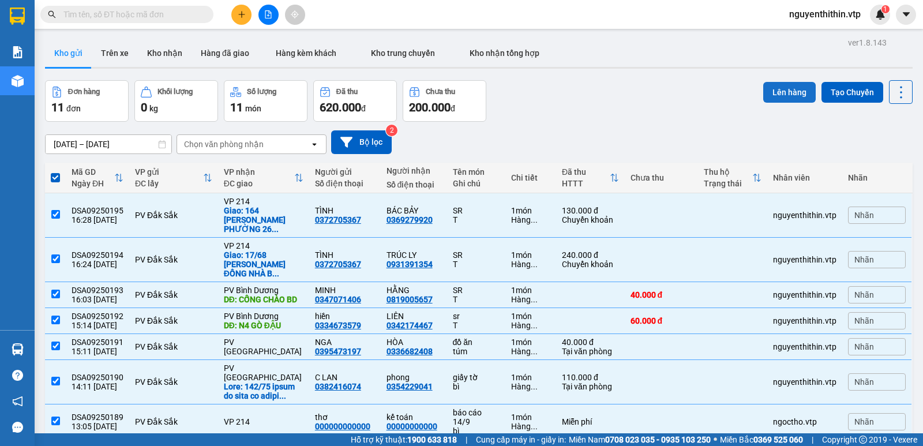
click at [783, 82] on button "Lên hàng" at bounding box center [789, 92] width 53 height 21
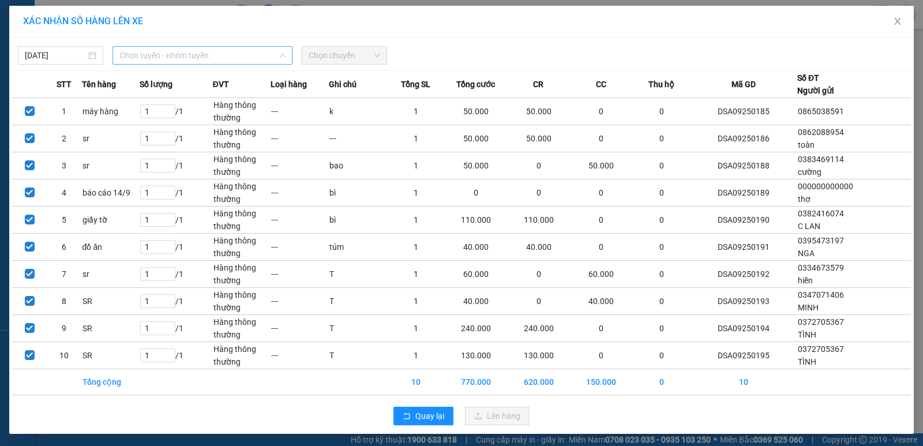
click at [191, 57] on span "Chọn tuyến - nhóm tuyến" at bounding box center [202, 55] width 166 height 17
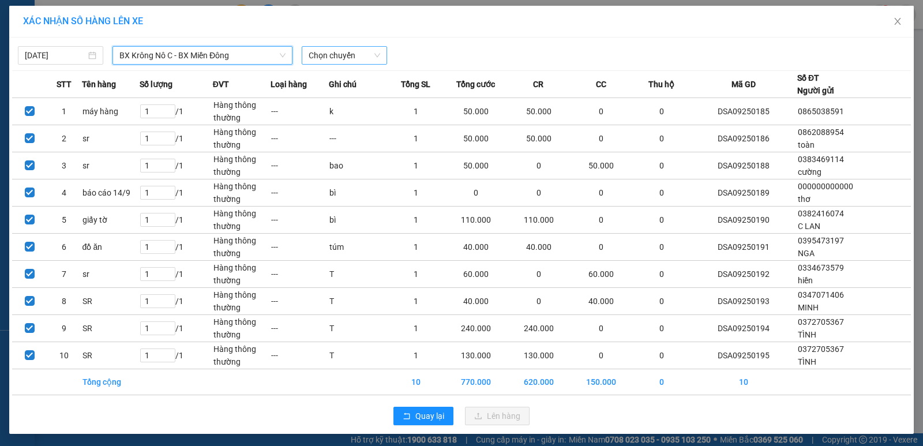
click at [345, 50] on span "Chọn chuyến" at bounding box center [345, 55] width 72 height 17
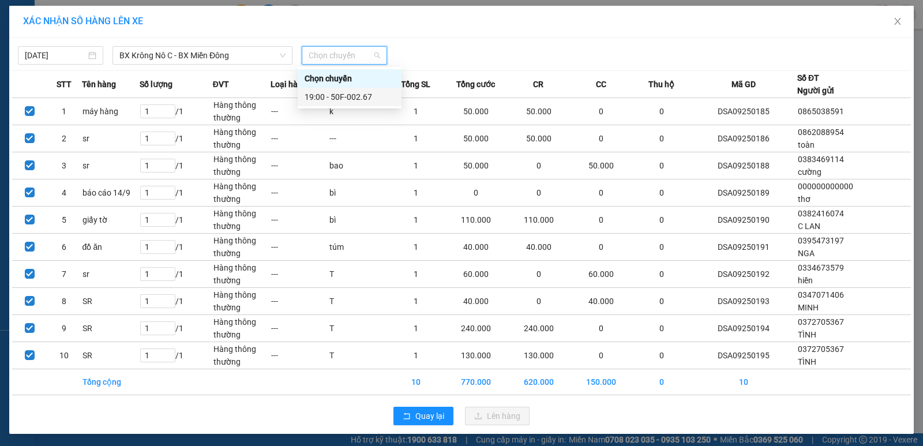
click at [351, 97] on div "19:00 - 50F-002.67" at bounding box center [350, 97] width 90 height 13
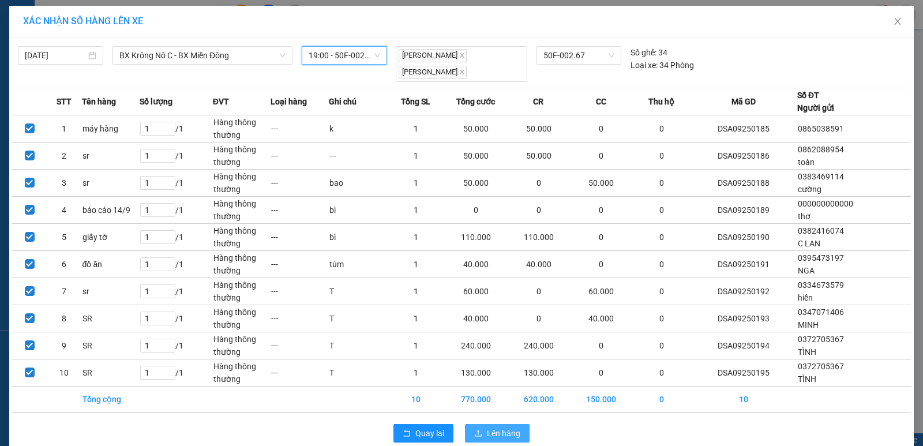
click at [507, 427] on span "Lên hàng" at bounding box center [503, 433] width 33 height 13
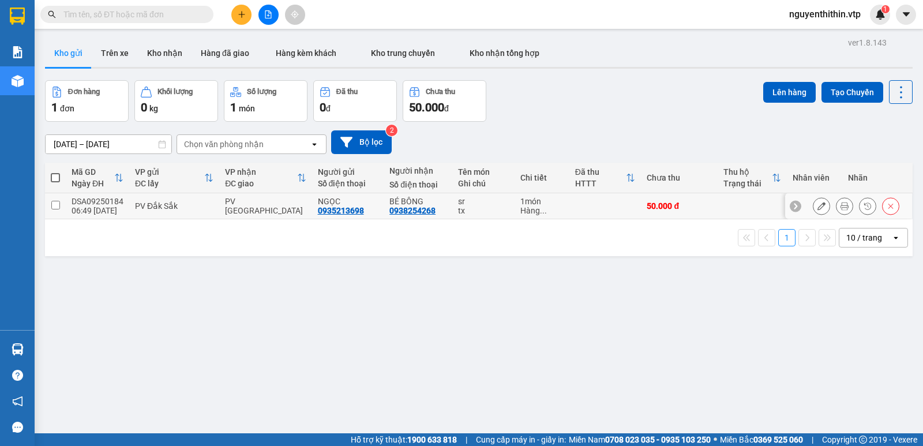
click at [53, 205] on input "checkbox" at bounding box center [55, 205] width 9 height 9
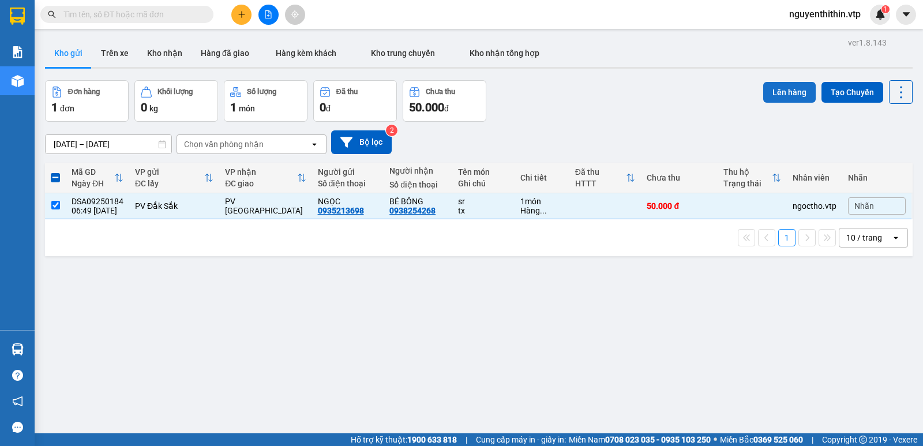
click at [772, 91] on button "Lên hàng" at bounding box center [789, 92] width 53 height 21
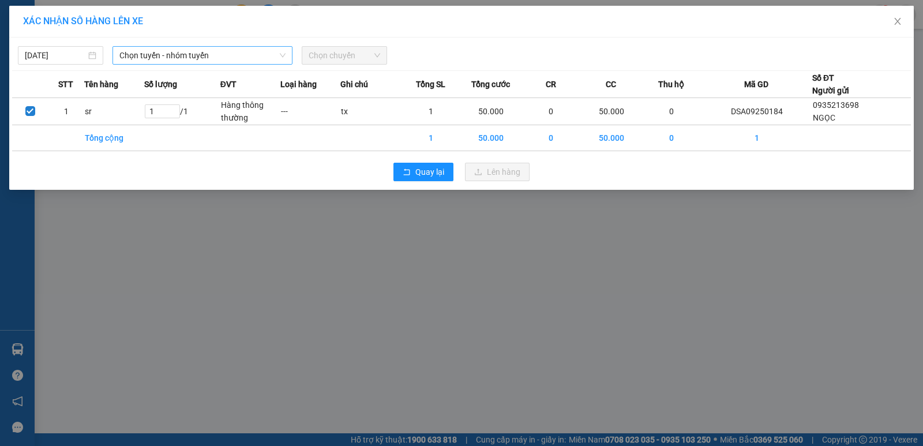
click at [201, 60] on span "Chọn tuyến - nhóm tuyến" at bounding box center [202, 55] width 166 height 17
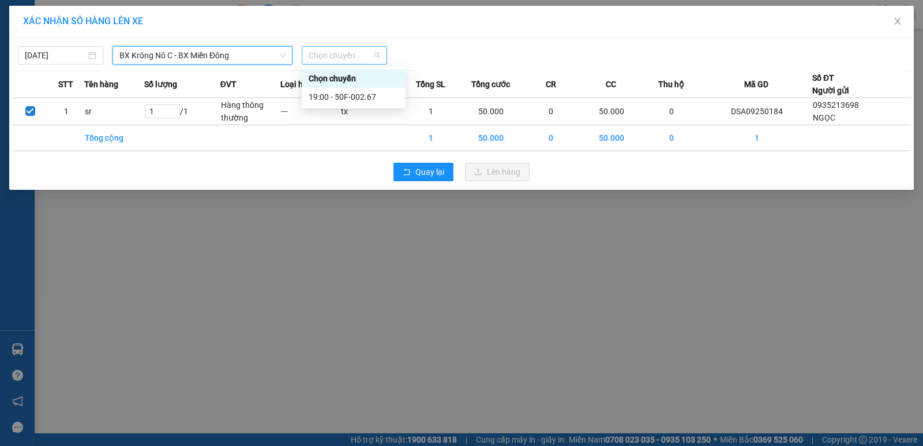
click at [340, 54] on span "Chọn chuyến" at bounding box center [345, 55] width 72 height 17
click at [370, 95] on div "19:00 - 50F-002.67" at bounding box center [354, 97] width 90 height 13
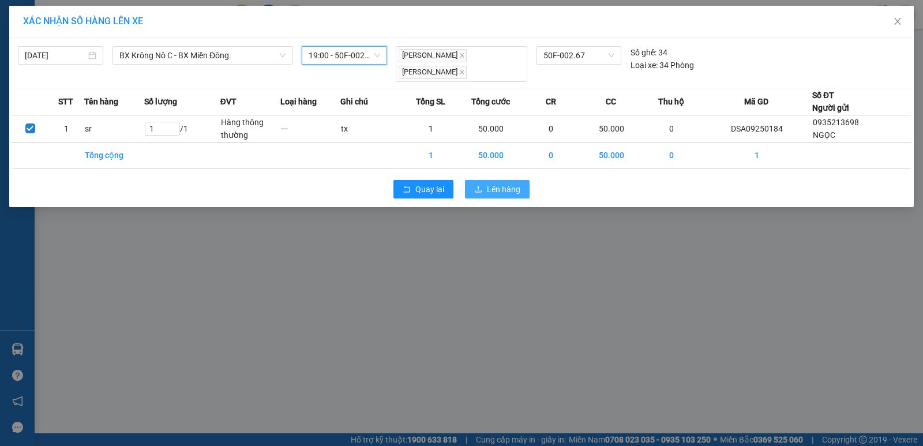
click at [501, 189] on span "Lên hàng" at bounding box center [503, 189] width 33 height 13
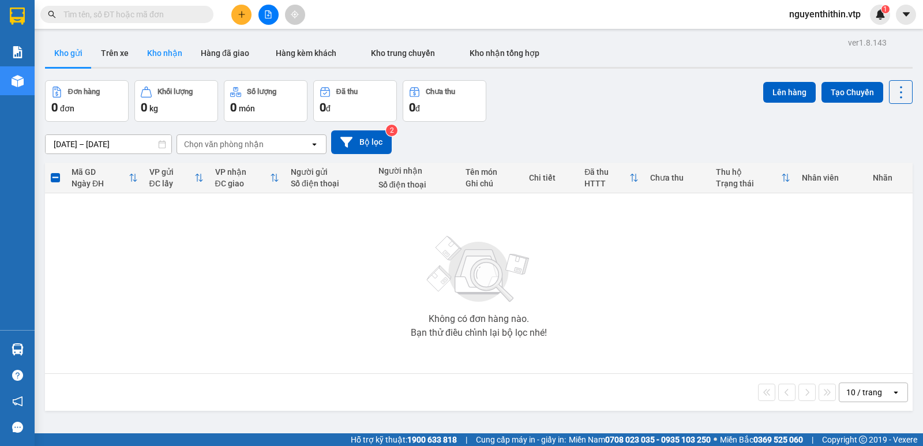
click at [160, 57] on button "Kho nhận" at bounding box center [165, 53] width 54 height 28
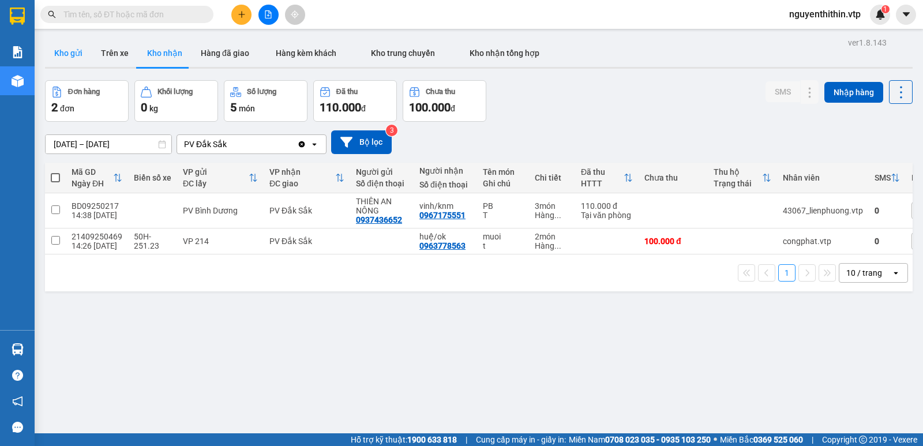
click at [59, 55] on button "Kho gửi" at bounding box center [68, 53] width 47 height 28
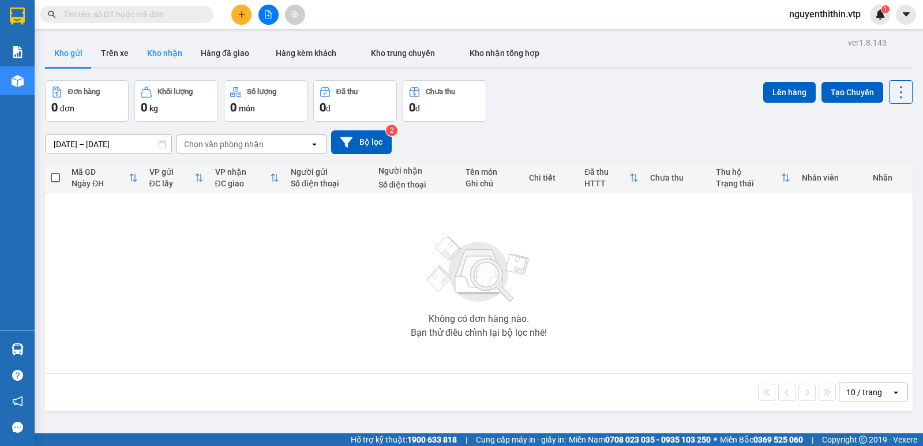
click at [171, 52] on button "Kho nhận" at bounding box center [165, 53] width 54 height 28
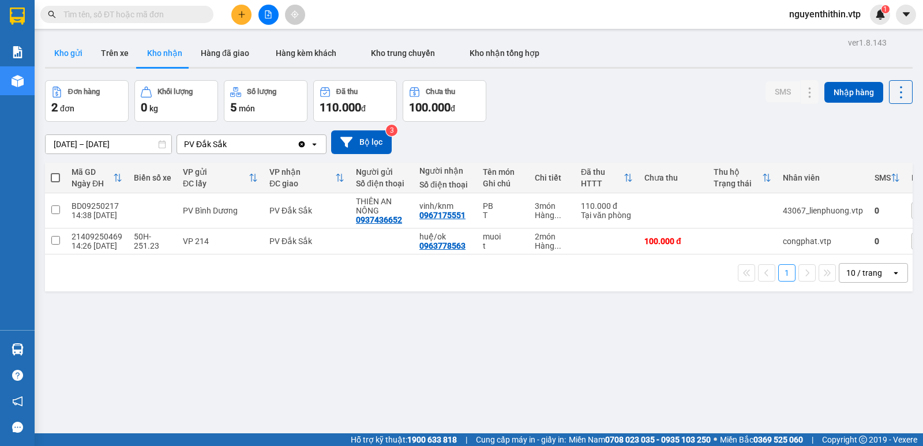
click at [63, 53] on button "Kho gửi" at bounding box center [68, 53] width 47 height 28
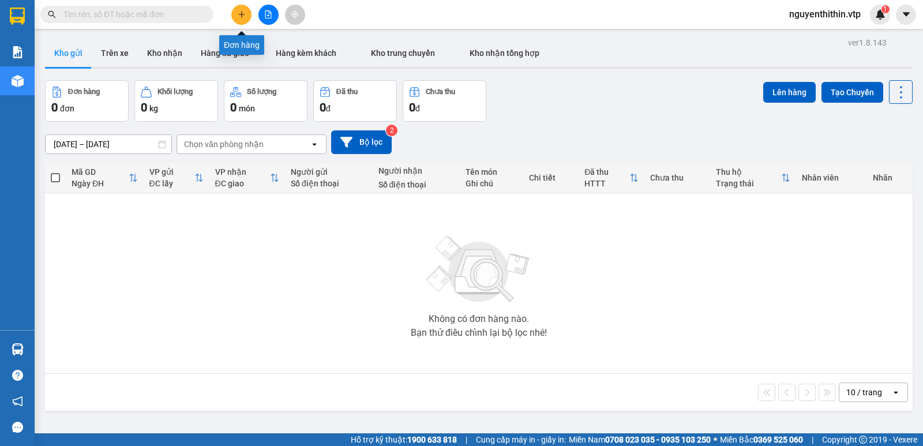
click at [242, 17] on icon "plus" at bounding box center [241, 14] width 1 height 6
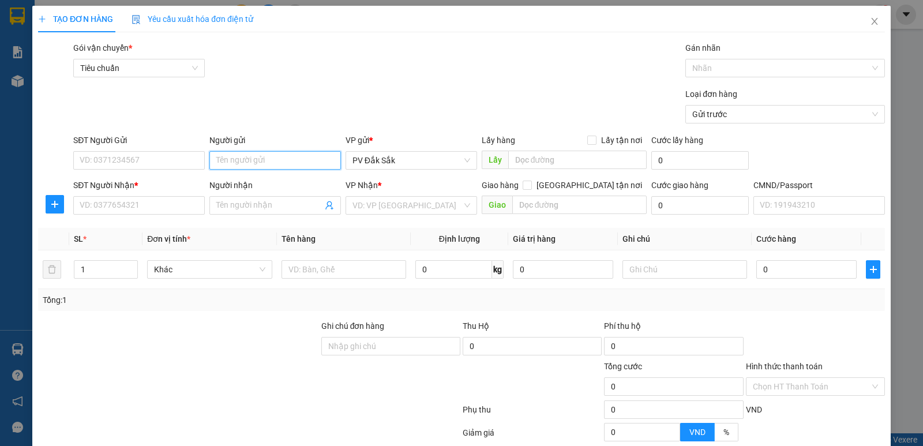
click at [219, 159] on input "Người gửi" at bounding box center [275, 160] width 132 height 18
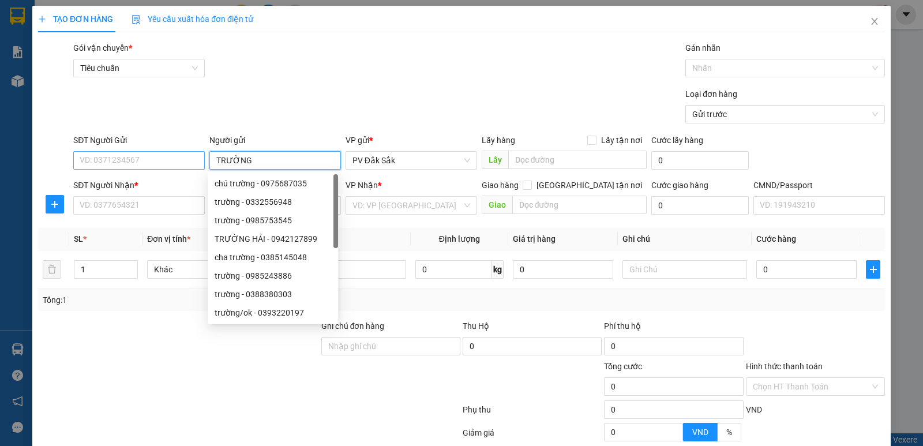
type input "TRƯỜNG"
click at [121, 162] on input "SĐT Người Gửi" at bounding box center [139, 160] width 132 height 18
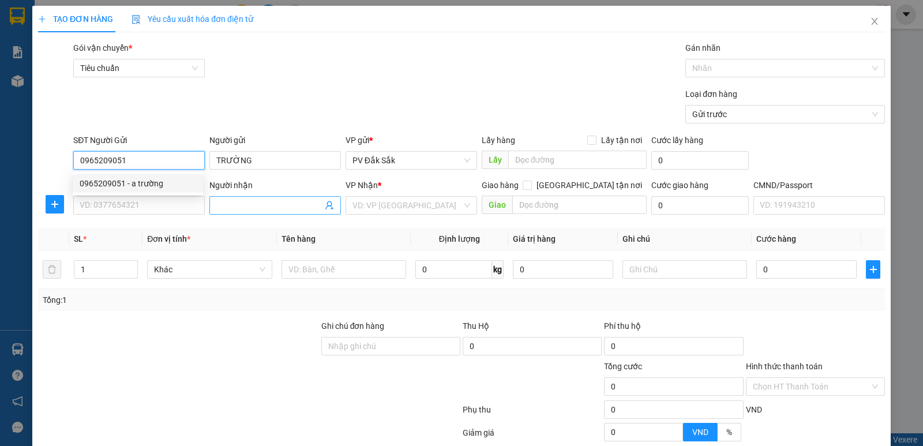
type input "0965209051"
click at [231, 212] on span at bounding box center [275, 205] width 132 height 18
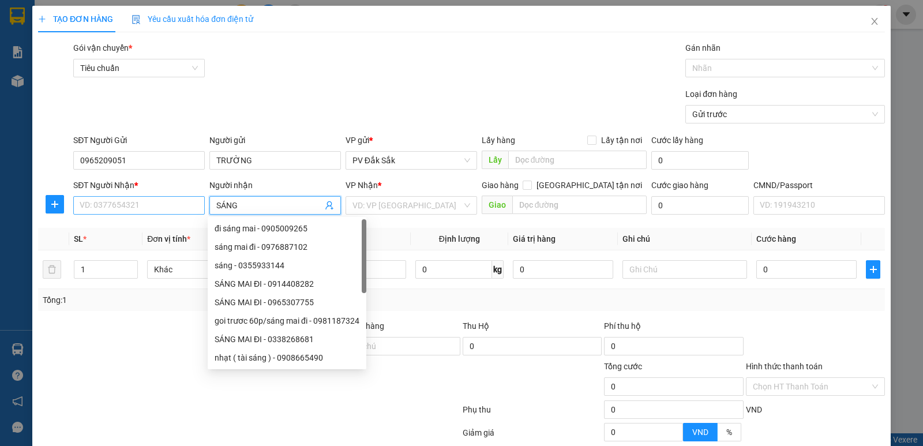
type input "SÁNG"
click at [96, 205] on input "SĐT Người Nhận *" at bounding box center [139, 205] width 132 height 18
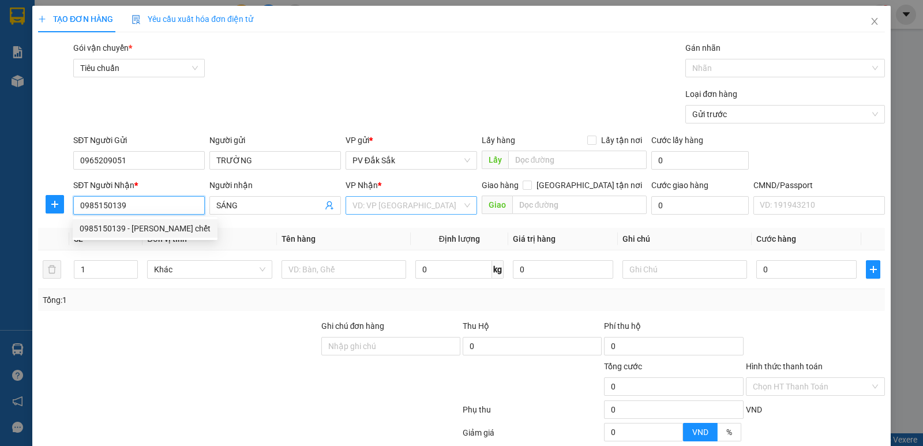
type input "0985150139"
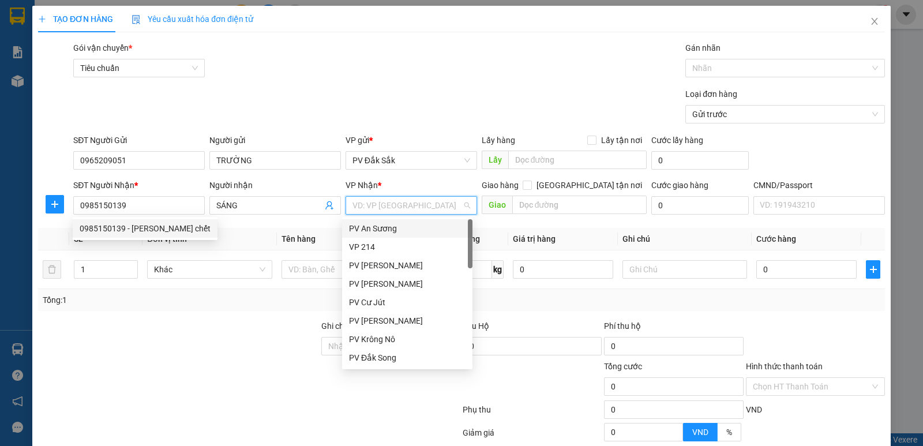
click at [368, 208] on input "search" at bounding box center [408, 205] width 110 height 17
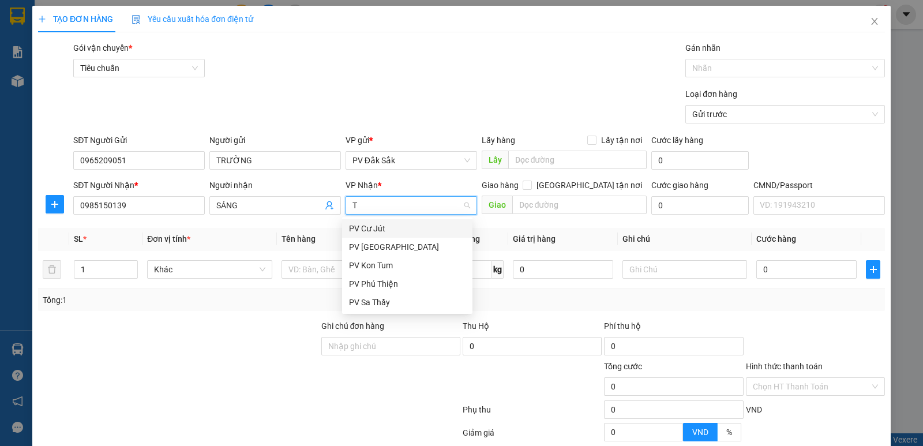
type input "TB"
click at [372, 233] on div "PV [GEOGRAPHIC_DATA]" at bounding box center [407, 228] width 117 height 13
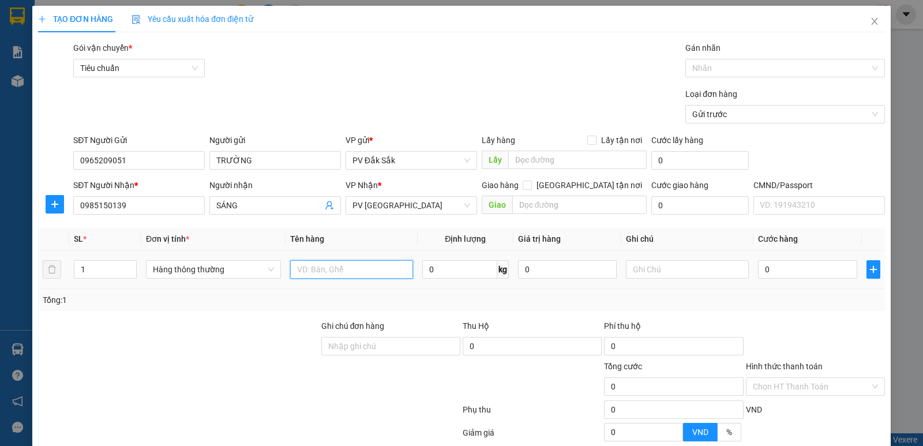
click at [295, 272] on input "text" at bounding box center [351, 269] width 123 height 18
type input "CHIM"
click at [650, 270] on input "text" at bounding box center [687, 269] width 123 height 18
type input "T/ KHÔNG BAO CHẾT"
click at [763, 267] on input "0" at bounding box center [807, 269] width 99 height 18
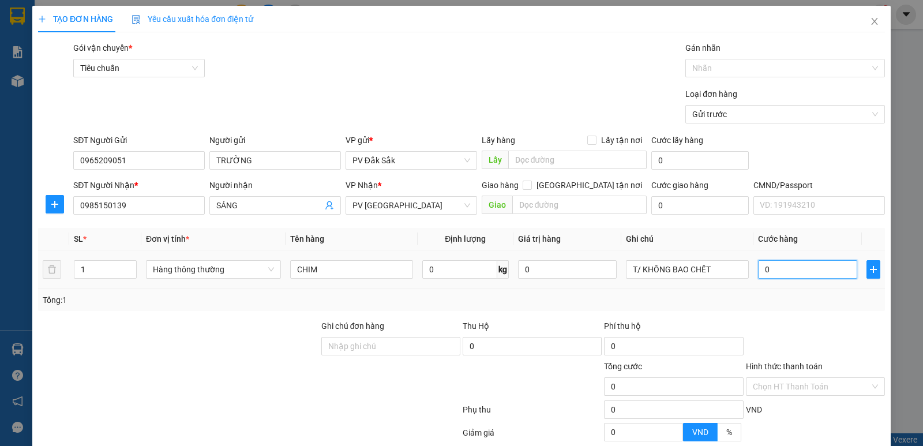
type input "5"
type input "50"
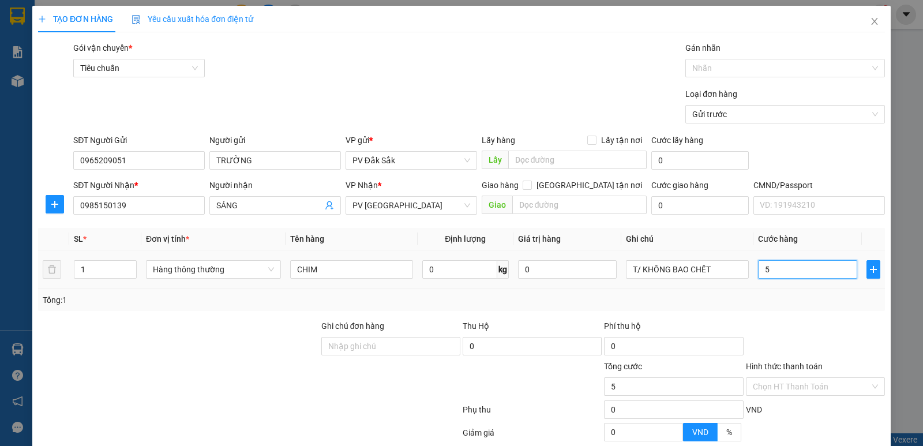
type input "50"
type input "500"
type input "5.000"
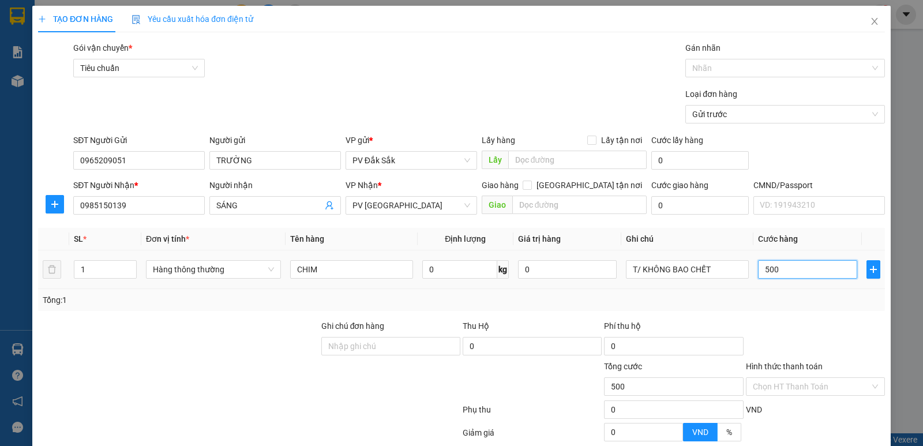
type input "5.000"
type input "50.000"
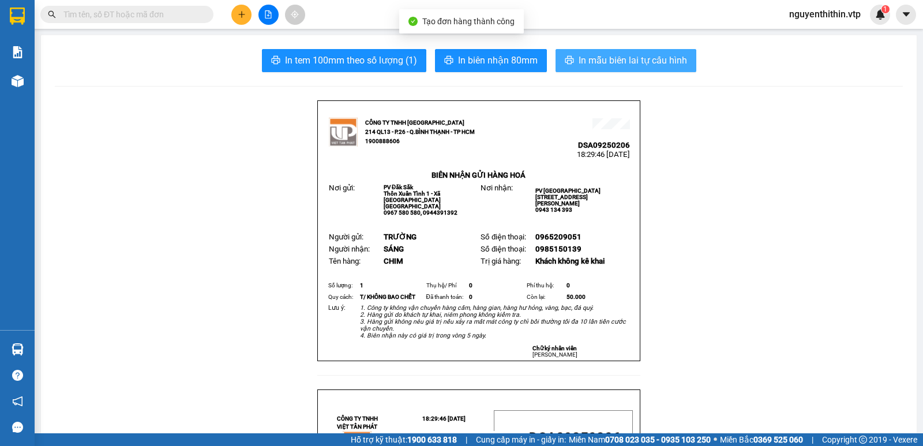
click at [614, 61] on span "In mẫu biên lai tự cấu hình" at bounding box center [633, 60] width 108 height 14
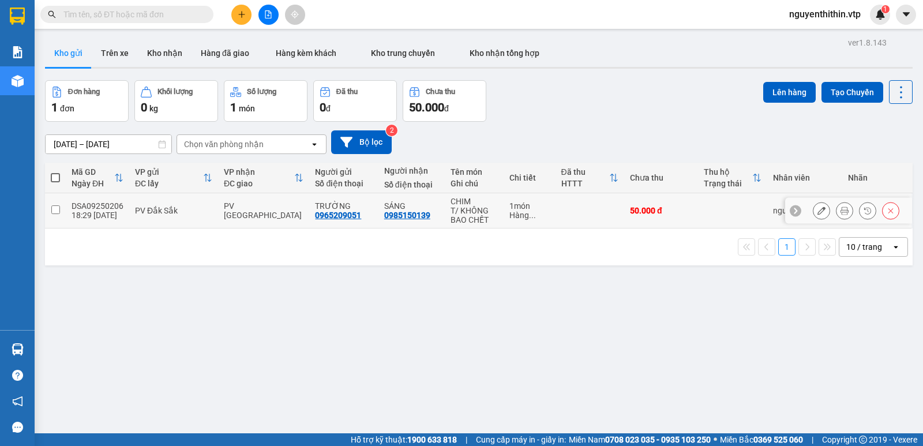
click at [55, 210] on input "checkbox" at bounding box center [55, 209] width 9 height 9
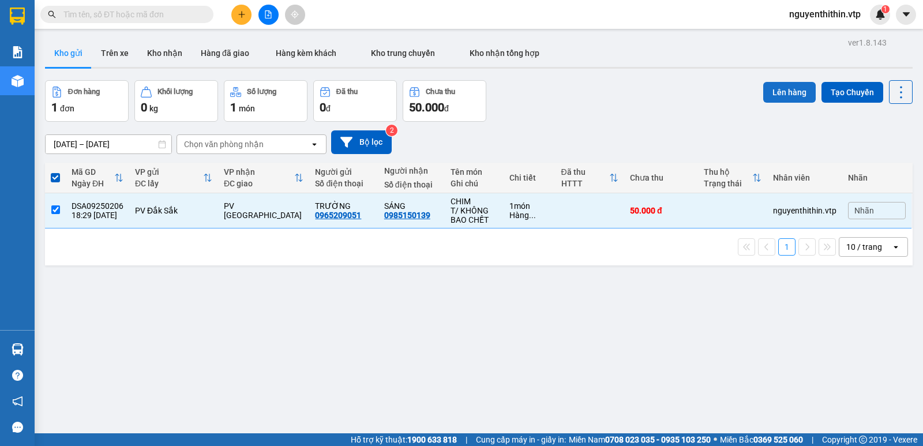
click at [789, 95] on button "Lên hàng" at bounding box center [789, 92] width 53 height 21
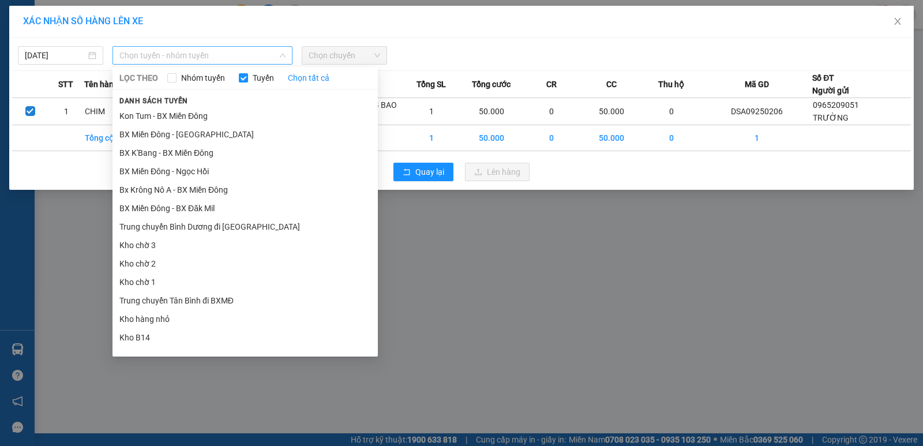
click at [188, 54] on span "Chọn tuyến - nhóm tuyến" at bounding box center [202, 55] width 166 height 17
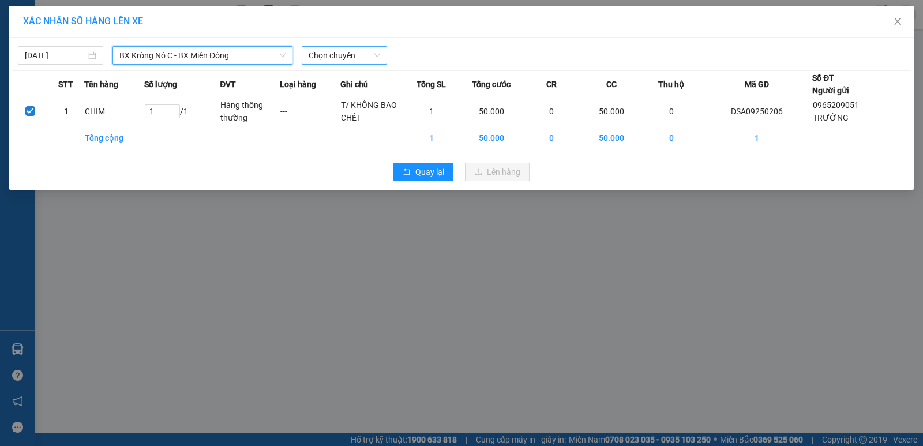
click at [323, 61] on span "Chọn chuyến" at bounding box center [345, 55] width 72 height 17
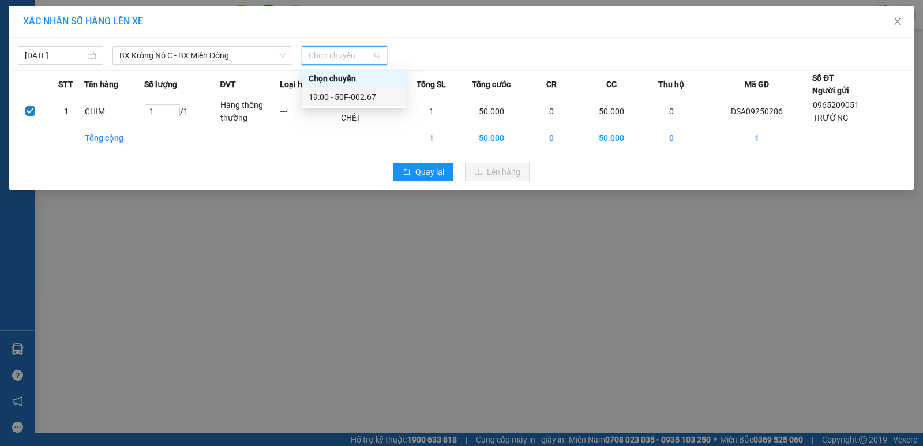
click at [344, 93] on div "19:00 - 50F-002.67" at bounding box center [354, 97] width 90 height 13
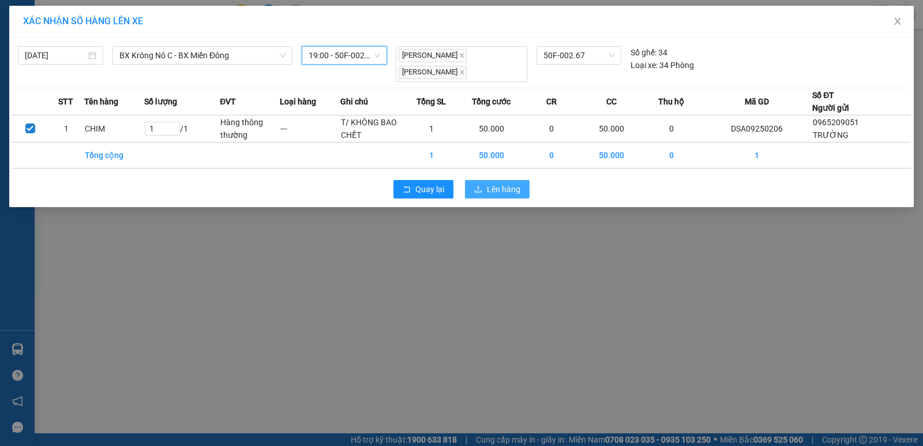
click at [500, 189] on span "Lên hàng" at bounding box center [503, 189] width 33 height 13
